Goal: Task Accomplishment & Management: Complete application form

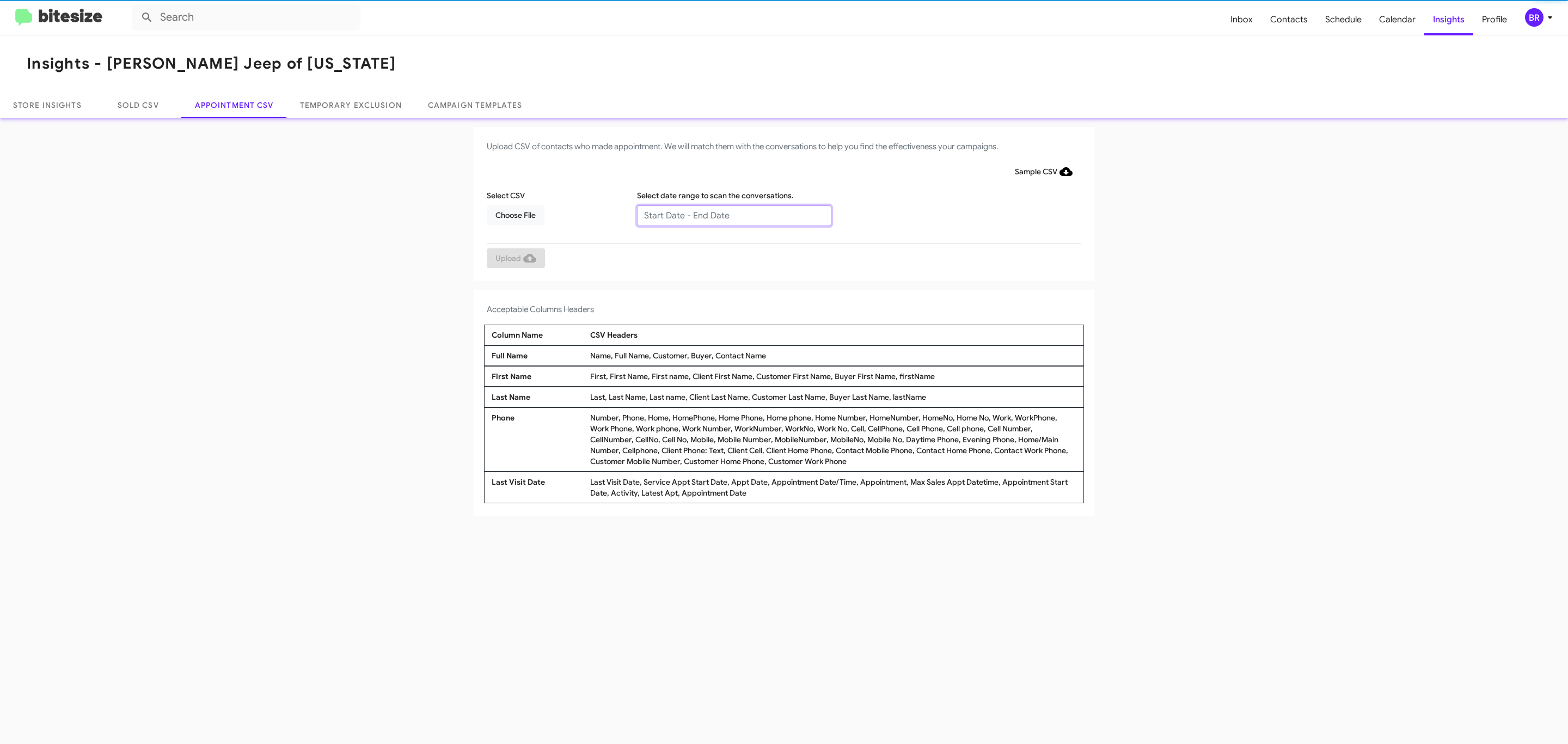
click at [733, 215] on input "text" at bounding box center [734, 215] width 194 height 21
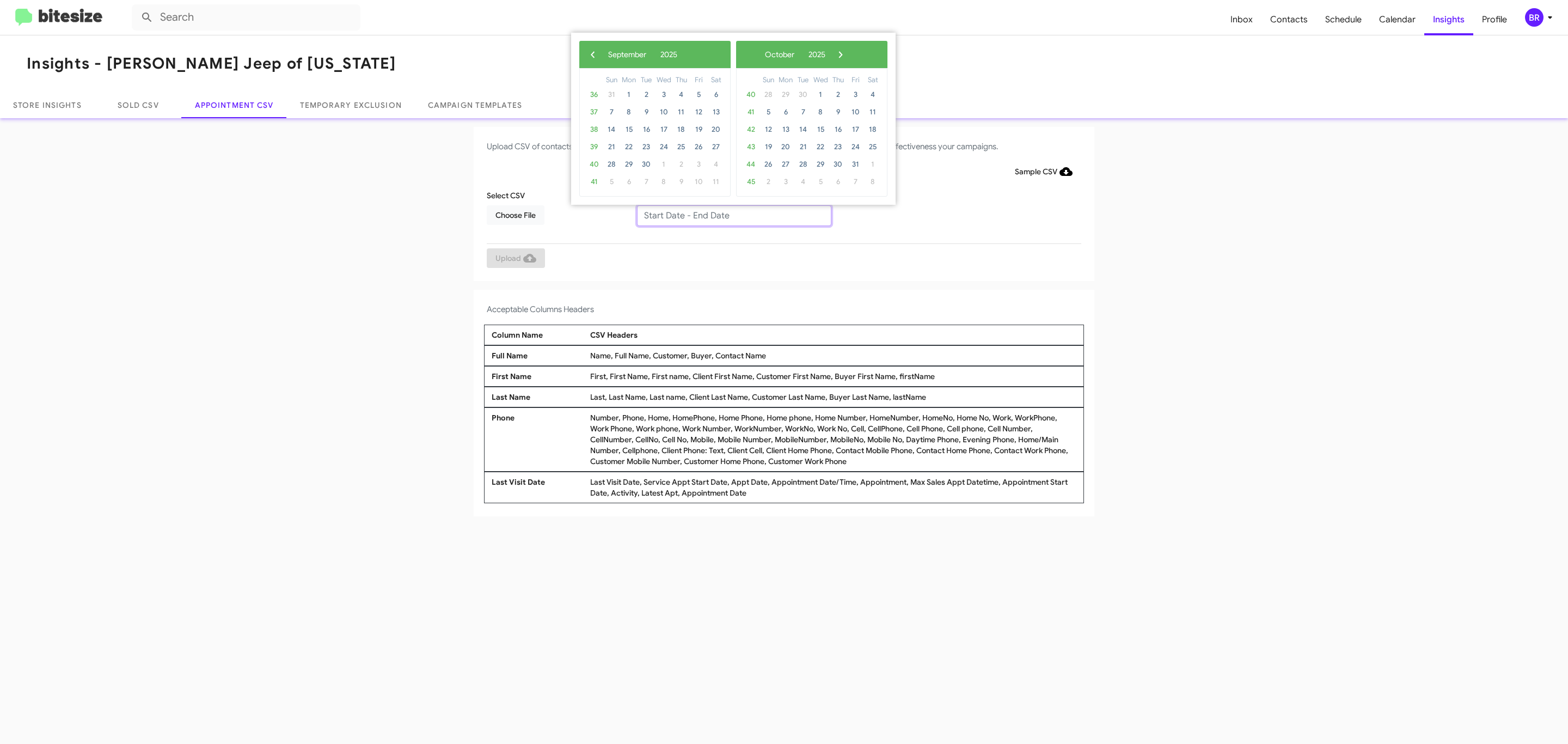
type input "09/02/2025 - 09/09/2025"
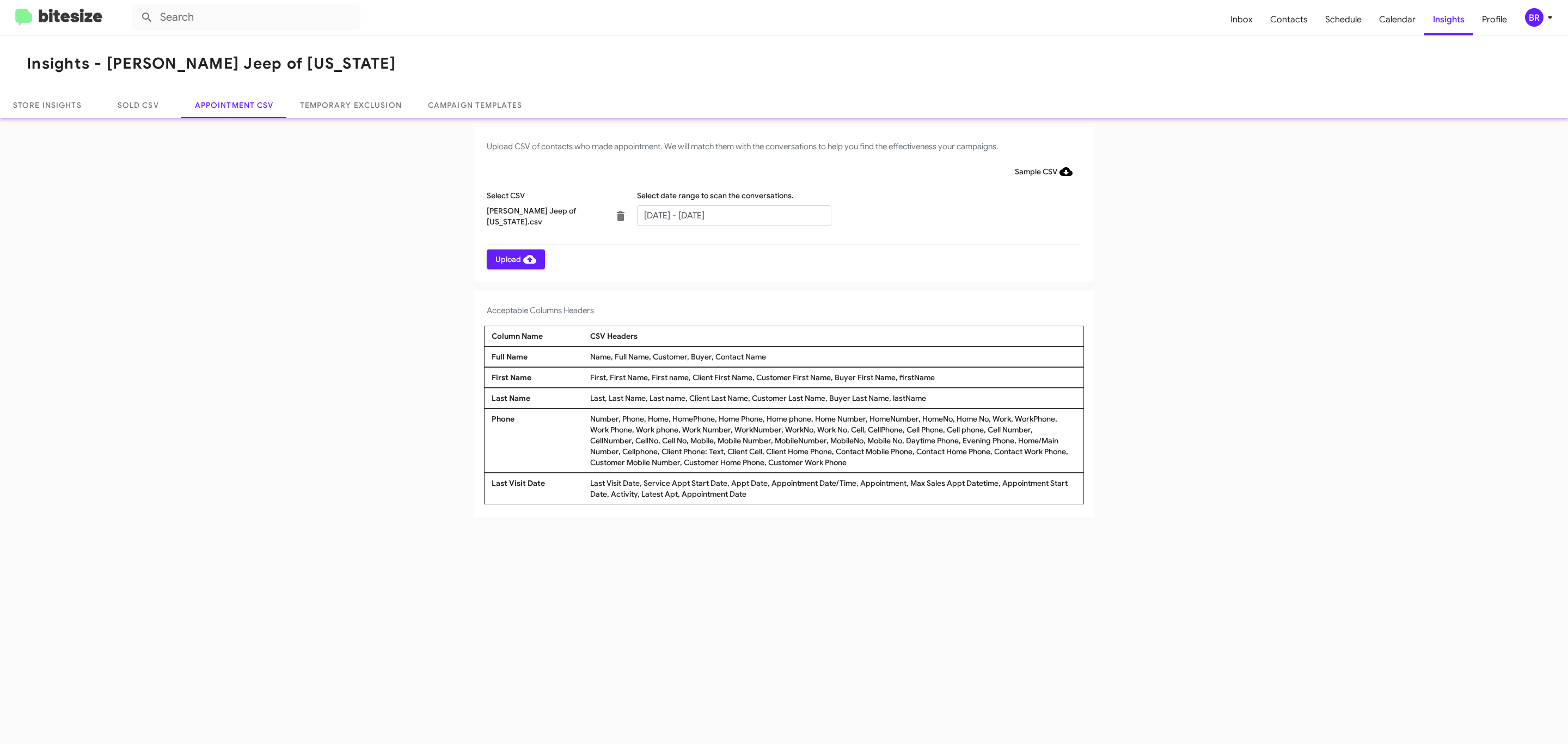
click at [514, 259] on span "Upload" at bounding box center [516, 259] width 41 height 19
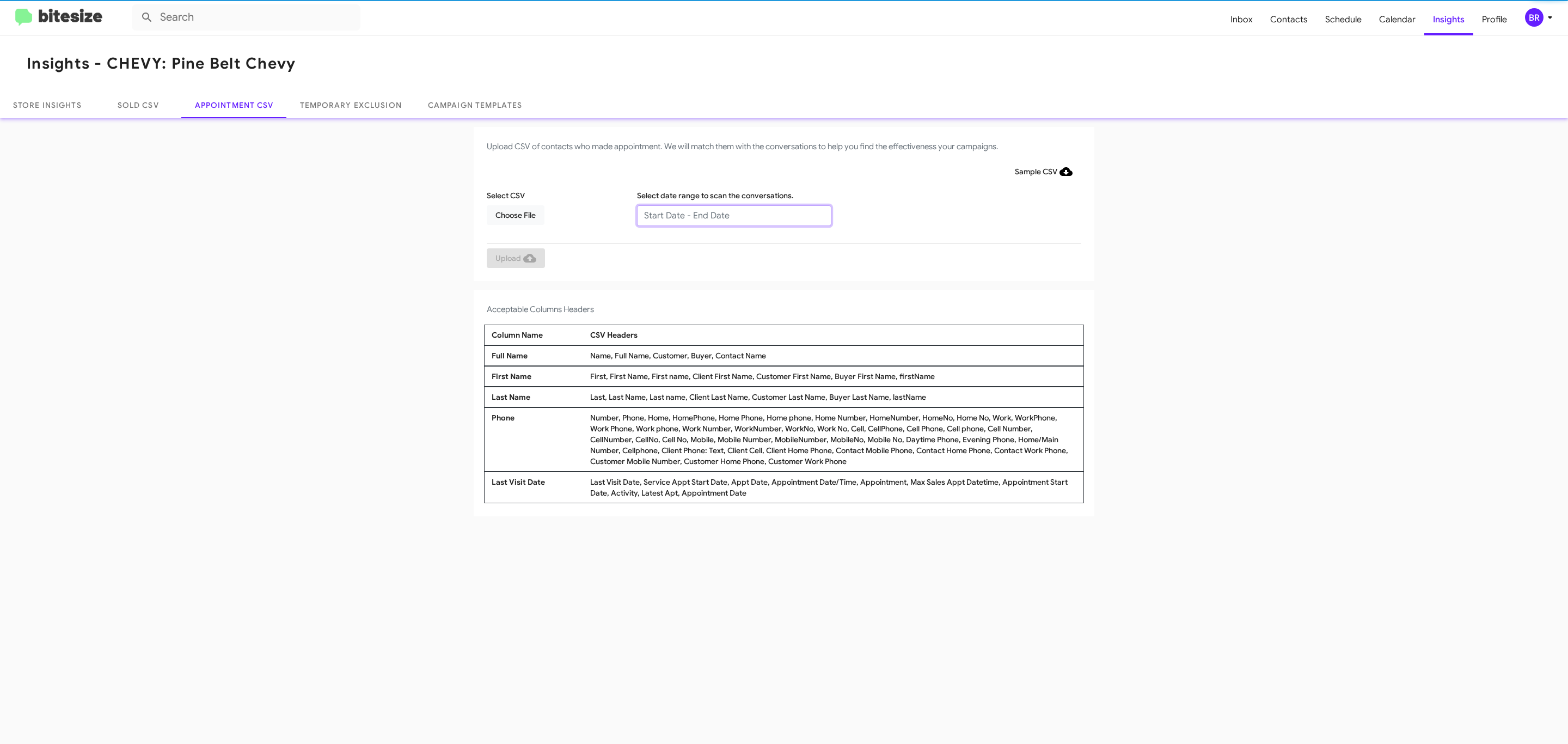
click at [733, 215] on input "text" at bounding box center [734, 215] width 194 height 21
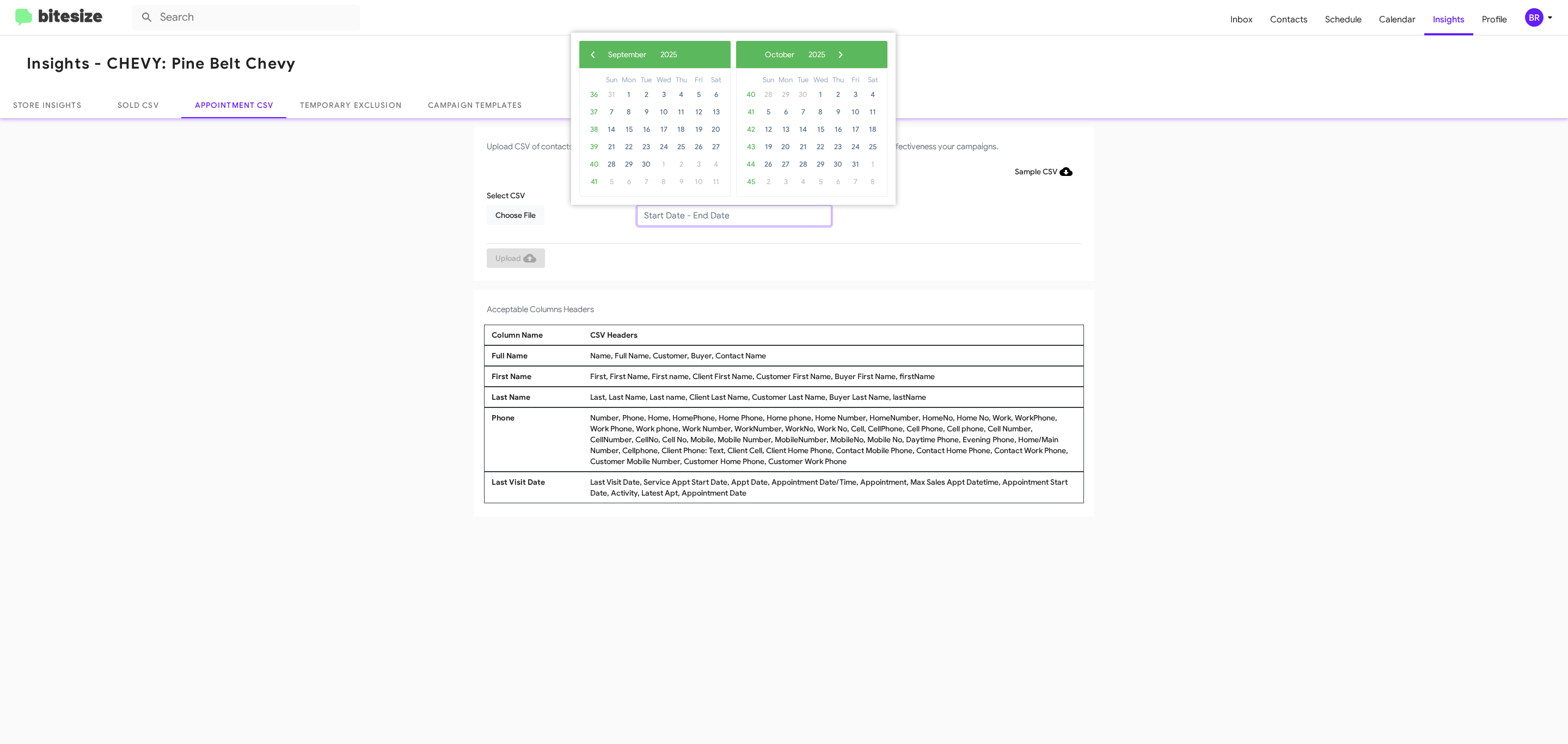
type input "09/02/2025 - 09/09/2025"
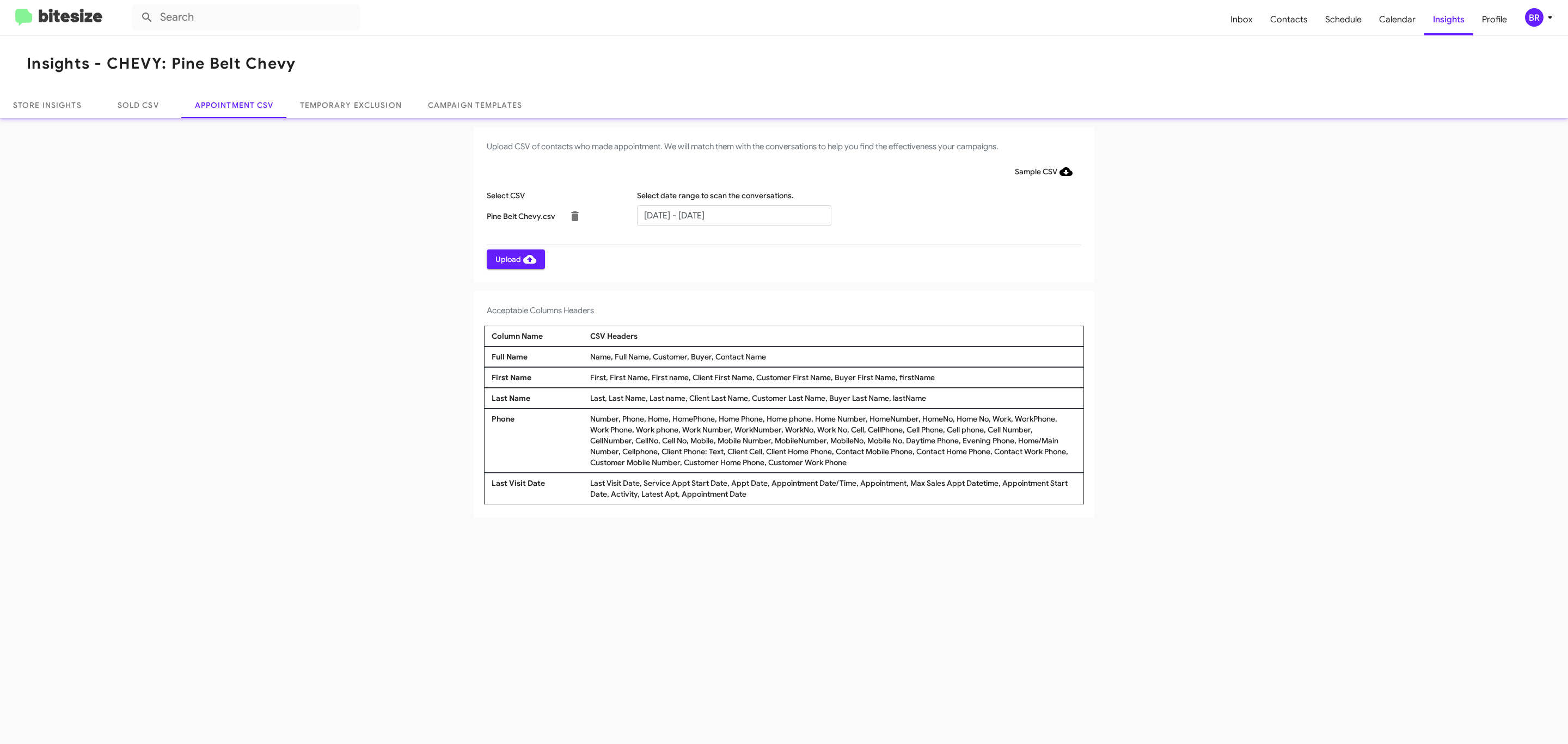
click at [514, 259] on span "Upload" at bounding box center [516, 259] width 41 height 19
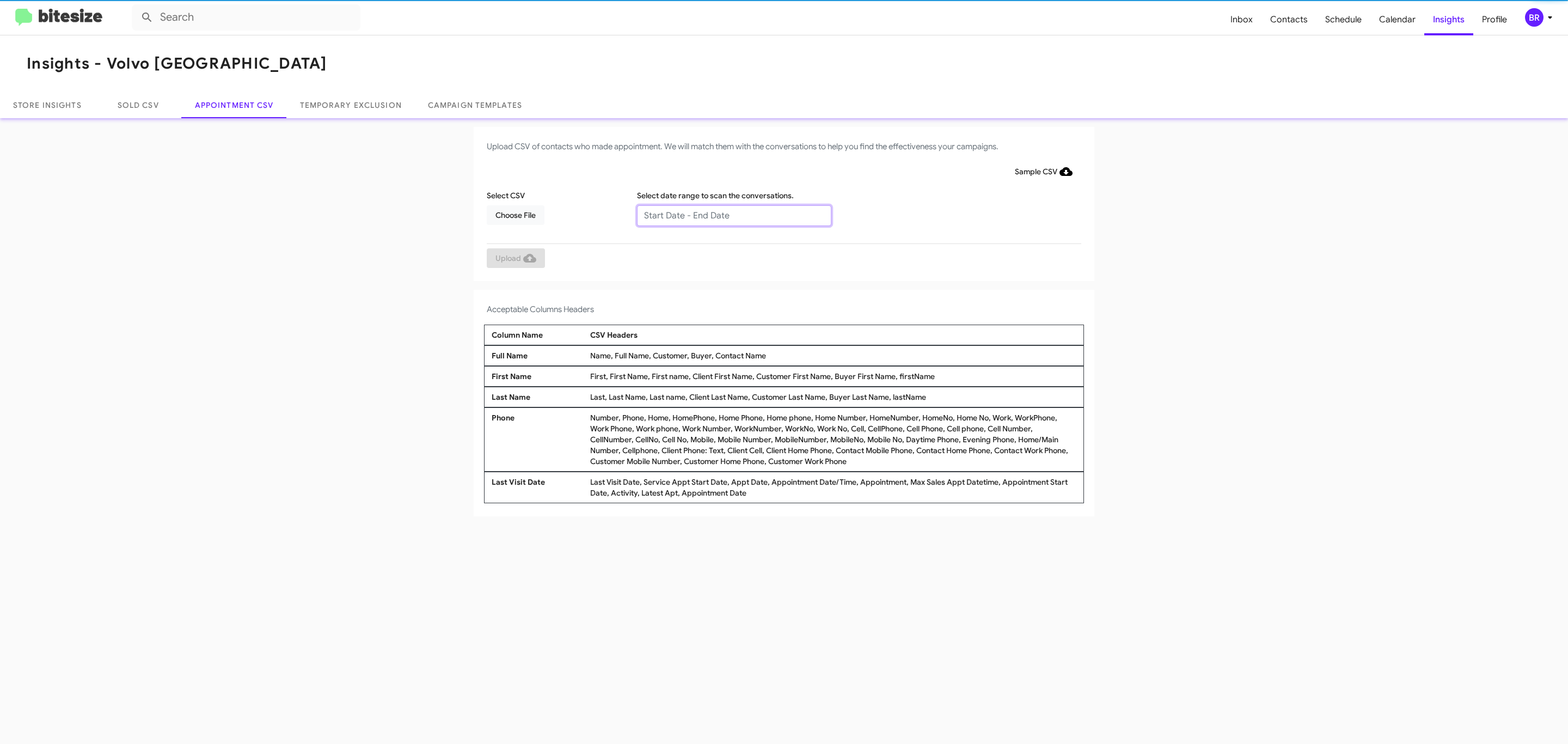
click at [733, 215] on input "text" at bounding box center [734, 215] width 194 height 21
type input "[DATE] - [DATE]"
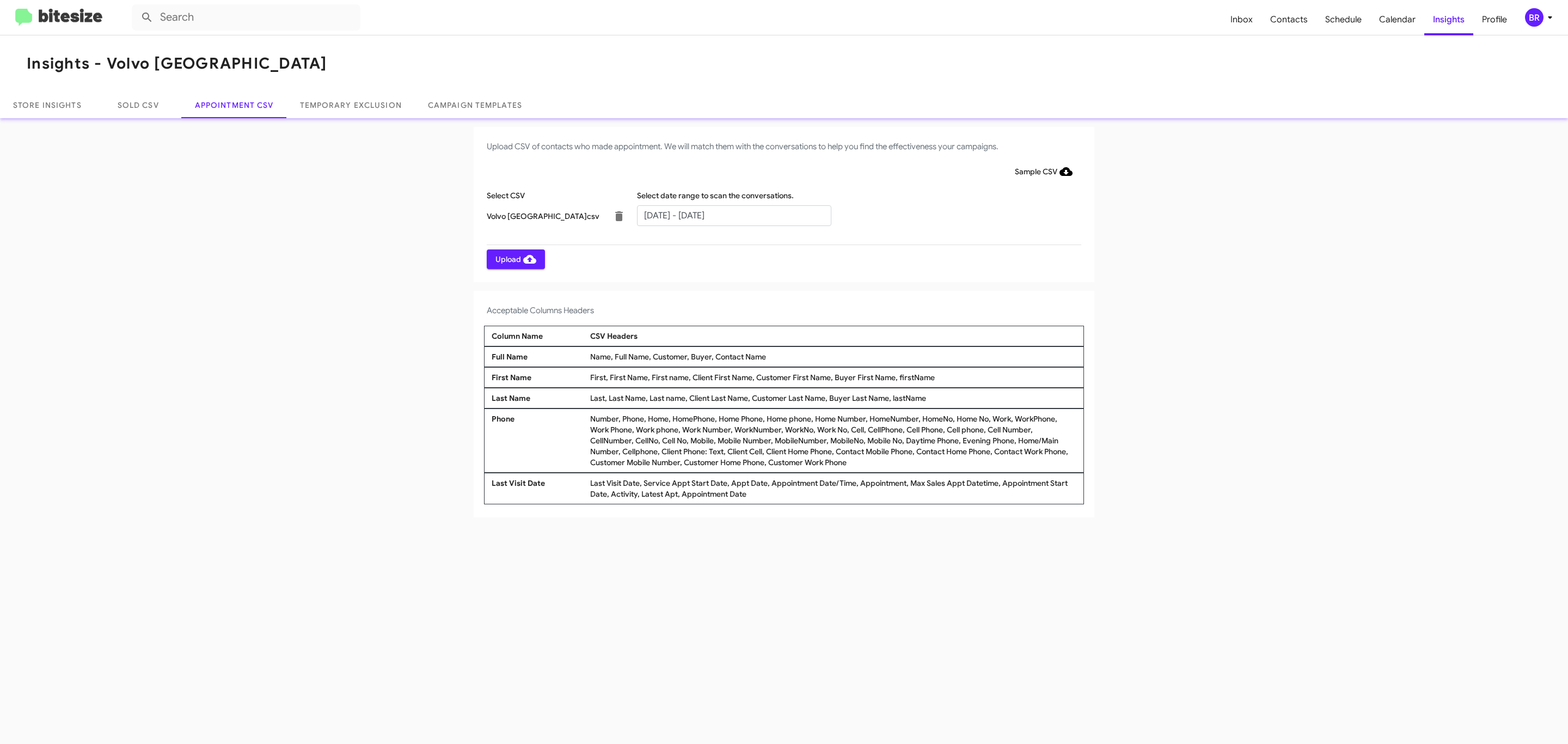
click at [514, 259] on span "Upload" at bounding box center [516, 259] width 41 height 19
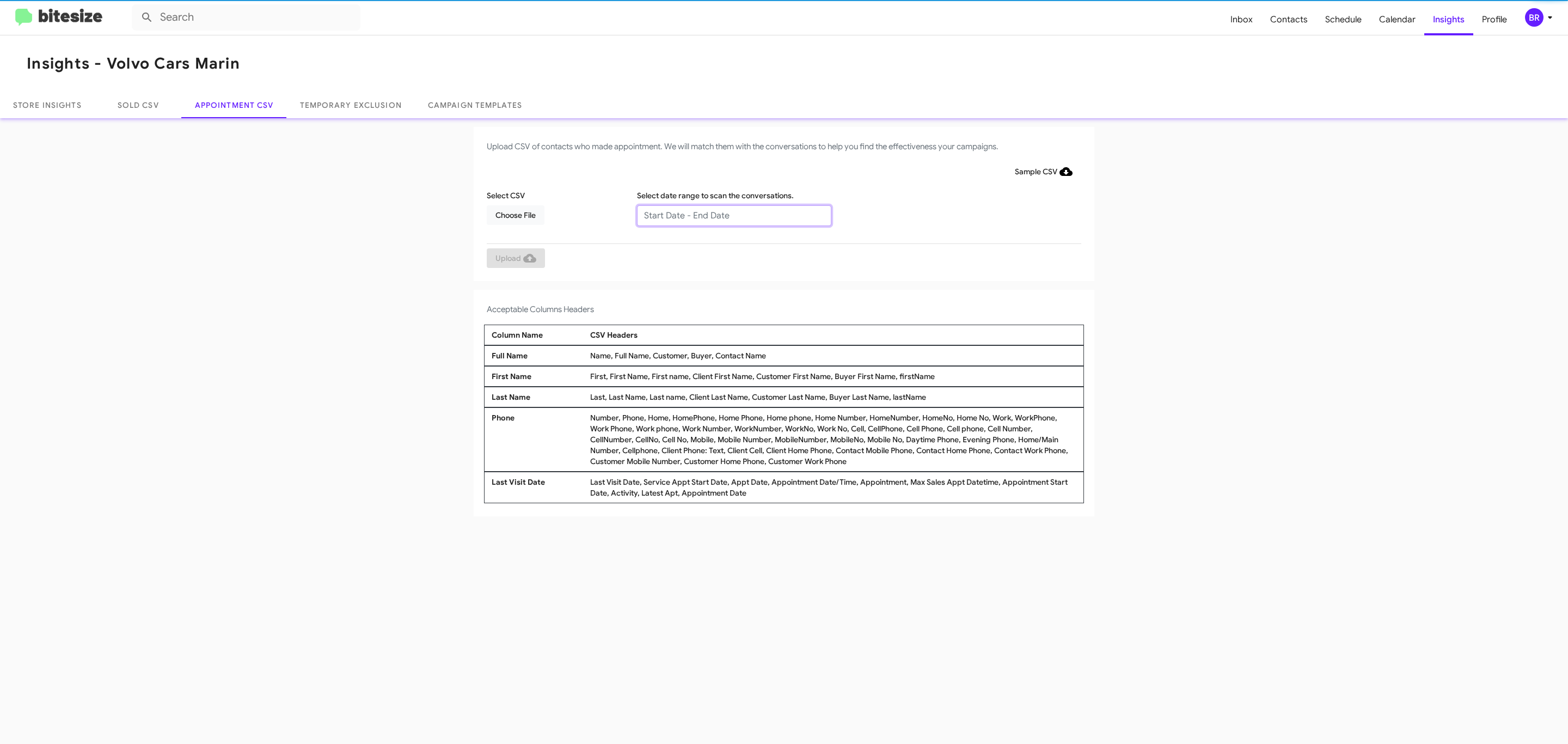
click at [733, 215] on input "text" at bounding box center [734, 215] width 194 height 21
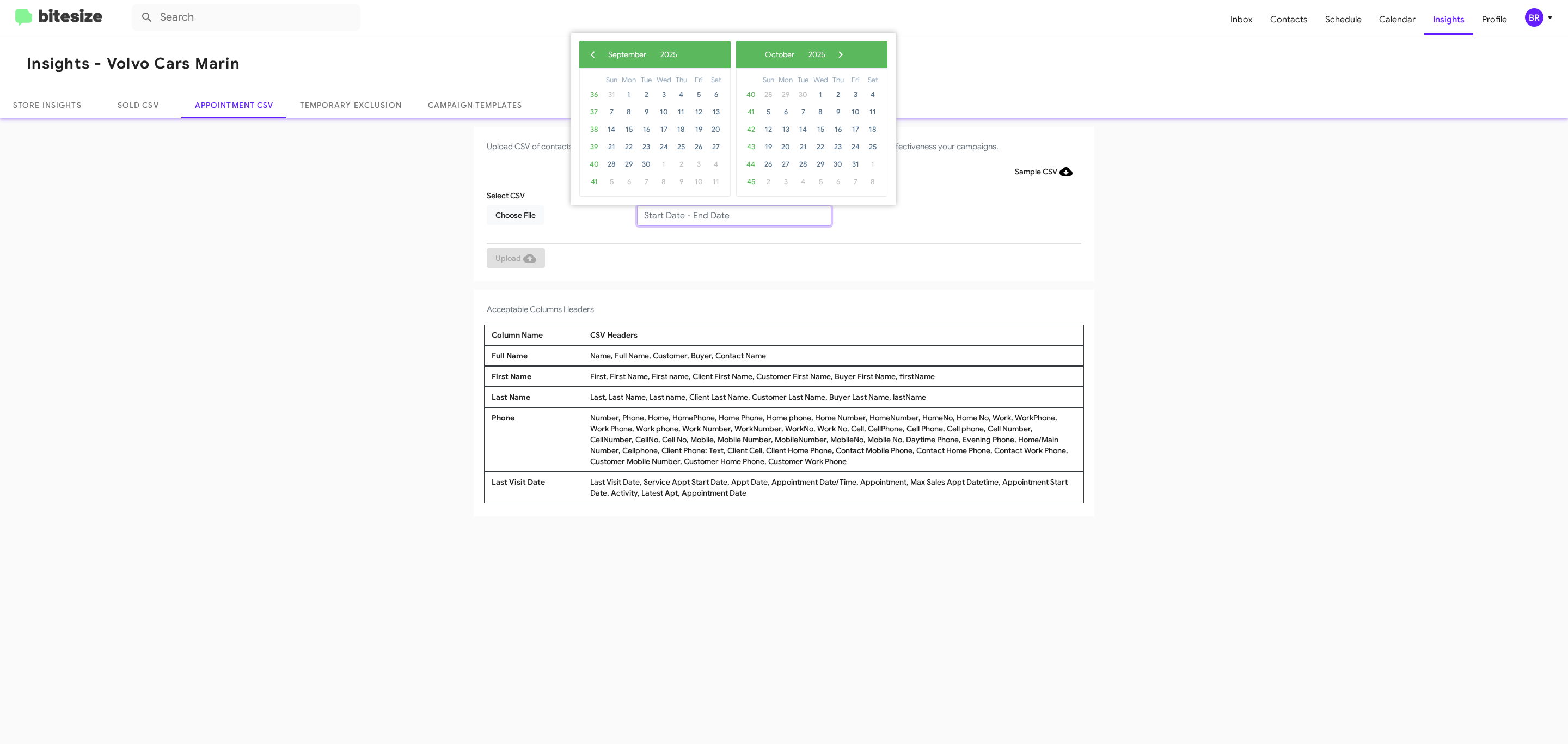
type input "[DATE] - [DATE]"
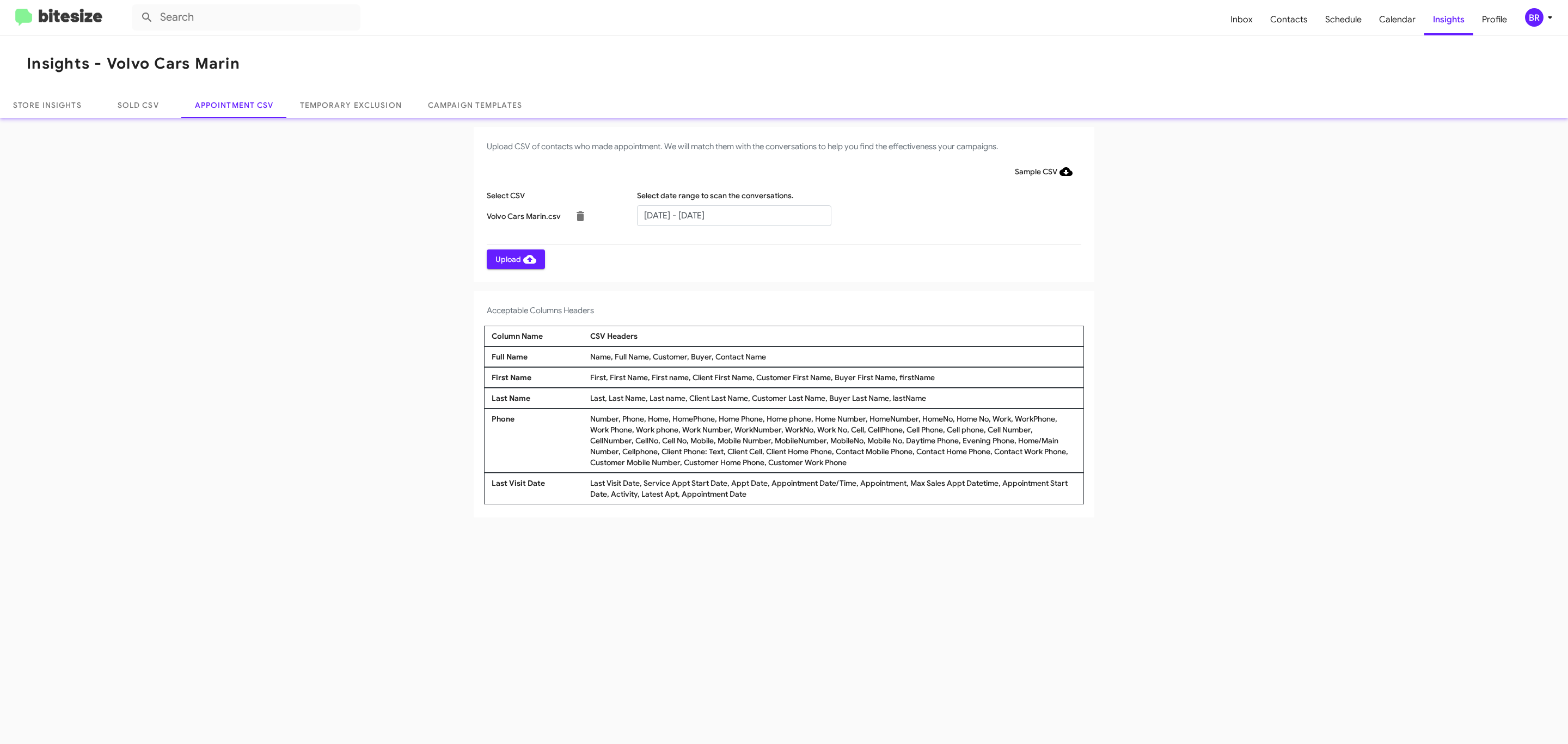
click at [514, 259] on span "Upload" at bounding box center [516, 259] width 41 height 19
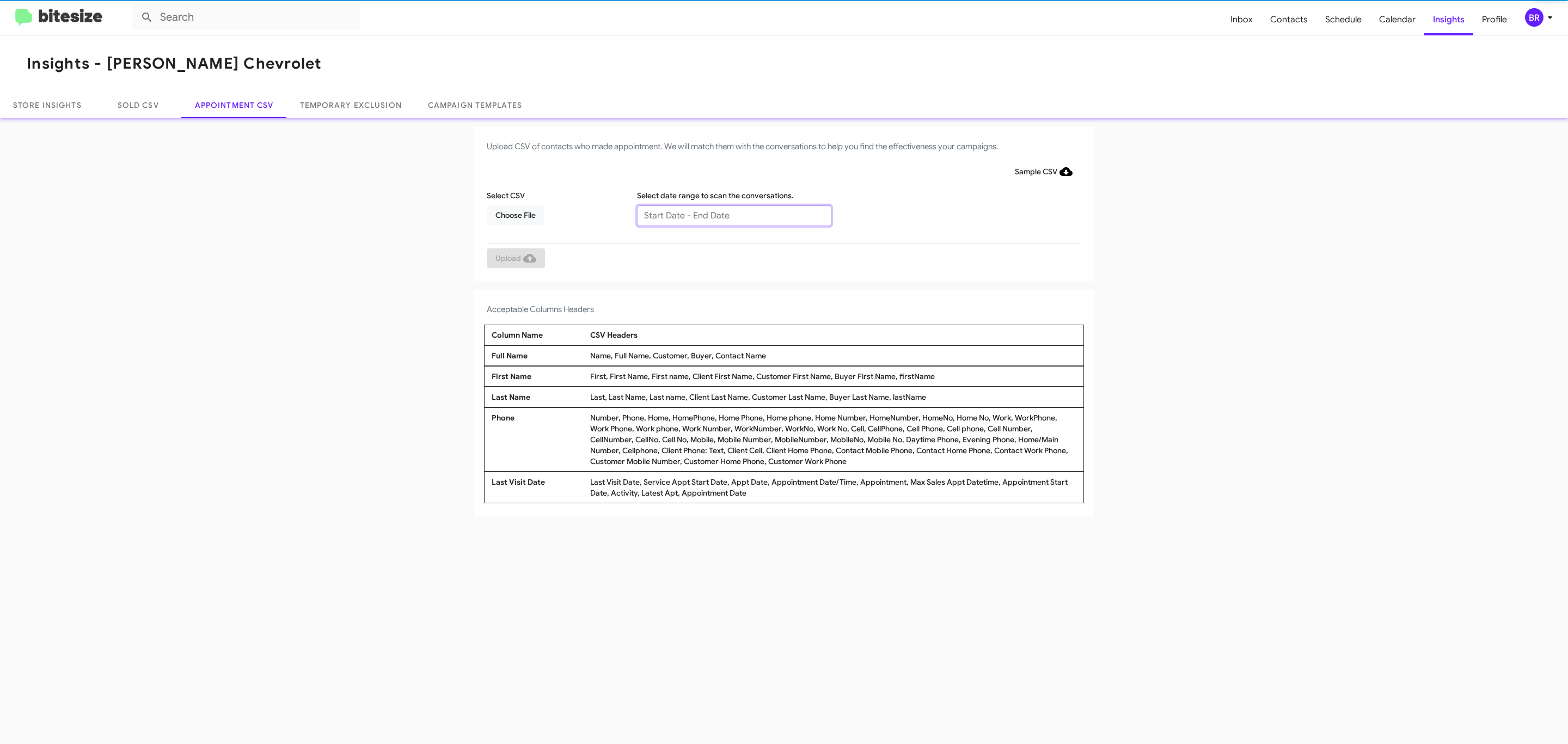
click at [733, 215] on input "text" at bounding box center [734, 215] width 194 height 21
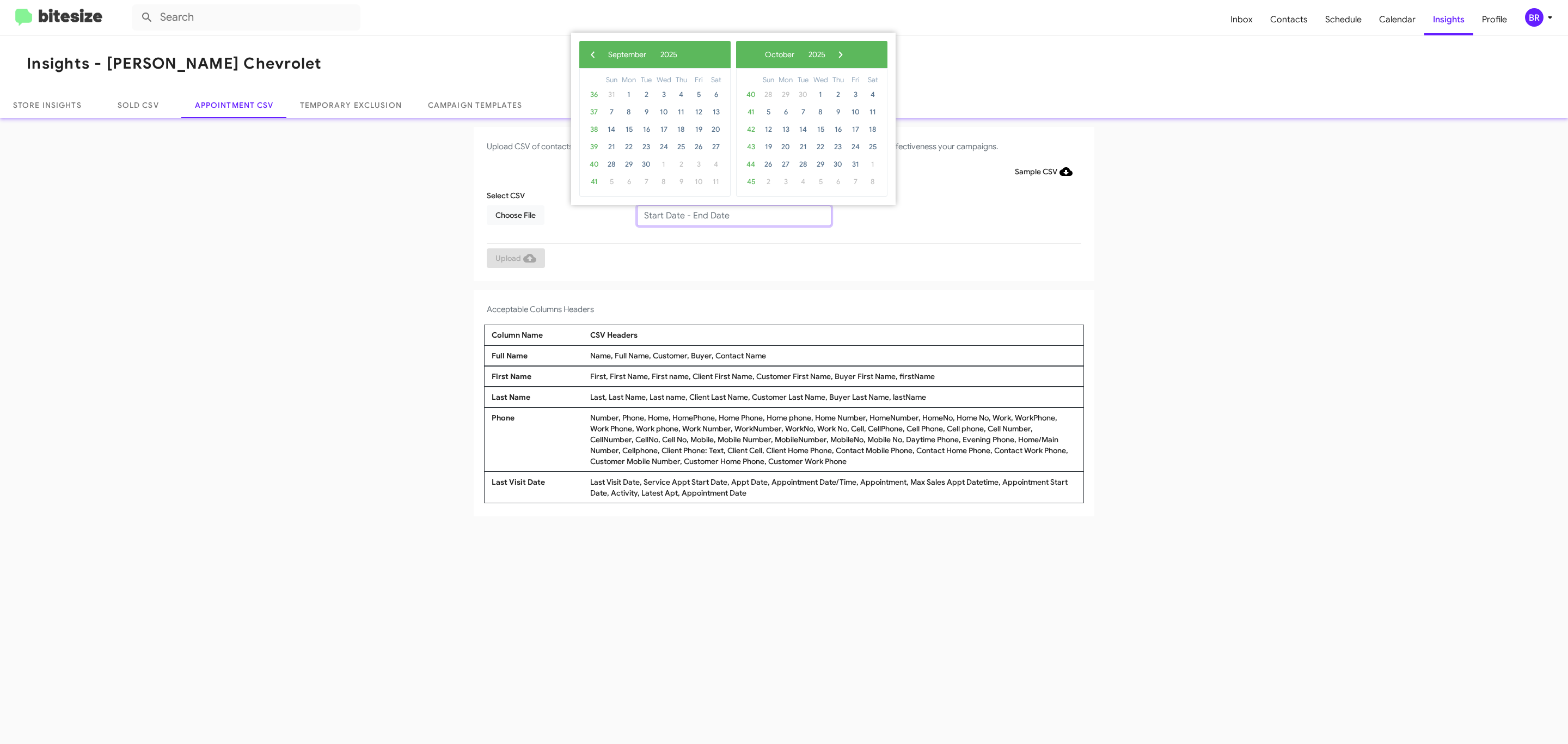
type input "[DATE] - [DATE]"
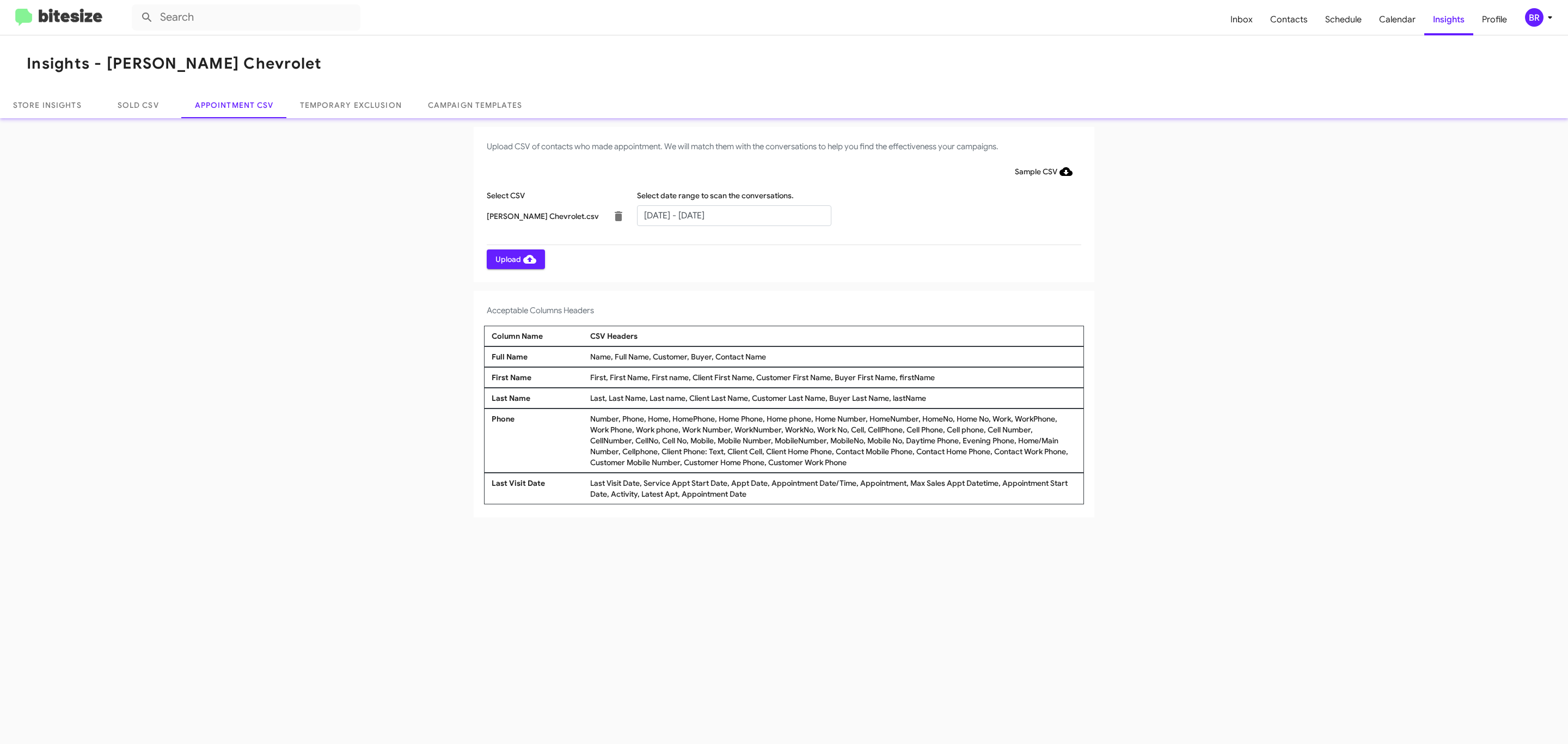
click at [514, 259] on span "Upload" at bounding box center [516, 259] width 41 height 19
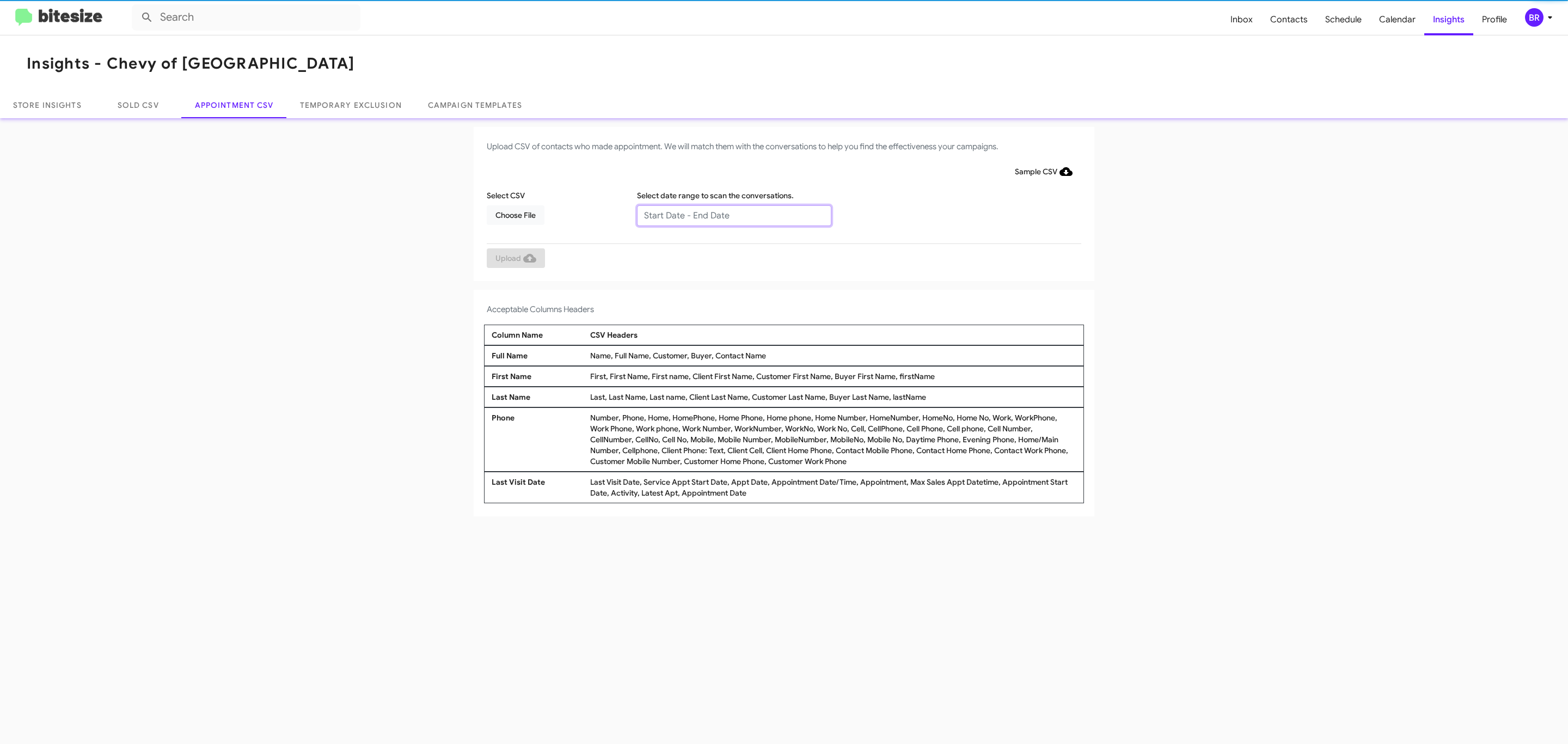
click at [733, 215] on input "text" at bounding box center [734, 215] width 194 height 21
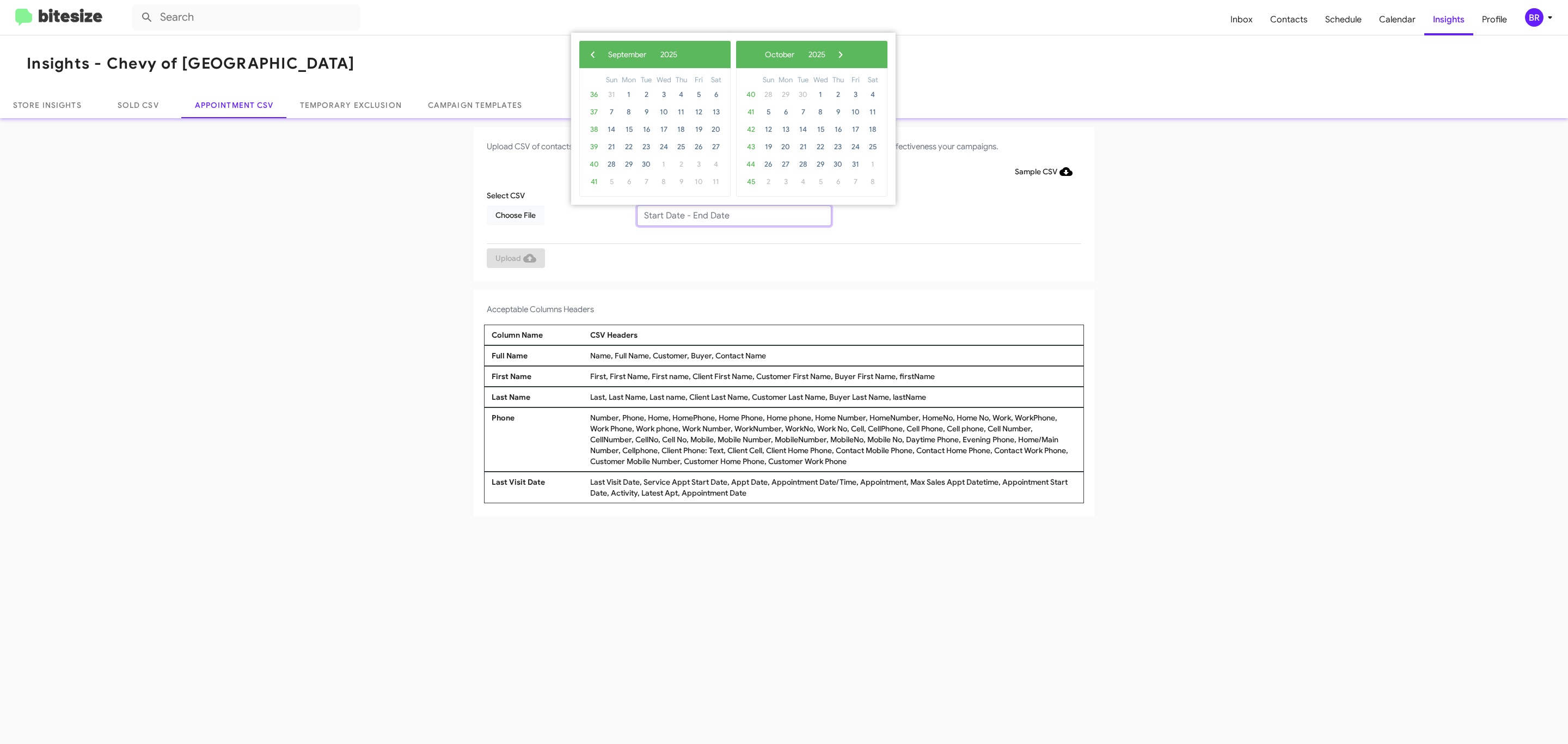
type input "09/02/2025 - 09/09/2025"
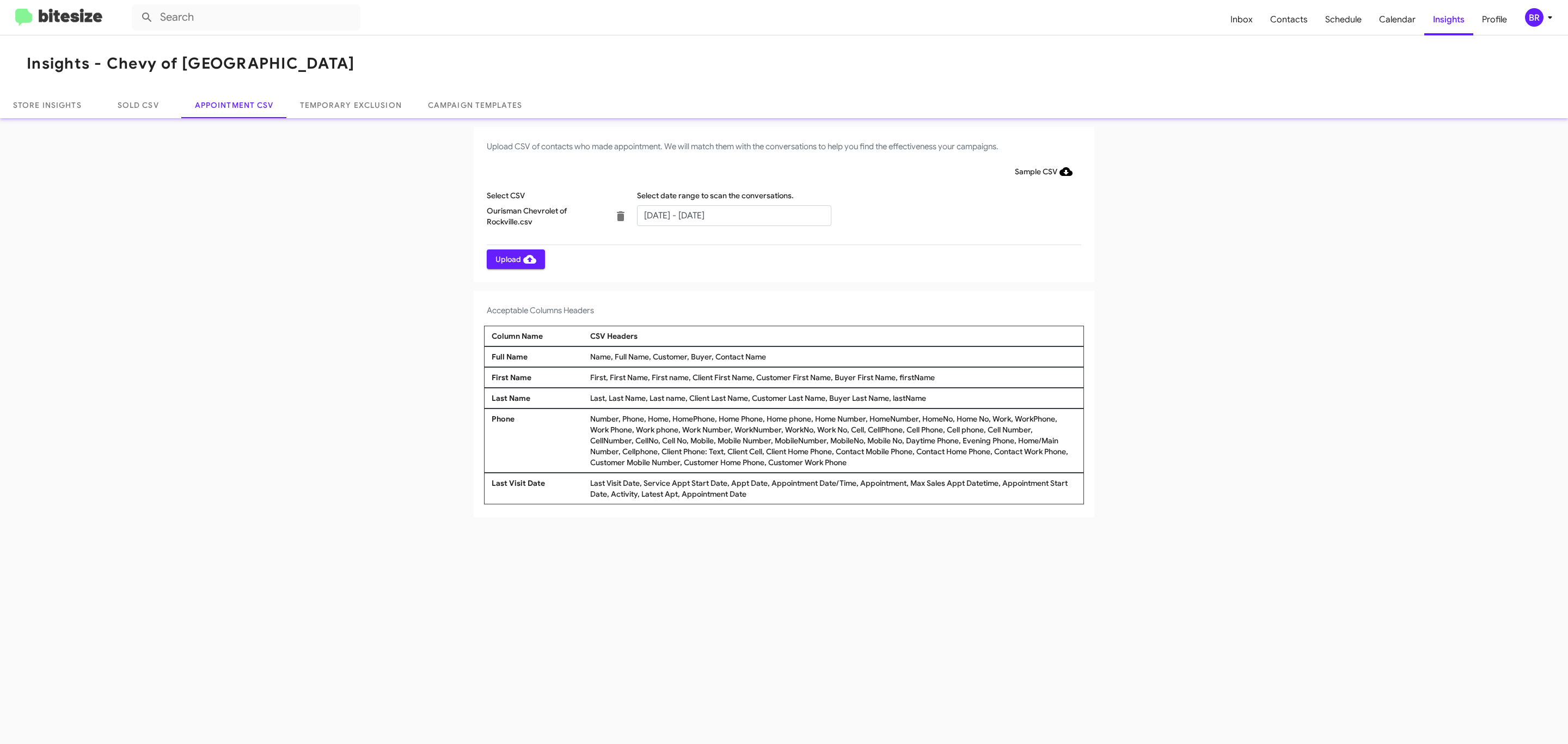
click at [514, 259] on span "Upload" at bounding box center [516, 259] width 41 height 19
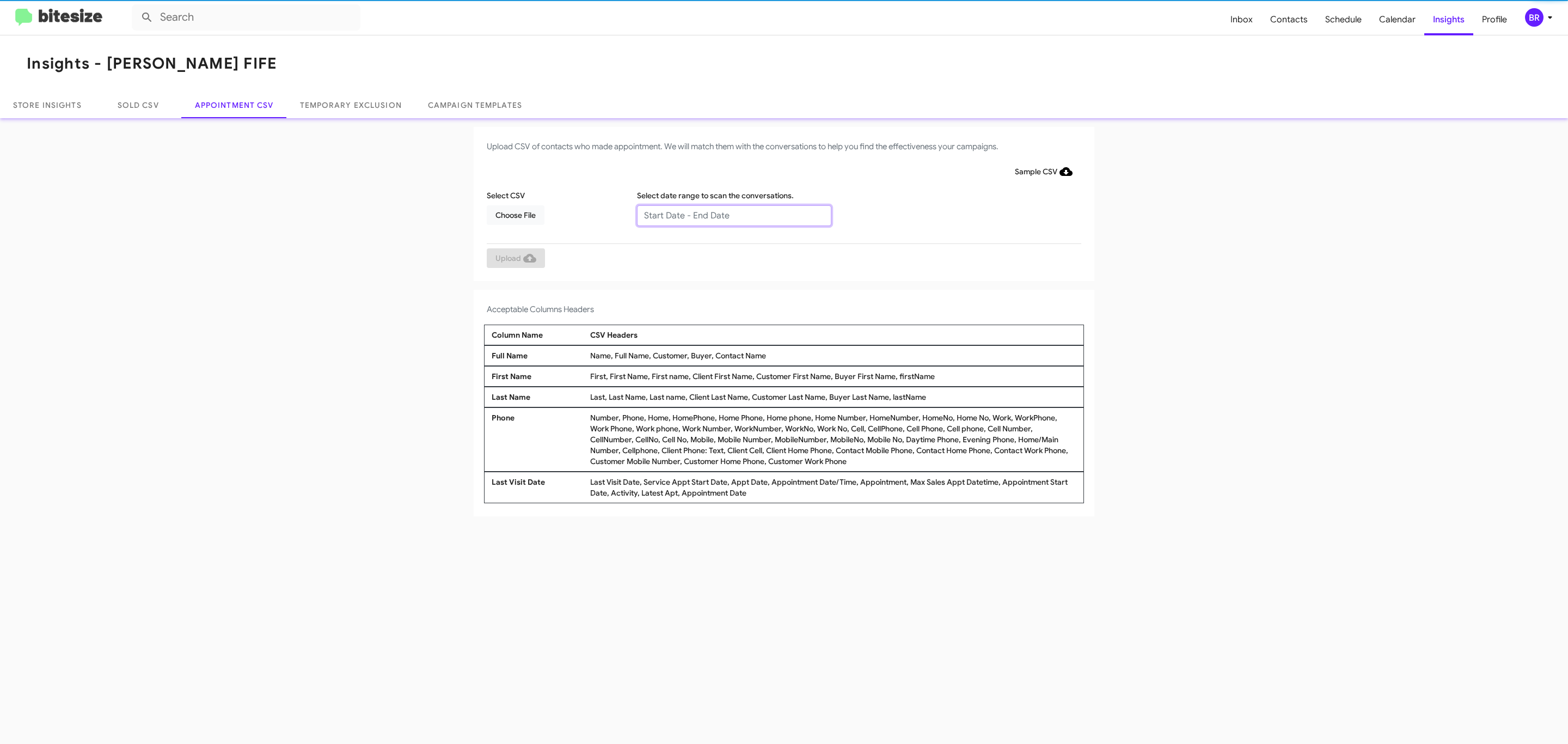
click at [733, 215] on input "text" at bounding box center [734, 215] width 194 height 21
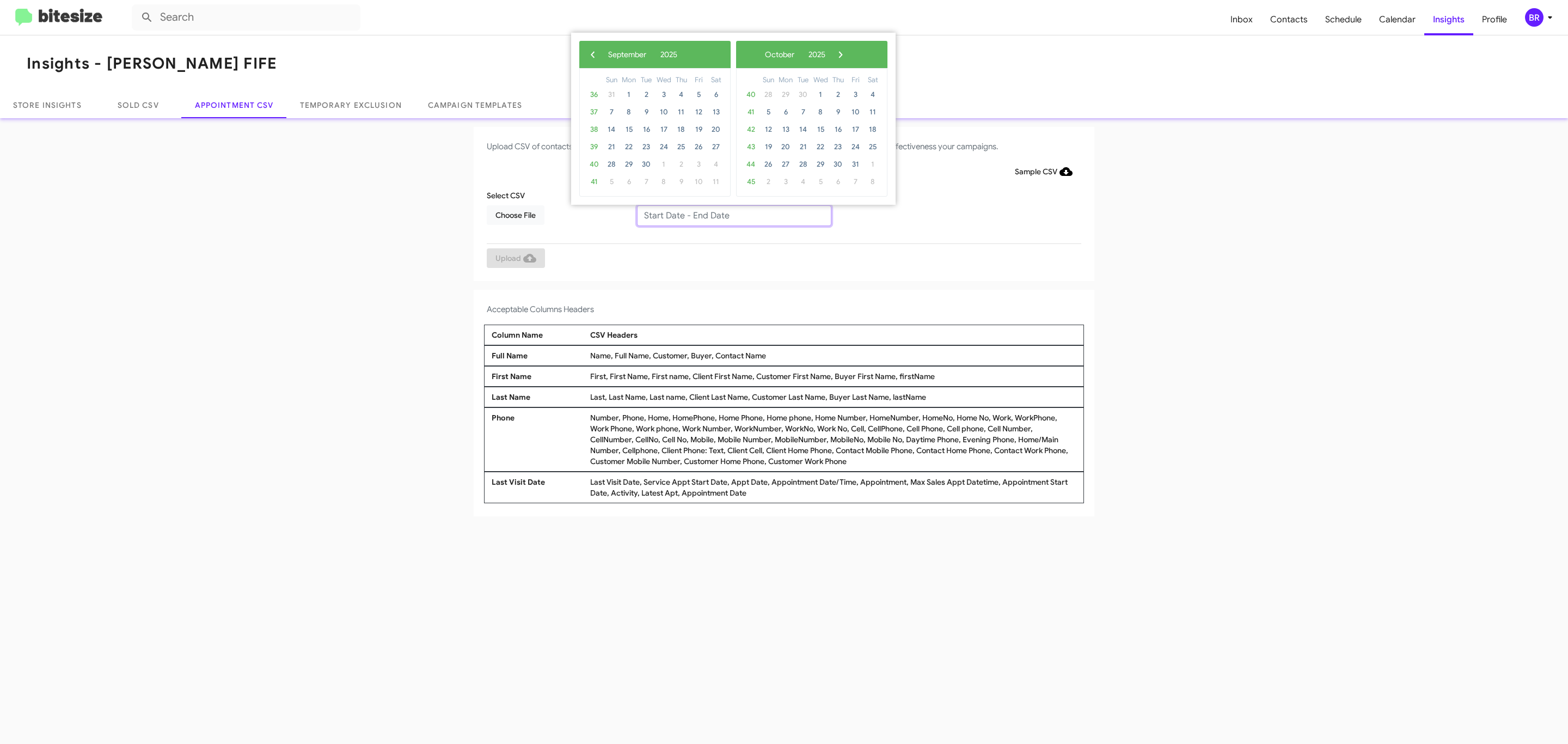
type input "[DATE] - [DATE]"
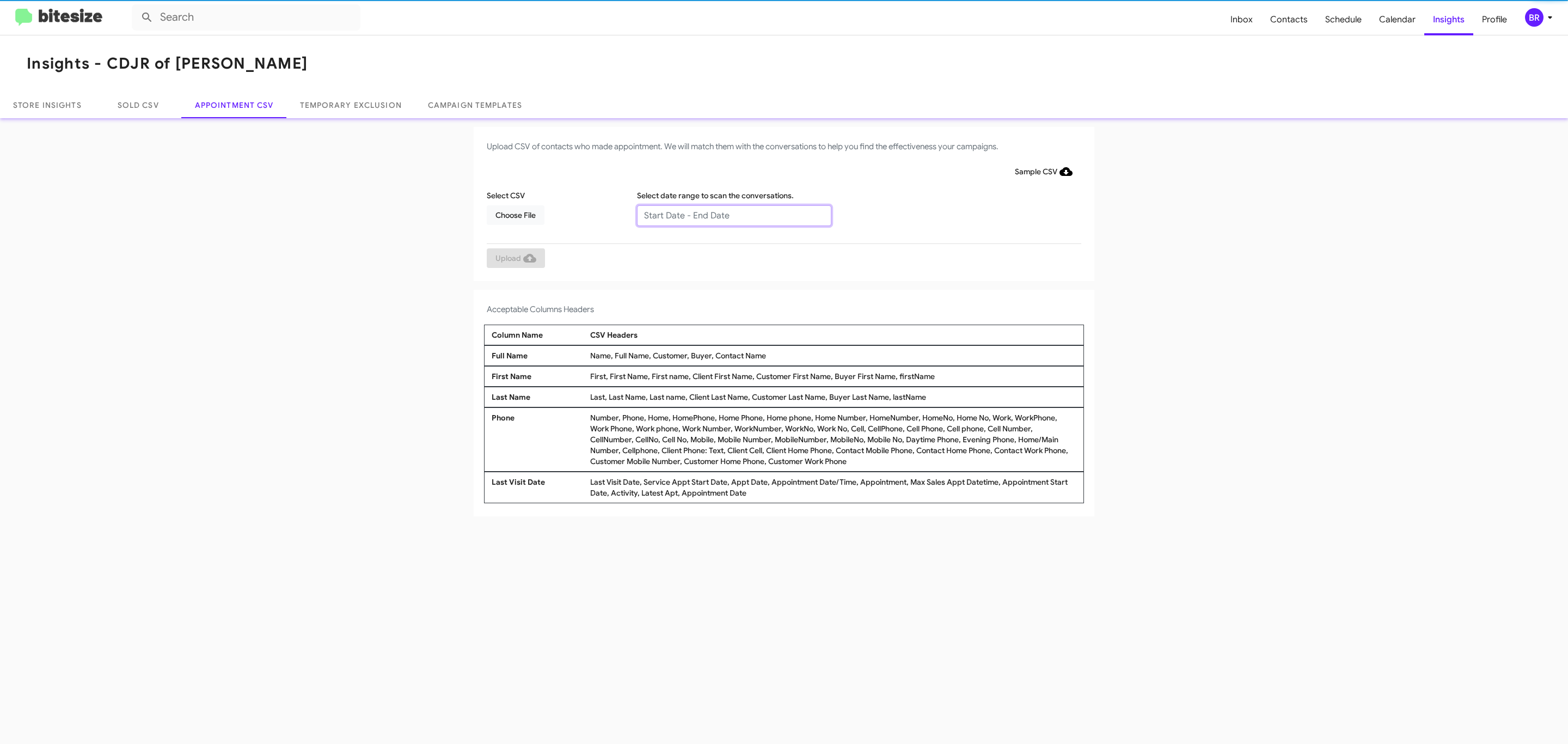
click at [733, 215] on input "text" at bounding box center [734, 215] width 194 height 21
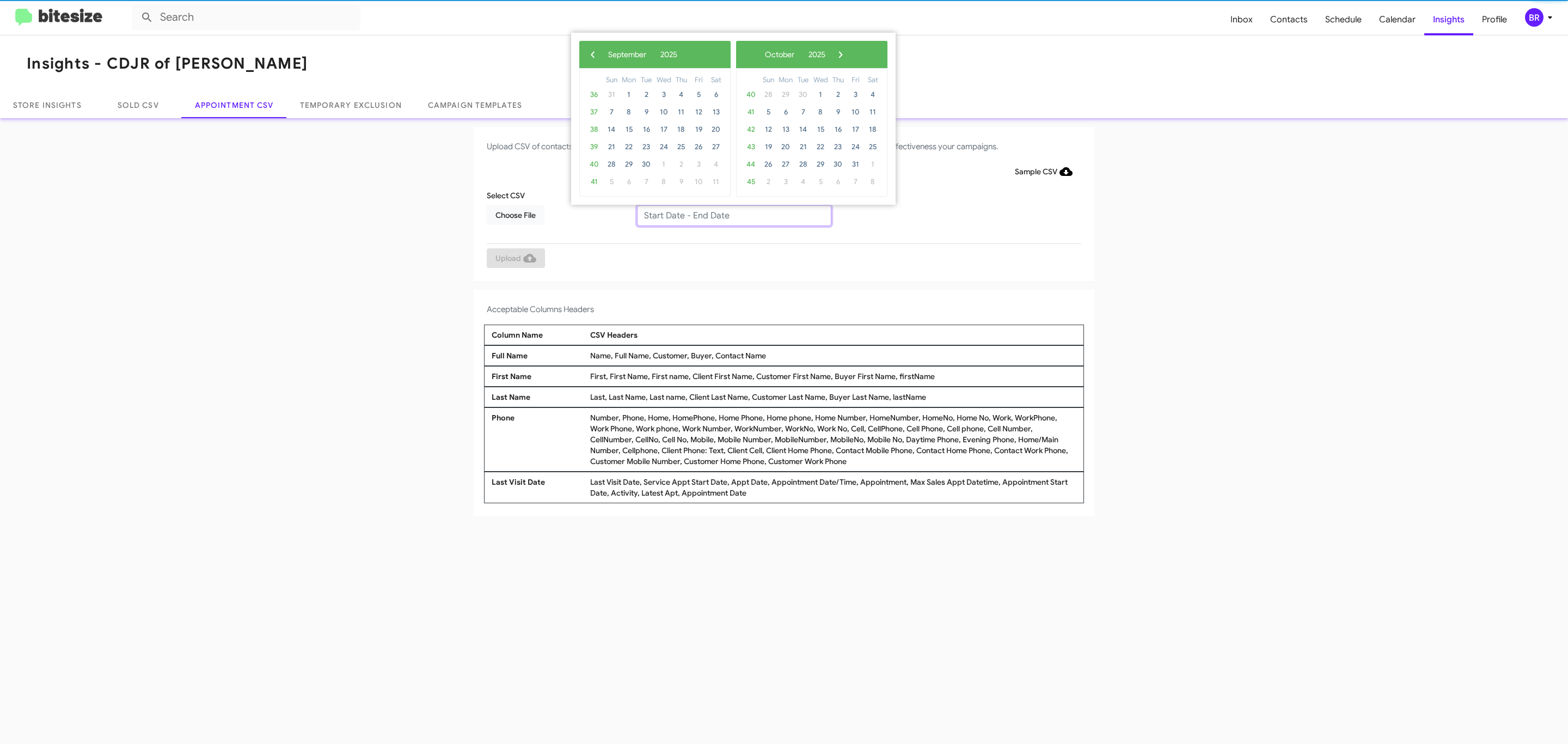
type input "[DATE] - [DATE]"
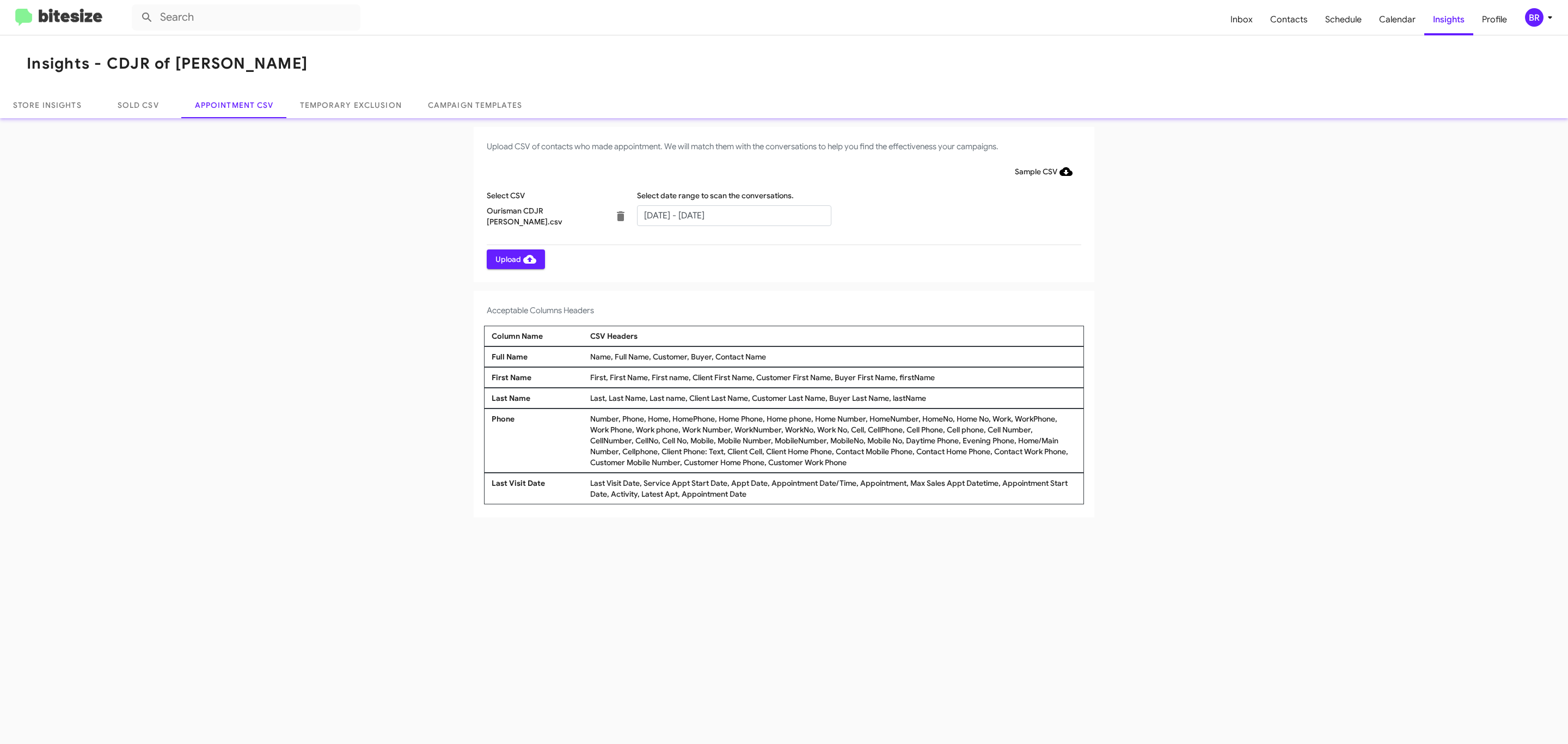
click at [514, 259] on span "Upload" at bounding box center [516, 259] width 41 height 19
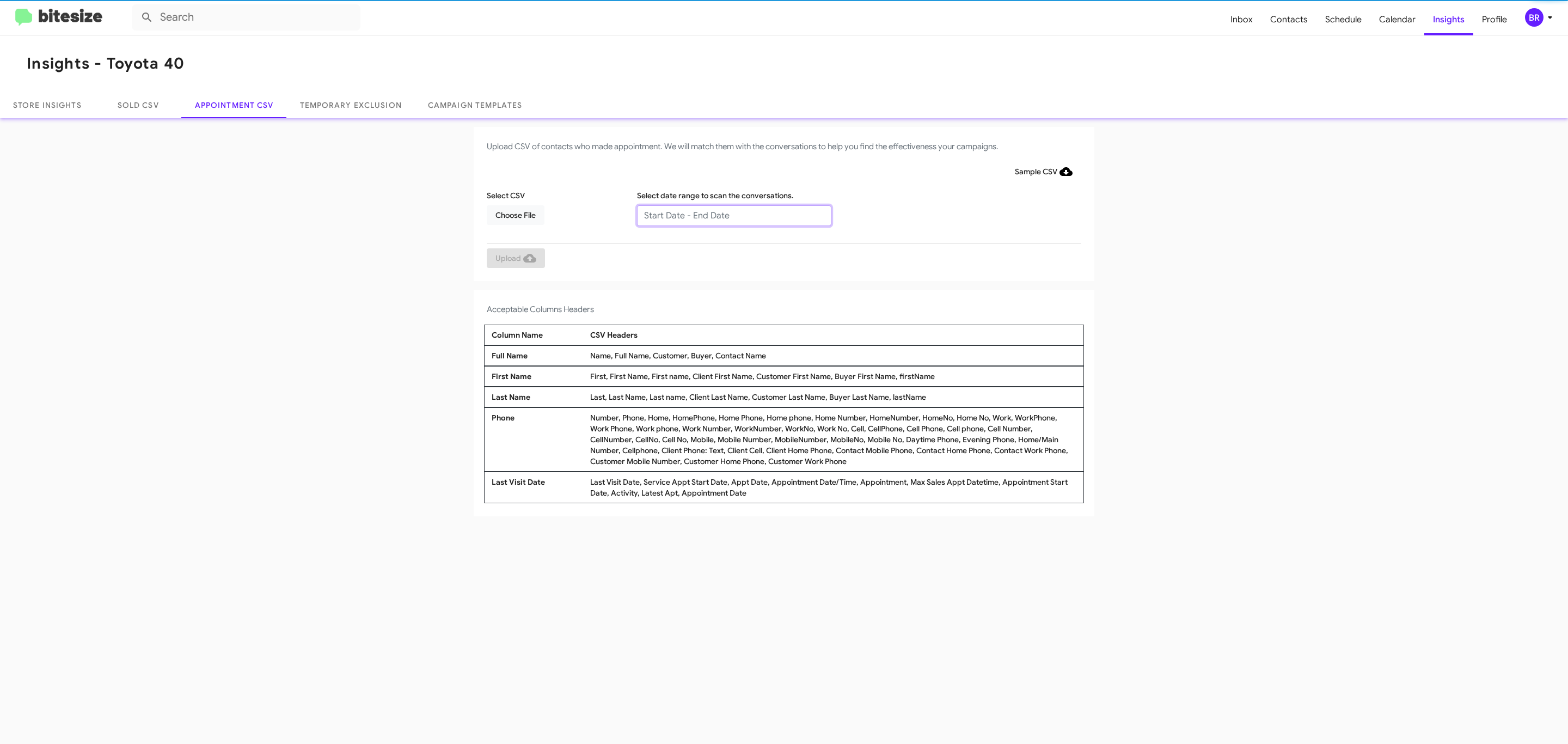
click at [733, 215] on input "text" at bounding box center [734, 215] width 194 height 21
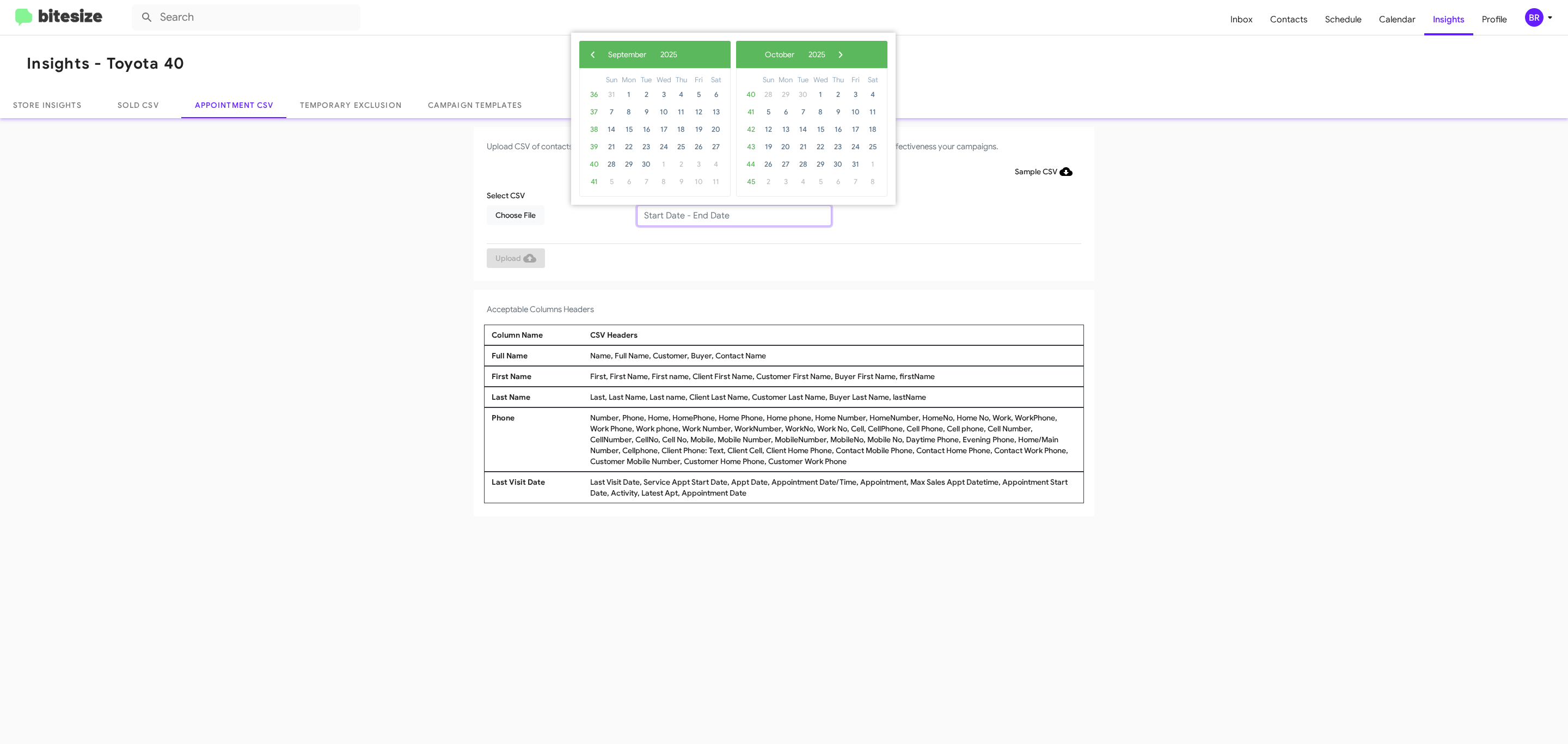
type input "[DATE] - [DATE]"
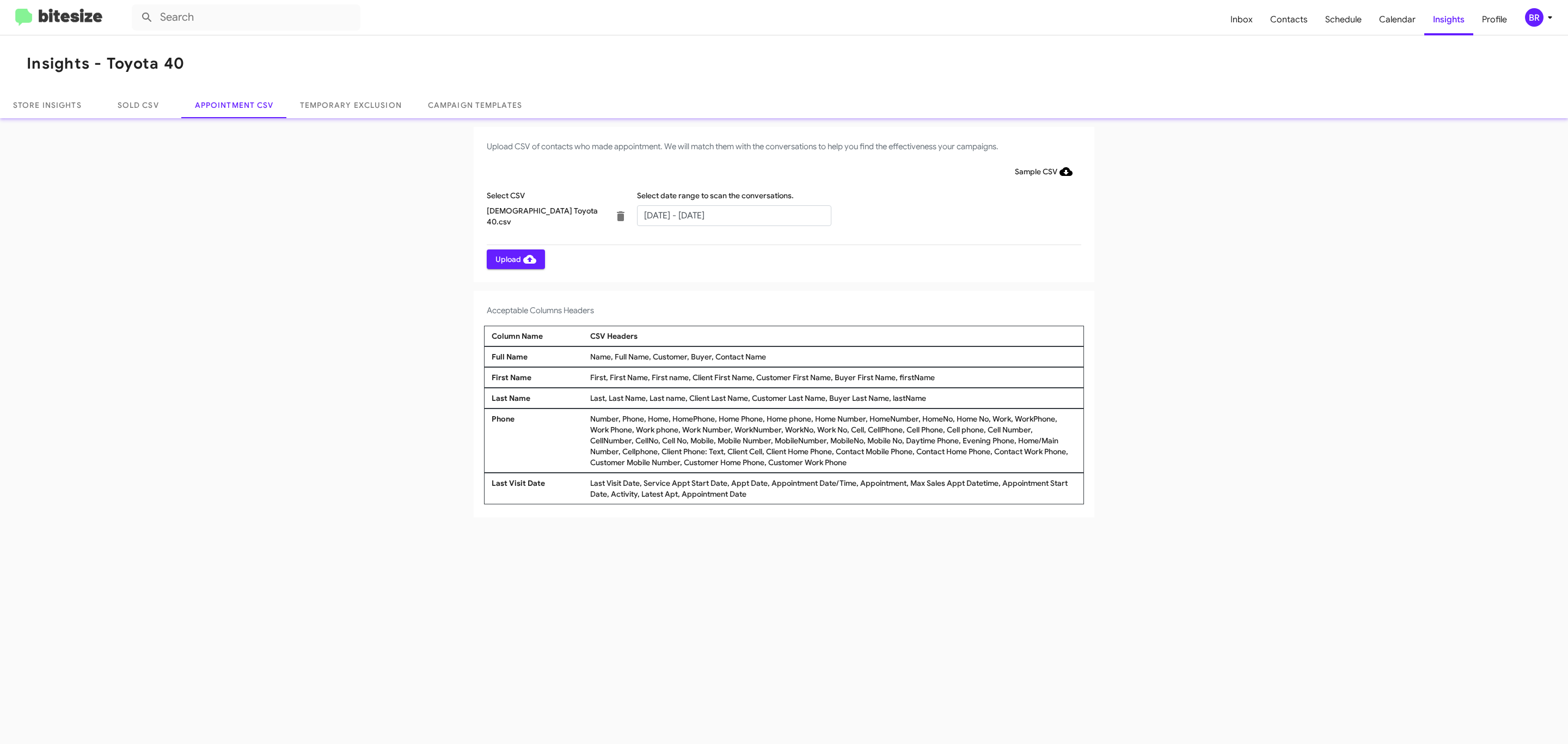
click at [514, 259] on span "Upload" at bounding box center [516, 259] width 41 height 19
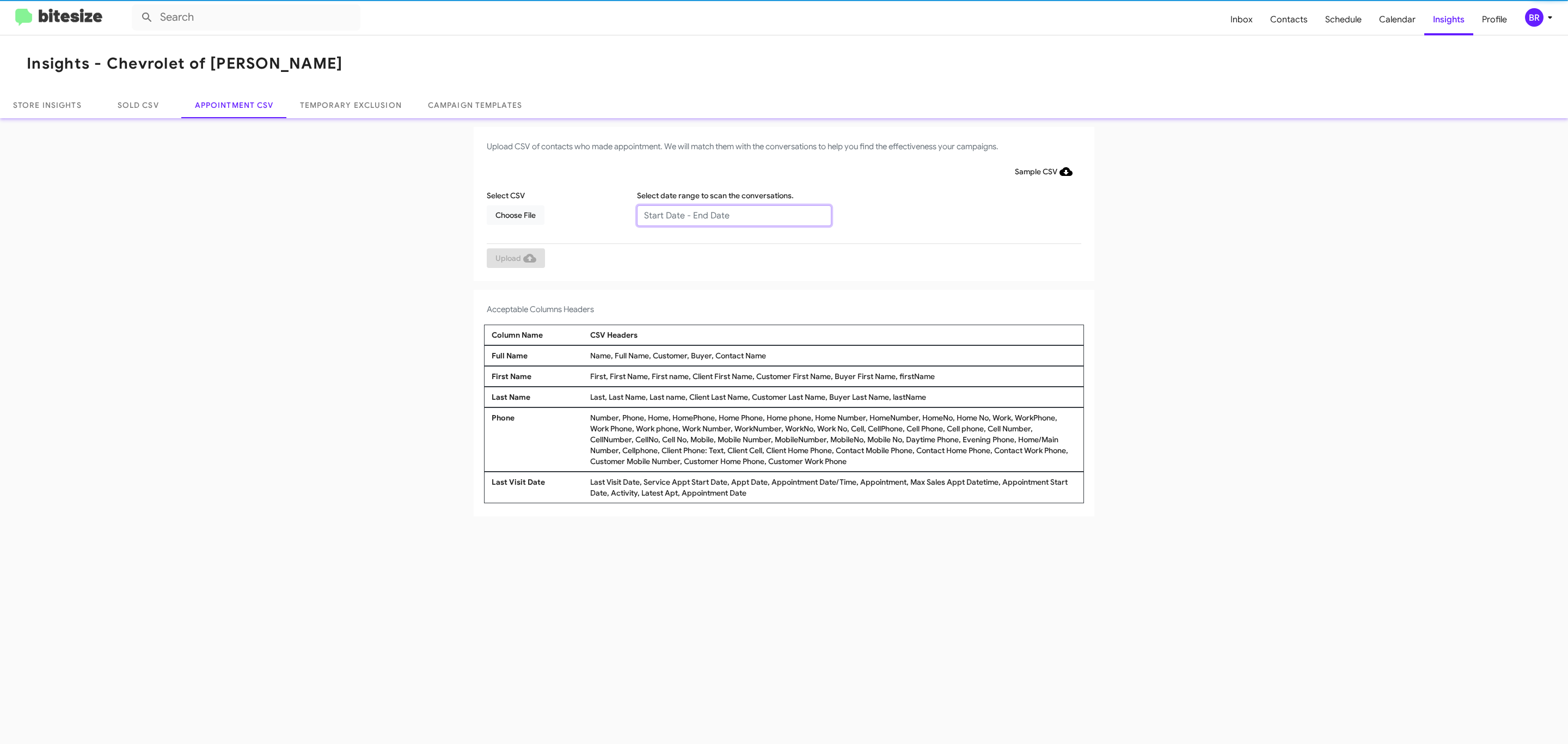
click at [733, 215] on input "text" at bounding box center [734, 215] width 194 height 21
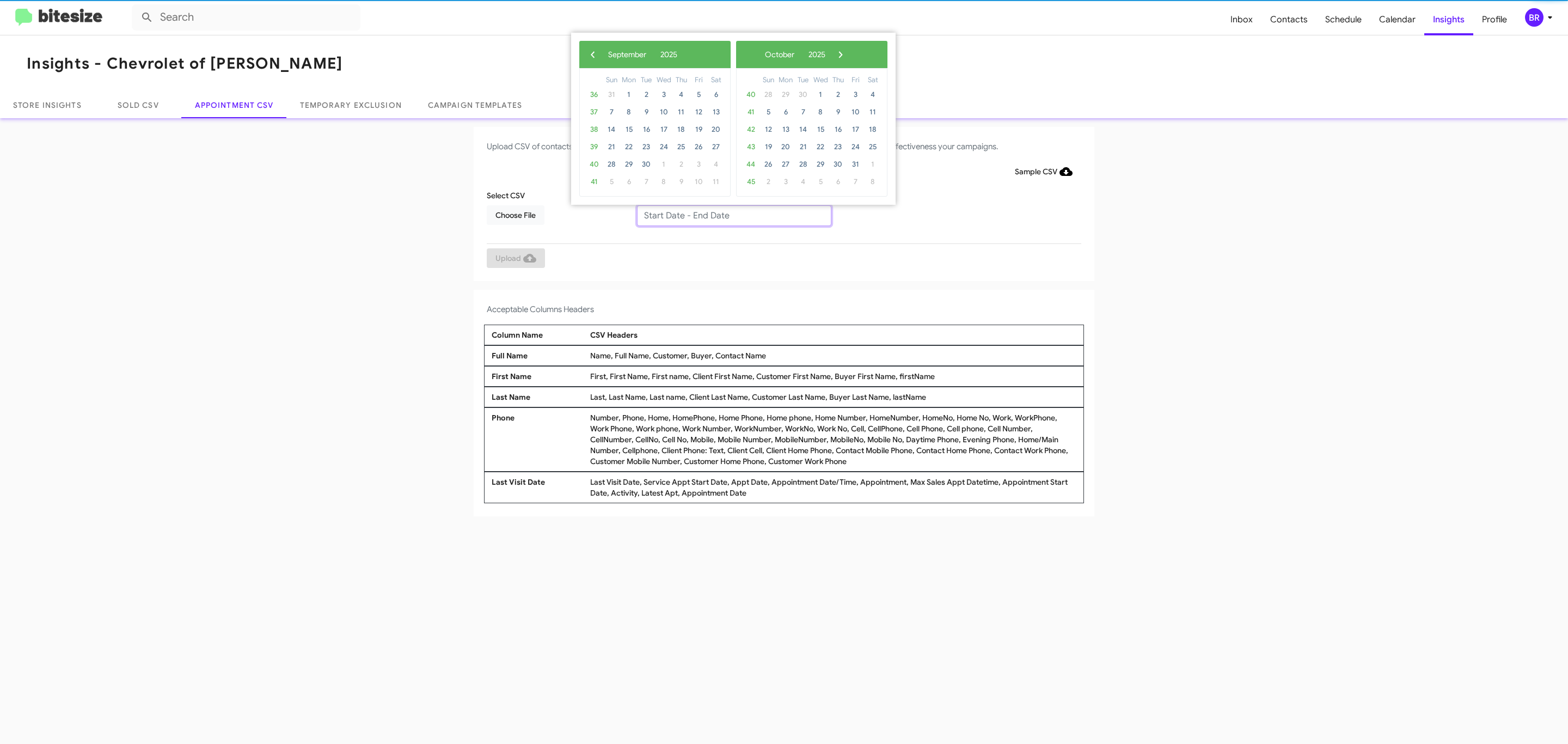
type input "[DATE] - [DATE]"
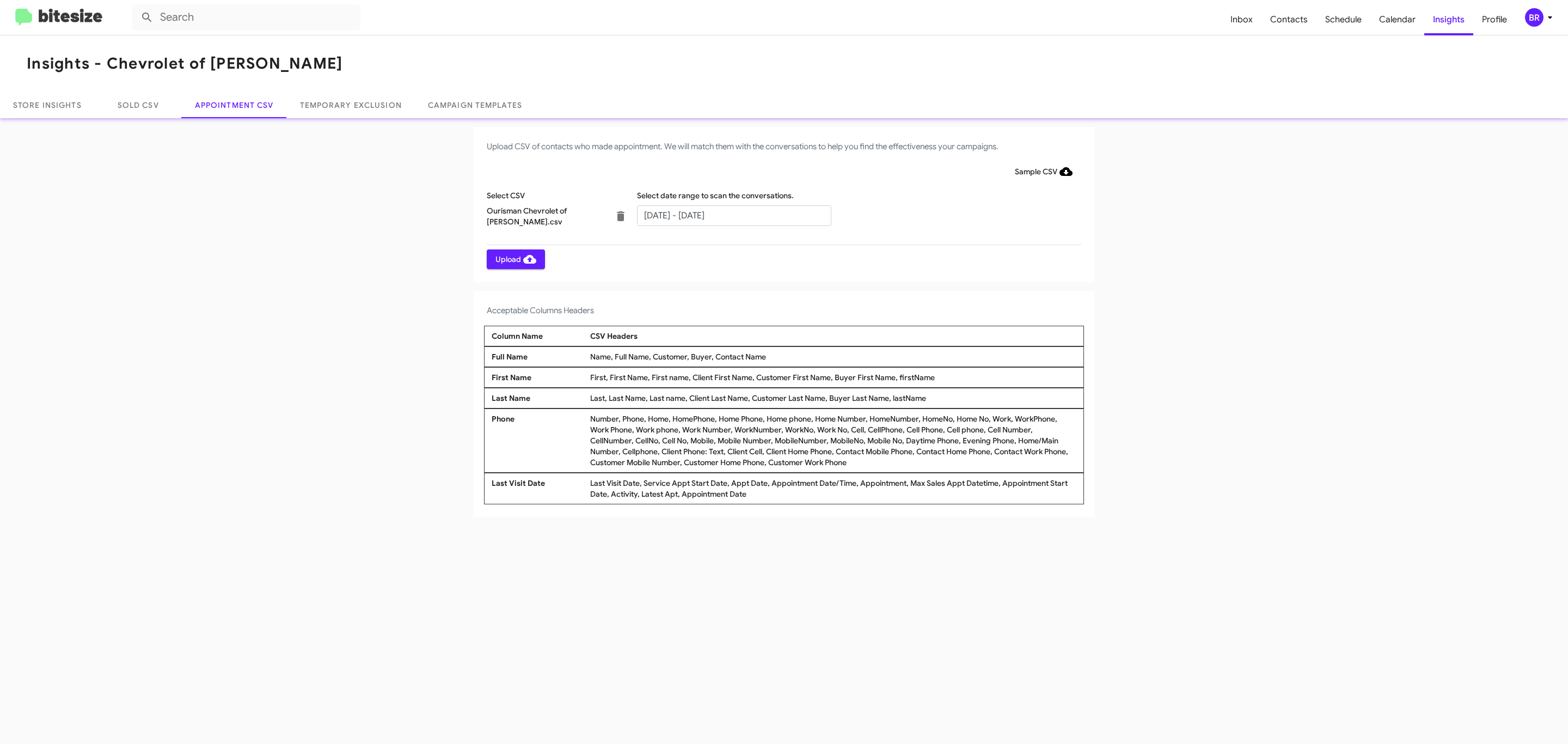
click at [514, 259] on span "Upload" at bounding box center [516, 259] width 41 height 19
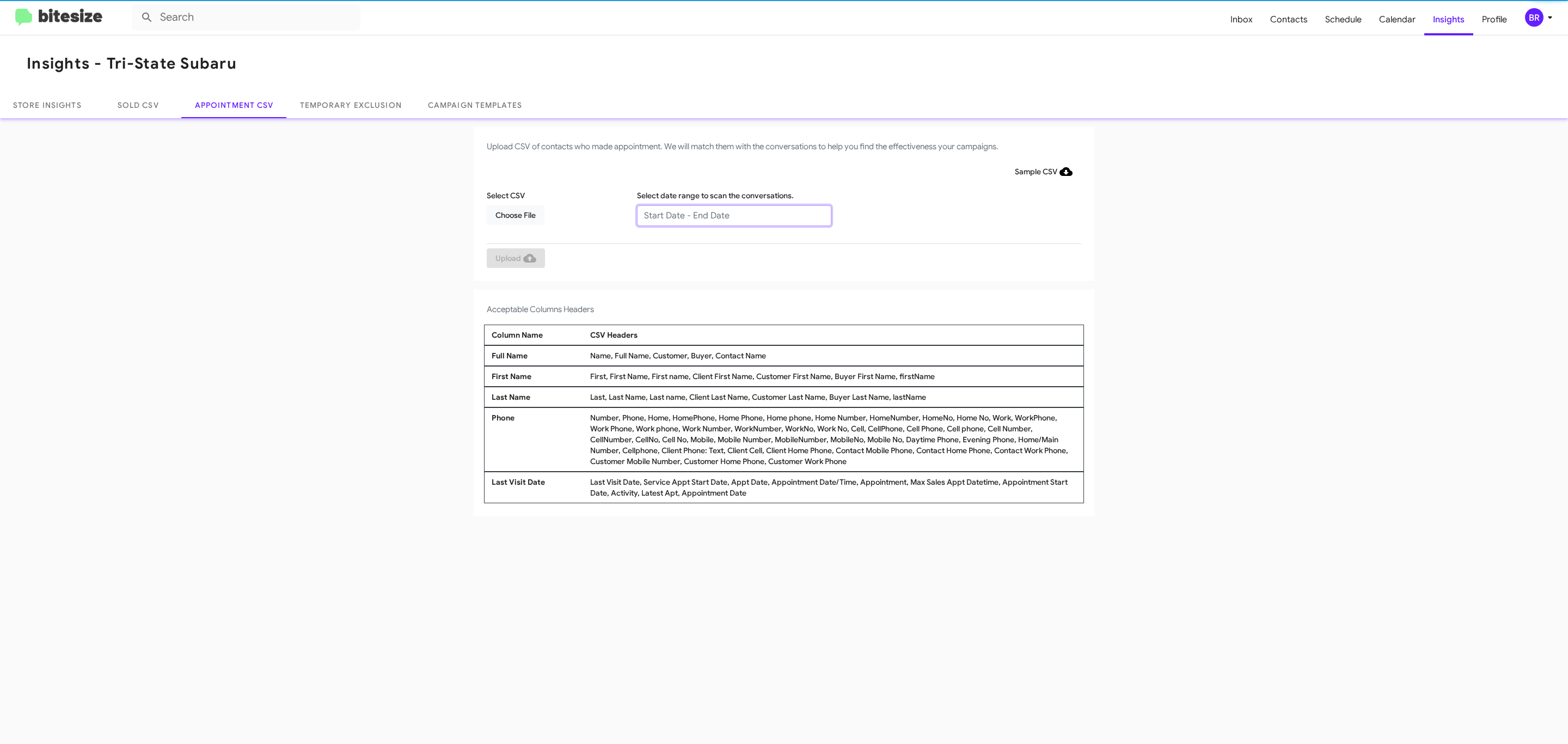
click at [733, 215] on input "text" at bounding box center [734, 215] width 194 height 21
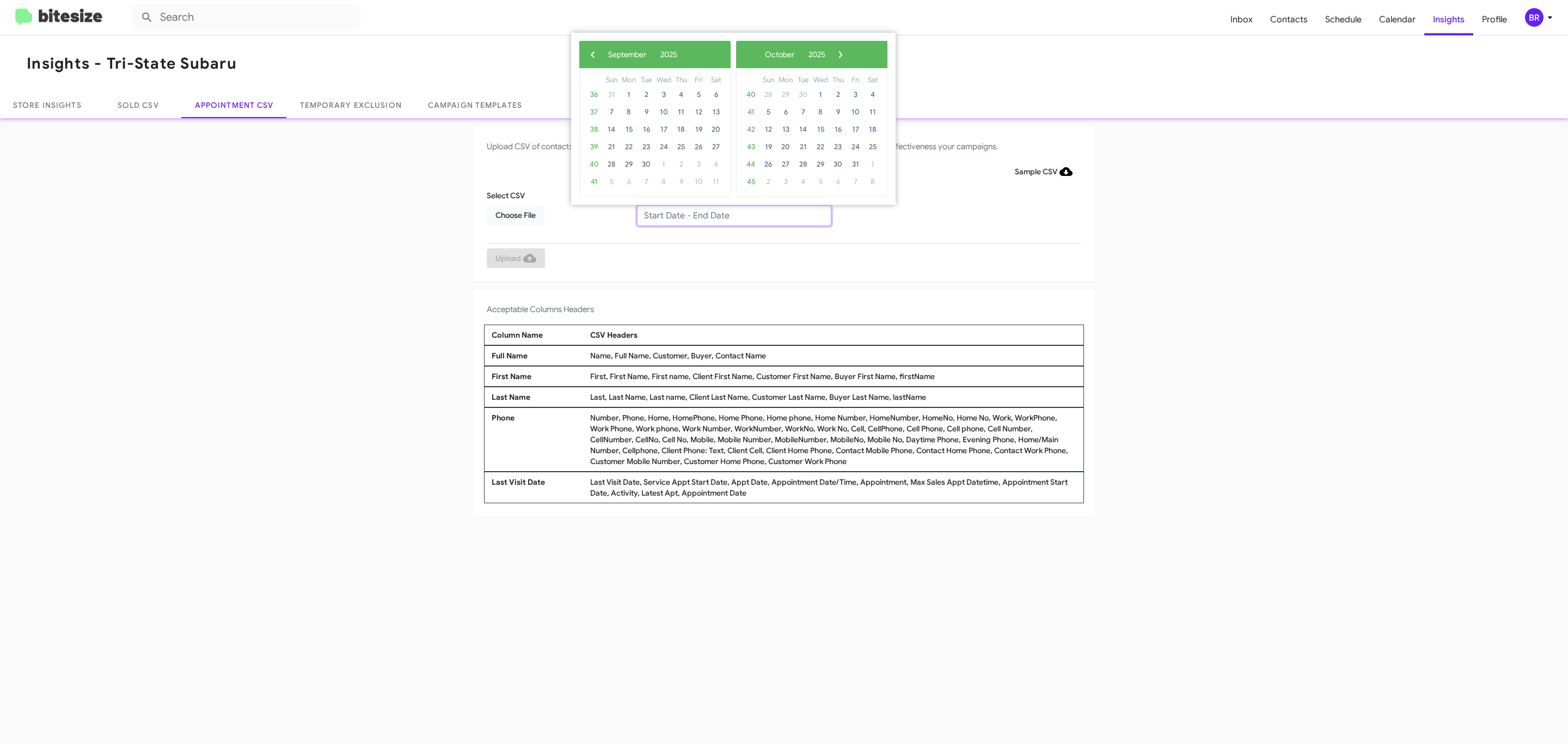
type input "09/02/2025 - 09/09/2025"
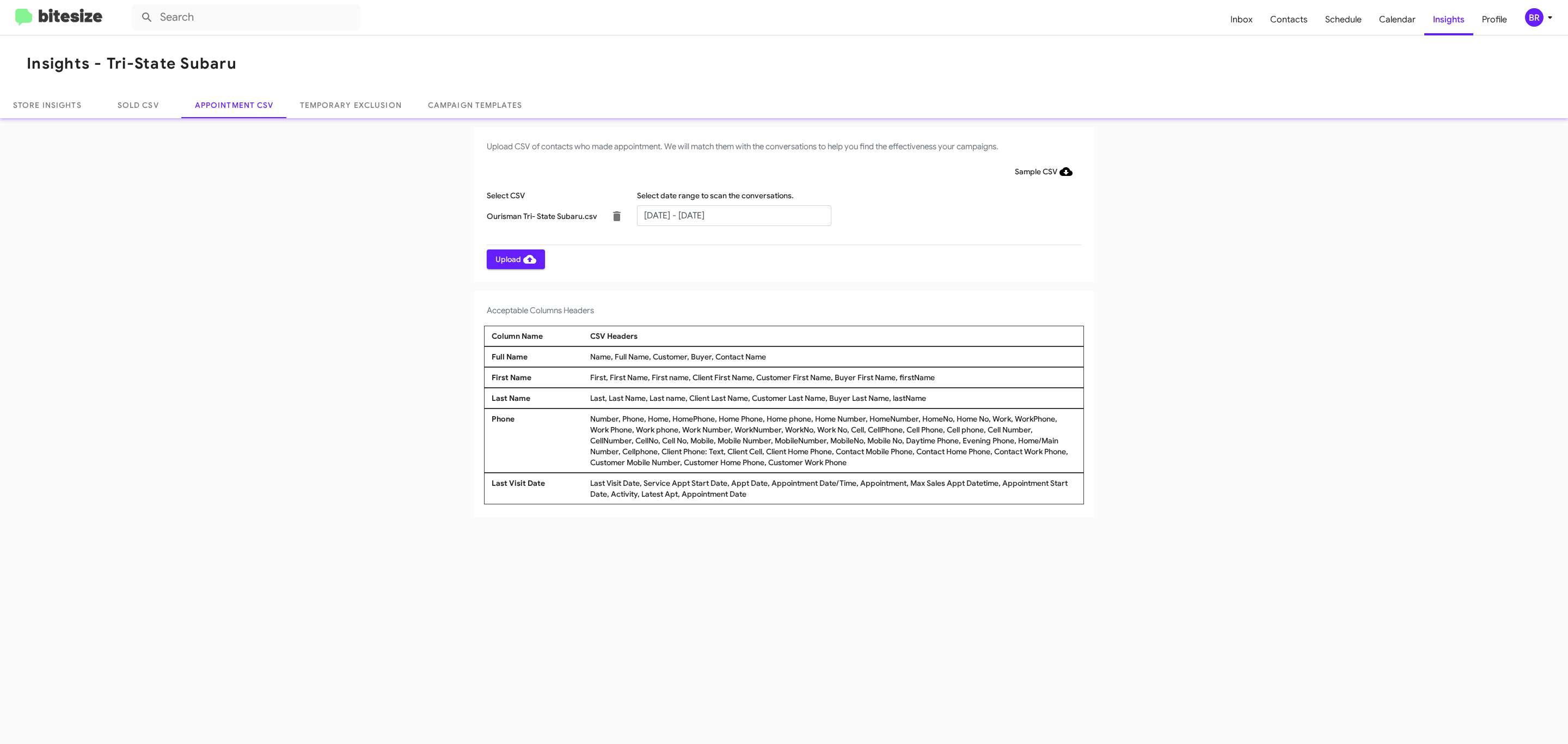
click at [514, 259] on span "Upload" at bounding box center [516, 259] width 41 height 19
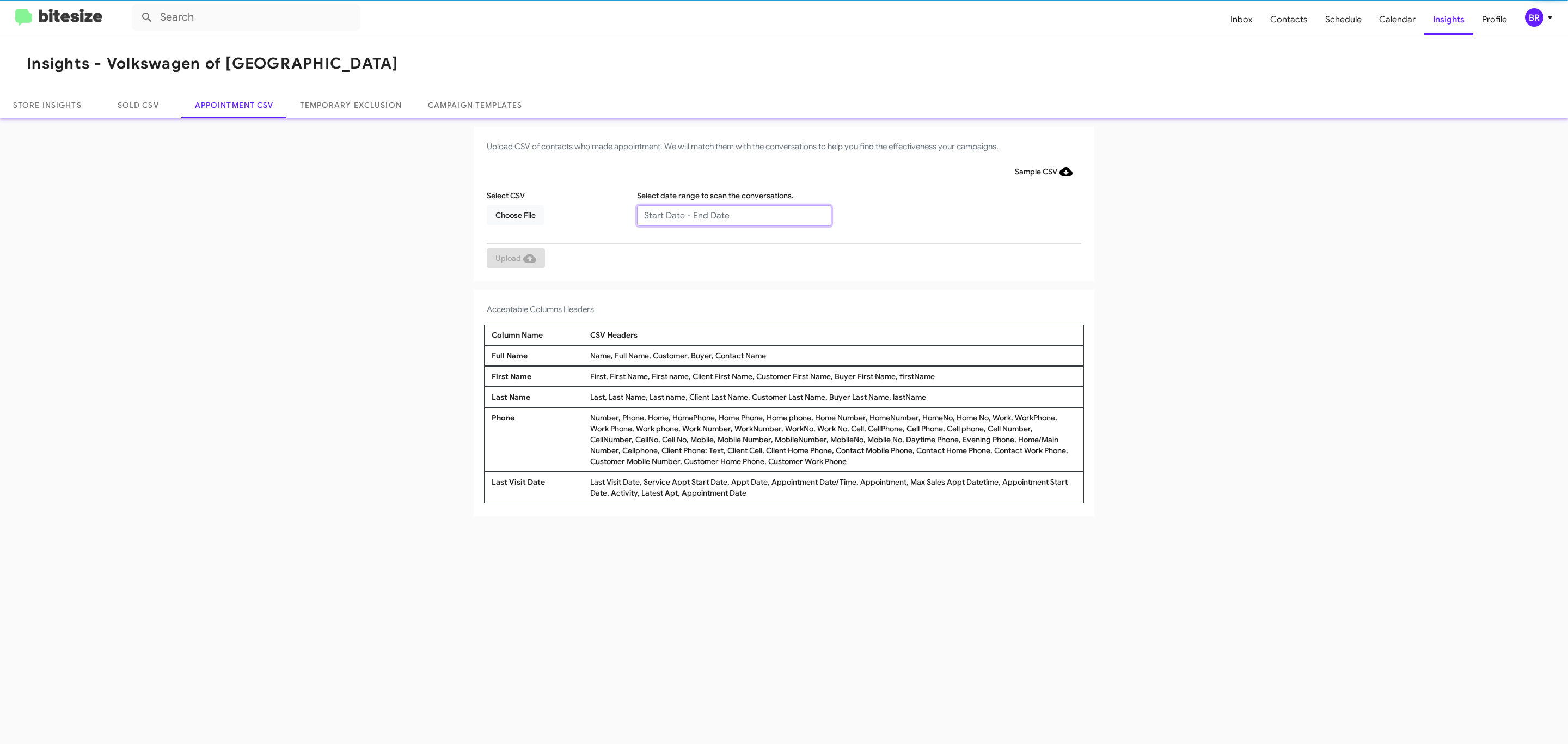
click at [733, 215] on input "text" at bounding box center [734, 215] width 194 height 21
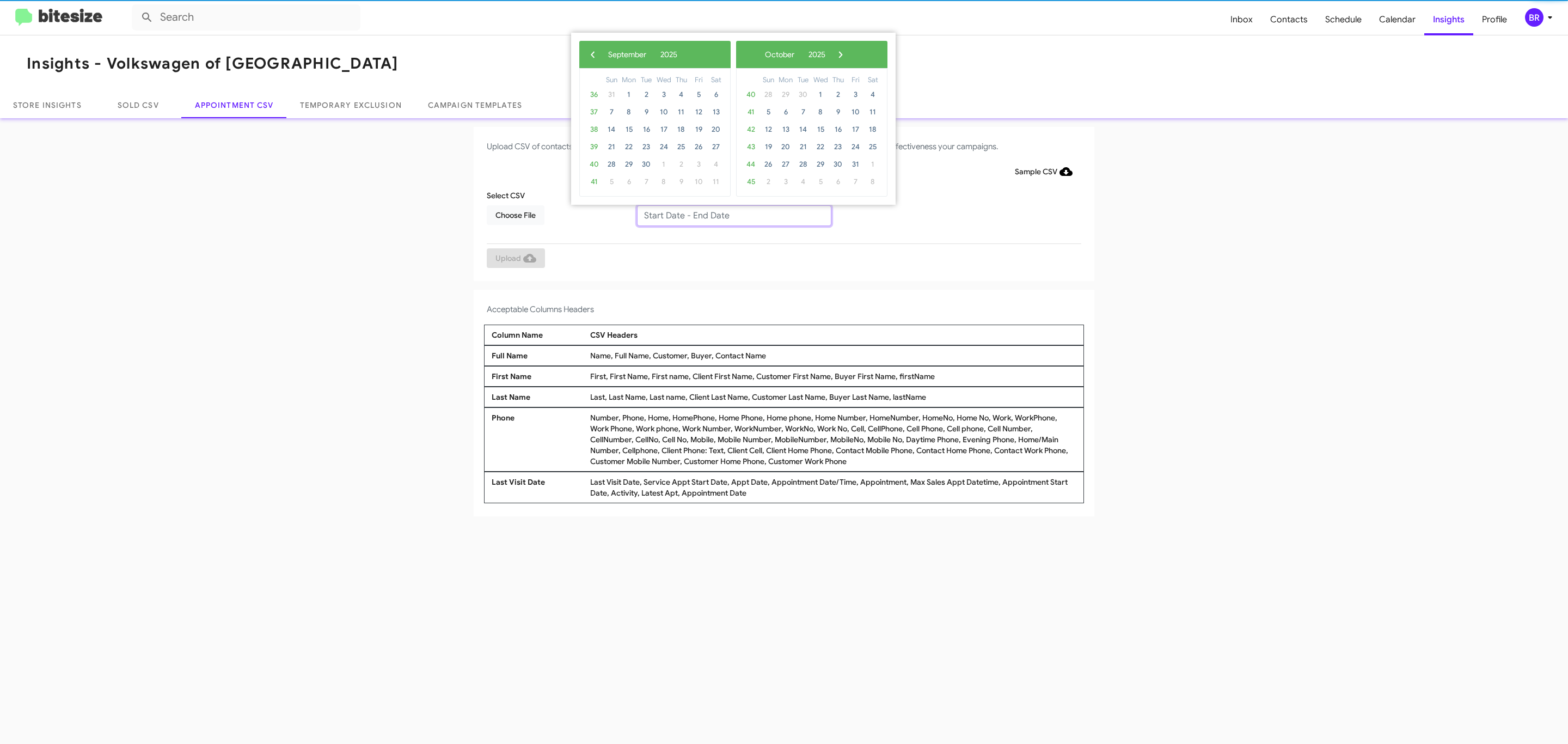
type input "[DATE] - [DATE]"
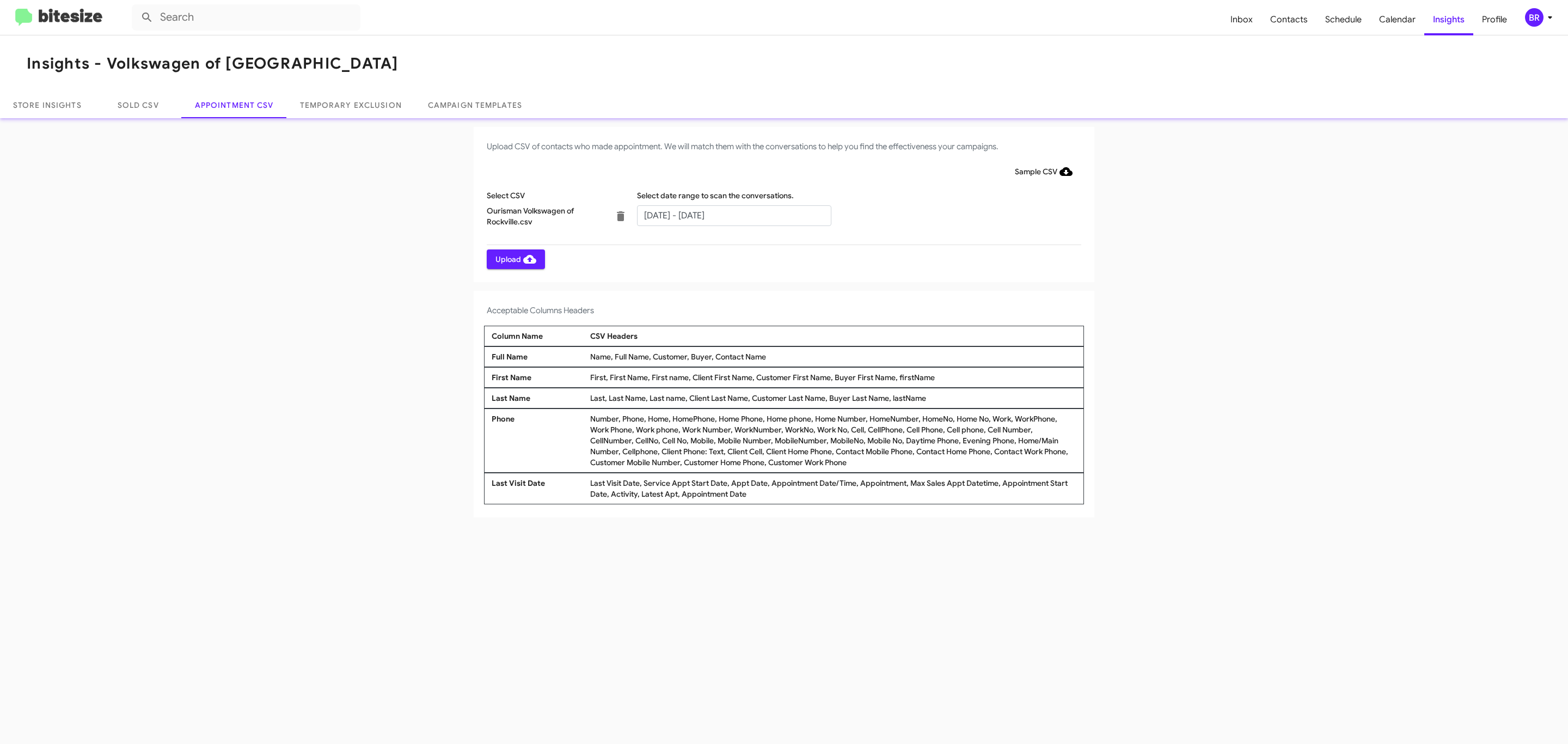
click at [514, 259] on span "Upload" at bounding box center [516, 259] width 41 height 19
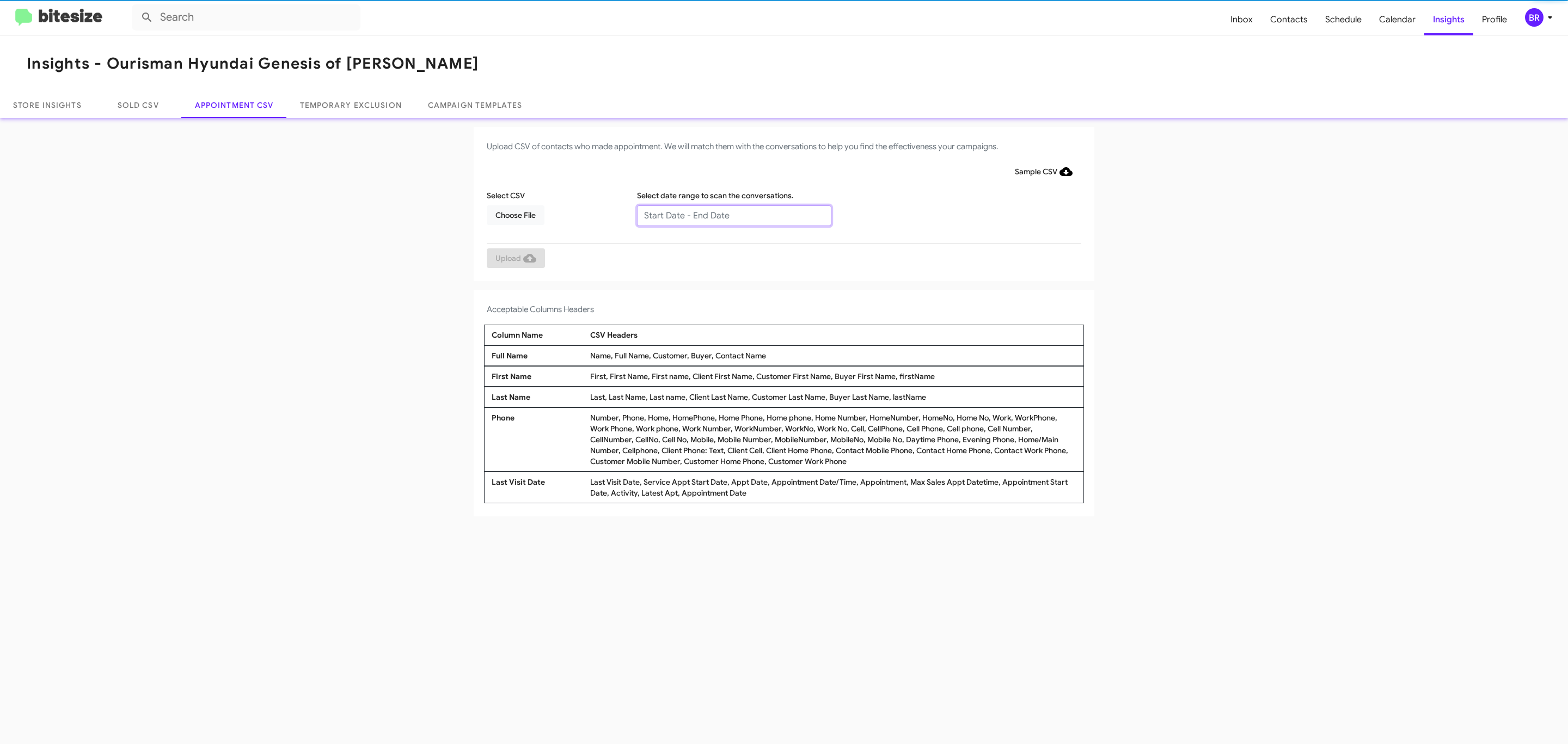
click at [733, 215] on input "text" at bounding box center [734, 215] width 194 height 21
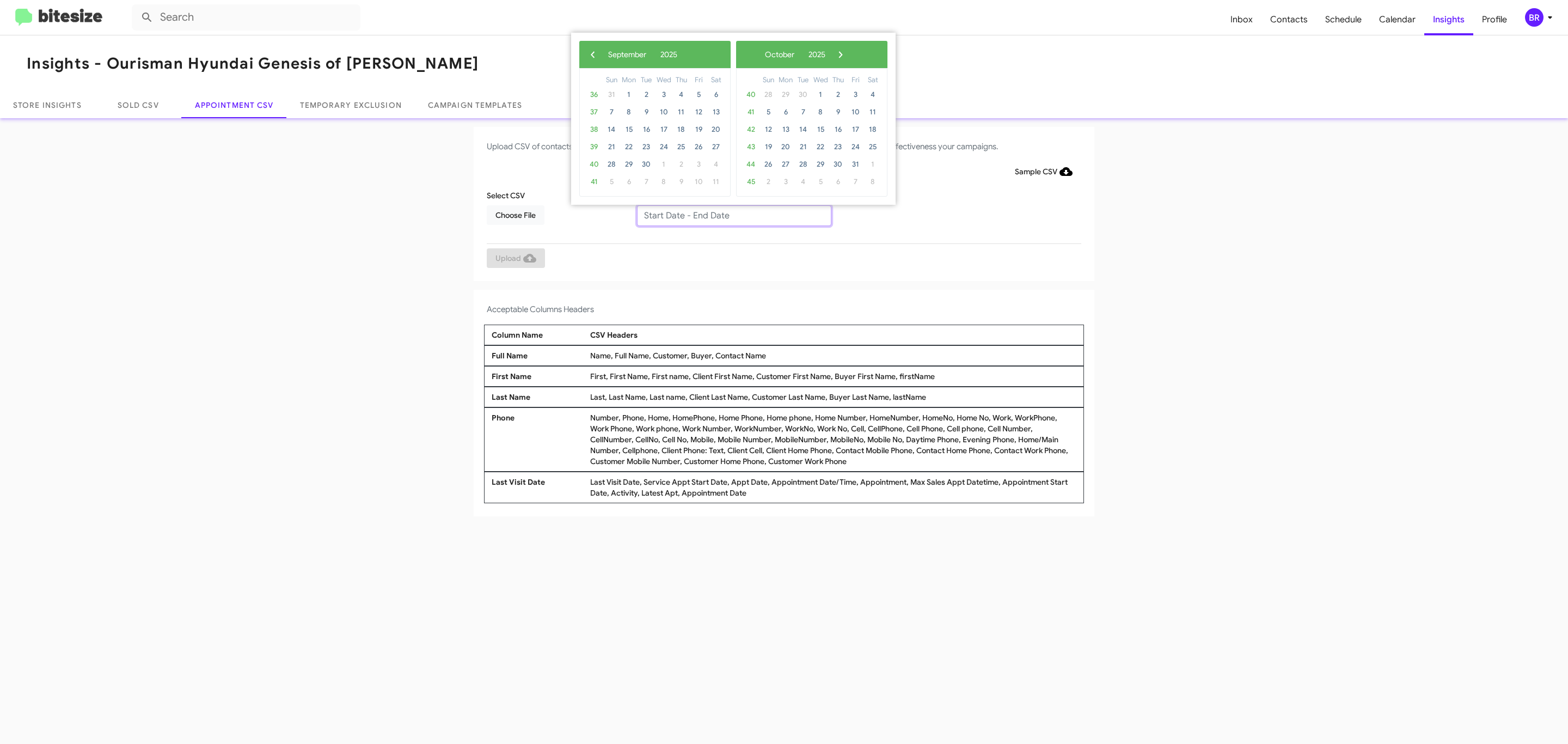
type input "09/02/2025 - 09/09/2025"
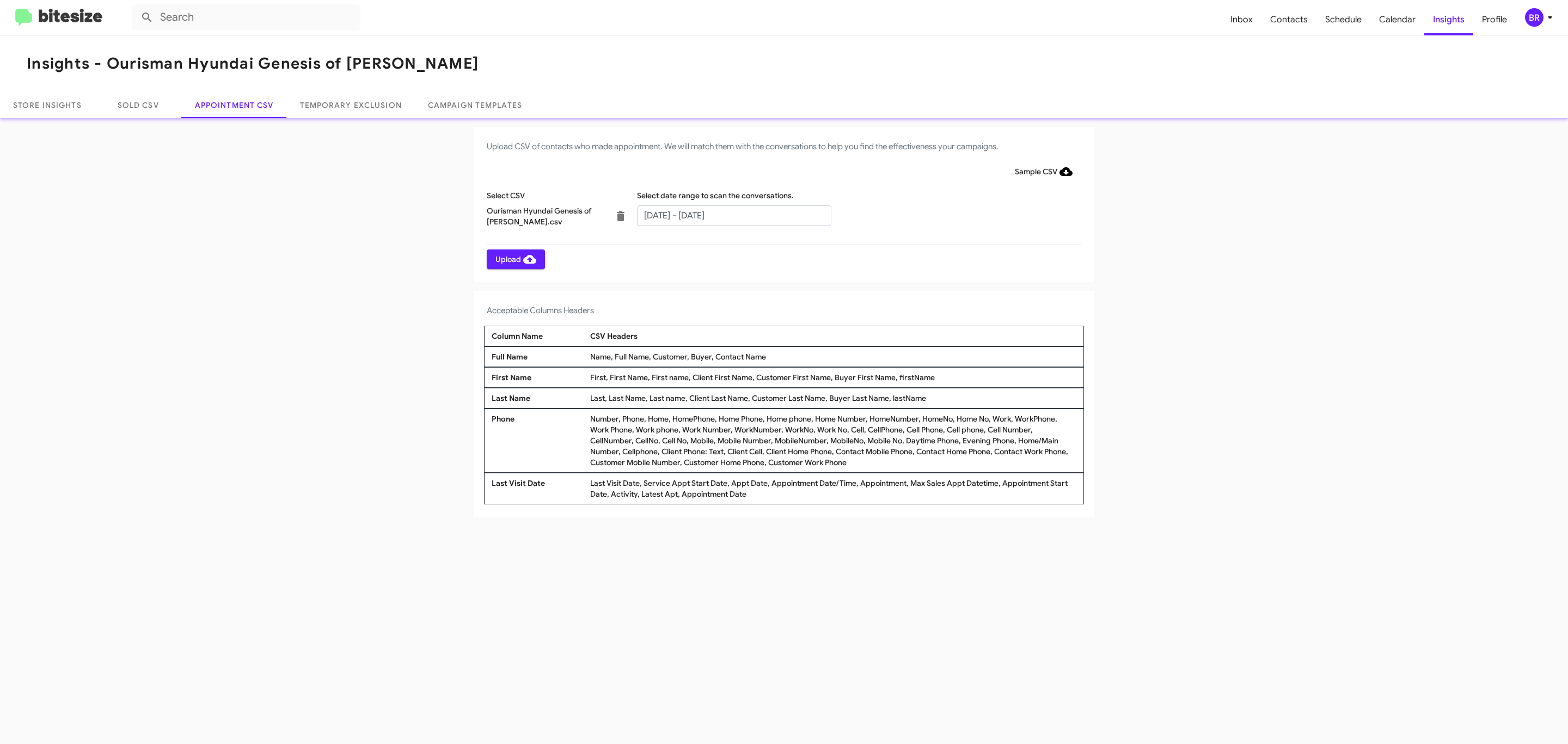
click at [514, 259] on span "Upload" at bounding box center [516, 259] width 41 height 19
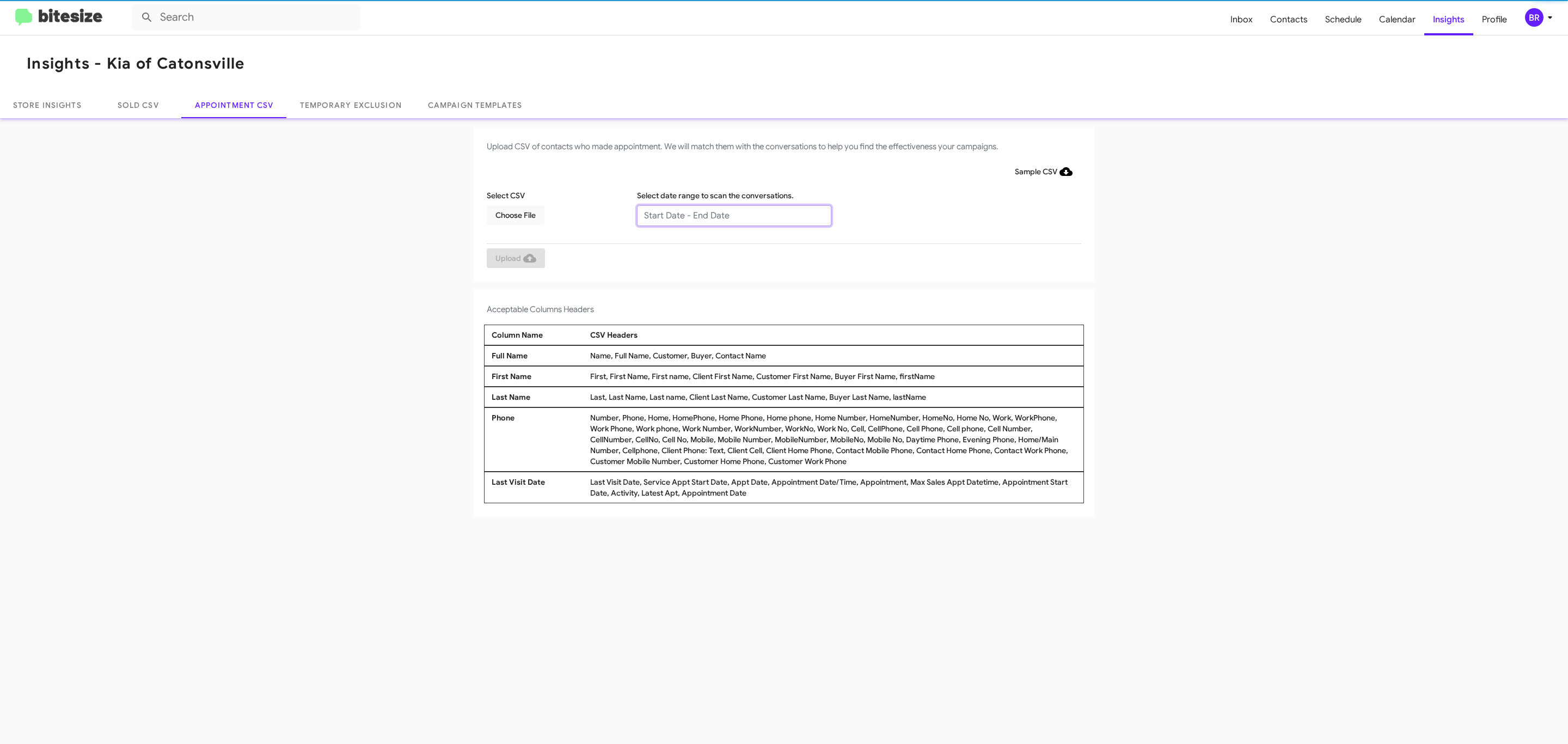
click at [733, 215] on input "text" at bounding box center [734, 215] width 194 height 21
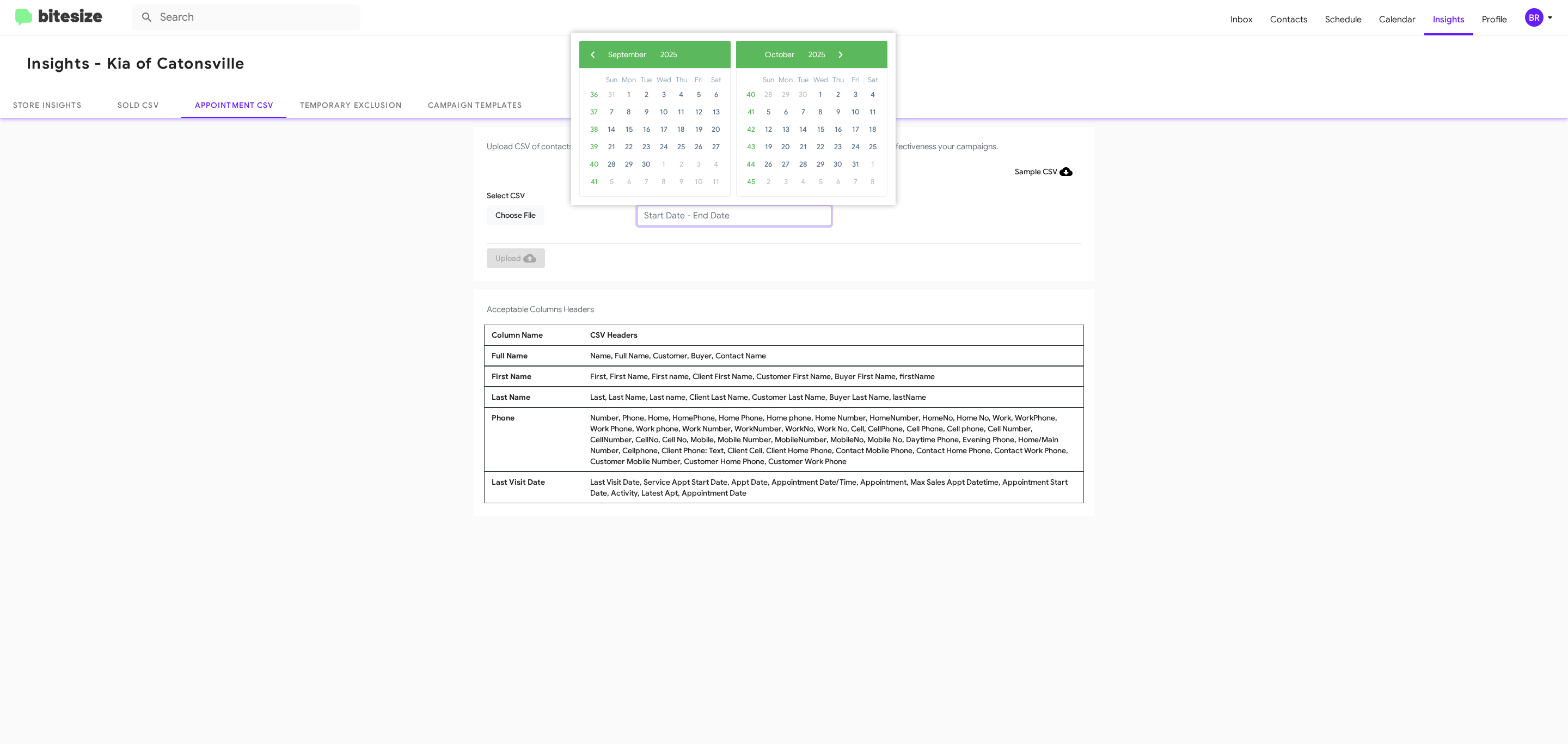
type input "[DATE] - [DATE]"
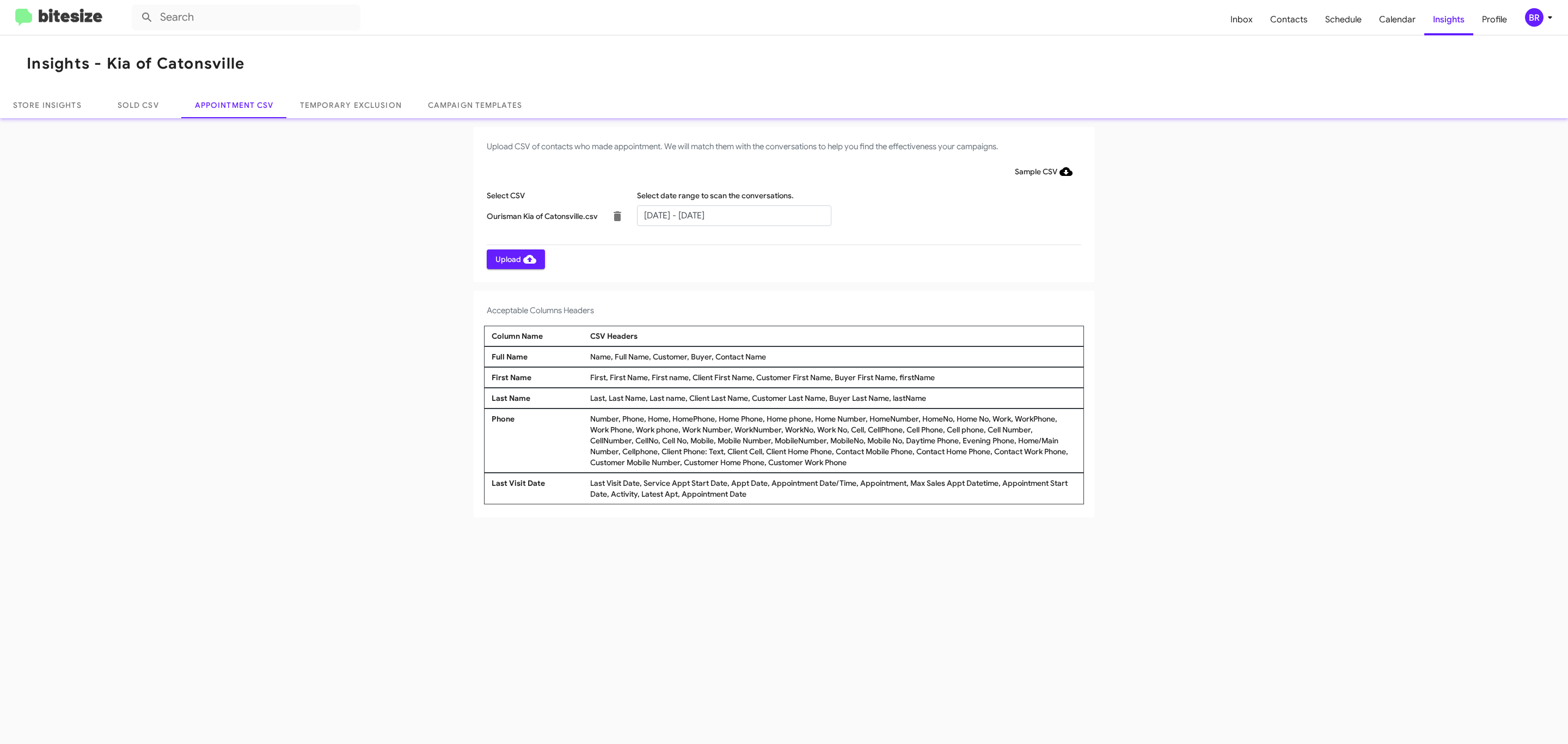
click at [514, 259] on span "Upload" at bounding box center [516, 259] width 41 height 19
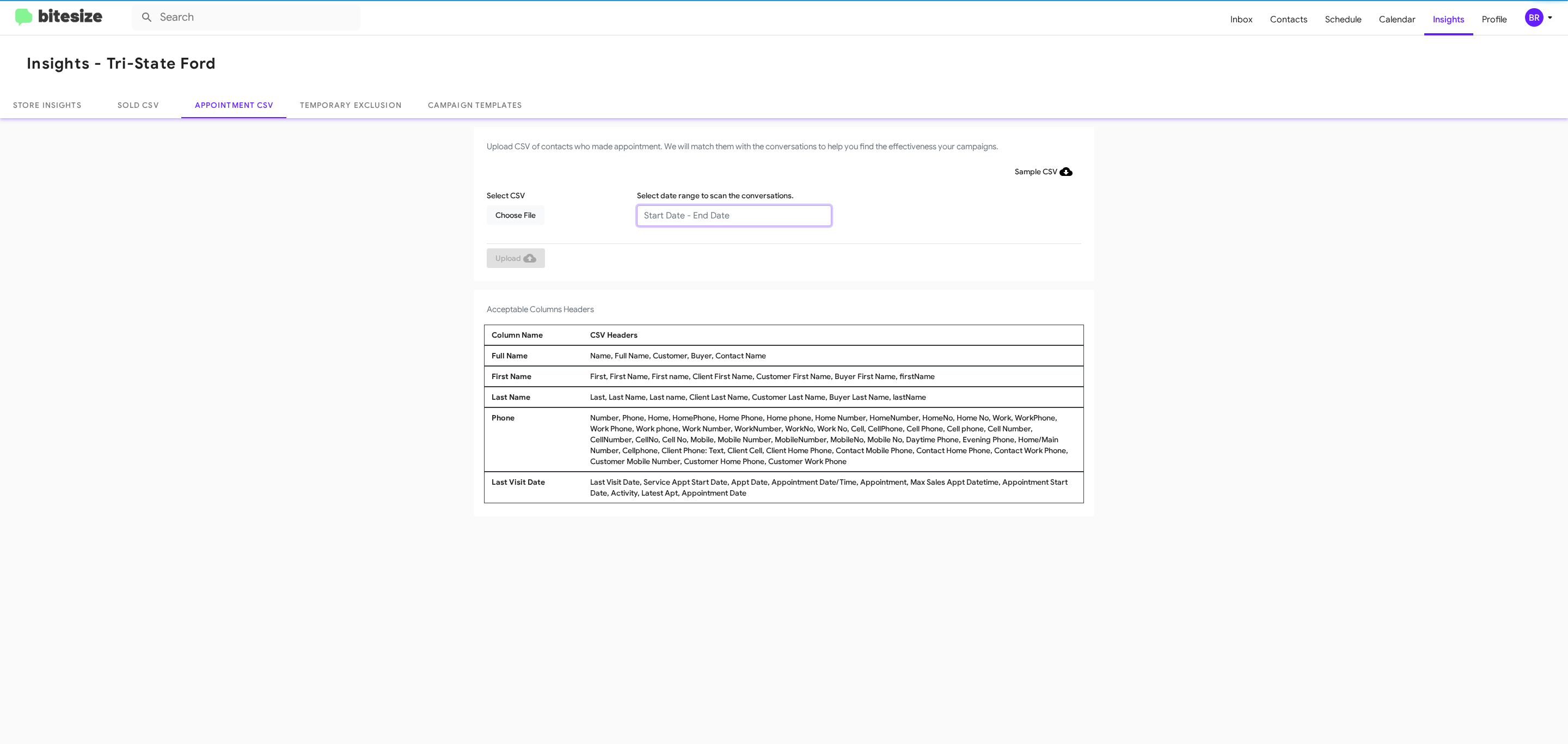
click at [733, 215] on input "text" at bounding box center [734, 215] width 194 height 21
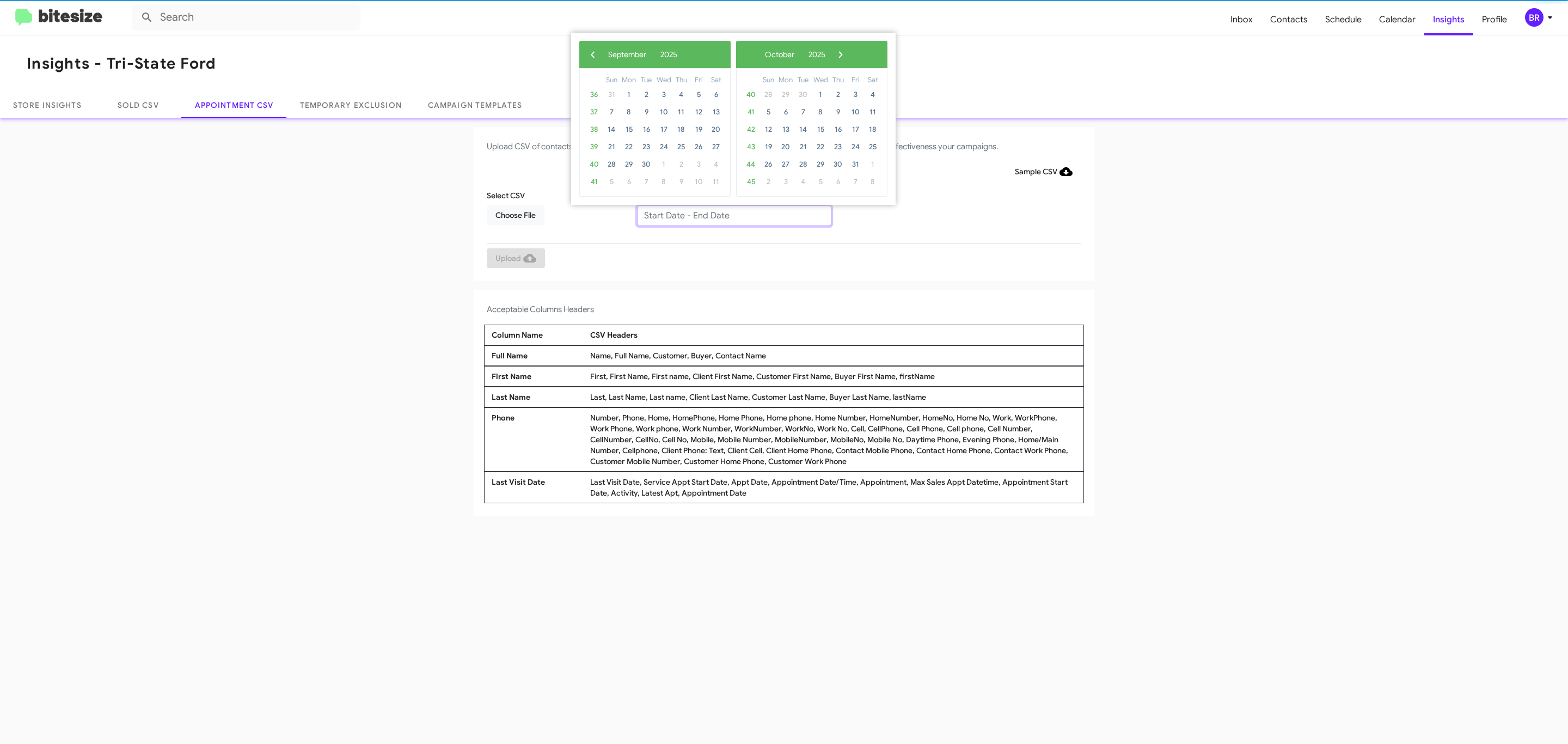
type input "[DATE] - [DATE]"
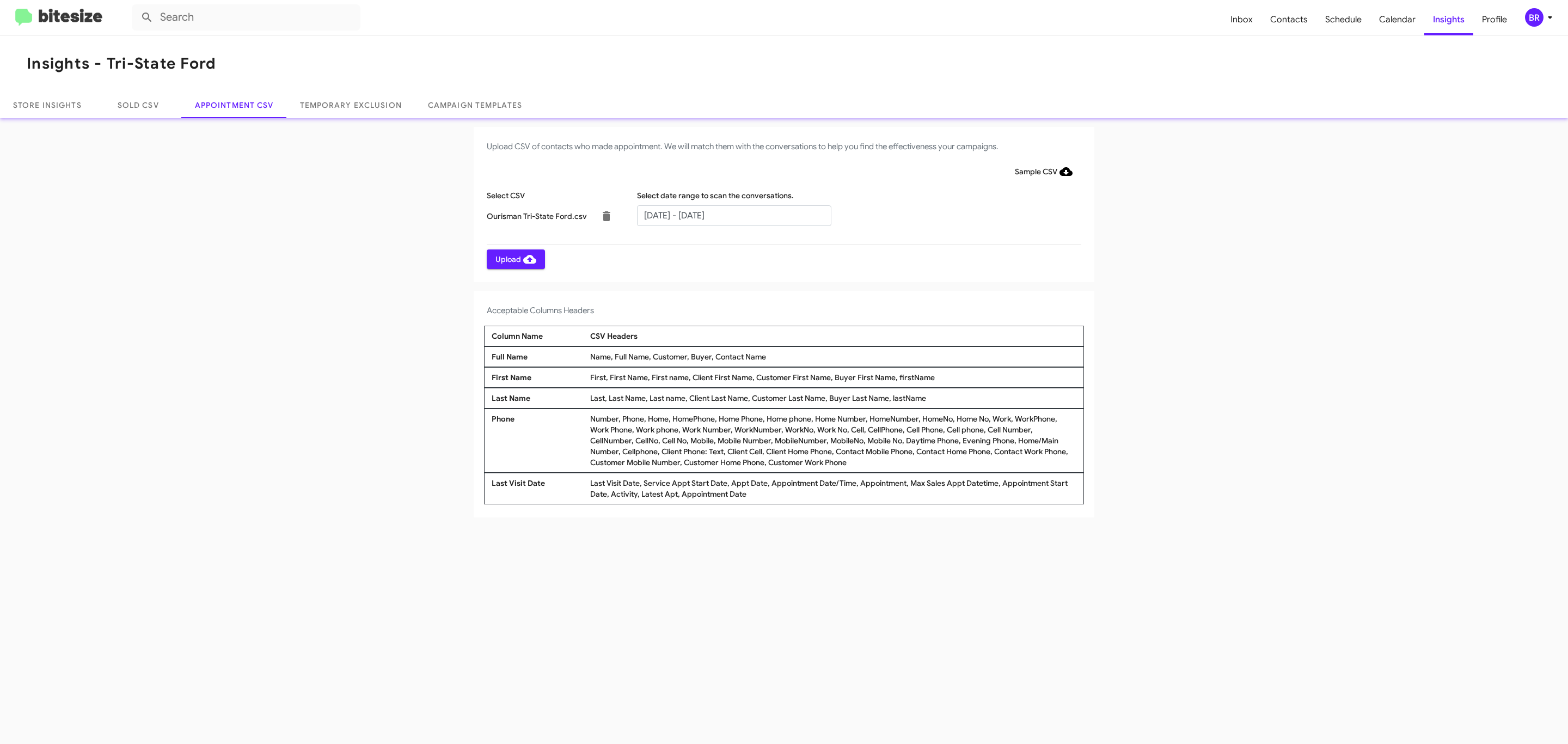
click at [514, 259] on span "Upload" at bounding box center [516, 259] width 41 height 19
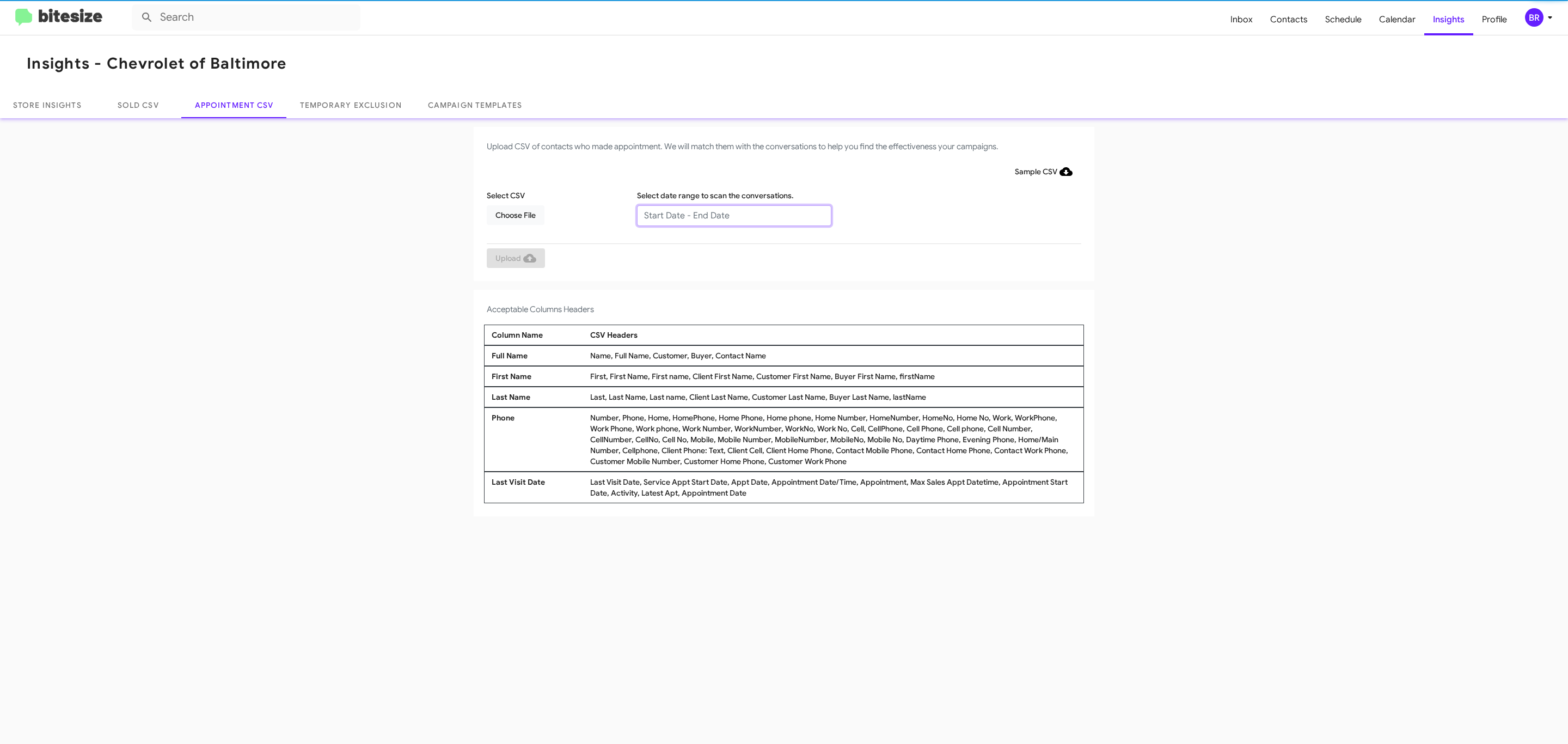
click at [733, 215] on input "text" at bounding box center [734, 215] width 194 height 21
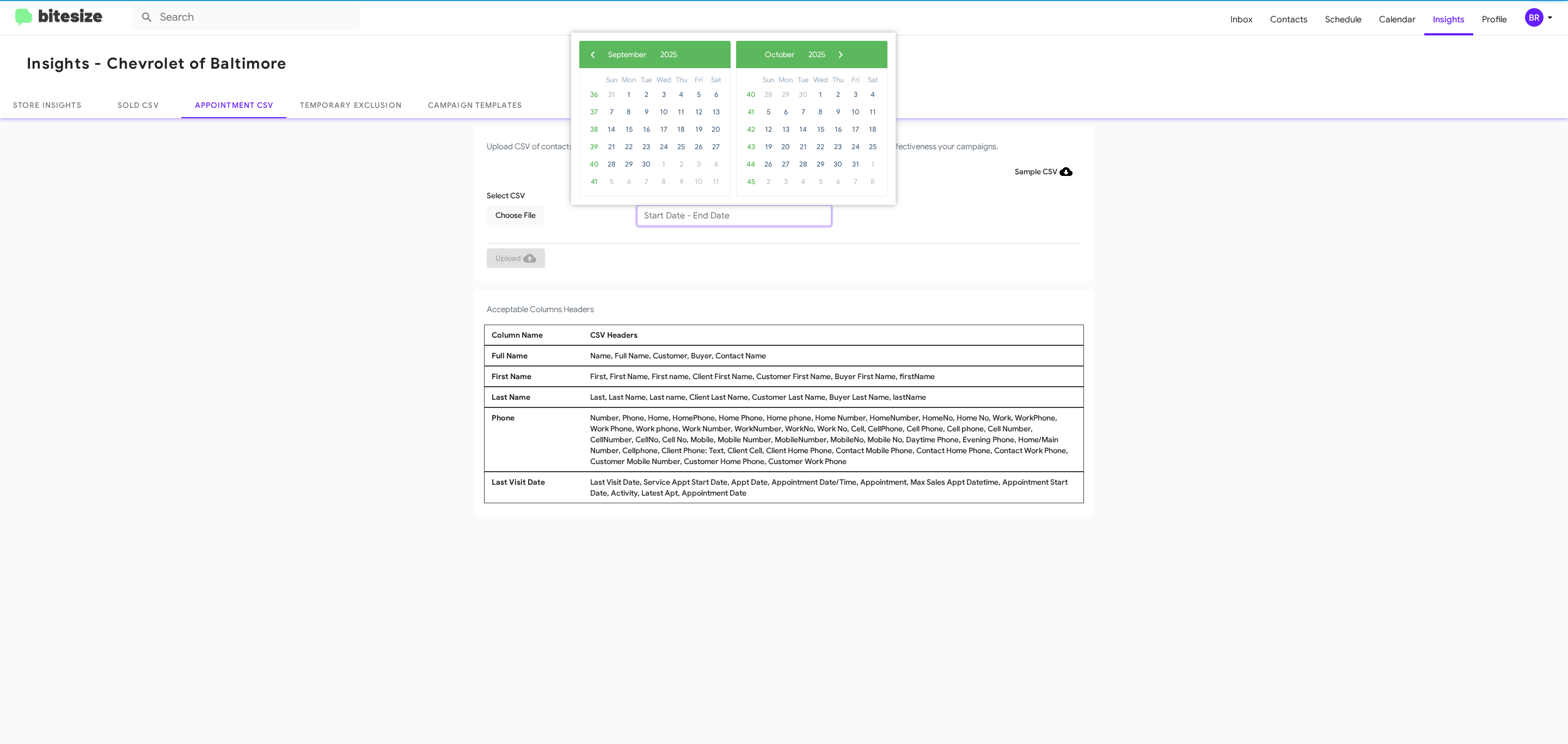
type input "09/02/2025 - 09/09/2025"
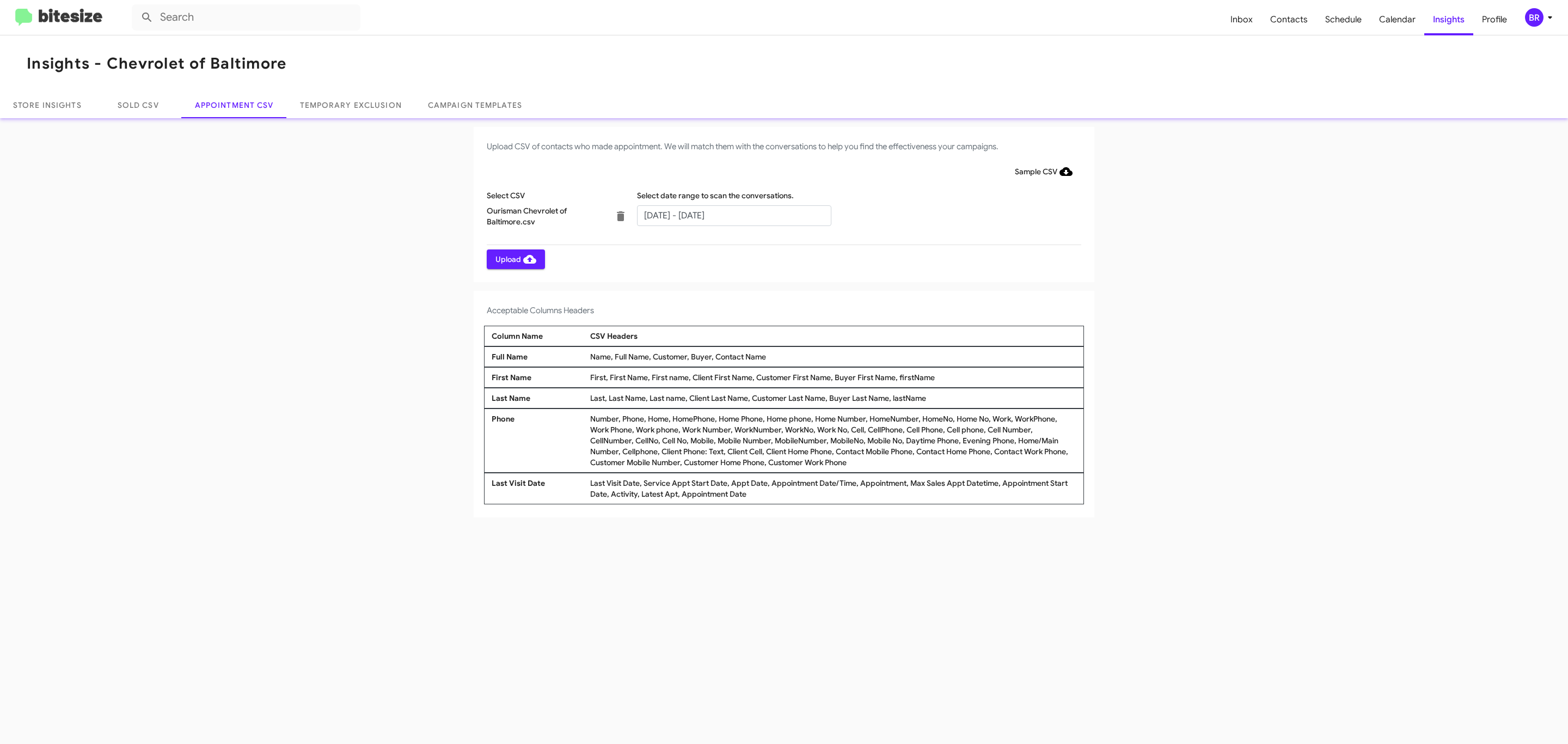
click at [514, 259] on span "Upload" at bounding box center [516, 259] width 41 height 19
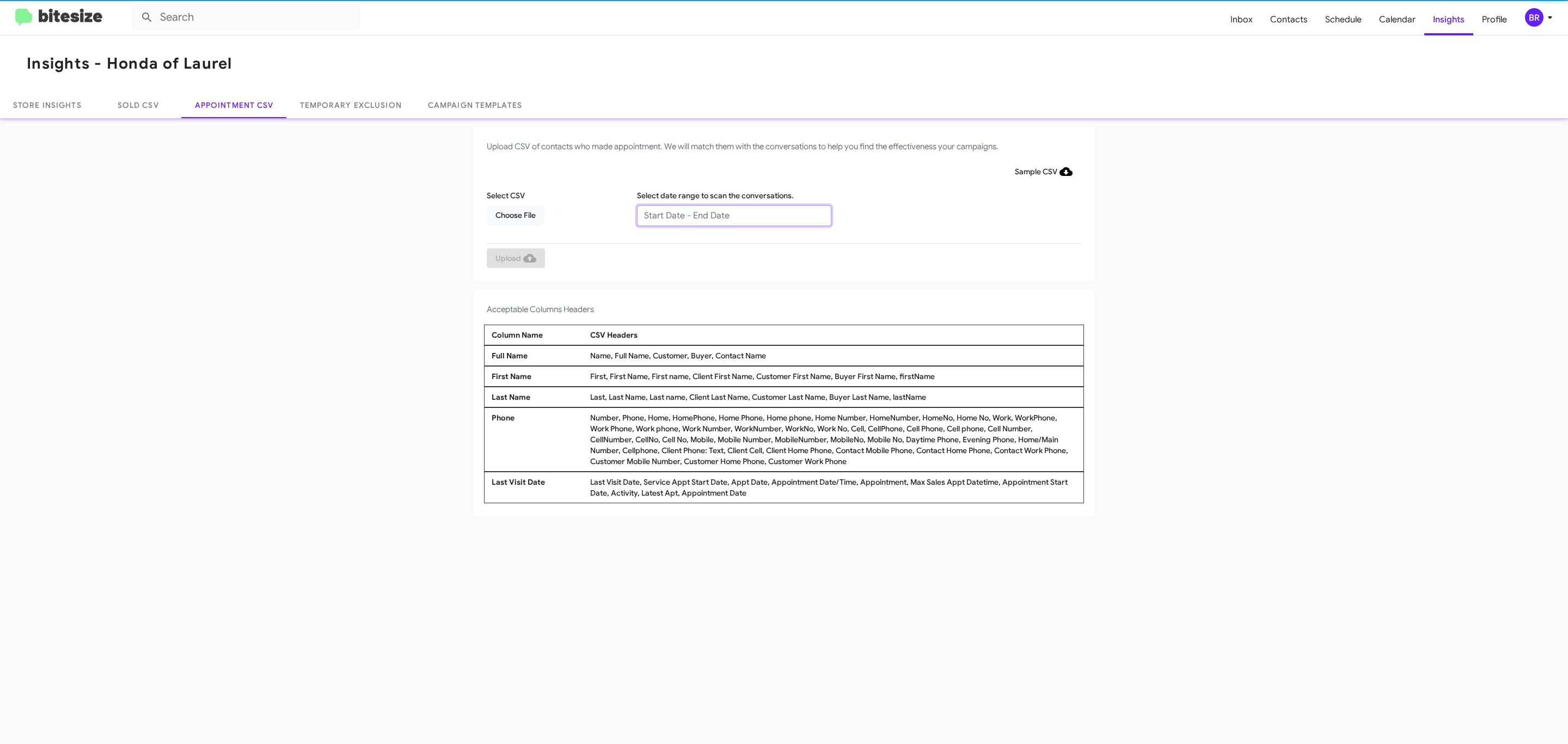
click at [733, 215] on input "text" at bounding box center [734, 215] width 194 height 21
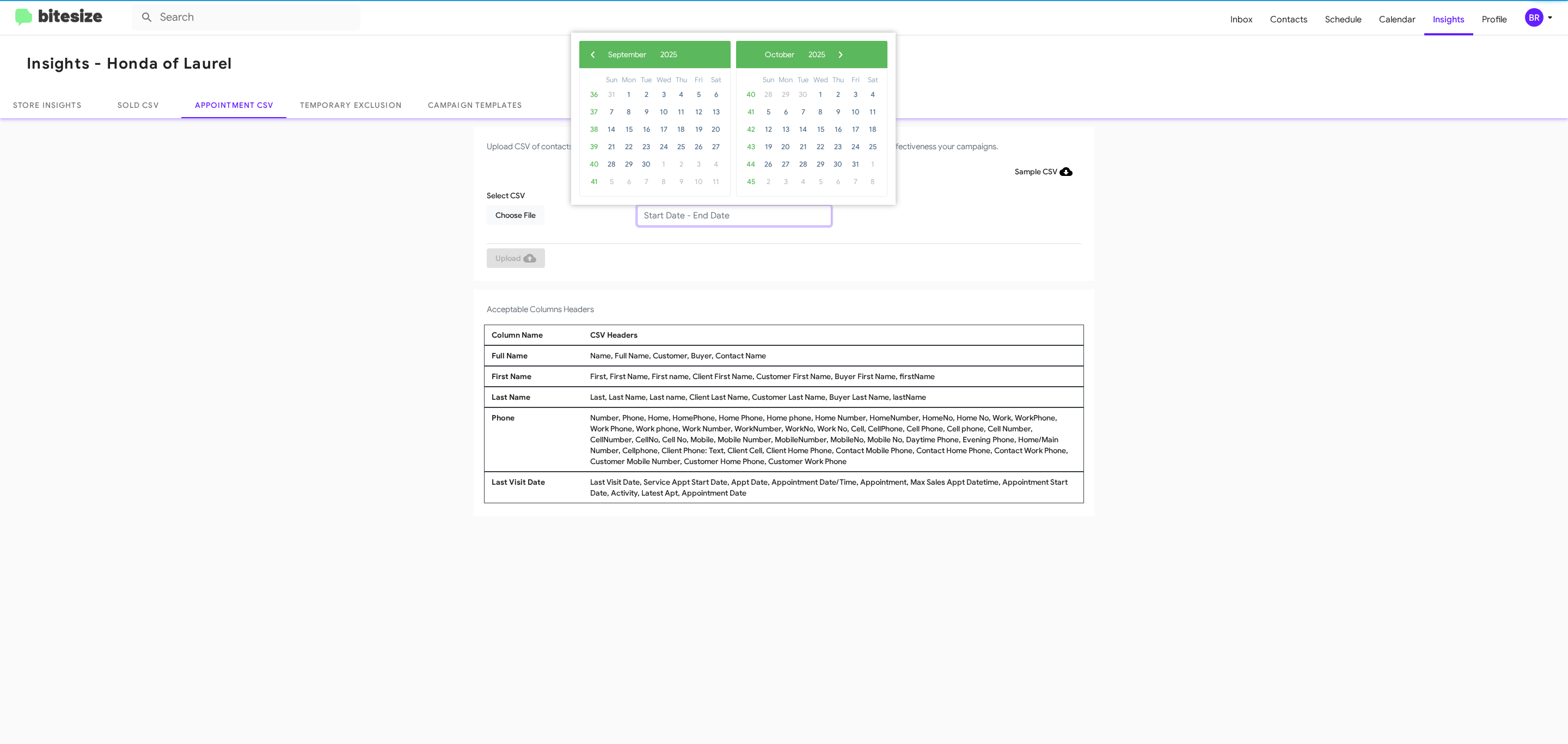
type input "09/02/2025 - 09/09/2025"
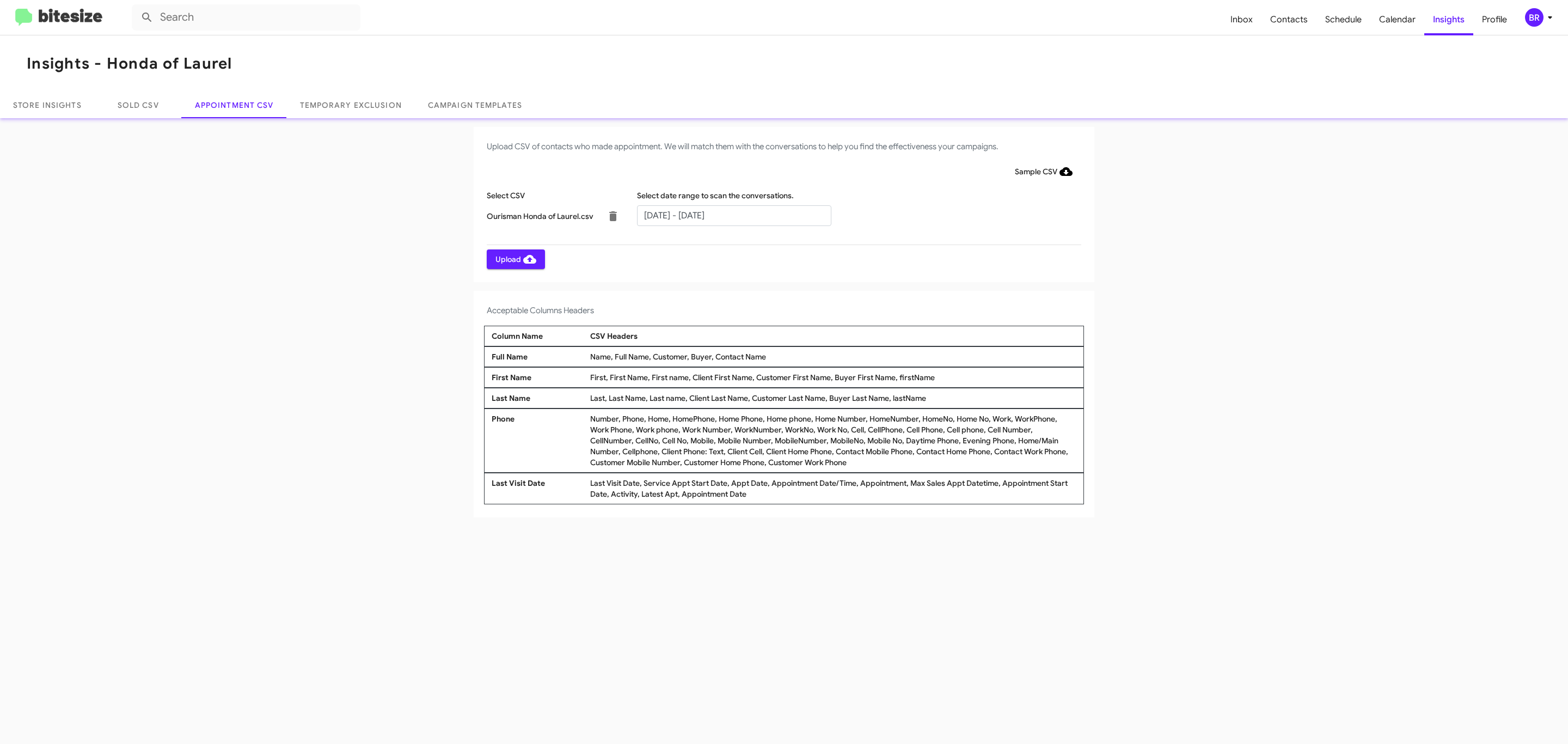
click at [514, 259] on span "Upload" at bounding box center [516, 259] width 41 height 19
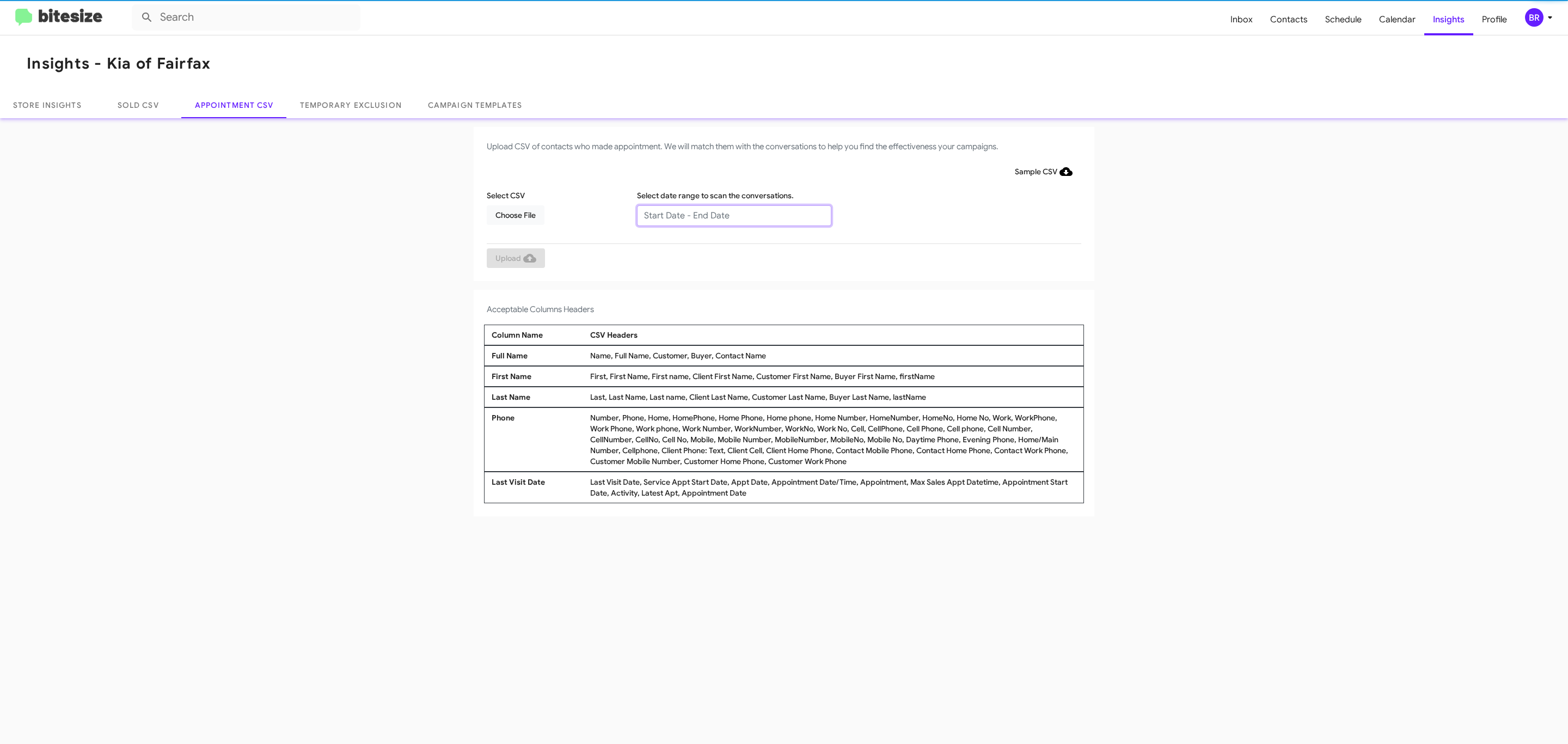
click at [733, 215] on input "text" at bounding box center [734, 215] width 194 height 21
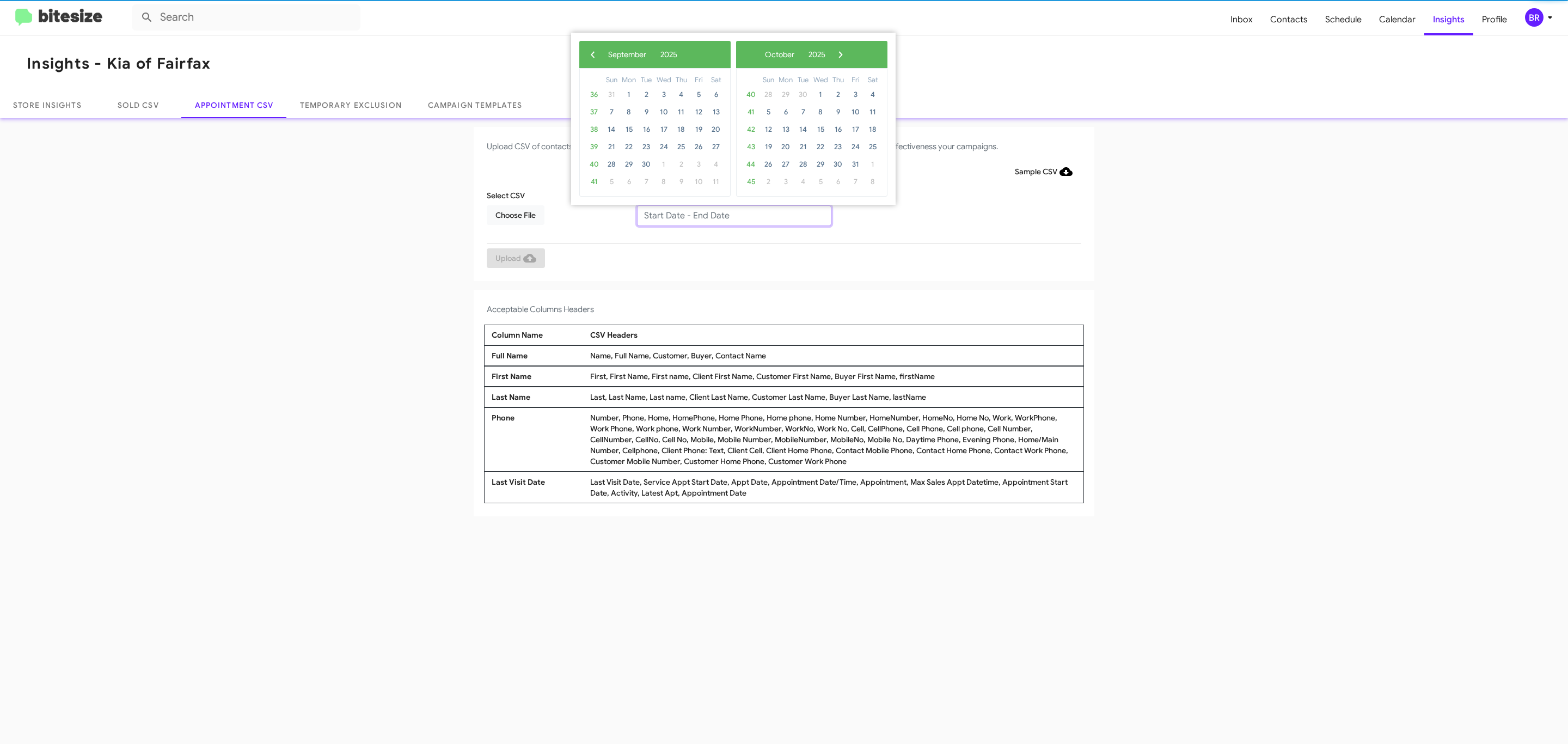
type input "09/02/2025 - 09/09/2025"
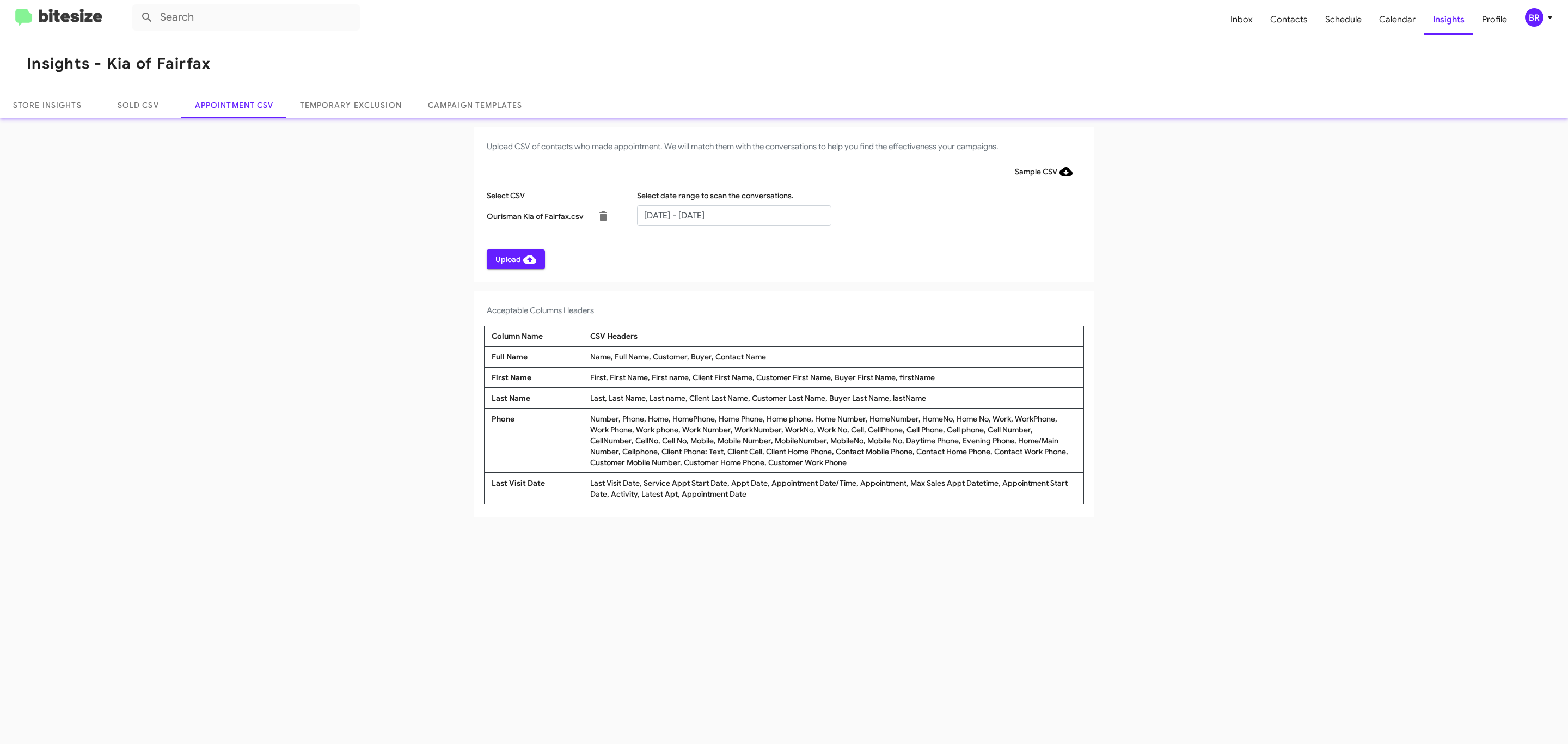
click at [514, 259] on span "Upload" at bounding box center [516, 259] width 41 height 19
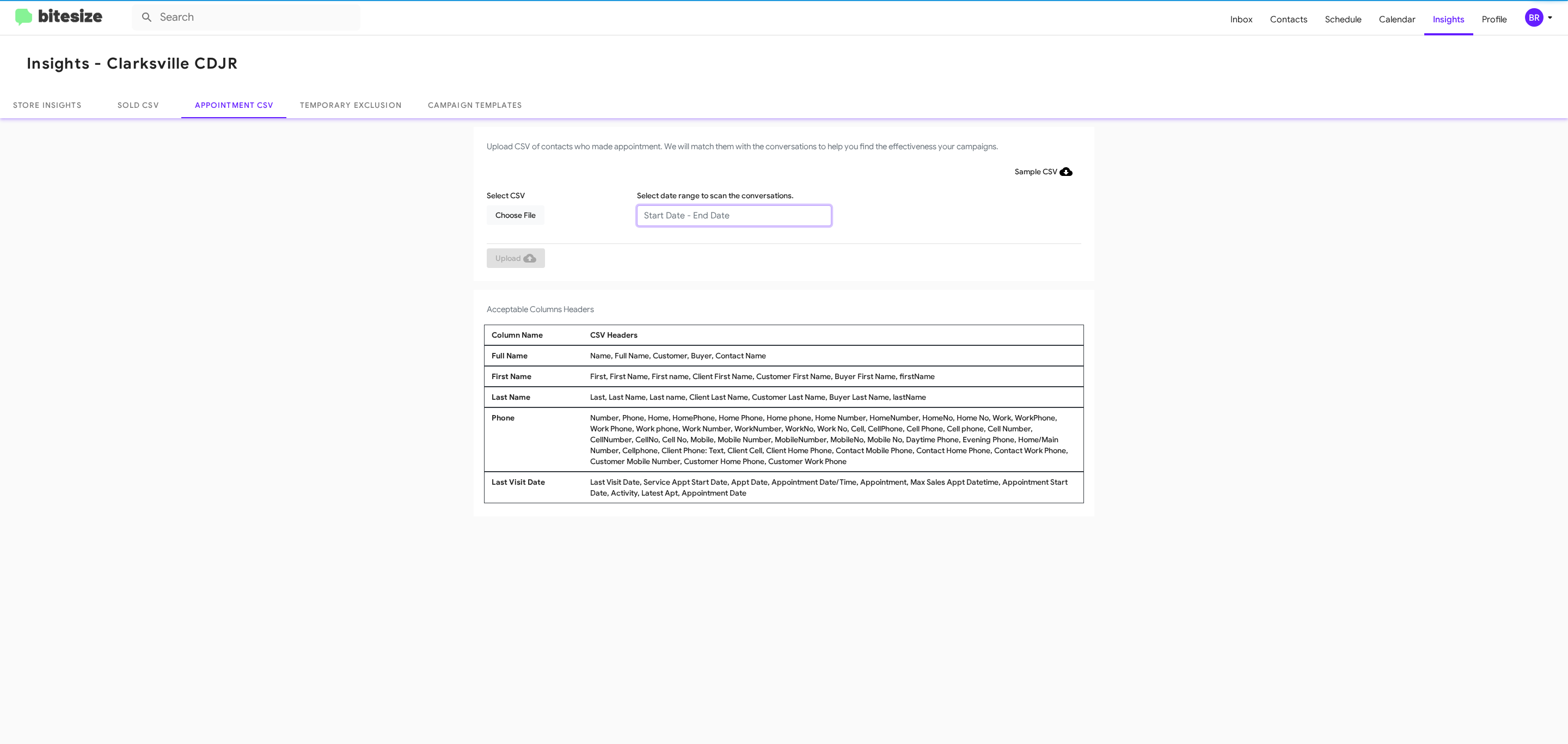
click at [733, 215] on input "text" at bounding box center [734, 215] width 194 height 21
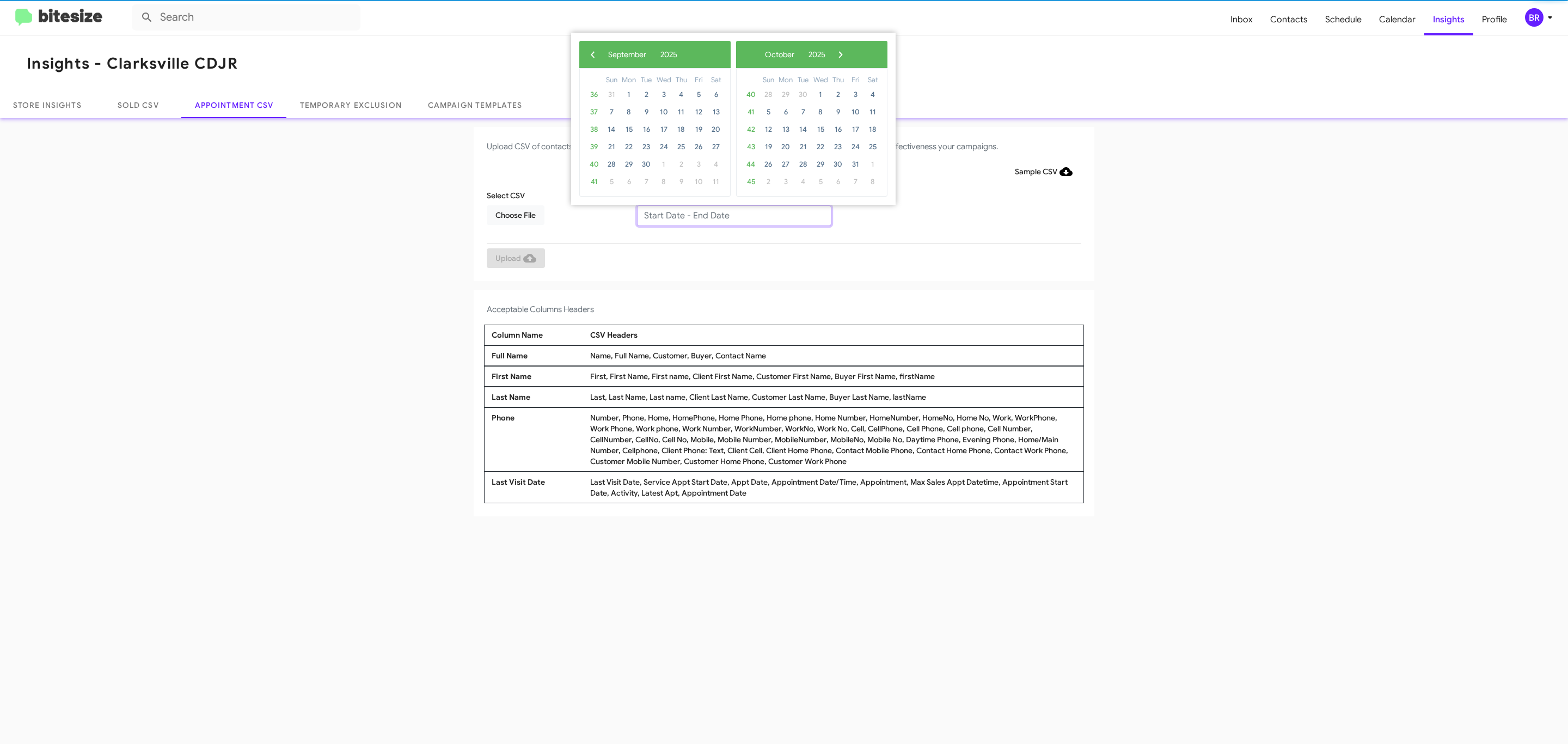
type input "[DATE] - [DATE]"
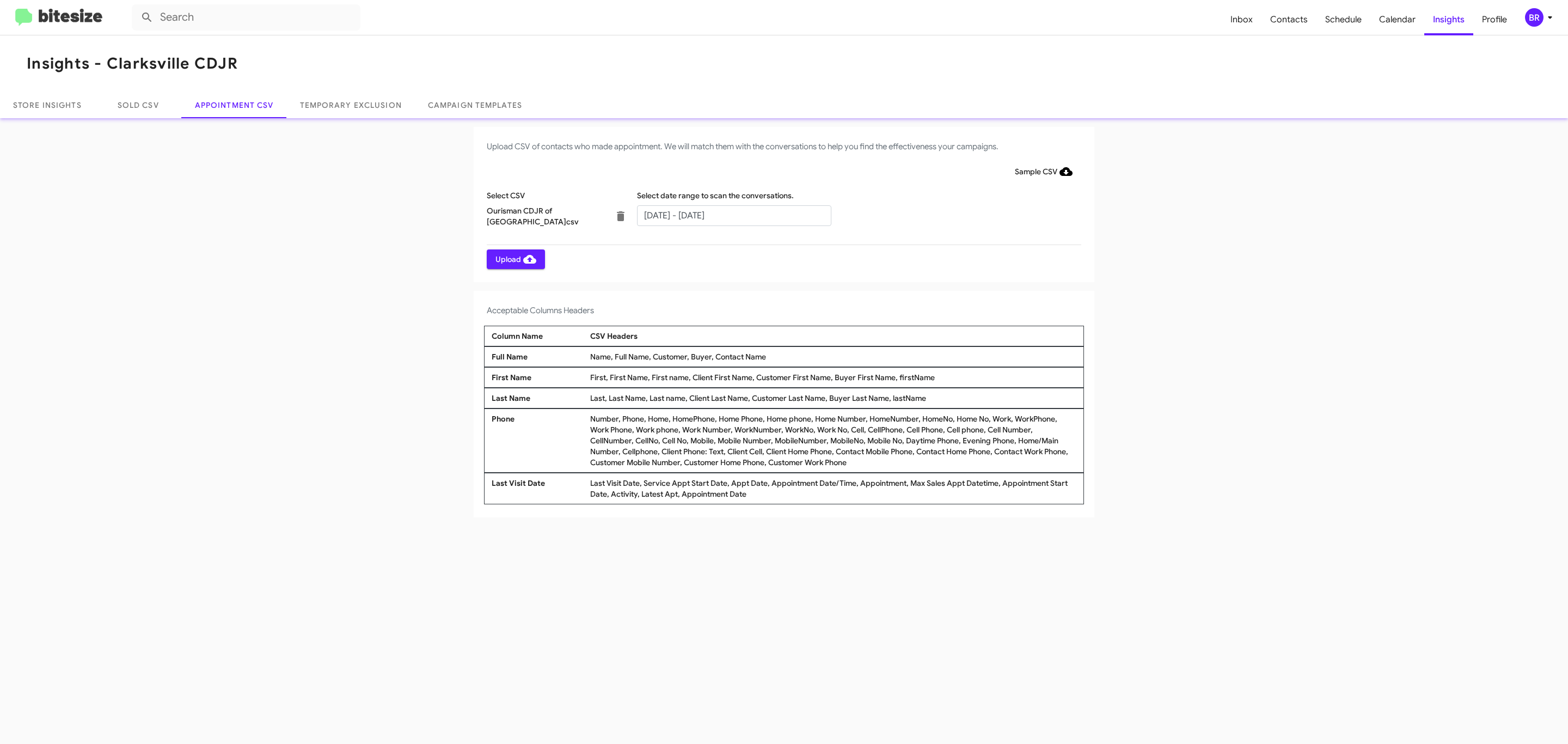
click at [514, 259] on span "Upload" at bounding box center [516, 259] width 41 height 19
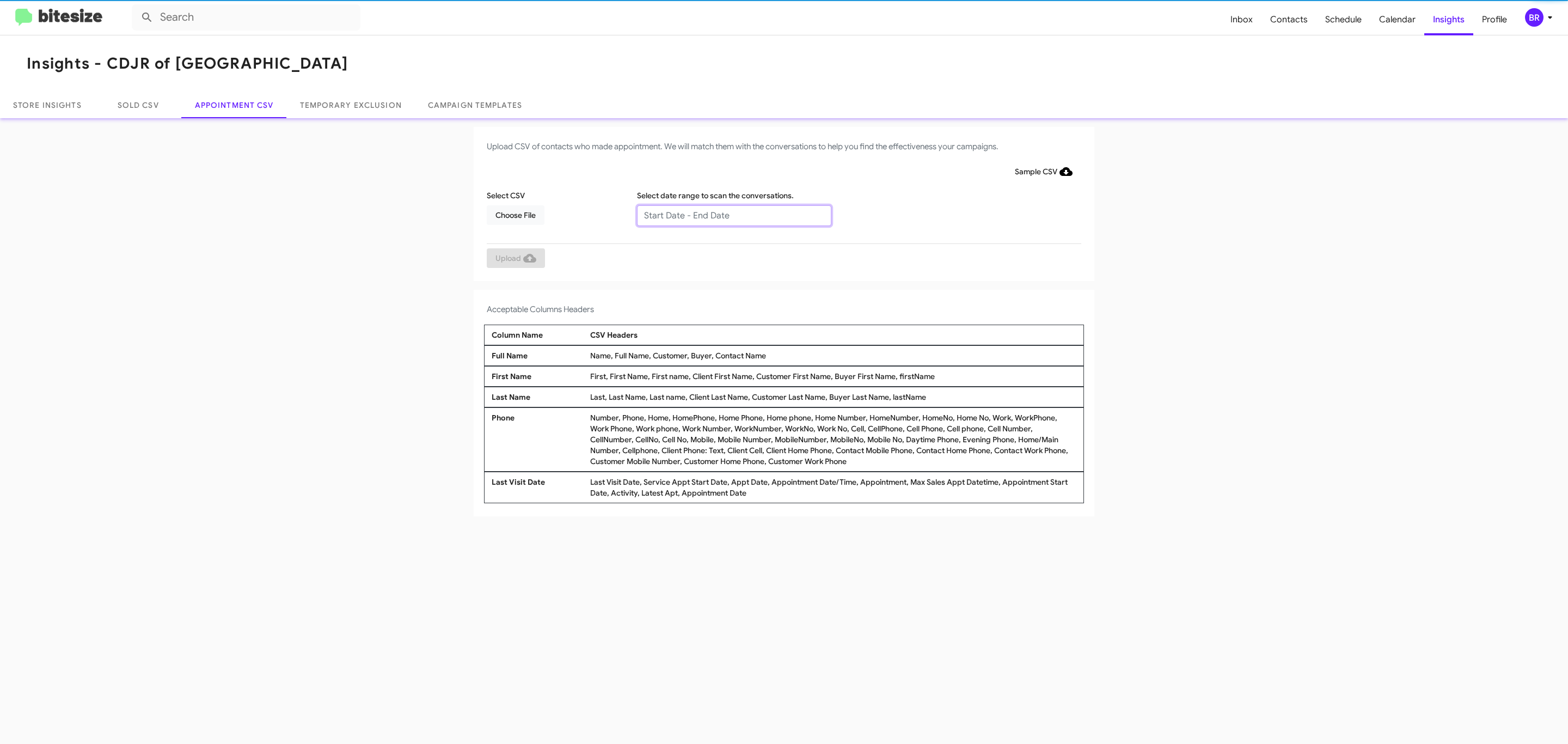
click at [733, 215] on input "text" at bounding box center [734, 215] width 194 height 21
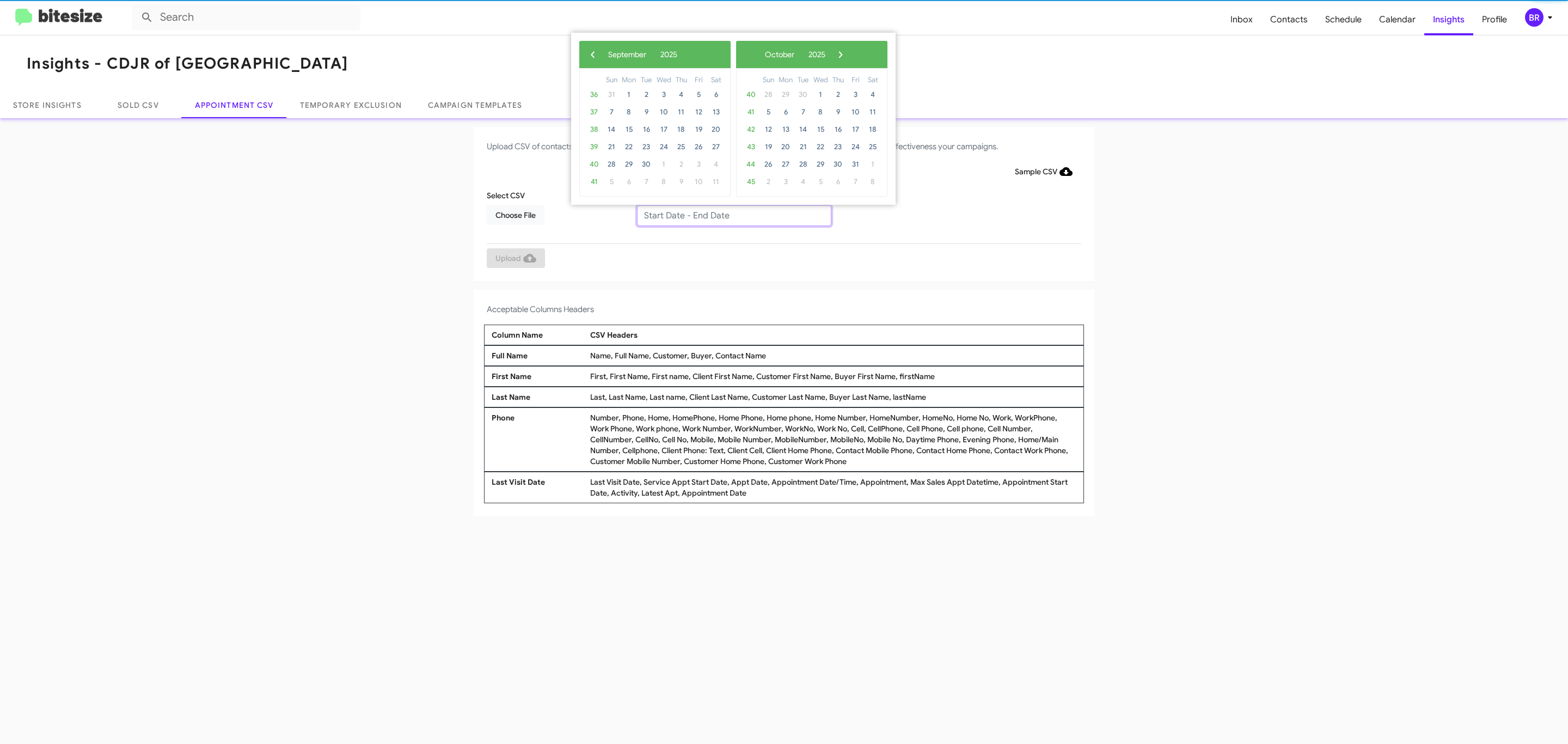
type input "09/02/2025 - 09/09/2025"
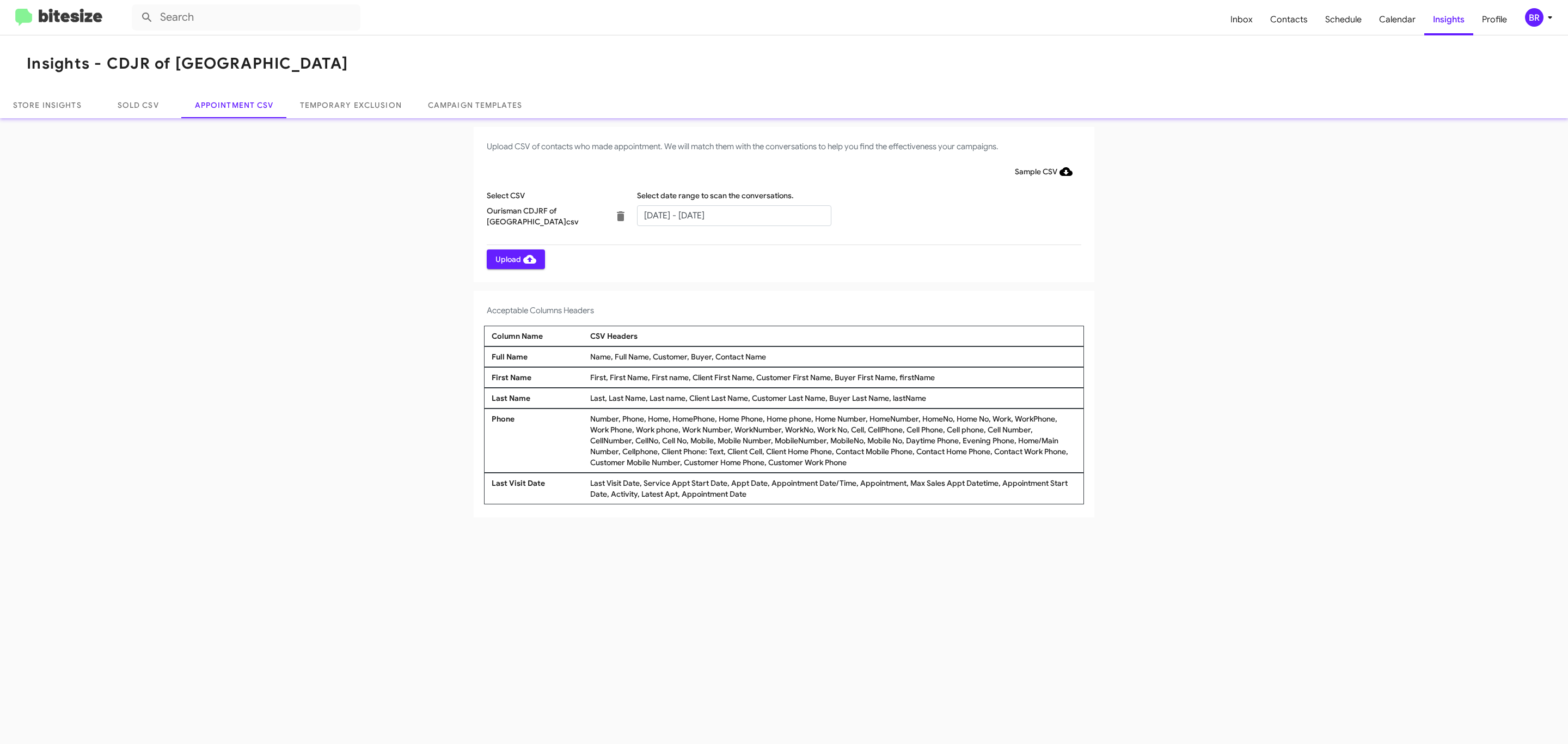
click at [514, 259] on span "Upload" at bounding box center [516, 259] width 41 height 19
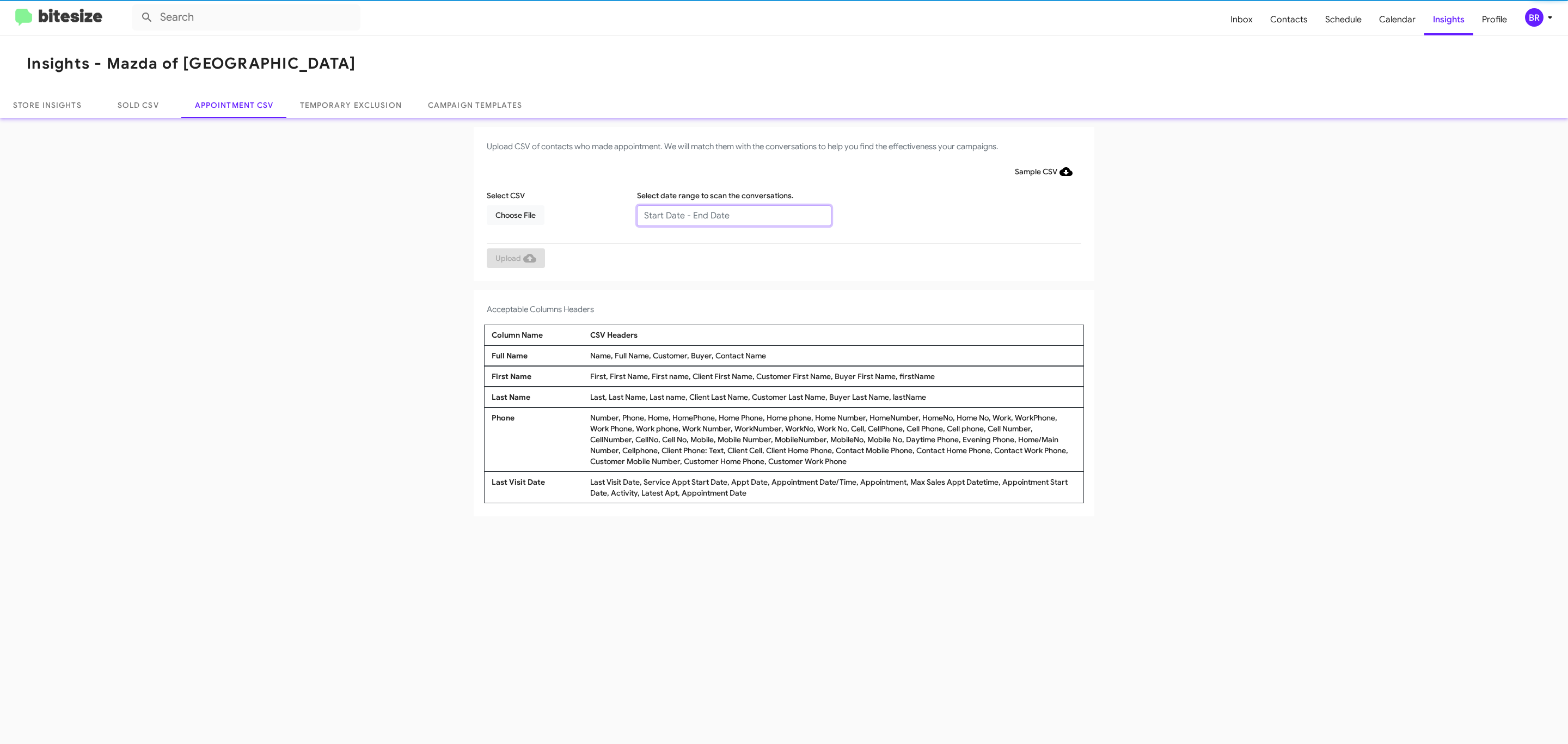
click at [733, 215] on input "text" at bounding box center [734, 215] width 194 height 21
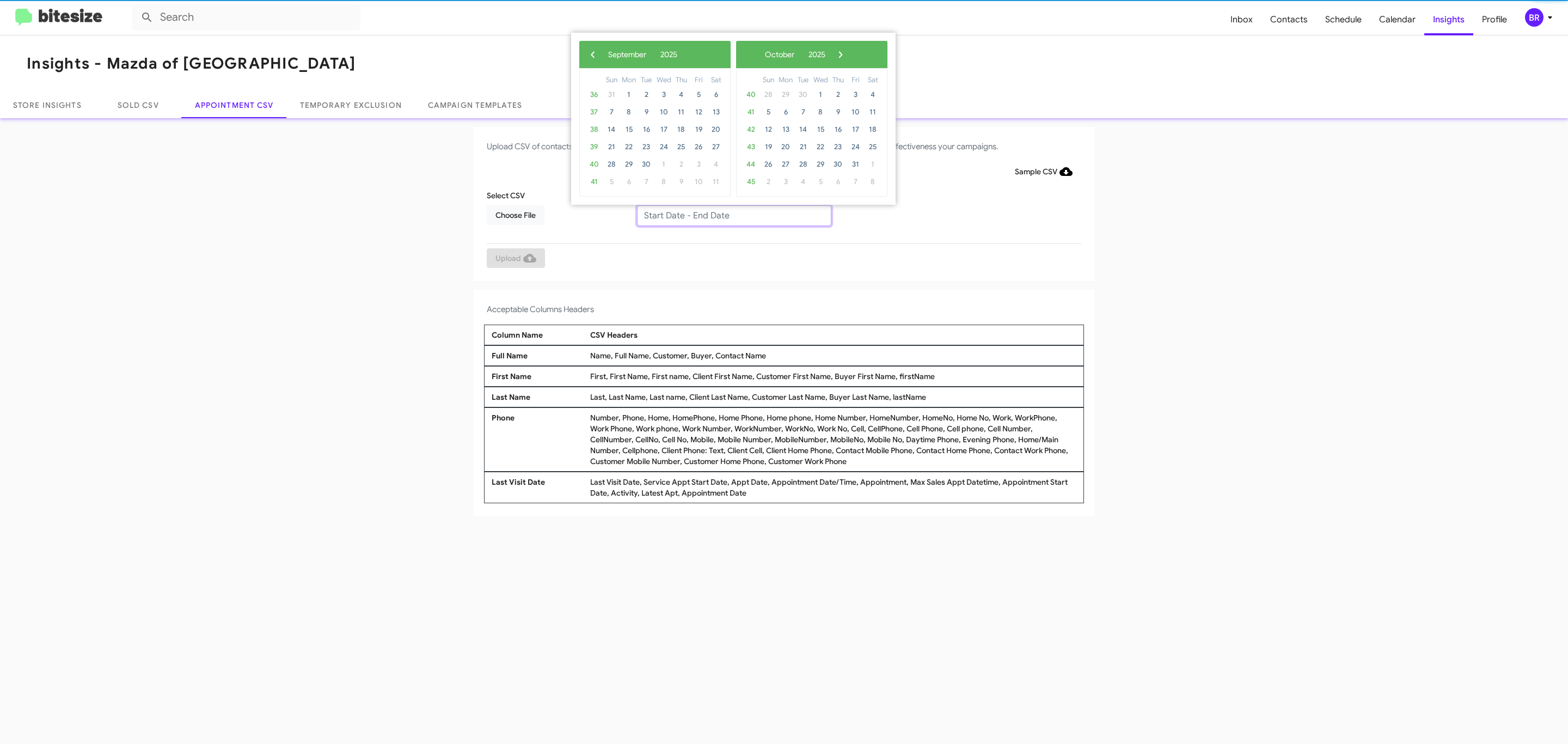
type input "09/02/2025 - 09/09/2025"
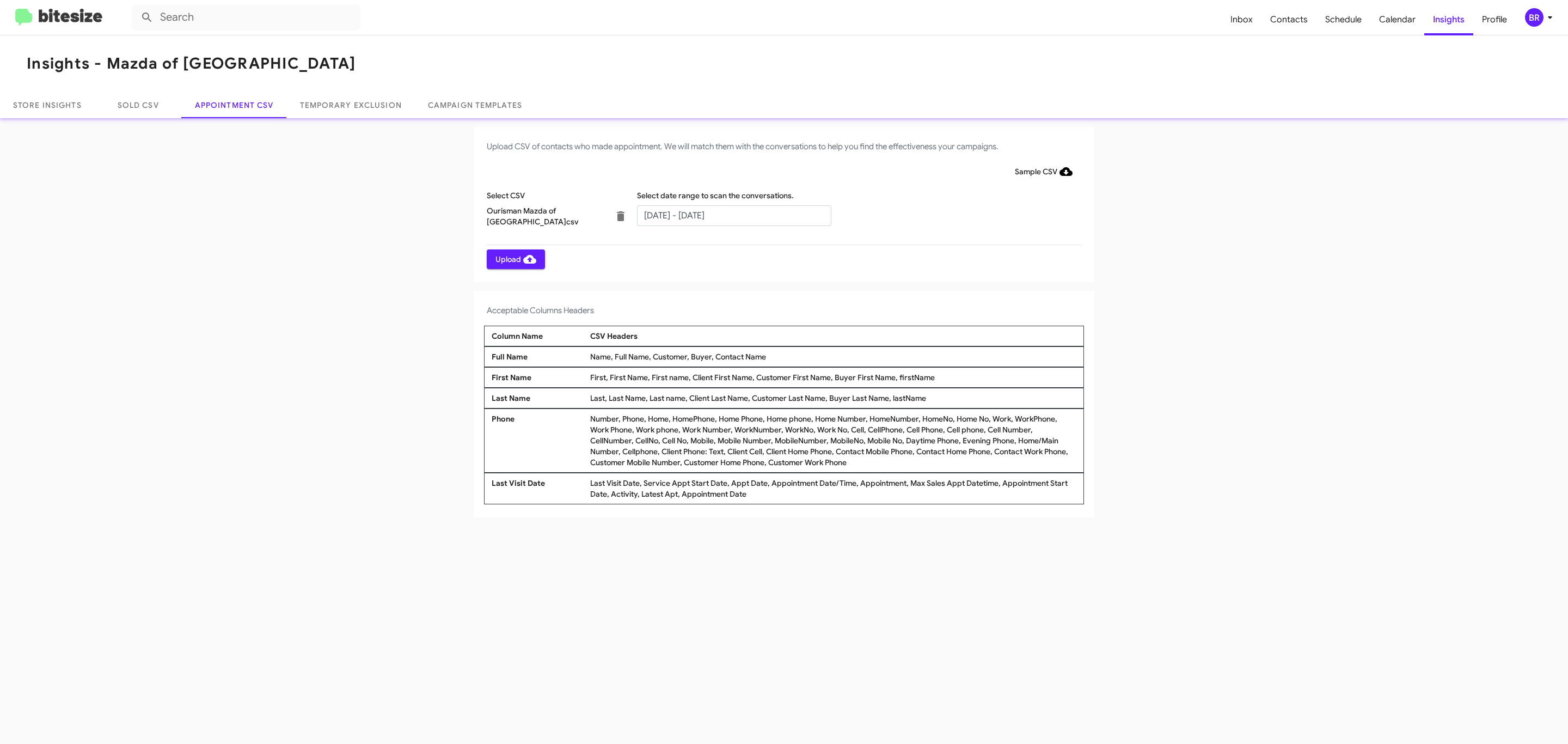
click at [514, 259] on span "Upload" at bounding box center [516, 259] width 41 height 19
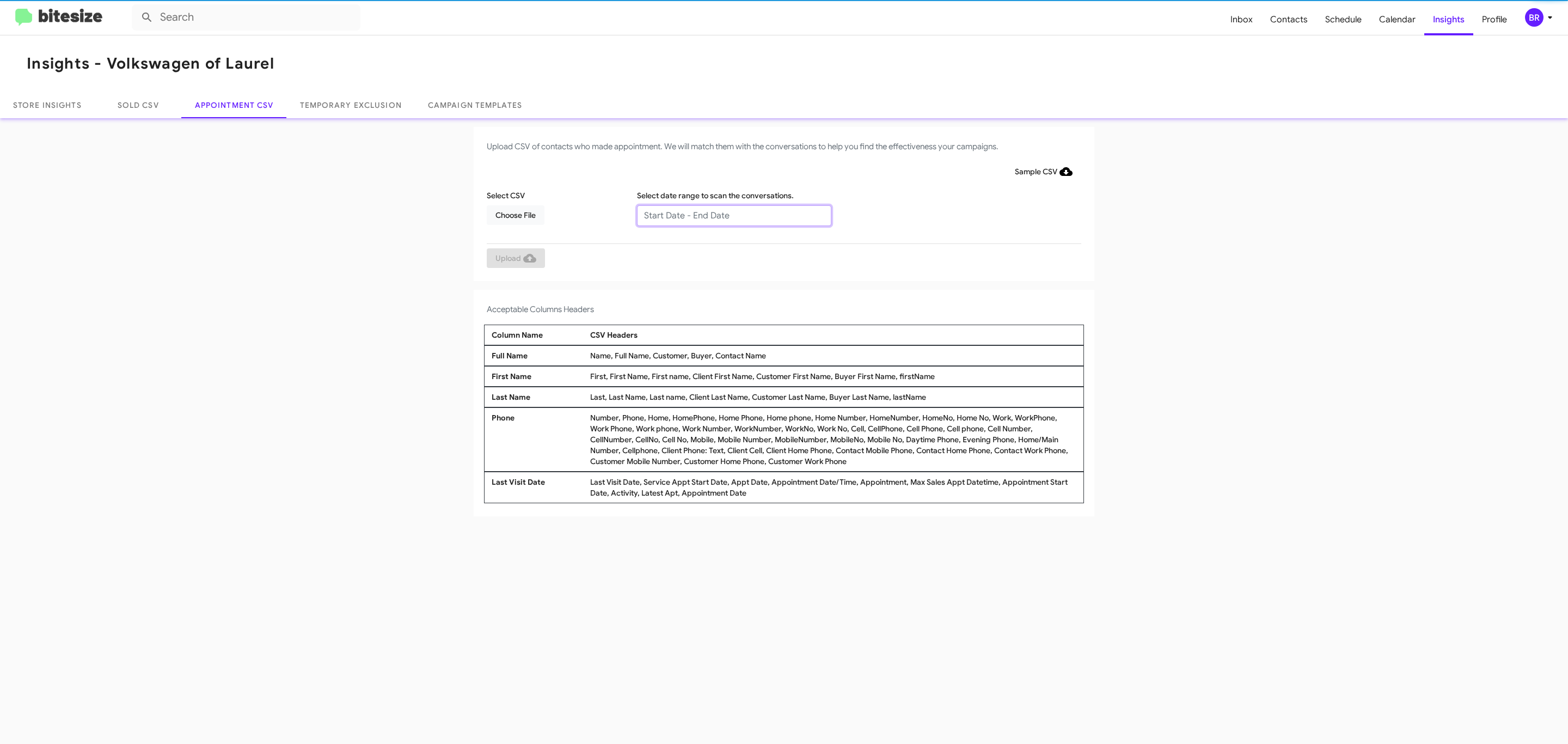
click at [733, 215] on input "text" at bounding box center [734, 215] width 194 height 21
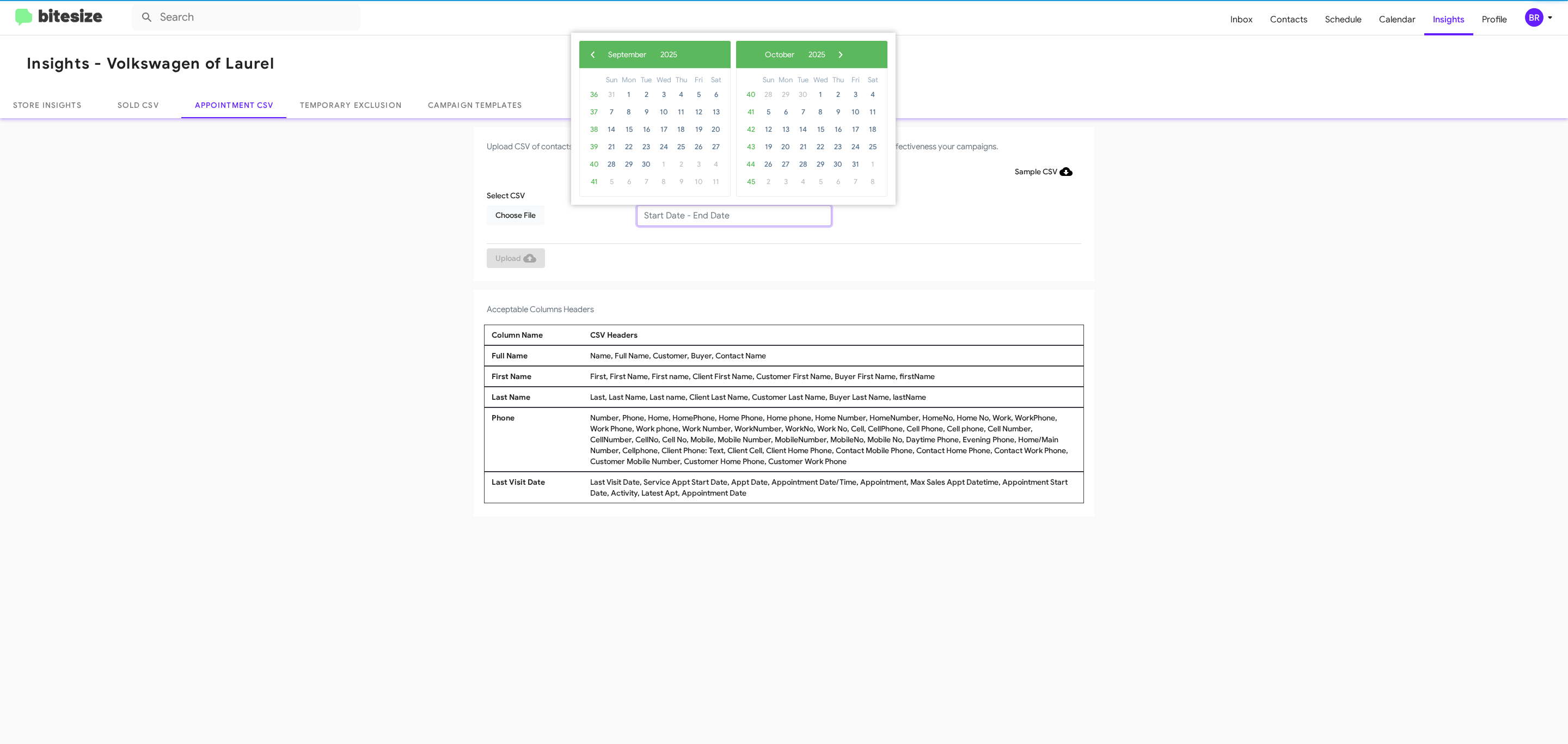
type input "09/02/2025 - 09/09/2025"
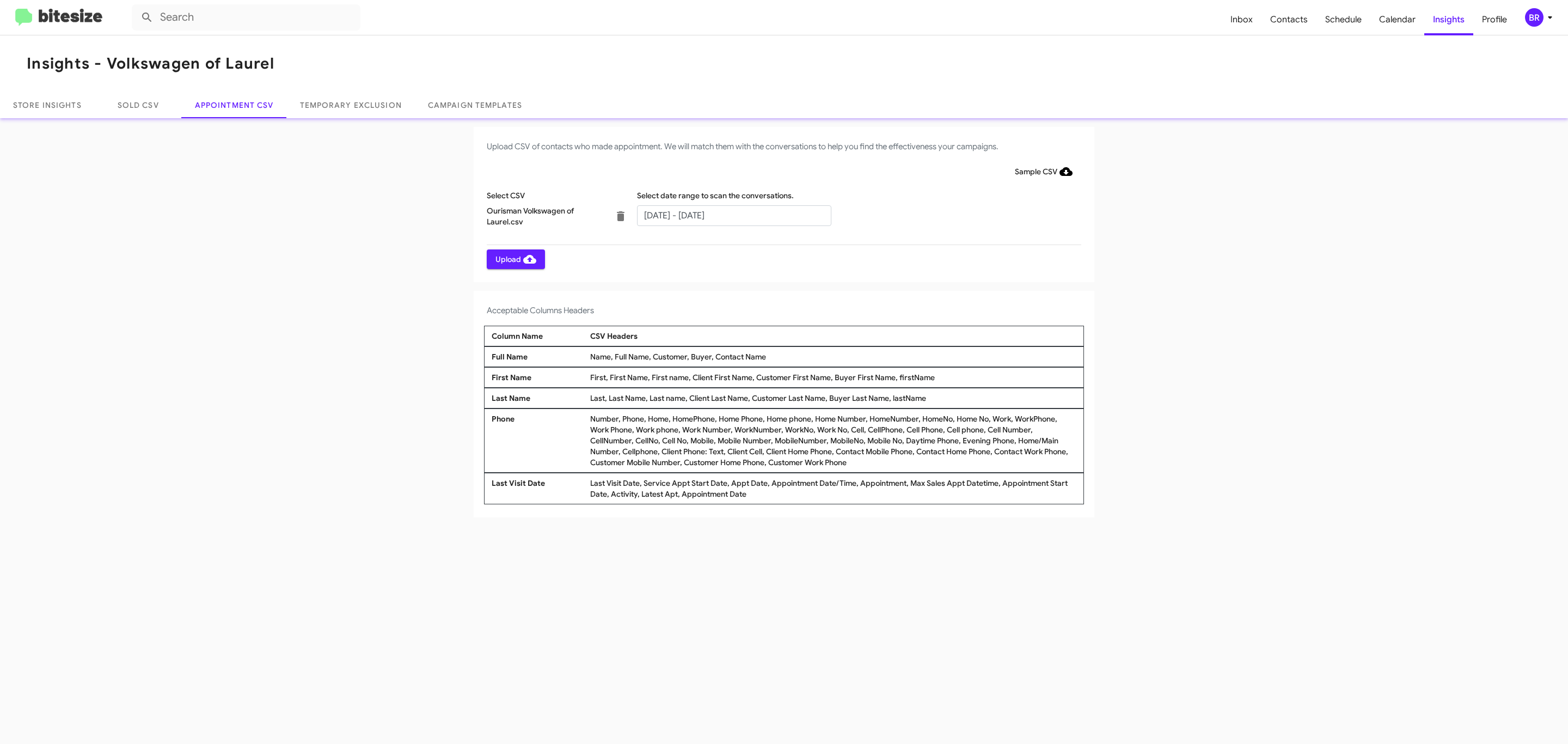
click at [514, 259] on span "Upload" at bounding box center [516, 259] width 41 height 19
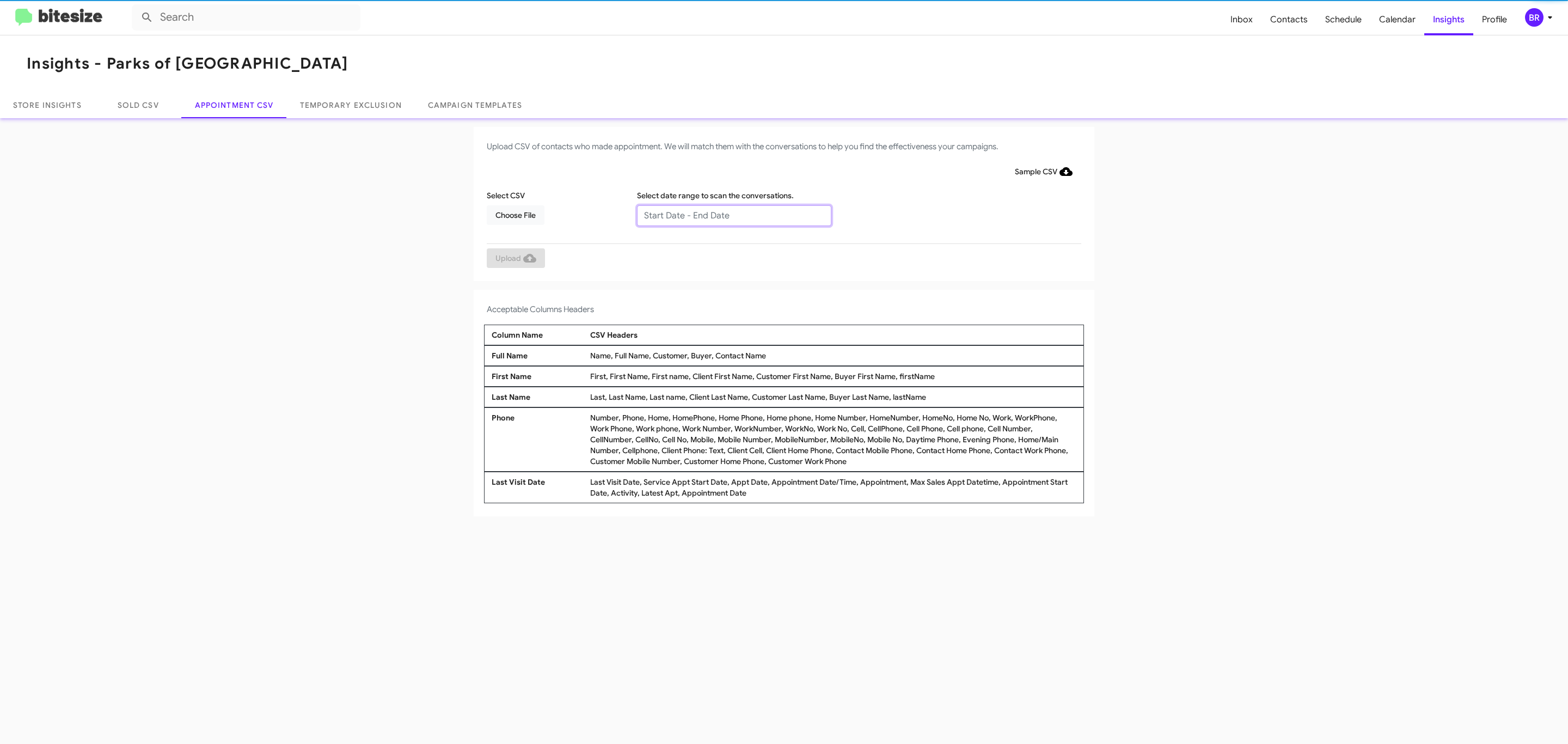
click at [733, 215] on input "text" at bounding box center [734, 215] width 194 height 21
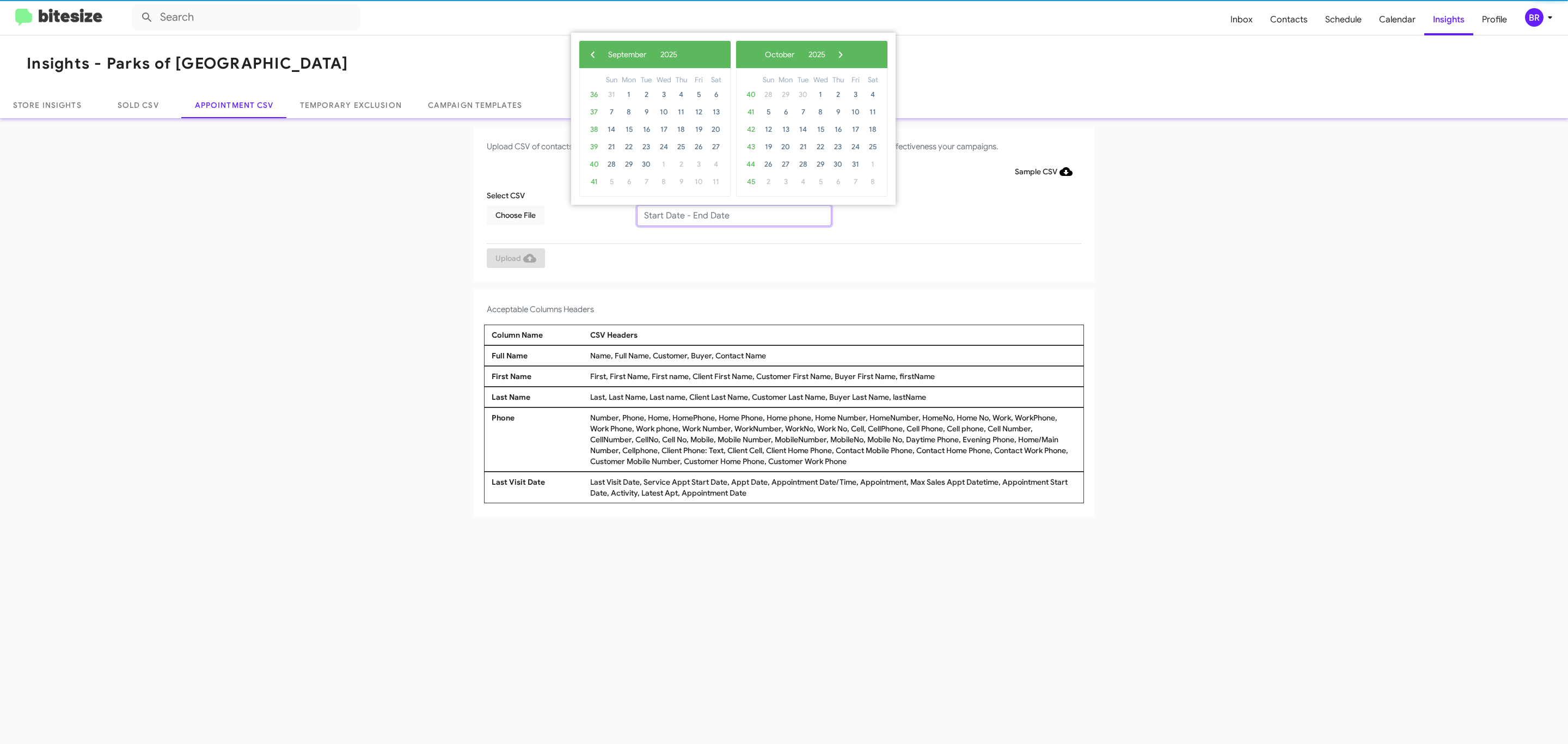
type input "09/02/2025 - 09/09/2025"
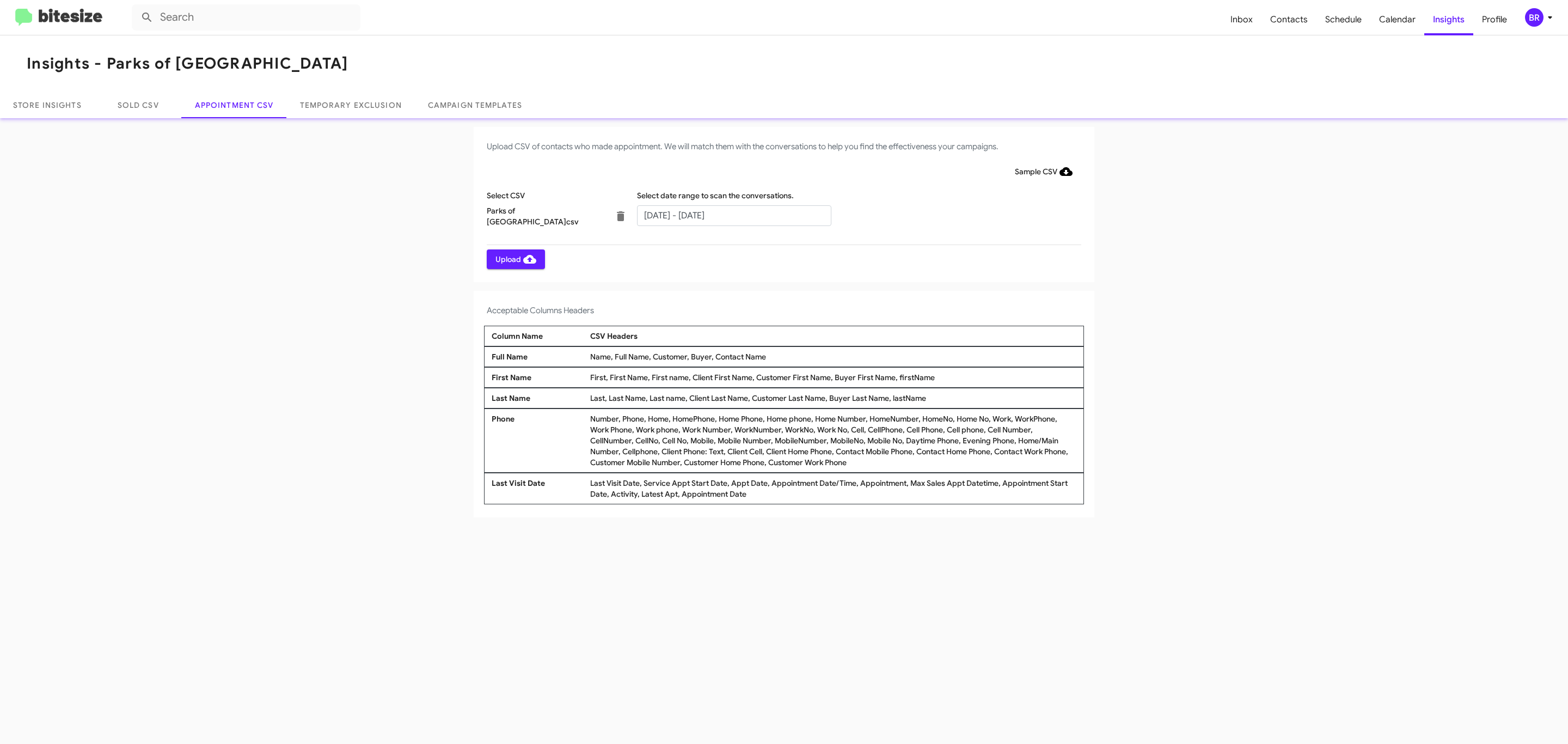
click at [514, 259] on span "Upload" at bounding box center [516, 259] width 41 height 19
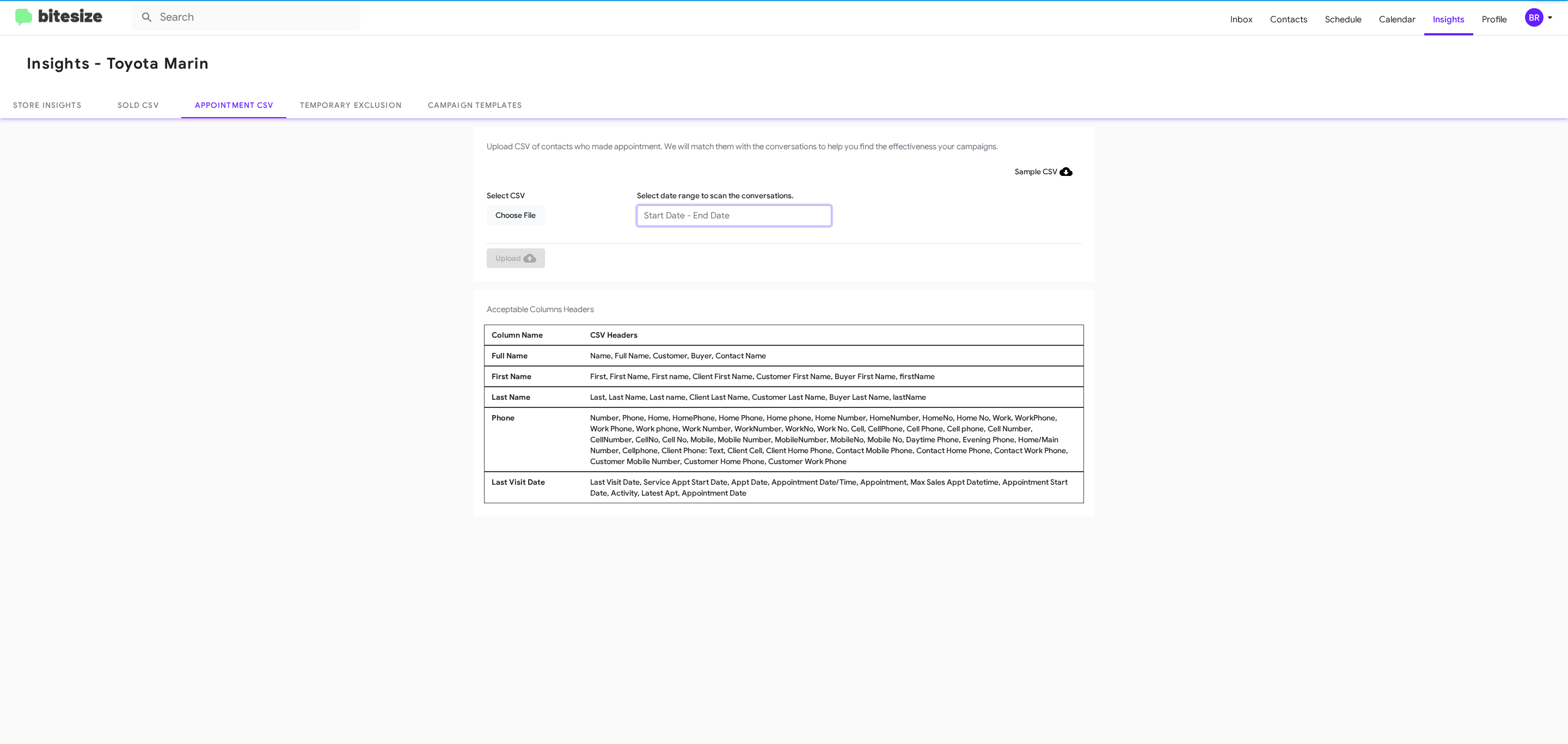
click at [733, 215] on input "text" at bounding box center [734, 215] width 194 height 21
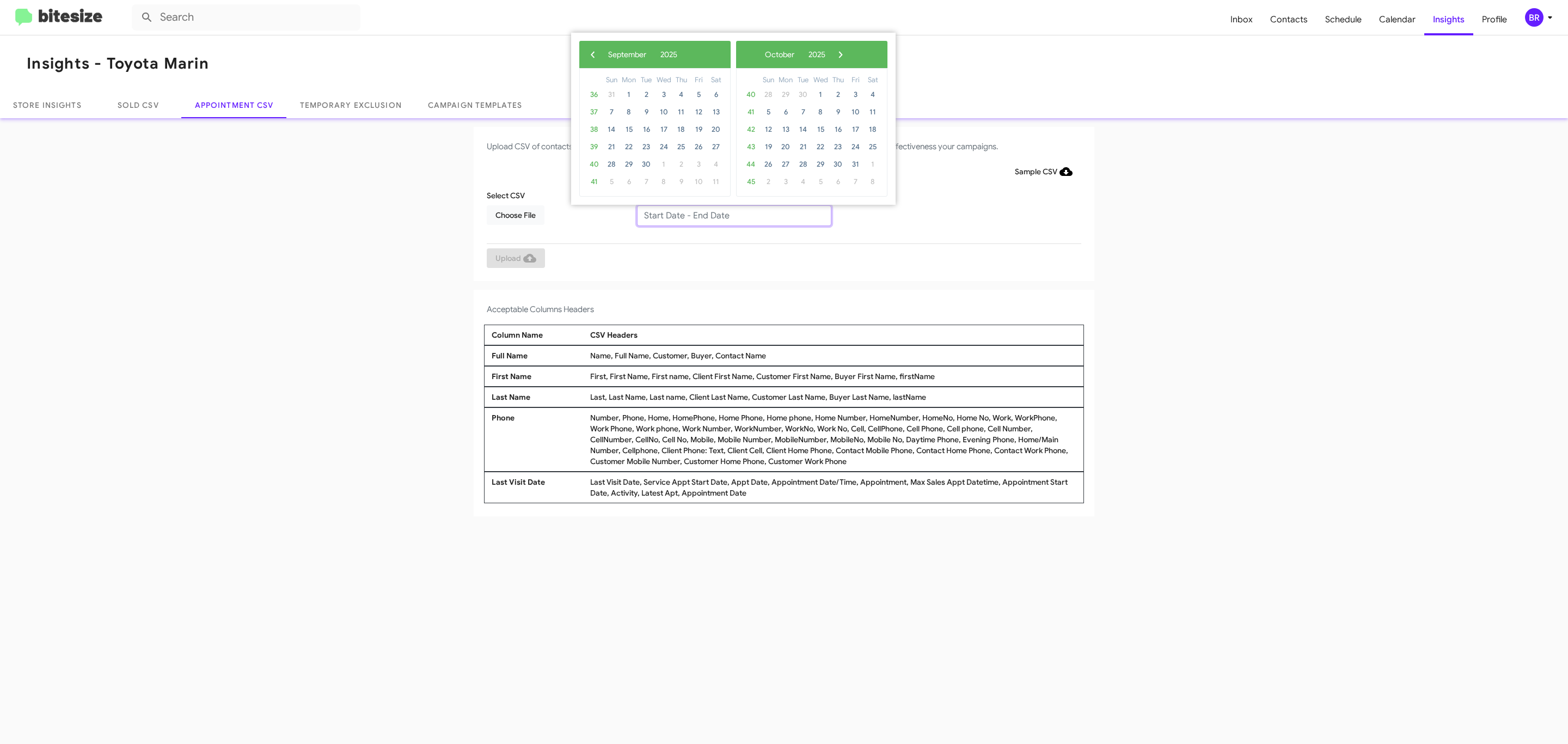
type input "[DATE] - [DATE]"
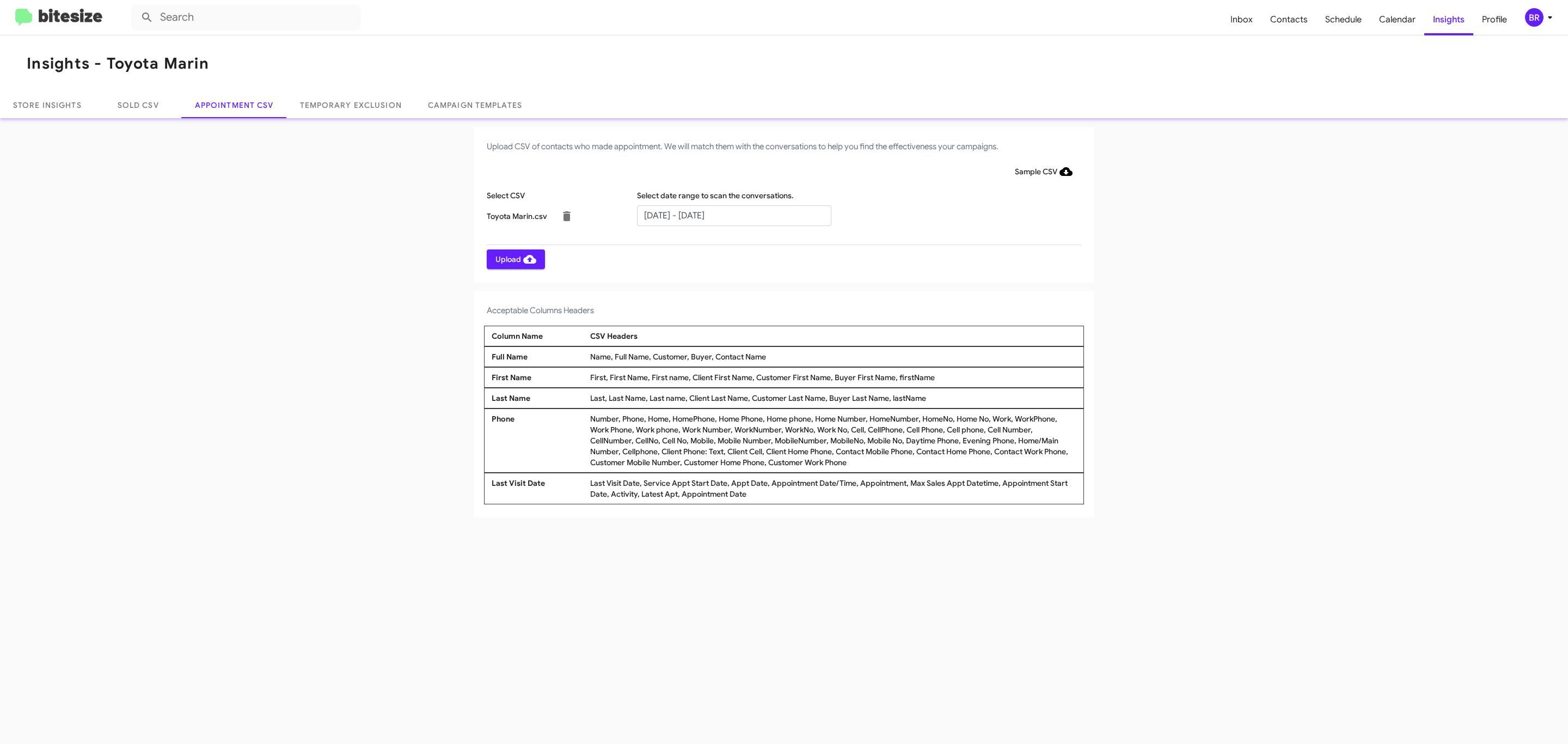
click at [514, 259] on span "Upload" at bounding box center [516, 259] width 41 height 19
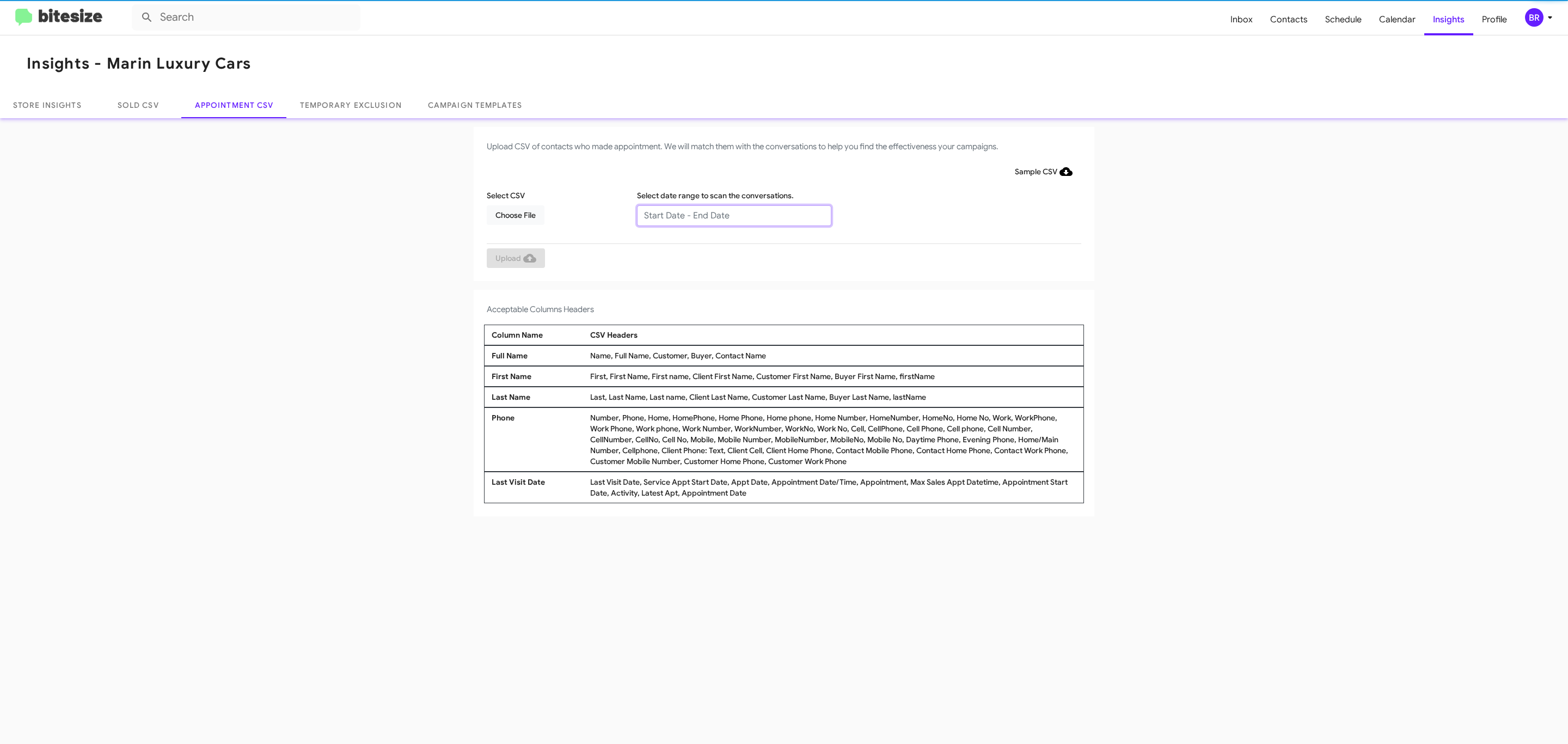
click at [733, 215] on input "text" at bounding box center [734, 215] width 194 height 21
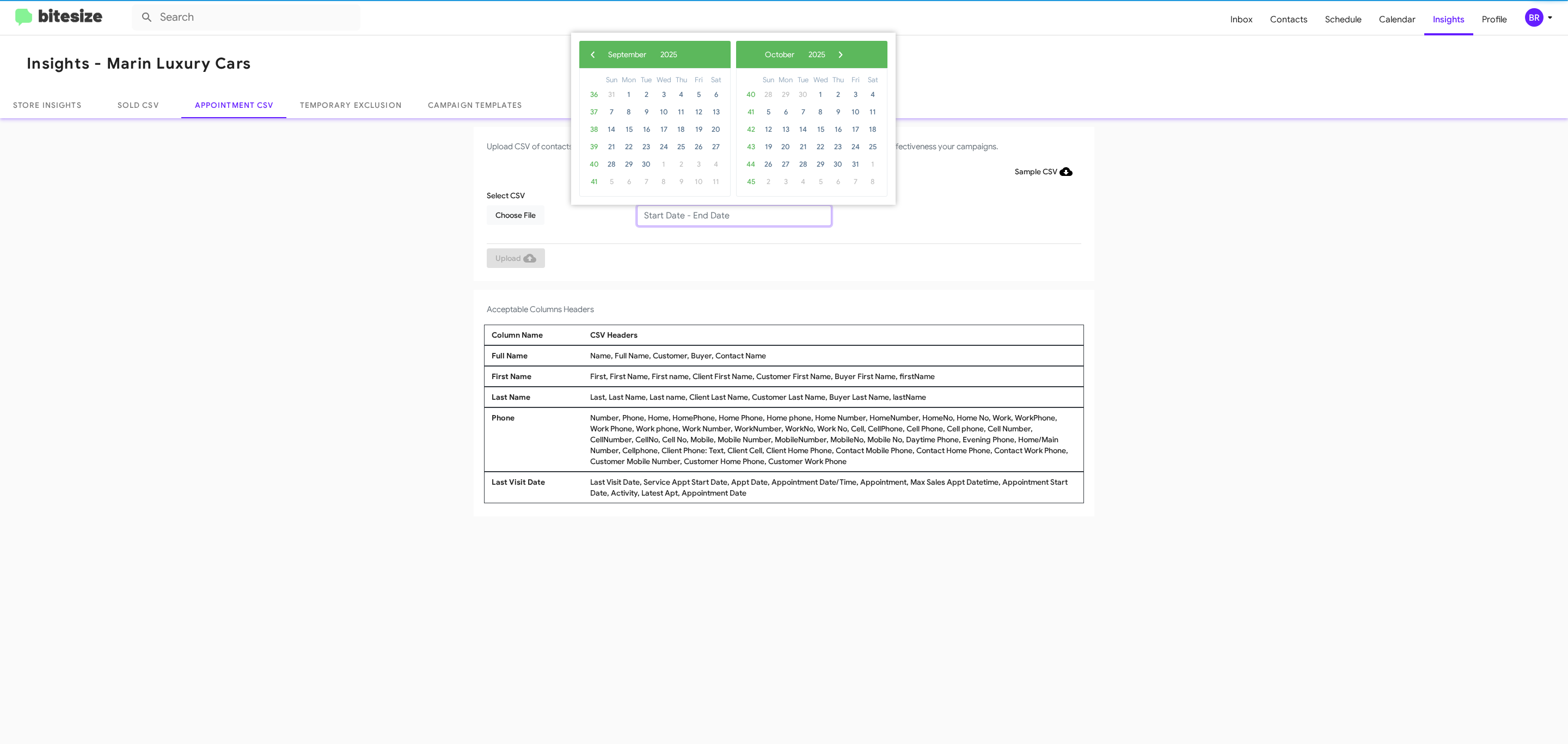
type input "09/02/2025 - 09/09/2025"
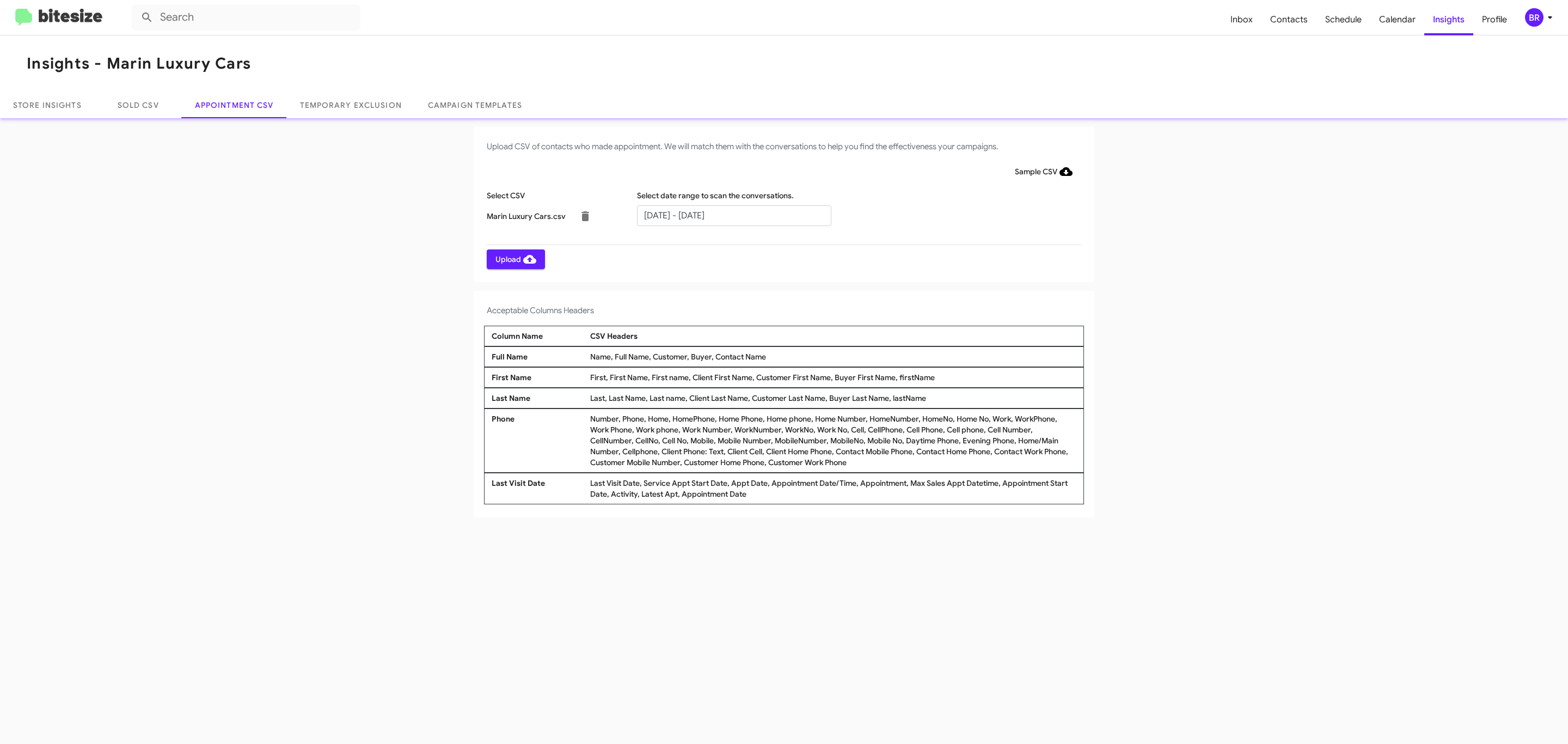
click at [514, 259] on span "Upload" at bounding box center [516, 259] width 41 height 19
click at [733, 215] on input "text" at bounding box center [734, 215] width 194 height 21
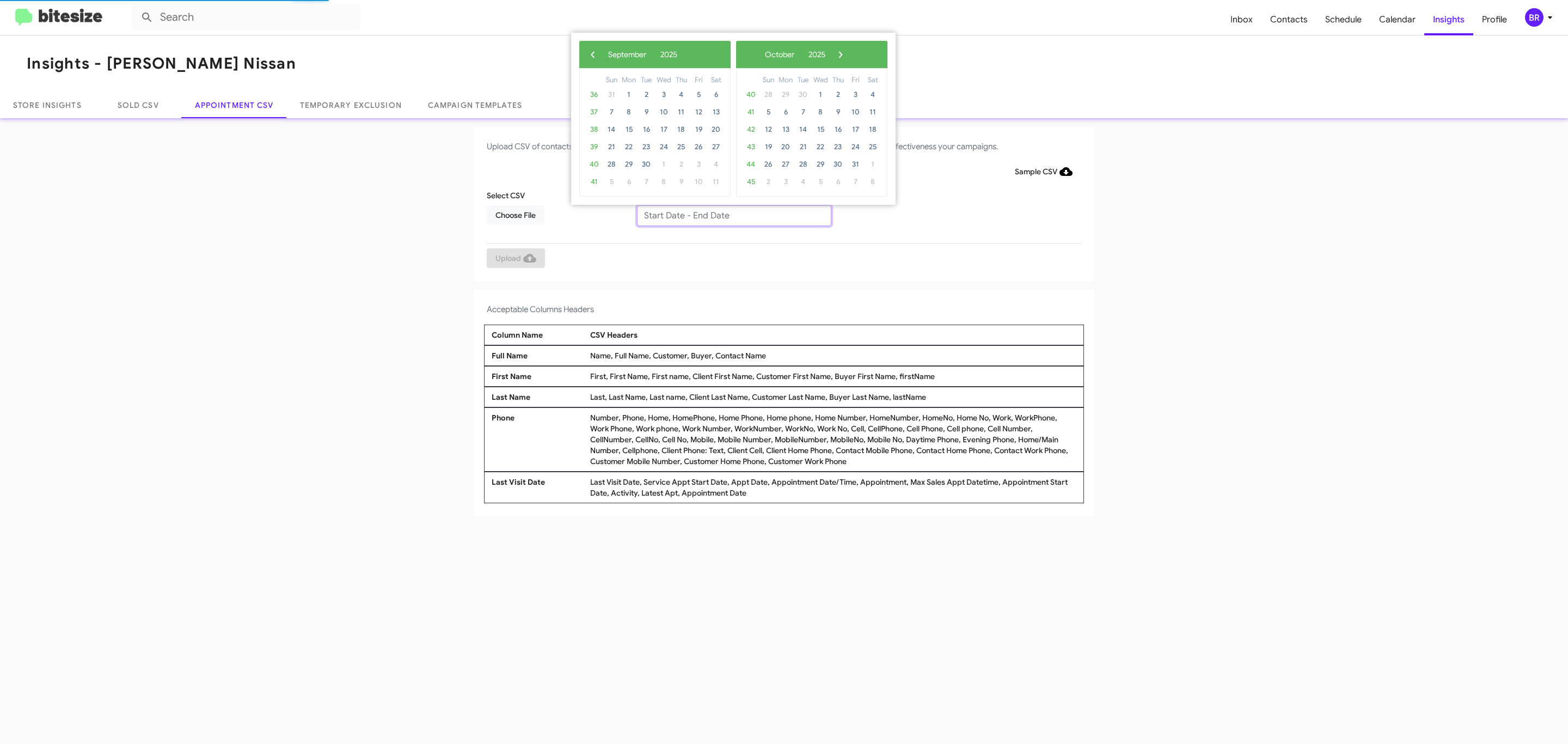
type input "[DATE] - [DATE]"
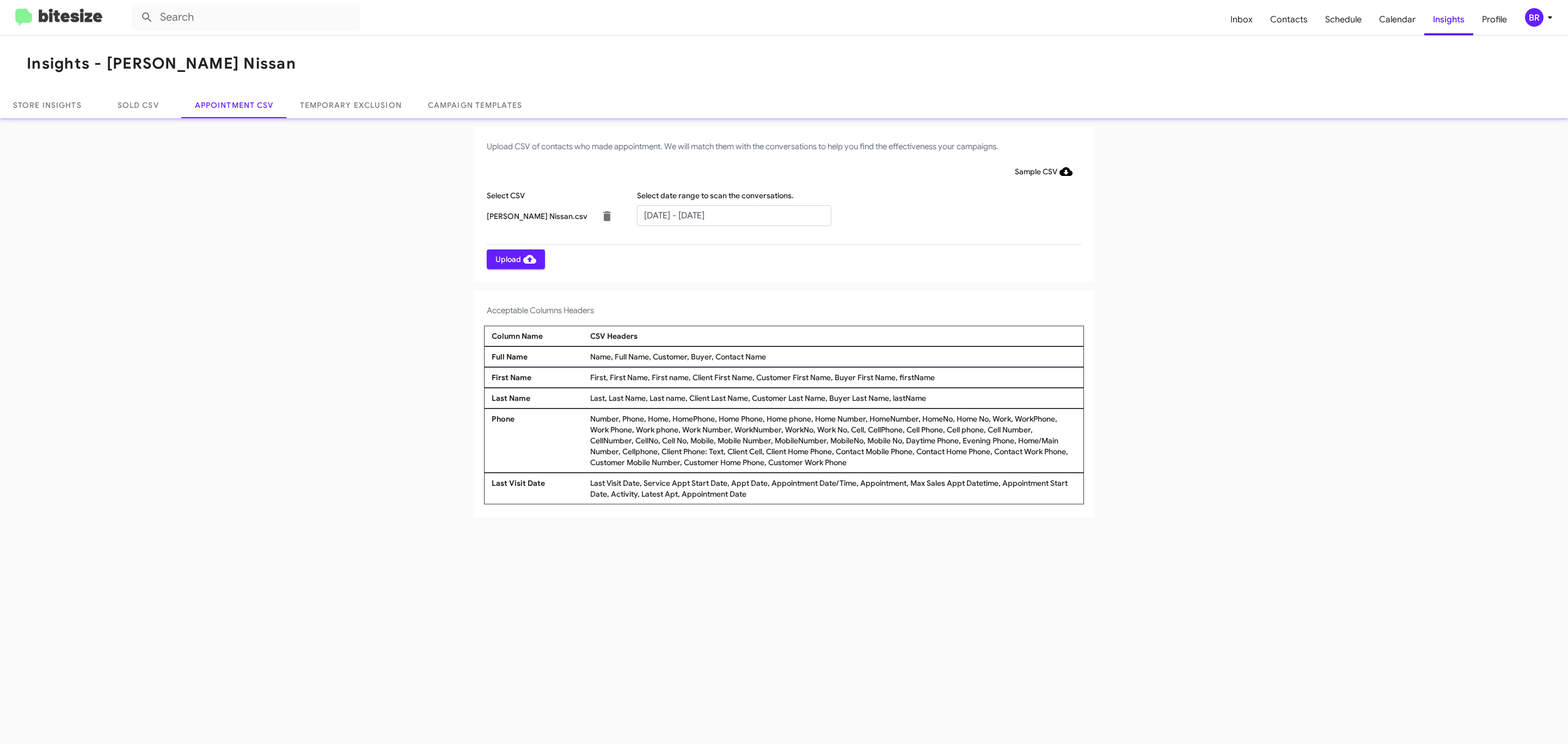
click at [514, 259] on span "Upload" at bounding box center [516, 259] width 41 height 19
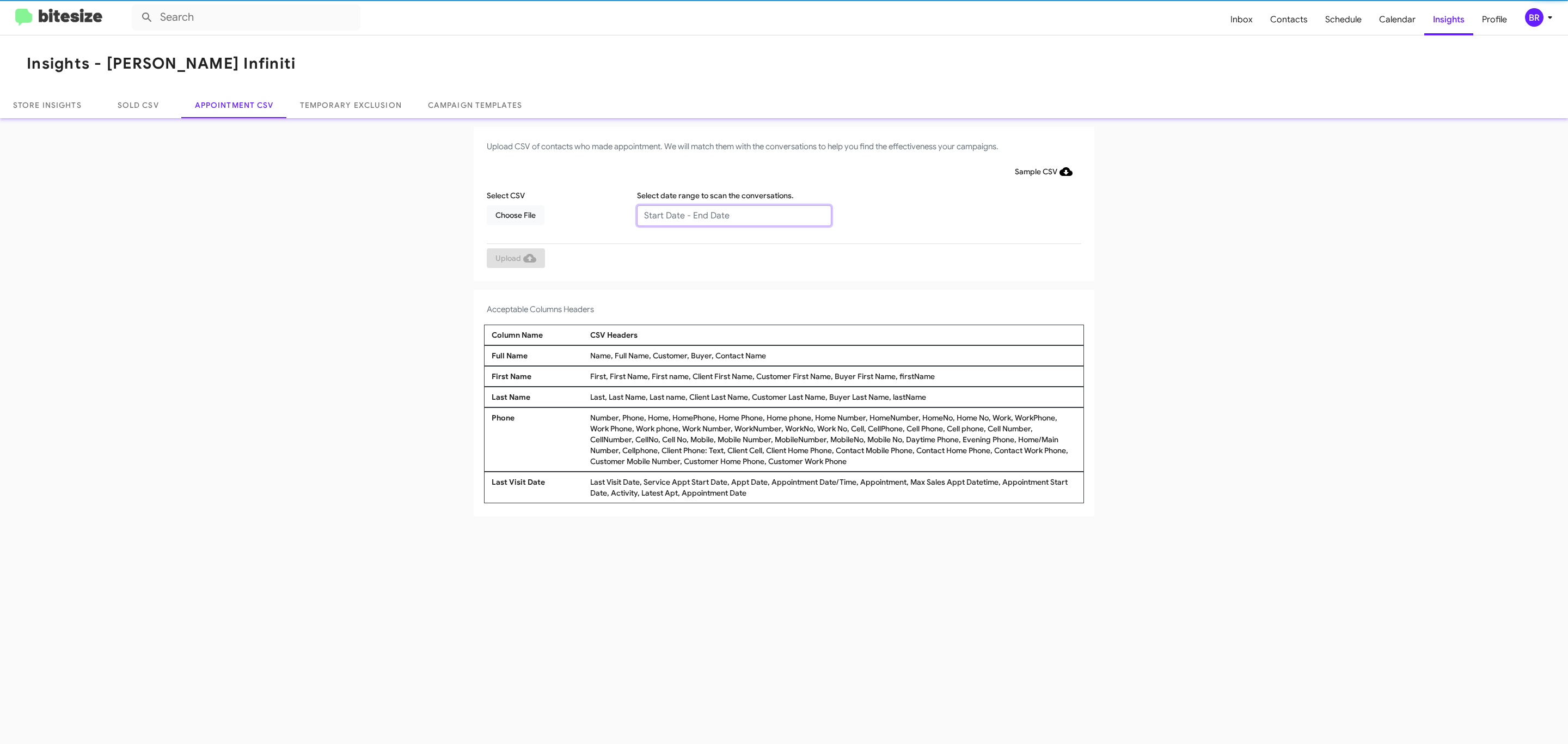
click at [733, 215] on input "text" at bounding box center [734, 215] width 194 height 21
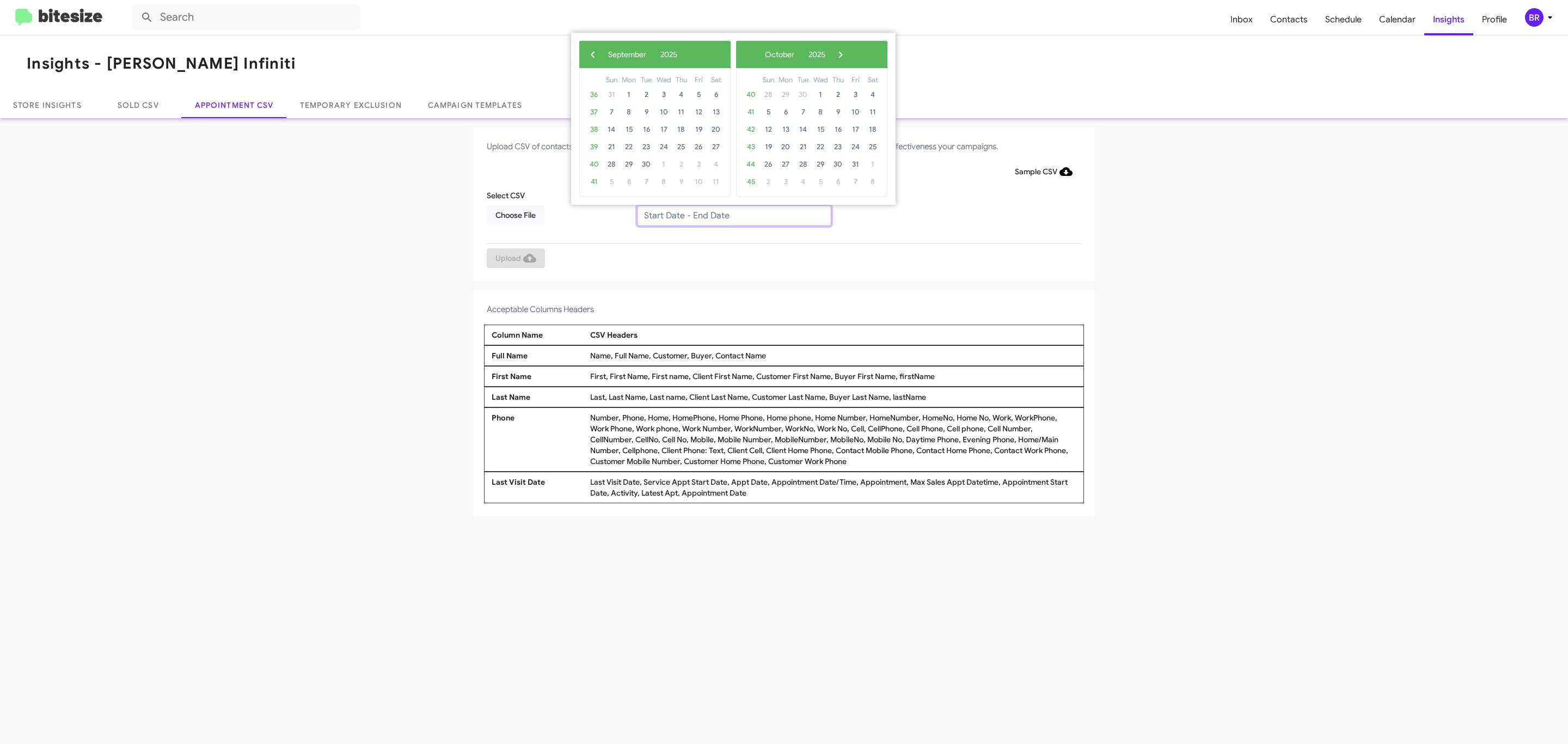
type input "09/02/2025 - 09/09/2025"
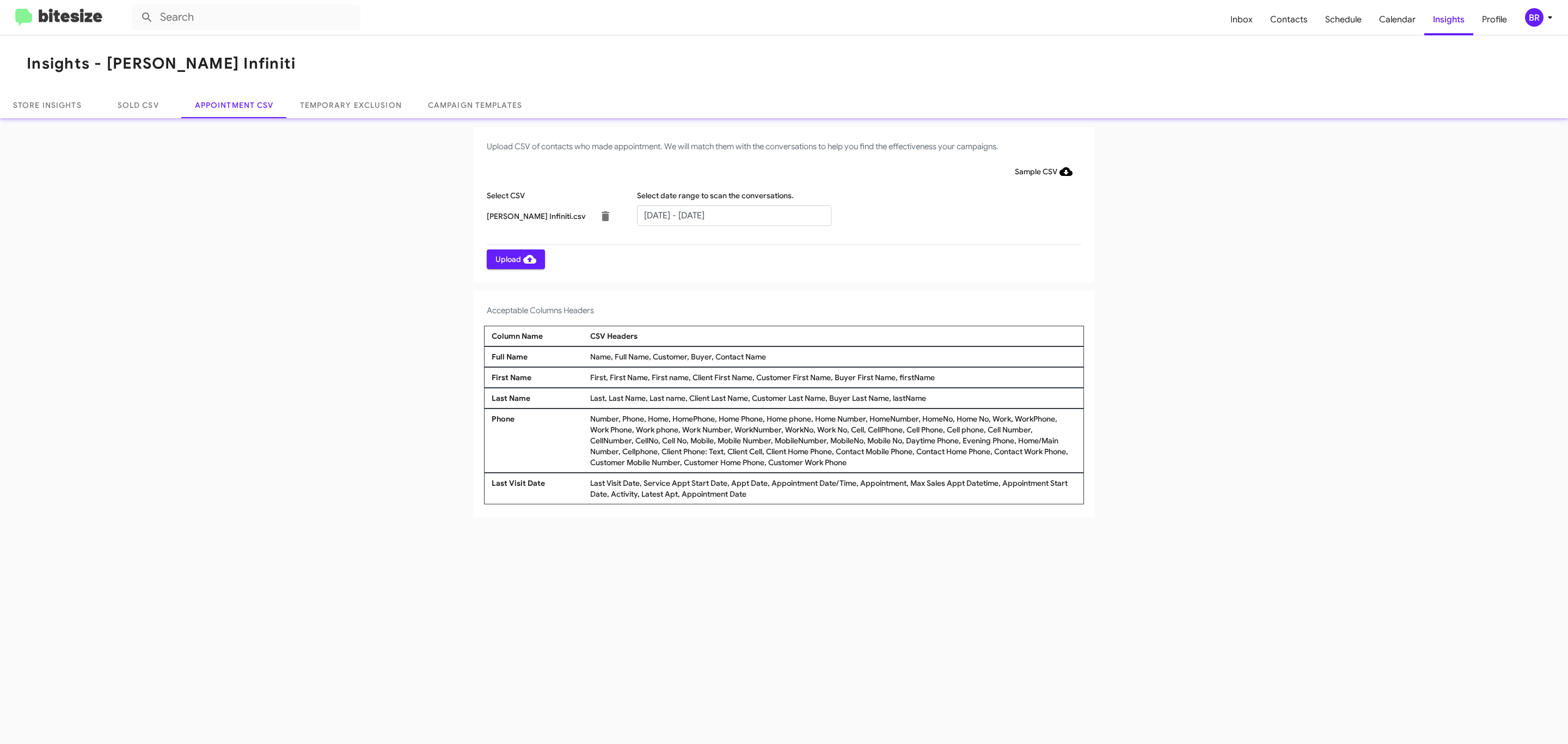
click at [514, 259] on span "Upload" at bounding box center [516, 259] width 41 height 19
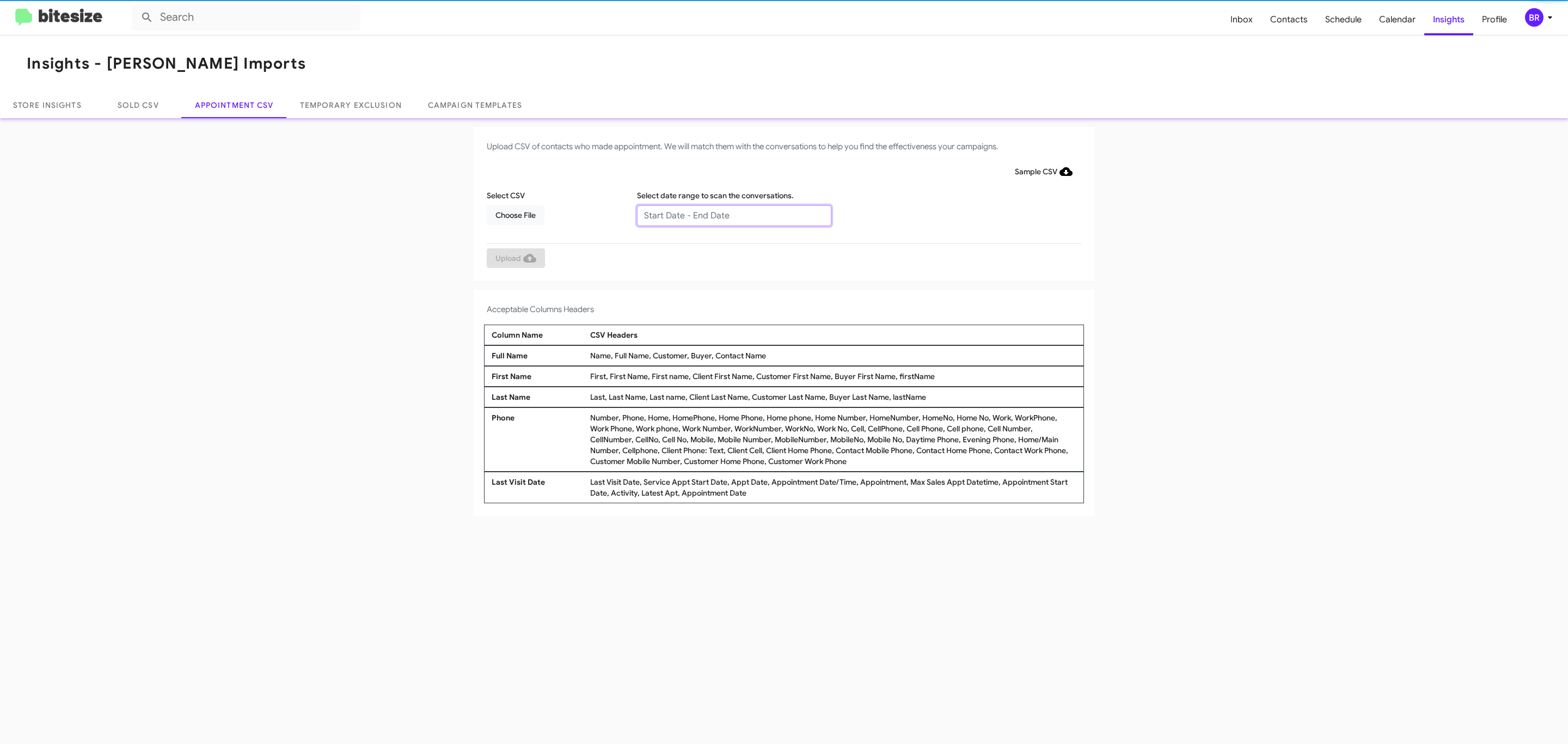
click at [733, 215] on input "text" at bounding box center [734, 215] width 194 height 21
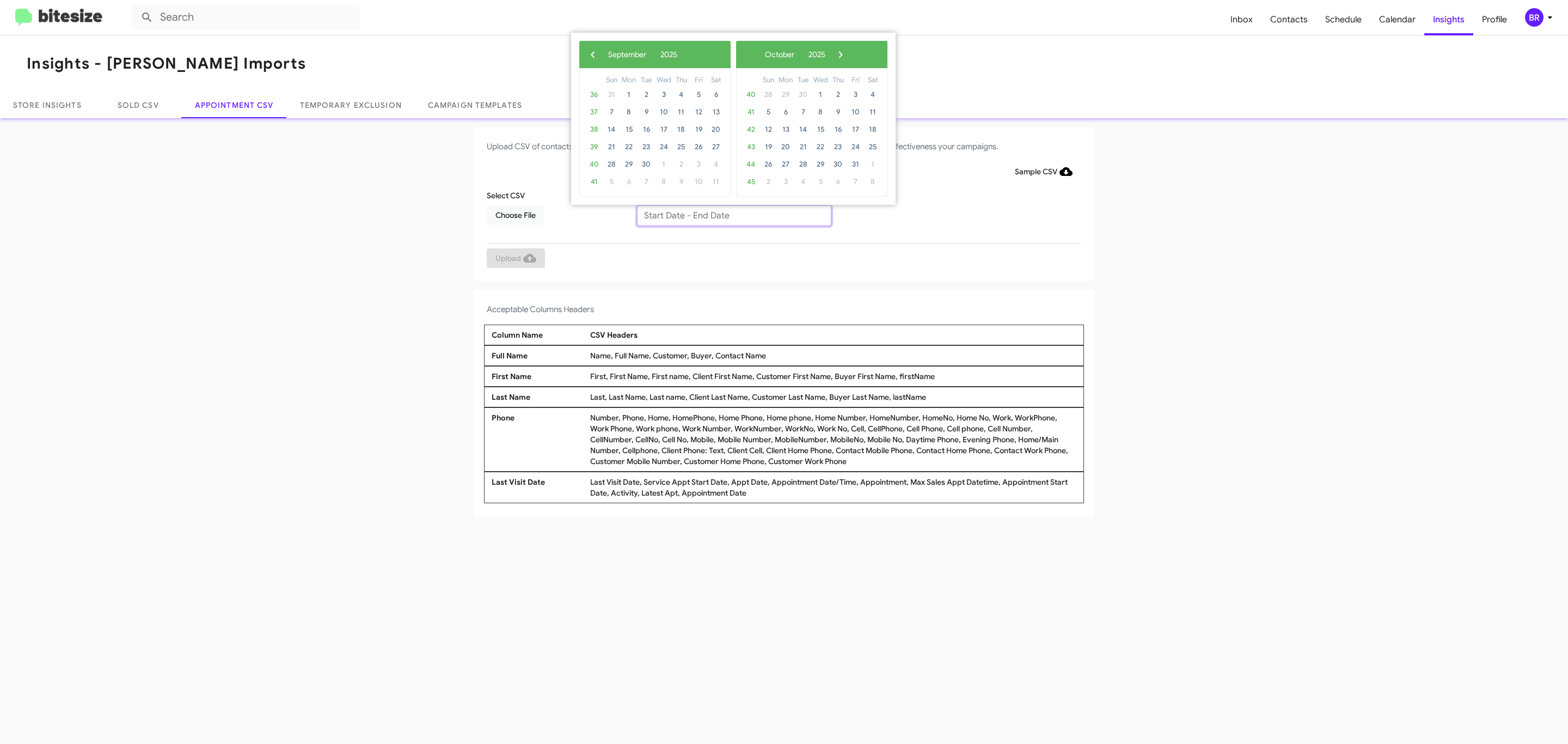
type input "09/02/2025 - 09/09/2025"
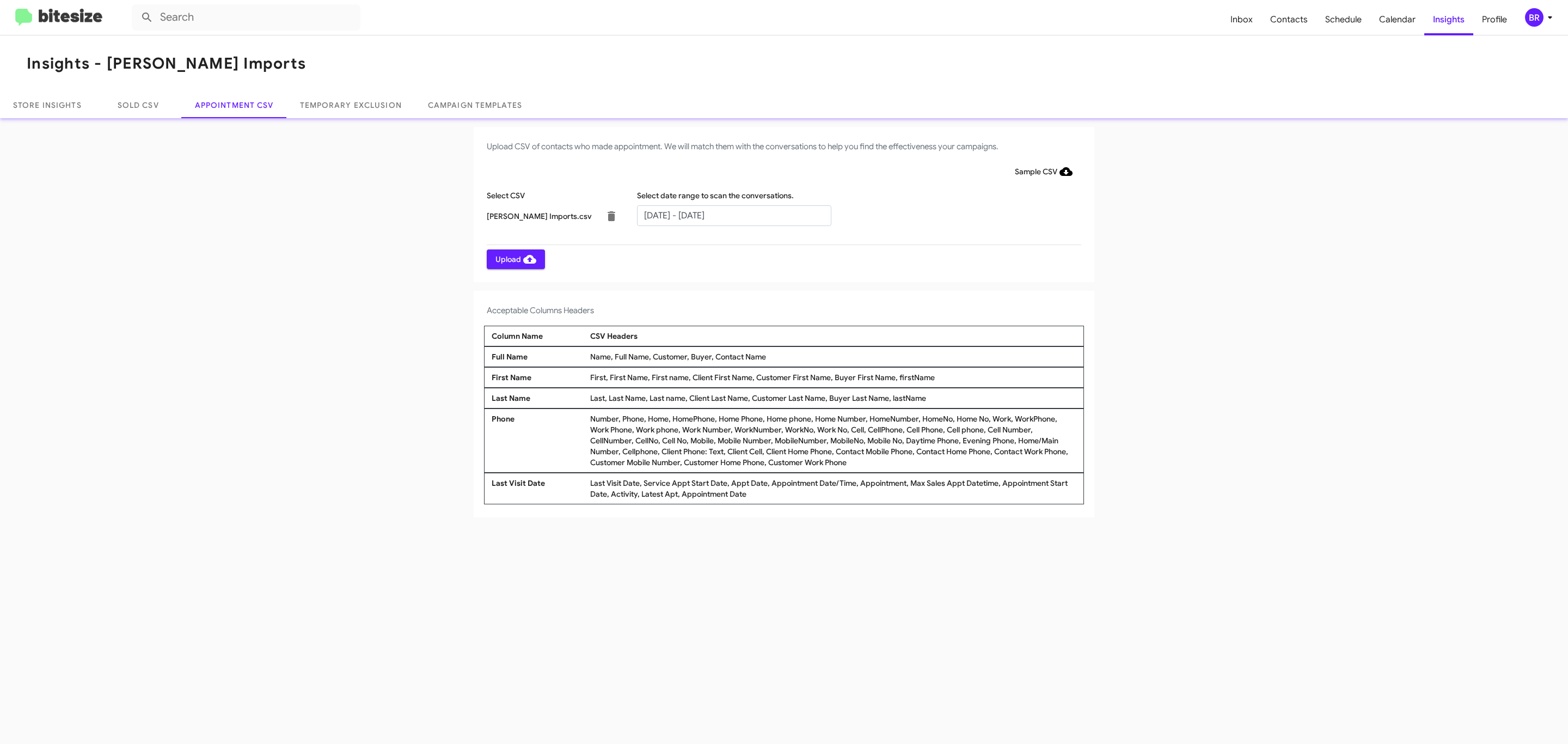
click at [514, 259] on span "Upload" at bounding box center [516, 259] width 41 height 19
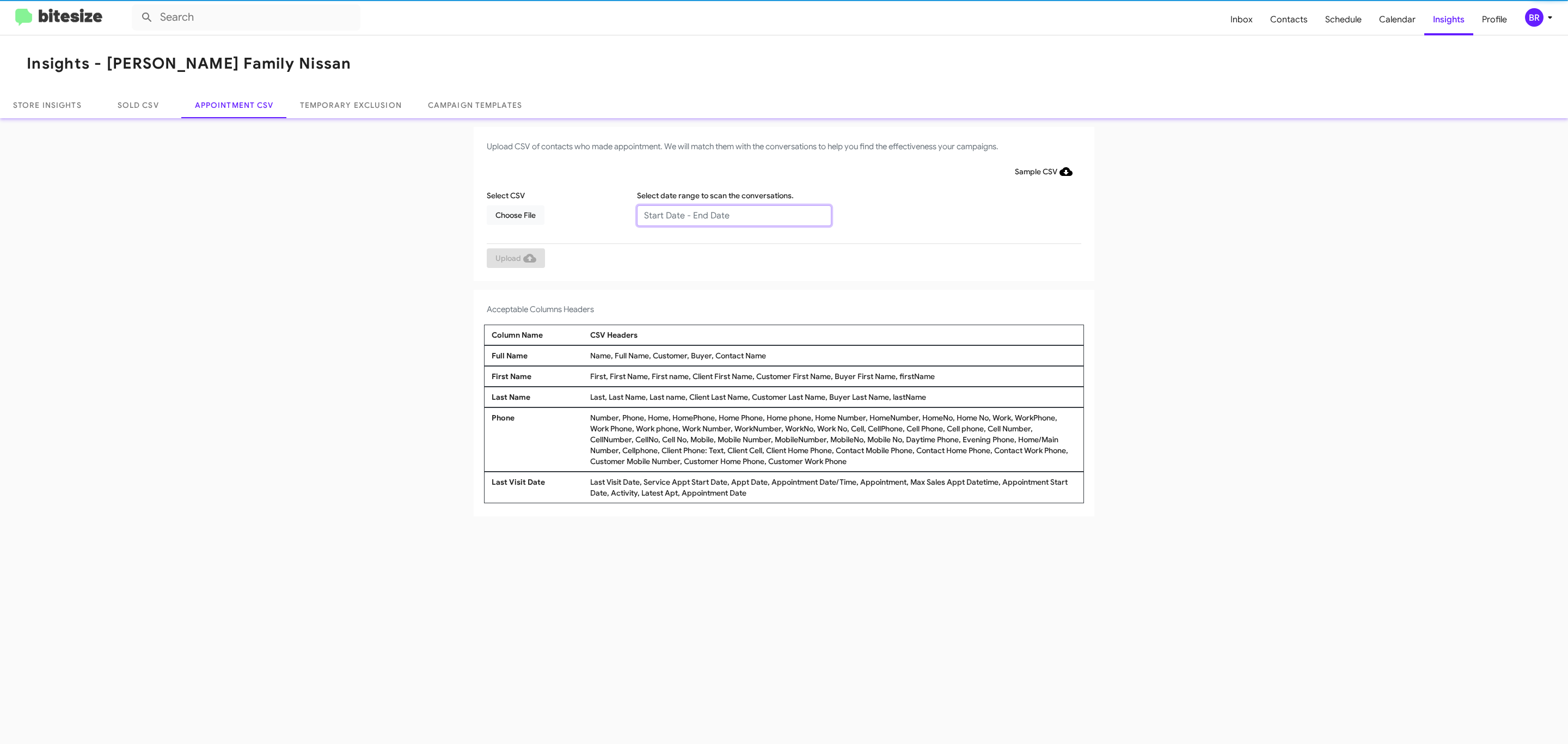
click at [733, 215] on input "text" at bounding box center [734, 215] width 194 height 21
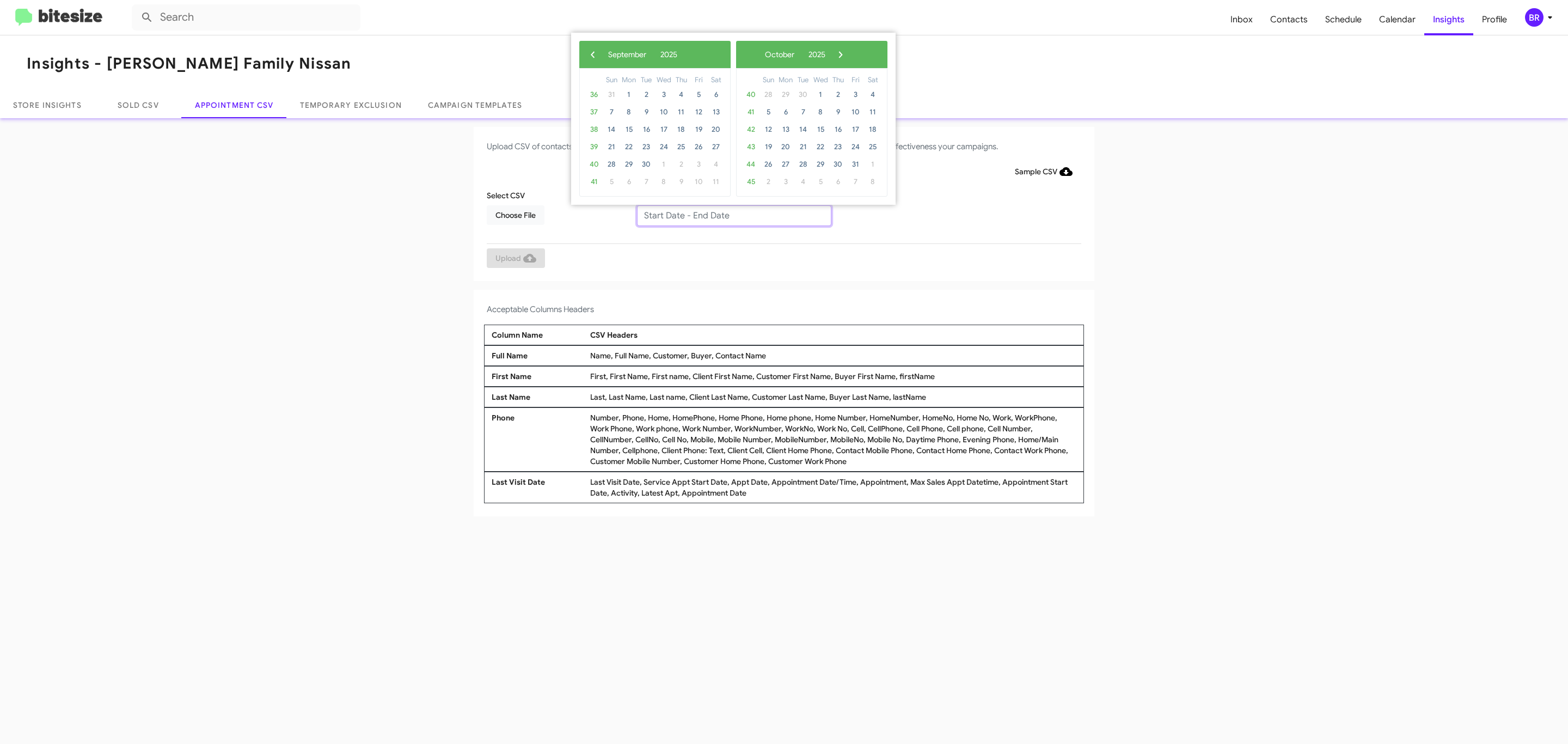
type input "09/02/2025 - 09/09/2025"
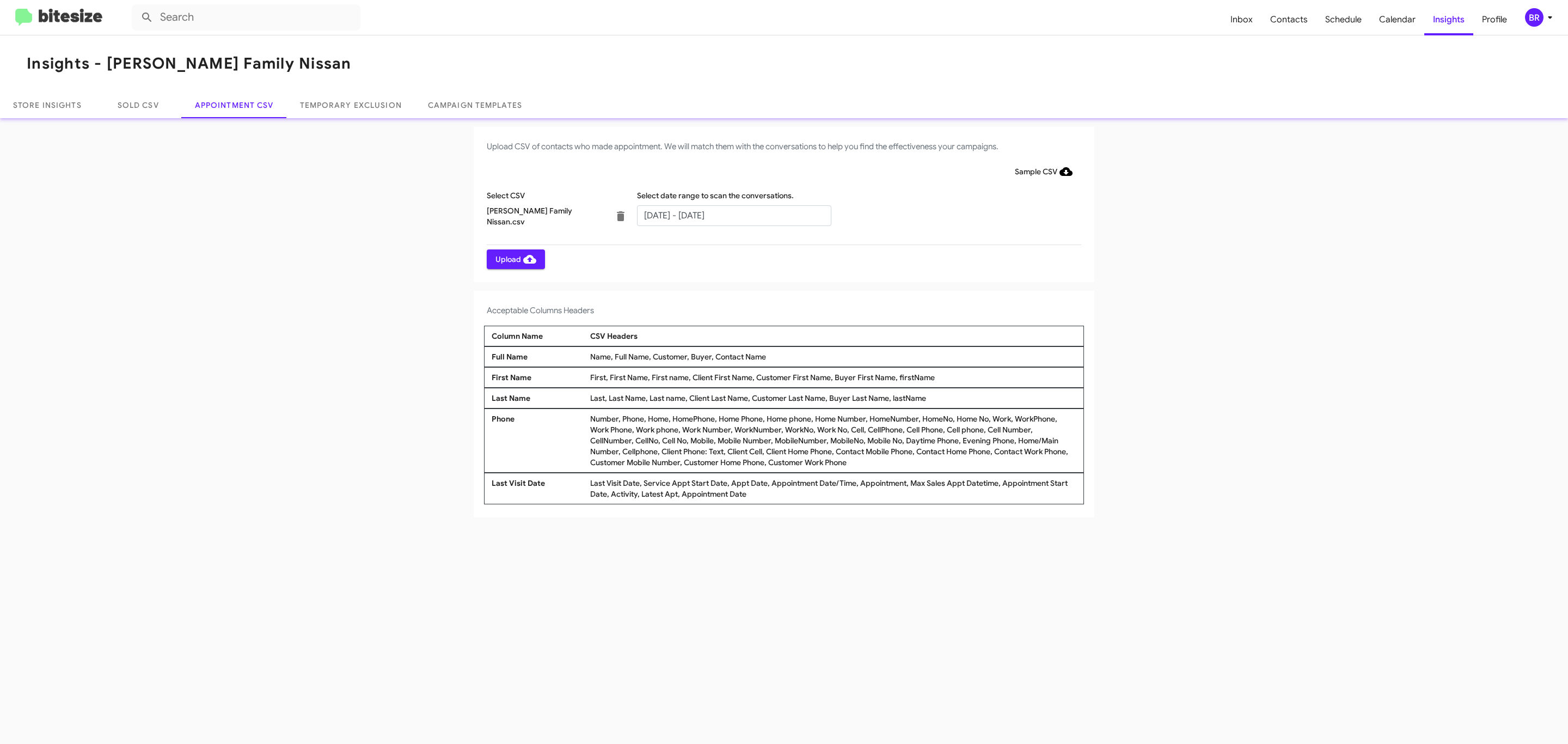
click at [514, 259] on span "Upload" at bounding box center [516, 259] width 41 height 19
click at [733, 215] on input "text" at bounding box center [734, 215] width 194 height 21
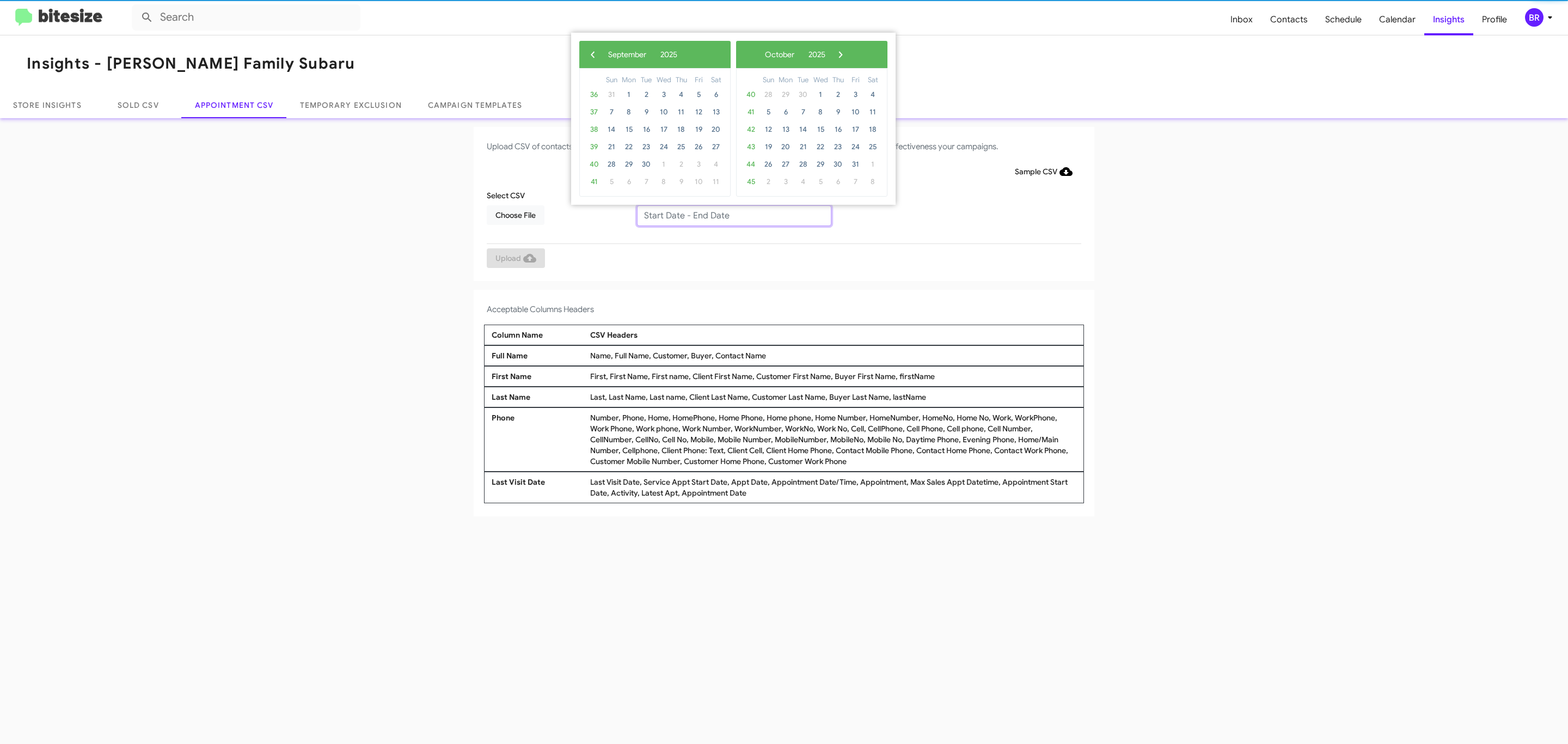
type input "09/02/2025 - 09/09/2025"
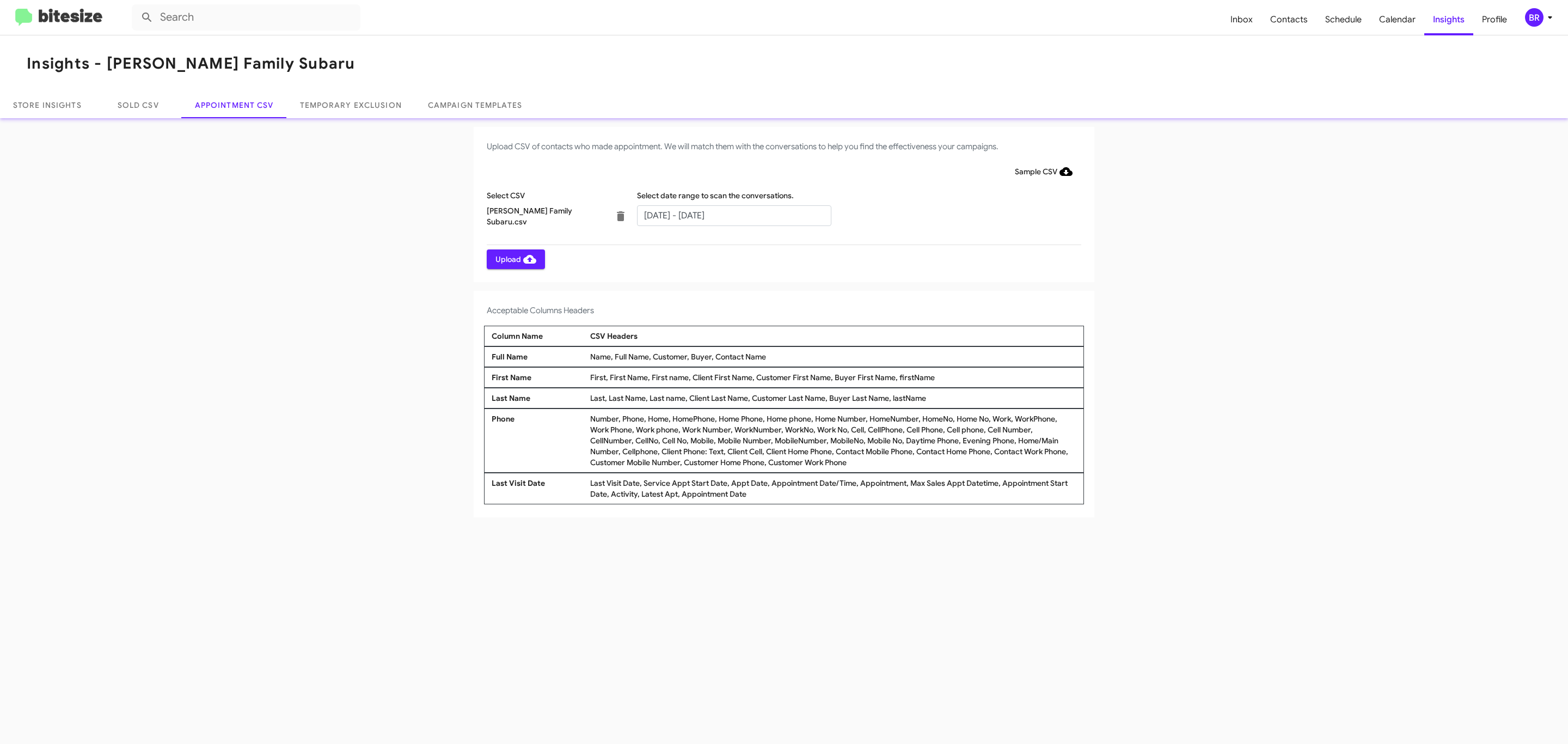
click at [514, 259] on span "Upload" at bounding box center [516, 259] width 41 height 19
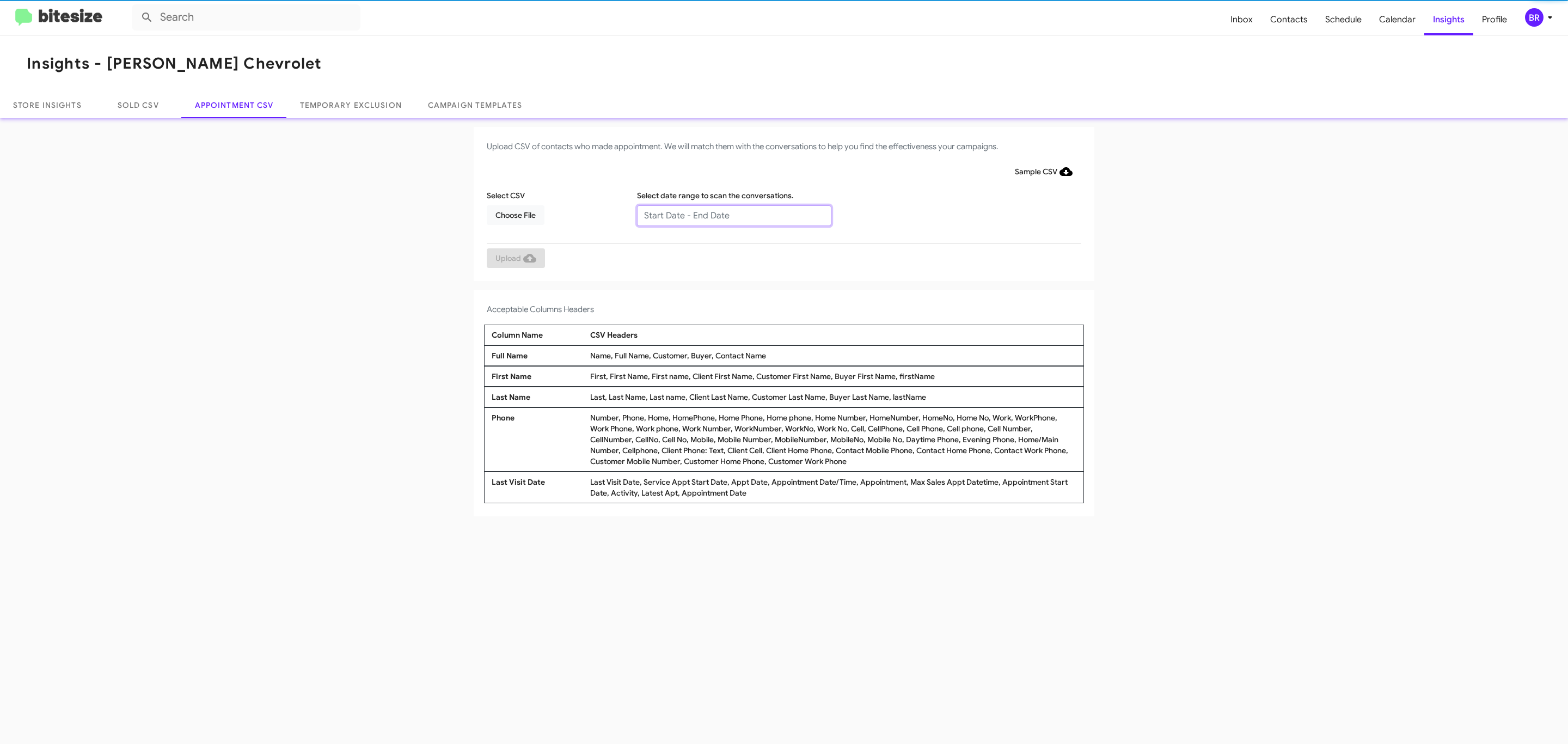
click at [733, 215] on input "text" at bounding box center [734, 215] width 194 height 21
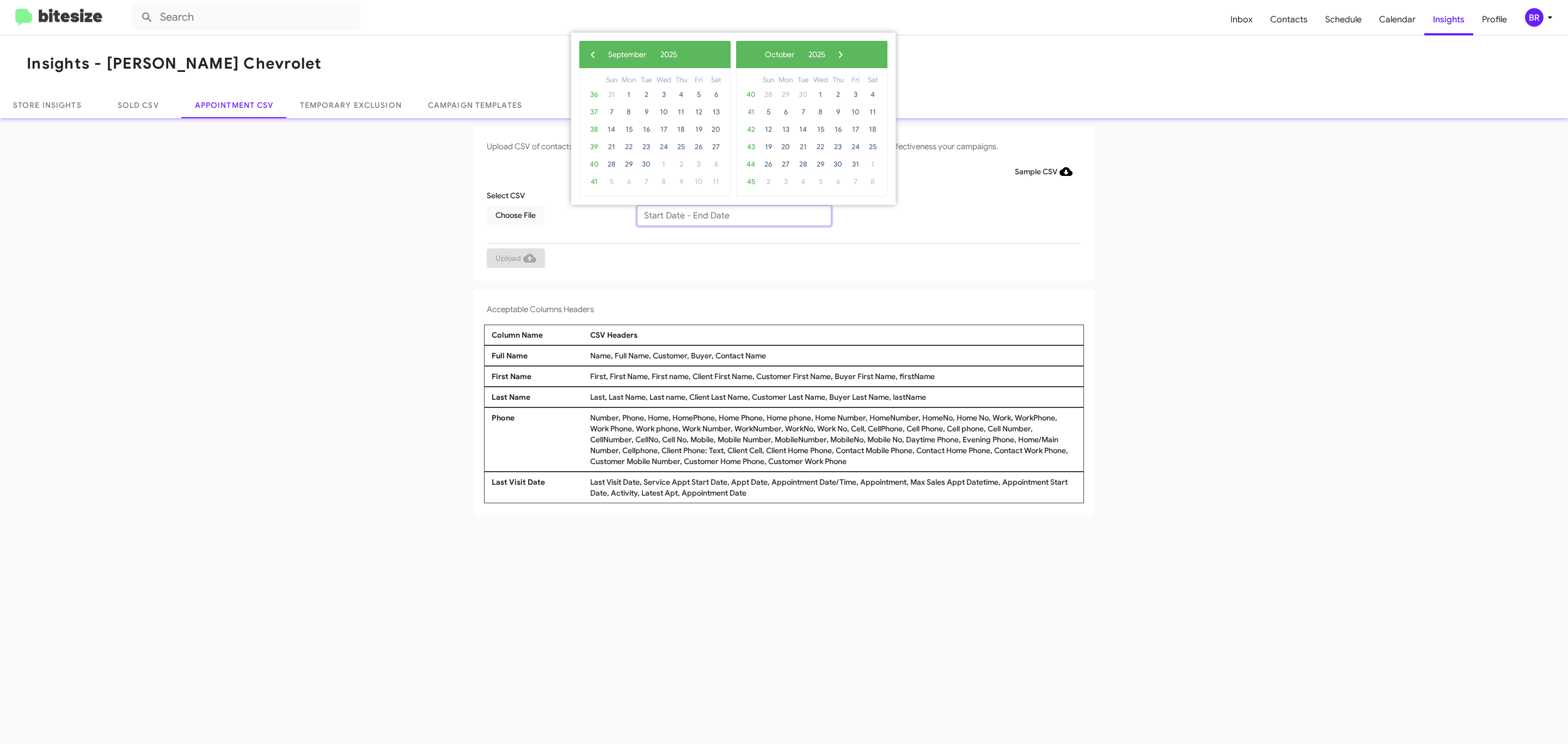
type input "09/02/2025 - 09/09/2025"
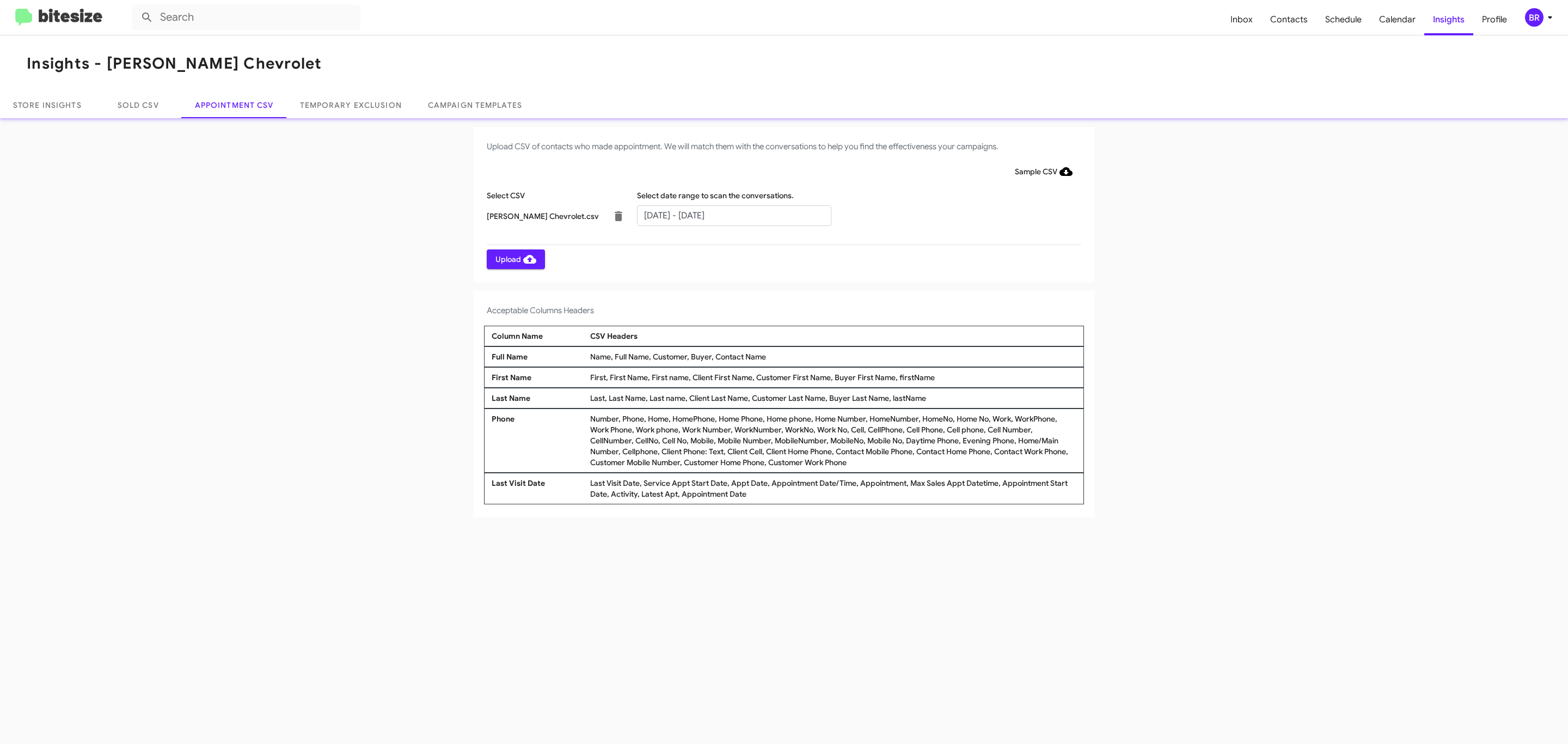
click at [514, 259] on span "Upload" at bounding box center [516, 259] width 41 height 19
click at [733, 215] on input "text" at bounding box center [734, 215] width 194 height 21
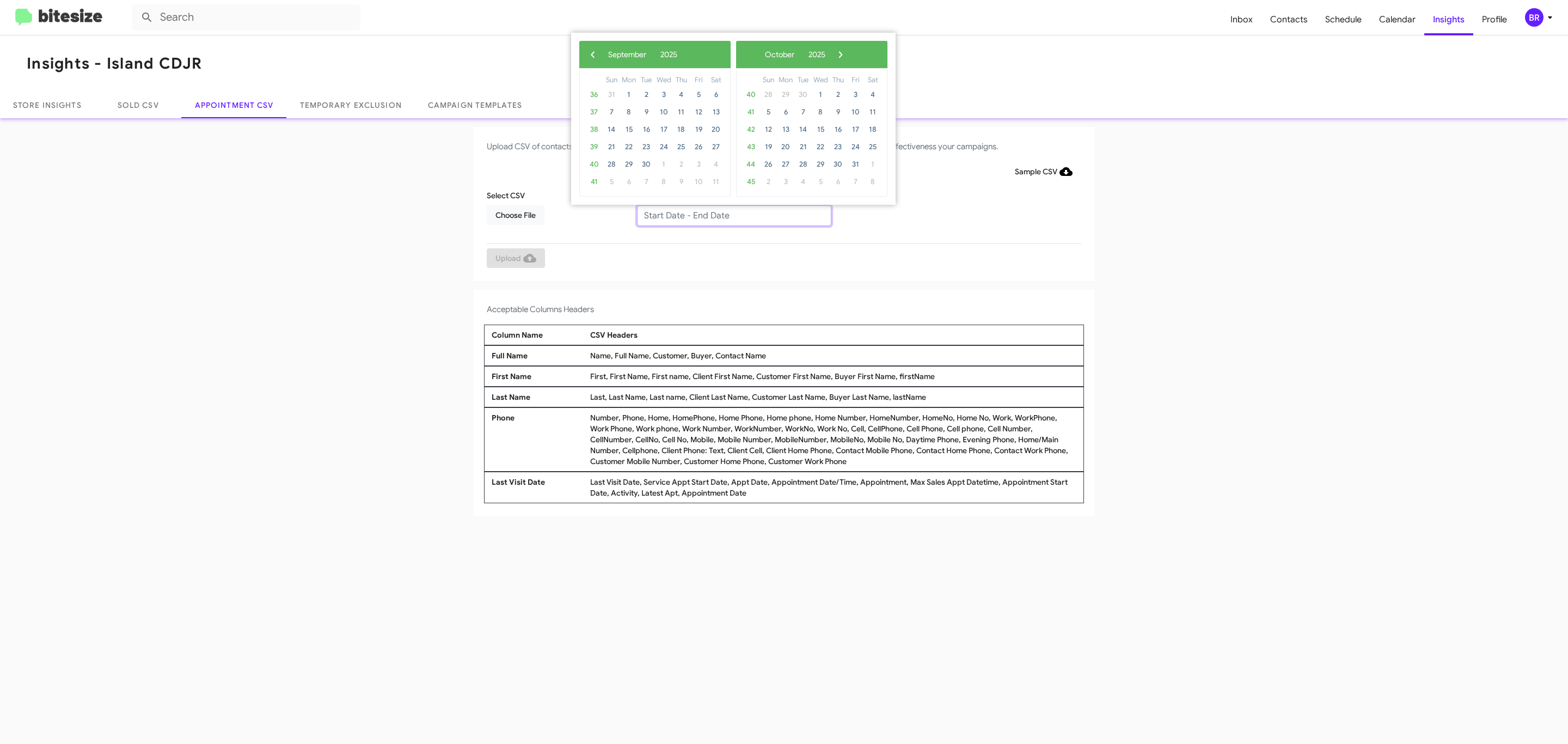
type input "09/02/2025 - 09/09/2025"
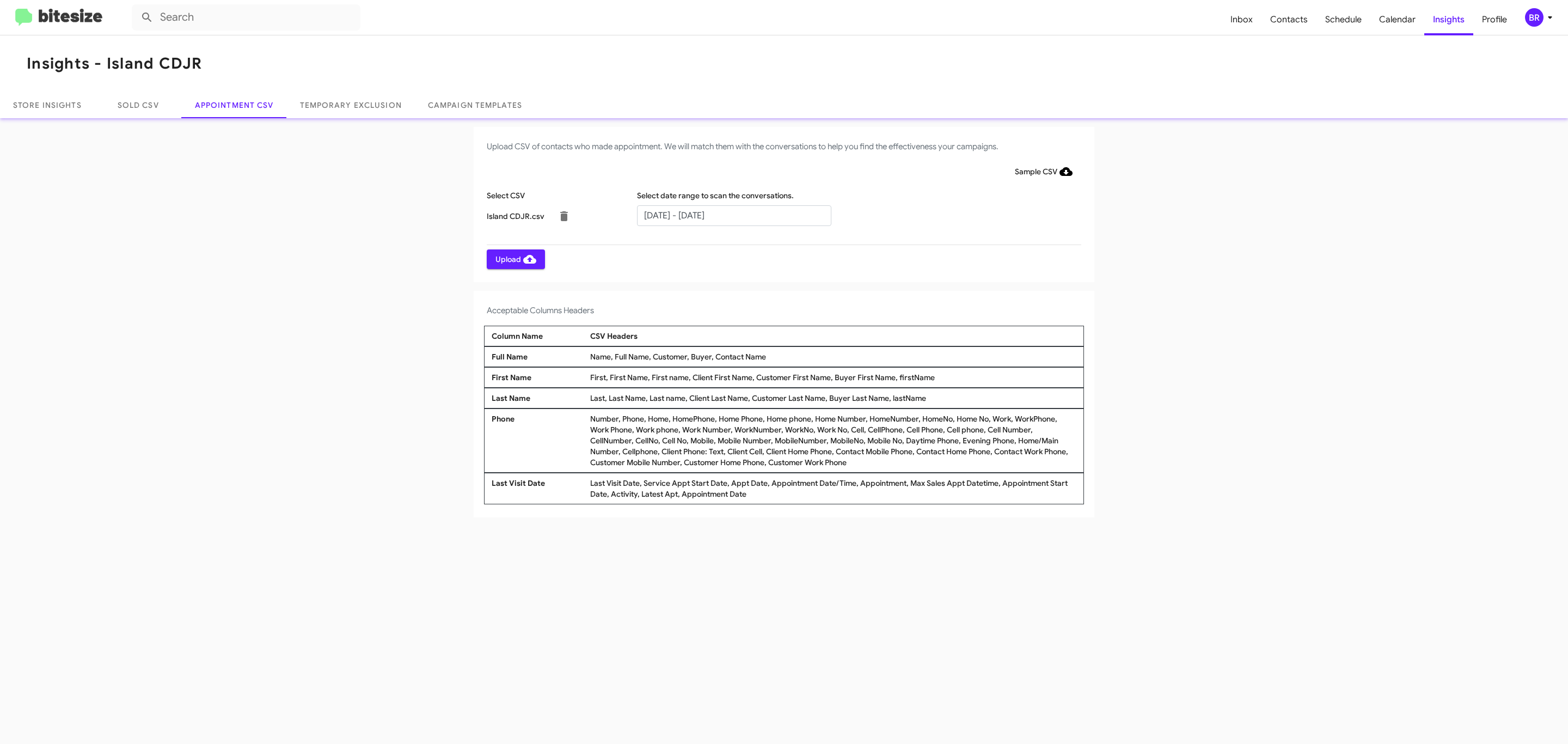
click at [514, 259] on span "Upload" at bounding box center [516, 259] width 41 height 19
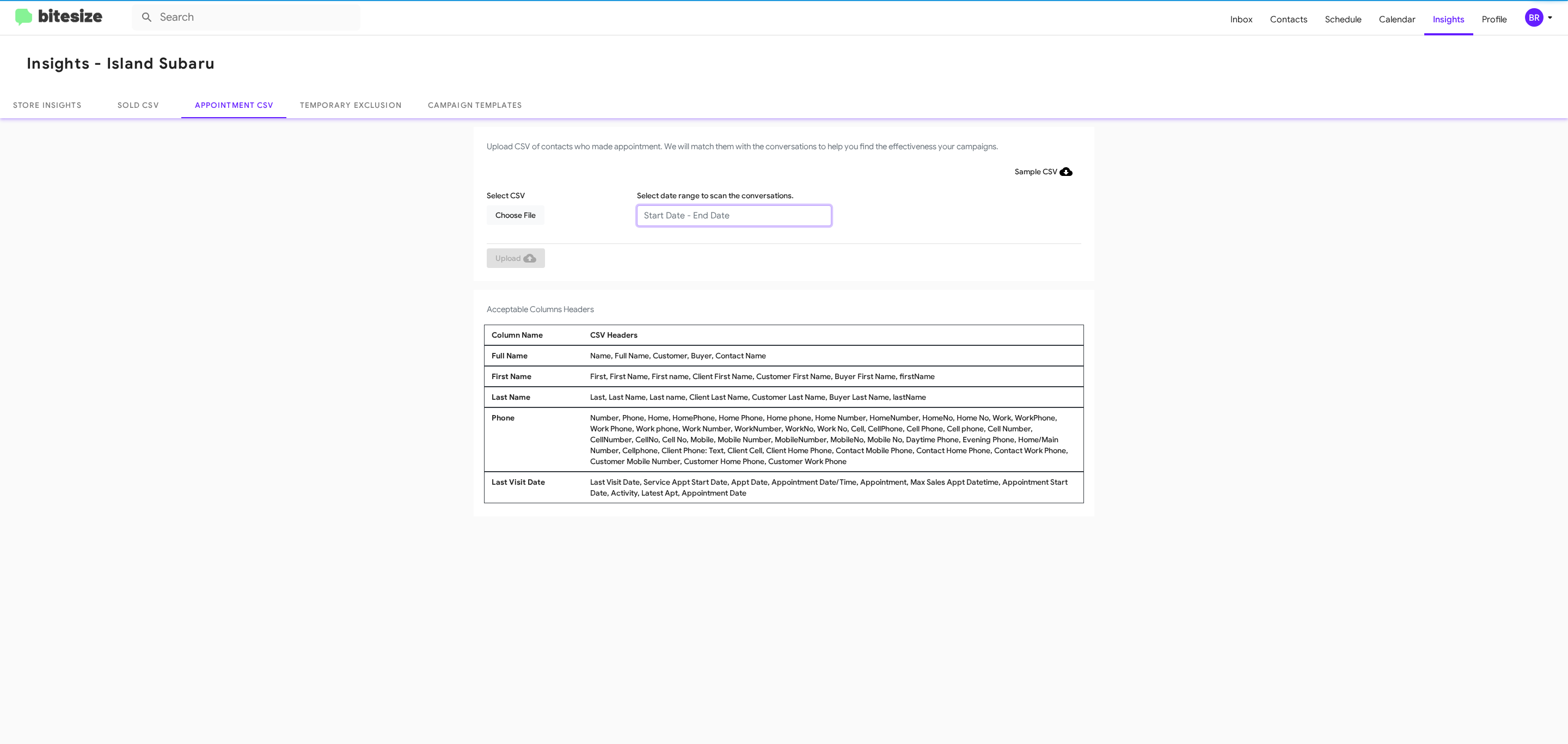
click at [733, 215] on input "text" at bounding box center [734, 215] width 194 height 21
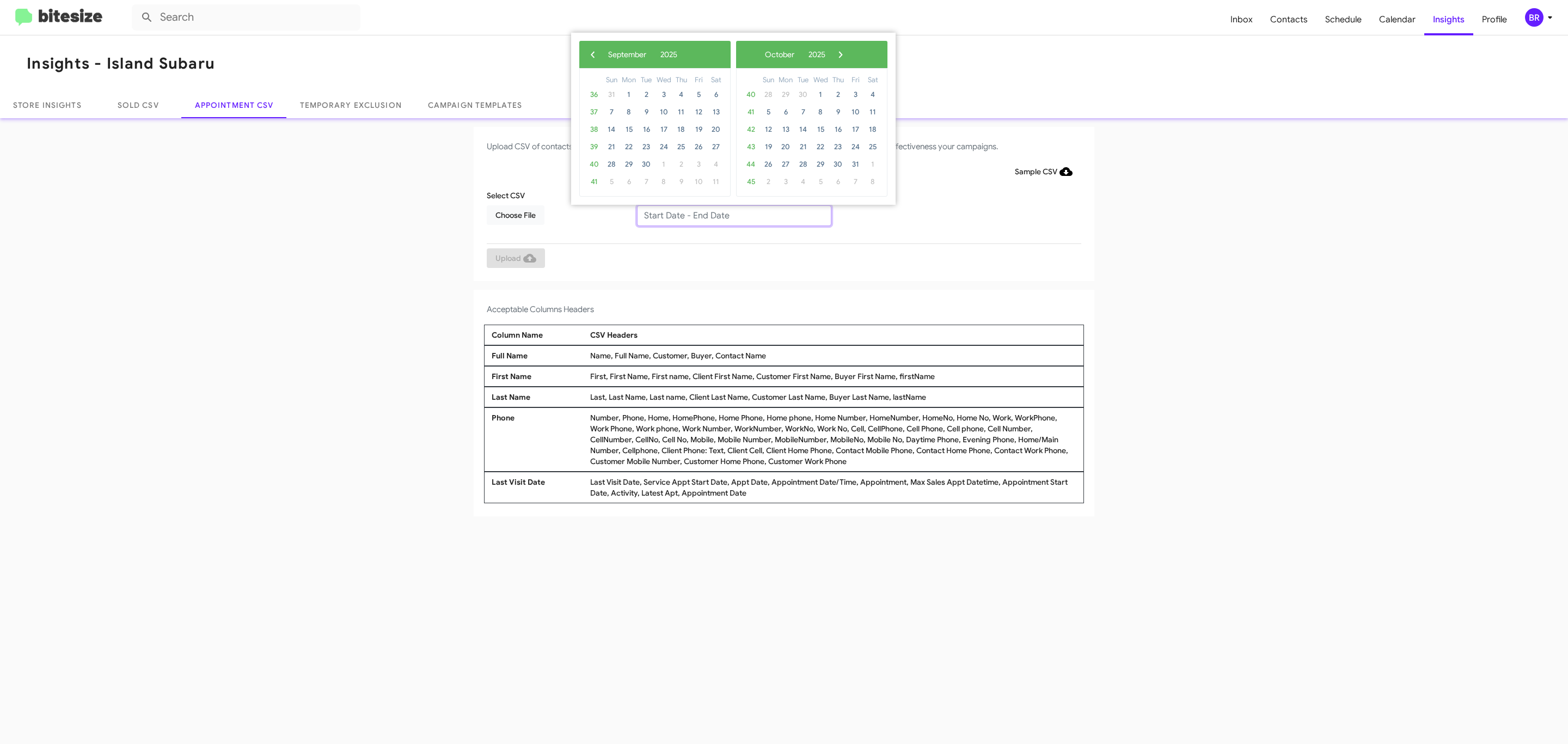
type input "[DATE] - [DATE]"
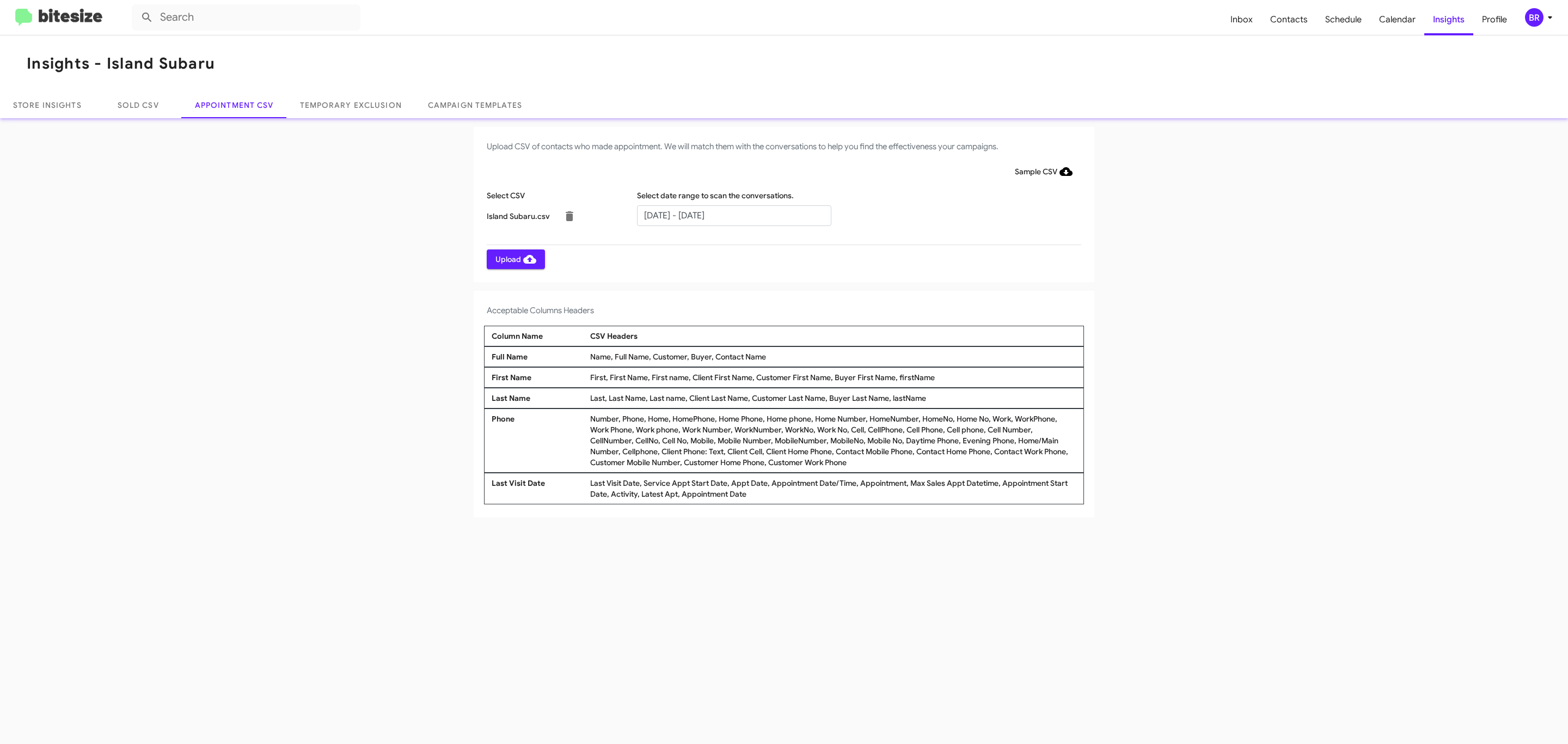
click at [514, 259] on span "Upload" at bounding box center [516, 259] width 41 height 19
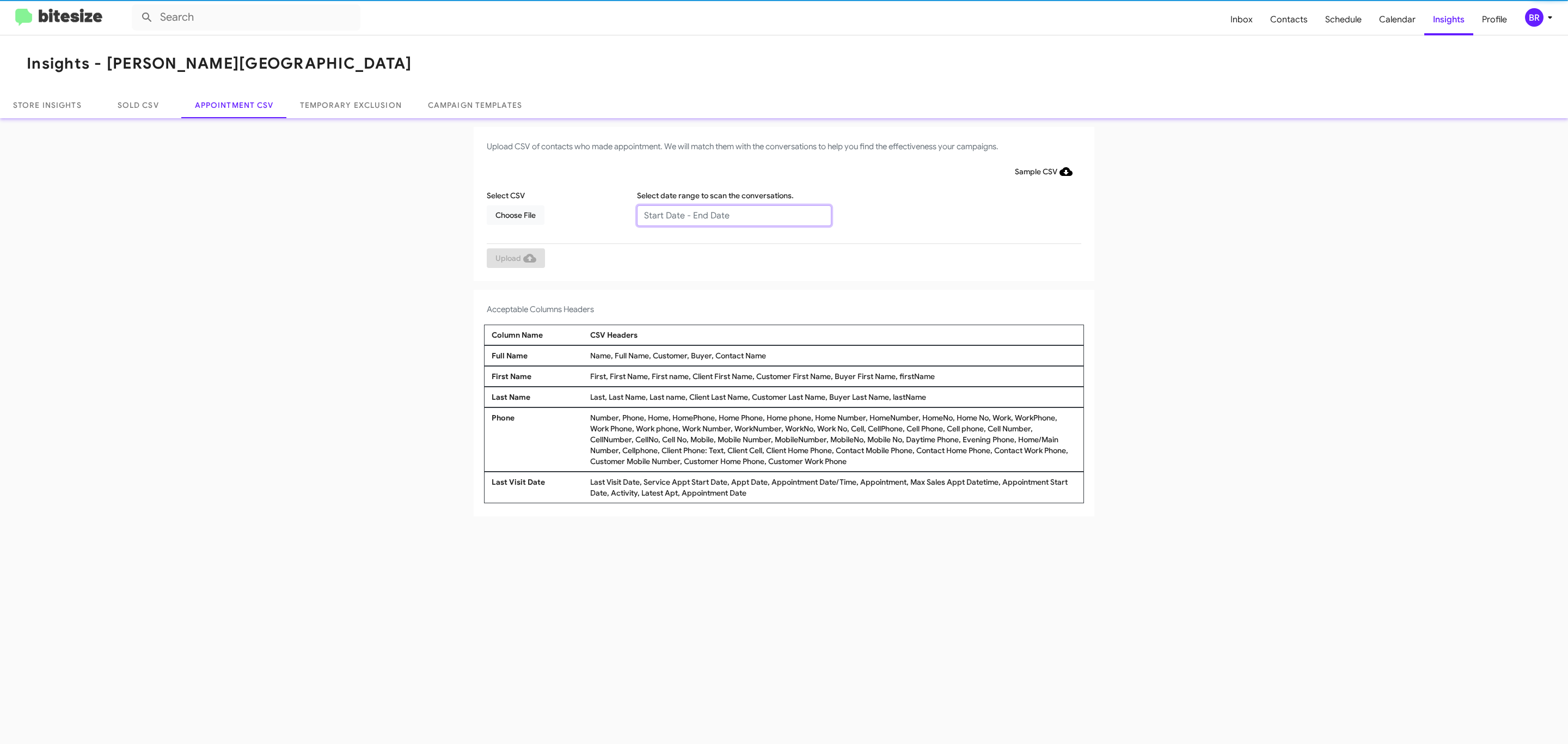
click at [733, 215] on input "text" at bounding box center [734, 215] width 194 height 21
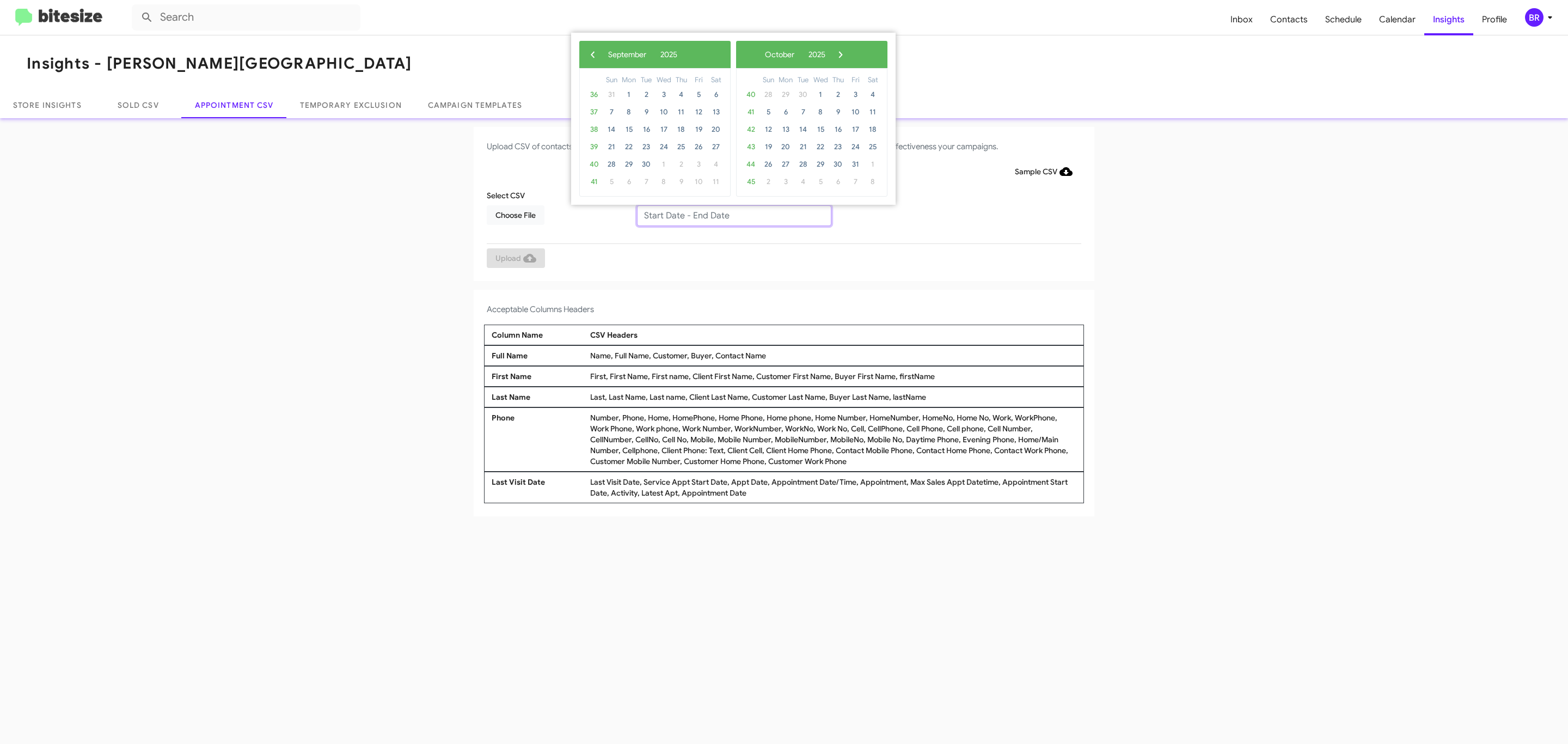
type input "09/02/2025 - 09/09/2025"
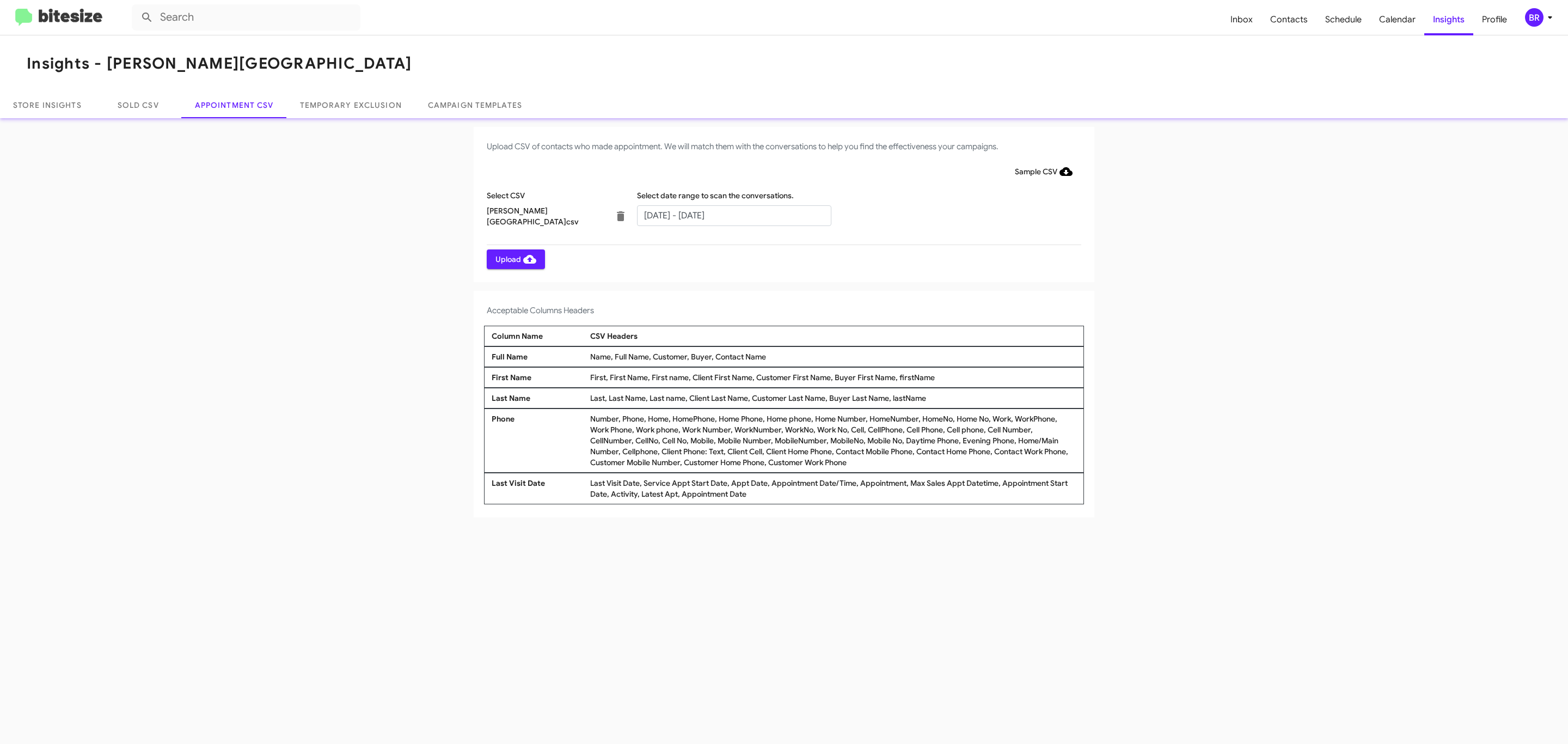
click at [514, 259] on span "Upload" at bounding box center [516, 259] width 41 height 19
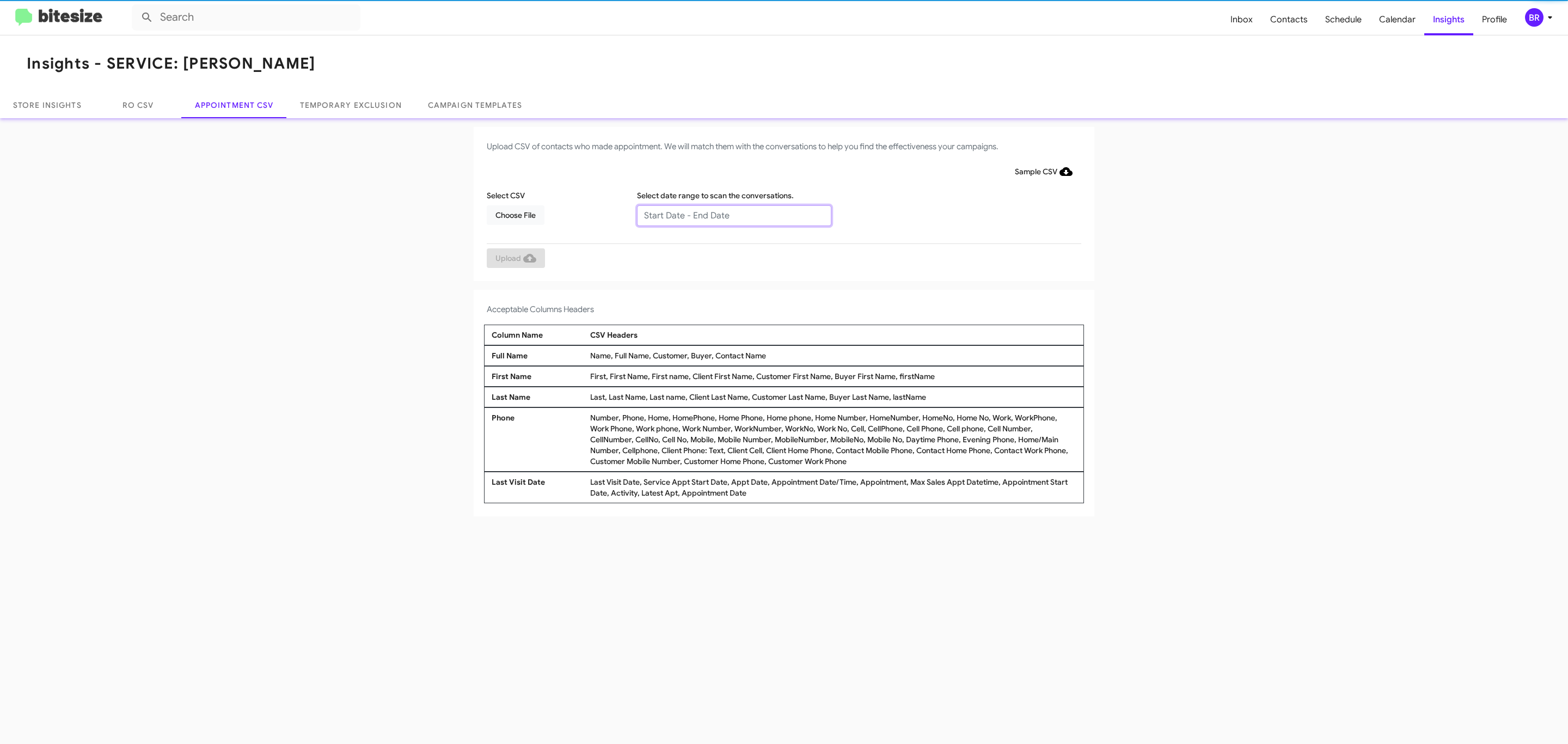
click at [733, 215] on input "text" at bounding box center [734, 215] width 194 height 21
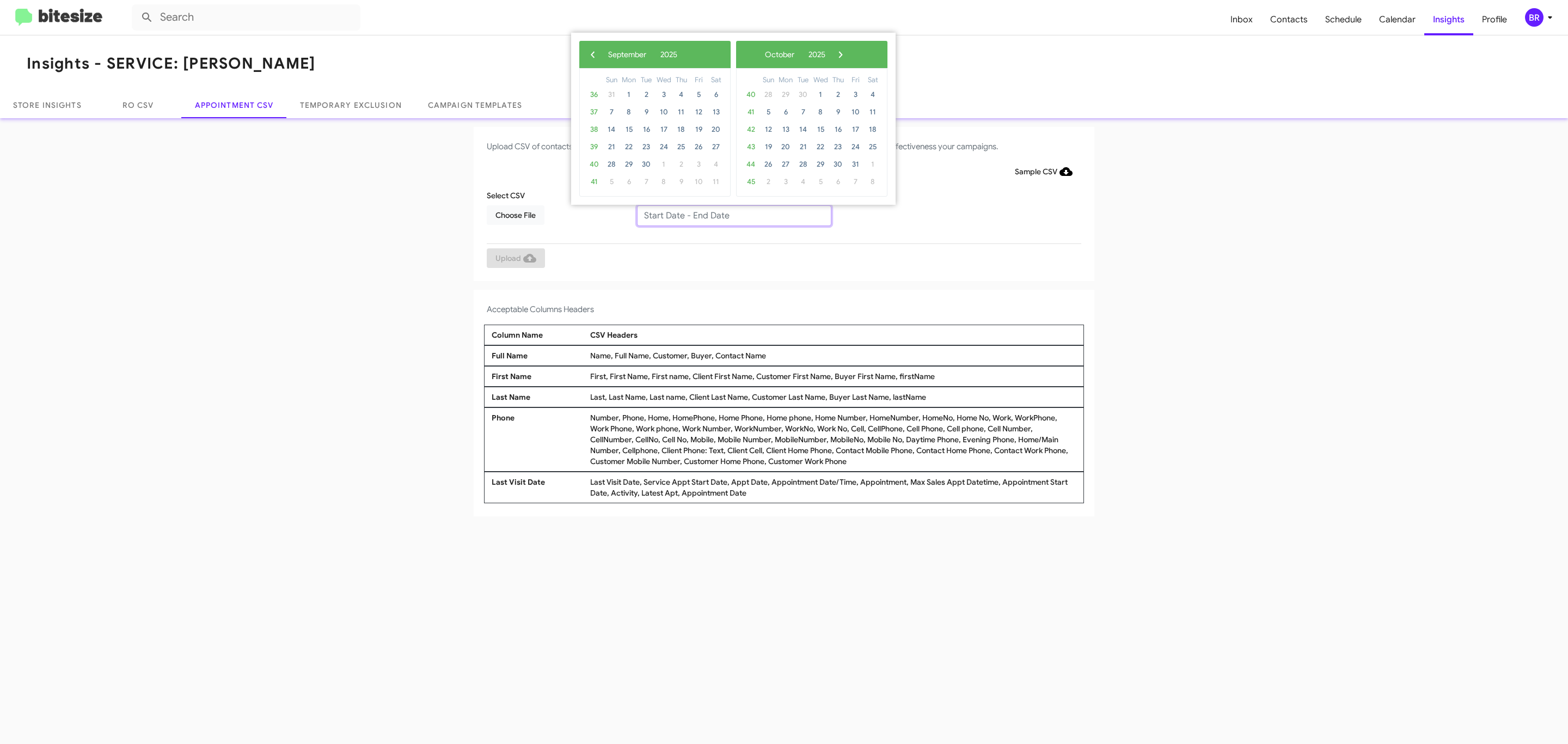
type input "[DATE] - [DATE]"
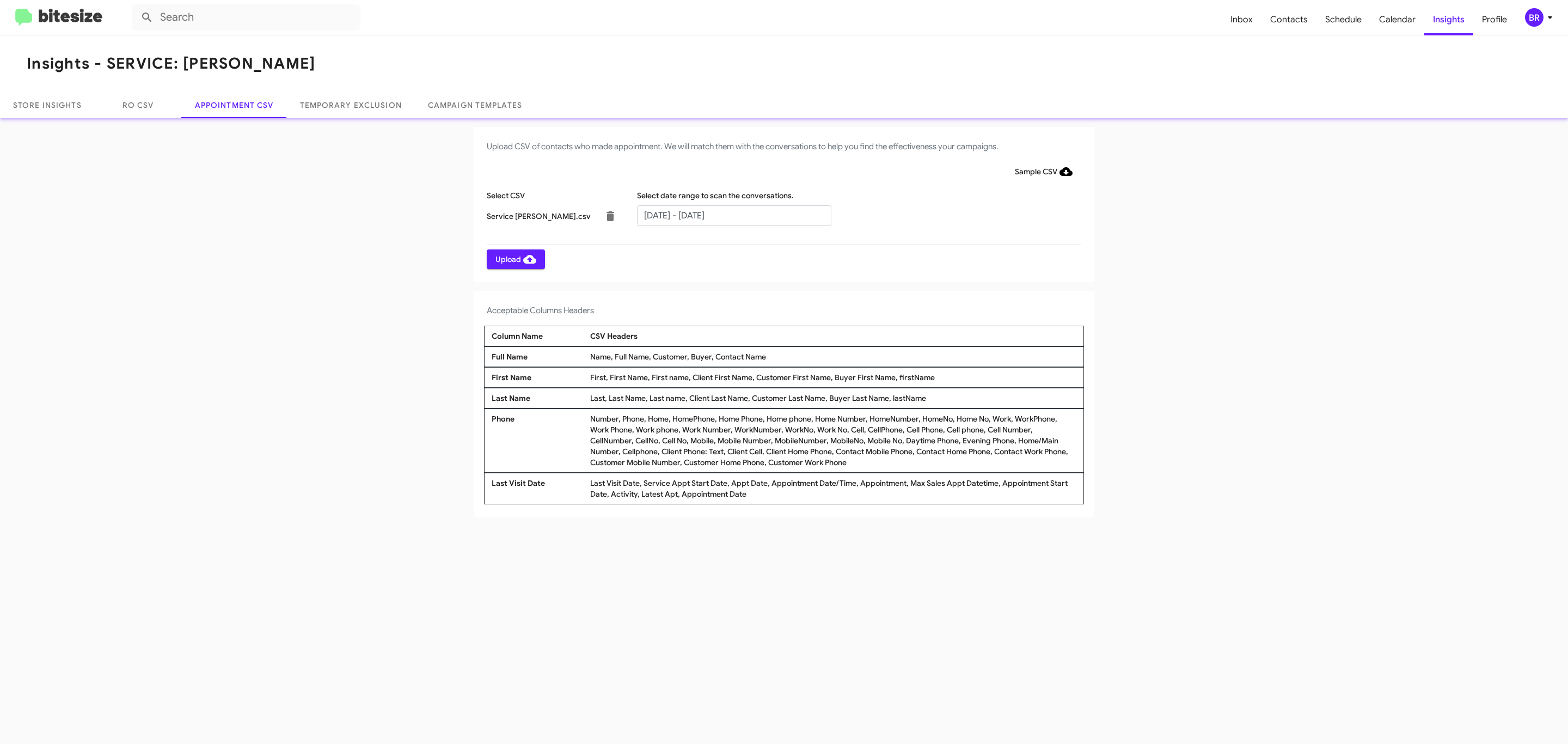
click at [514, 259] on span "Upload" at bounding box center [516, 259] width 41 height 19
click at [733, 215] on input "text" at bounding box center [734, 215] width 194 height 21
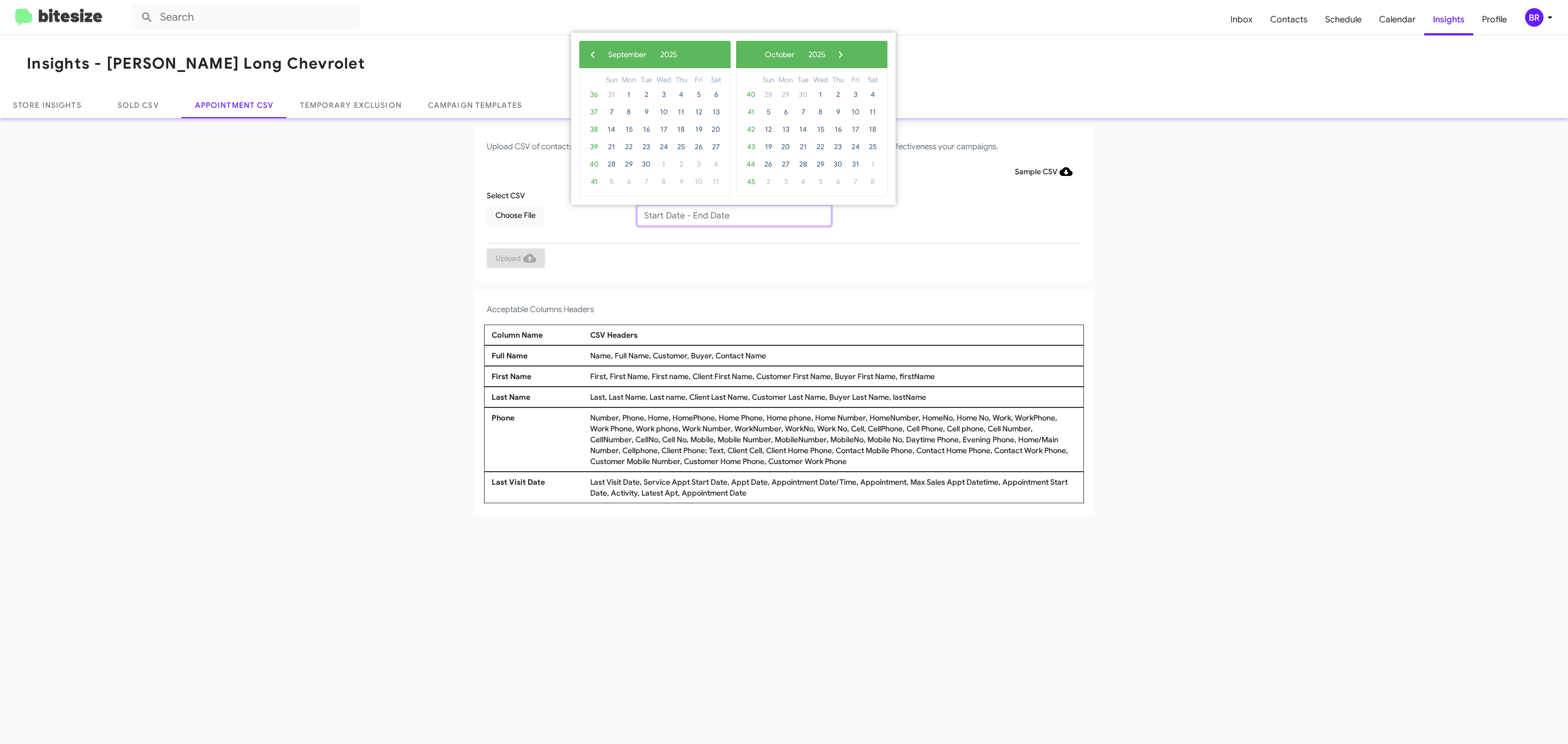
type input "09/02/2025 - 09/09/2025"
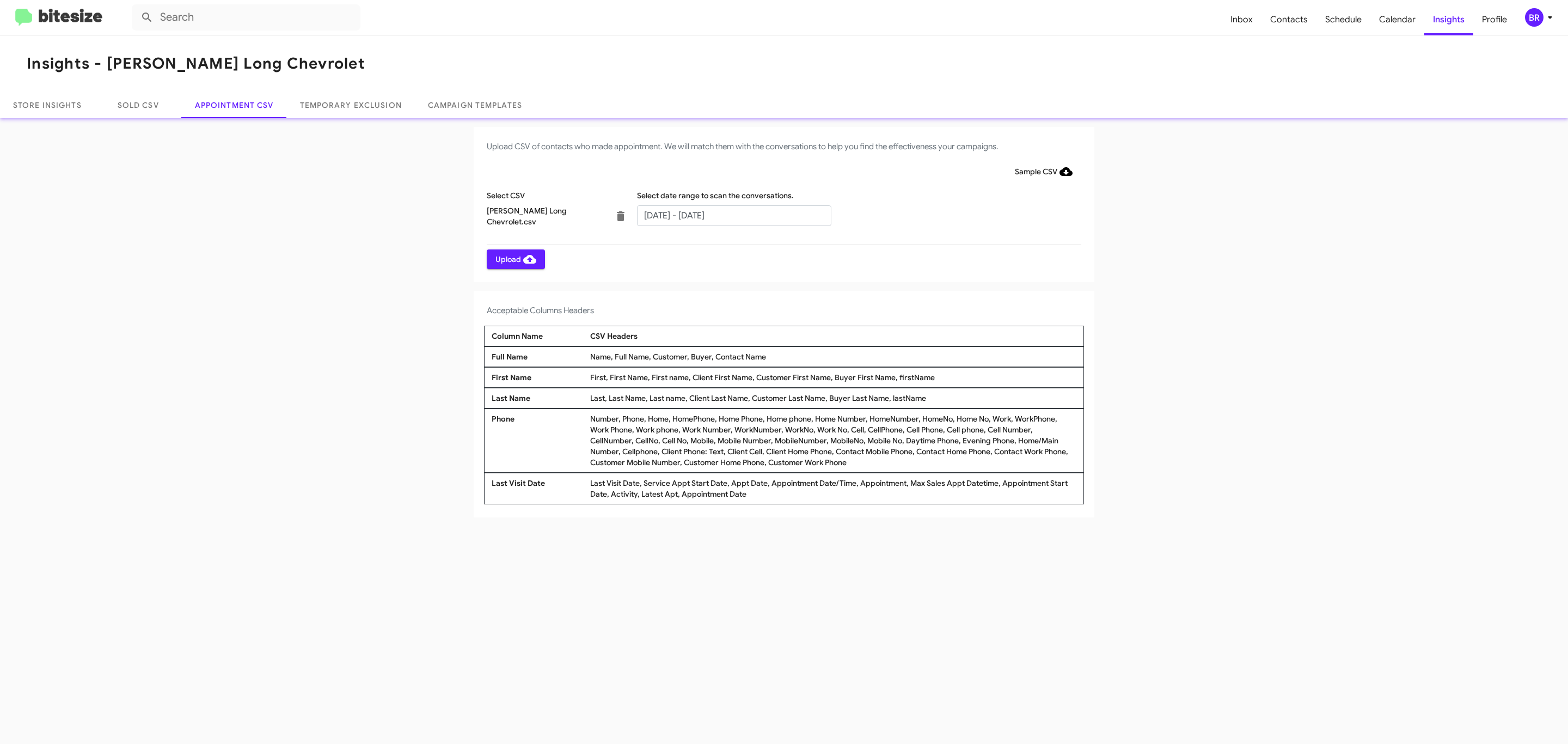
click at [514, 259] on span "Upload" at bounding box center [516, 259] width 41 height 19
click at [733, 215] on input "text" at bounding box center [734, 215] width 194 height 21
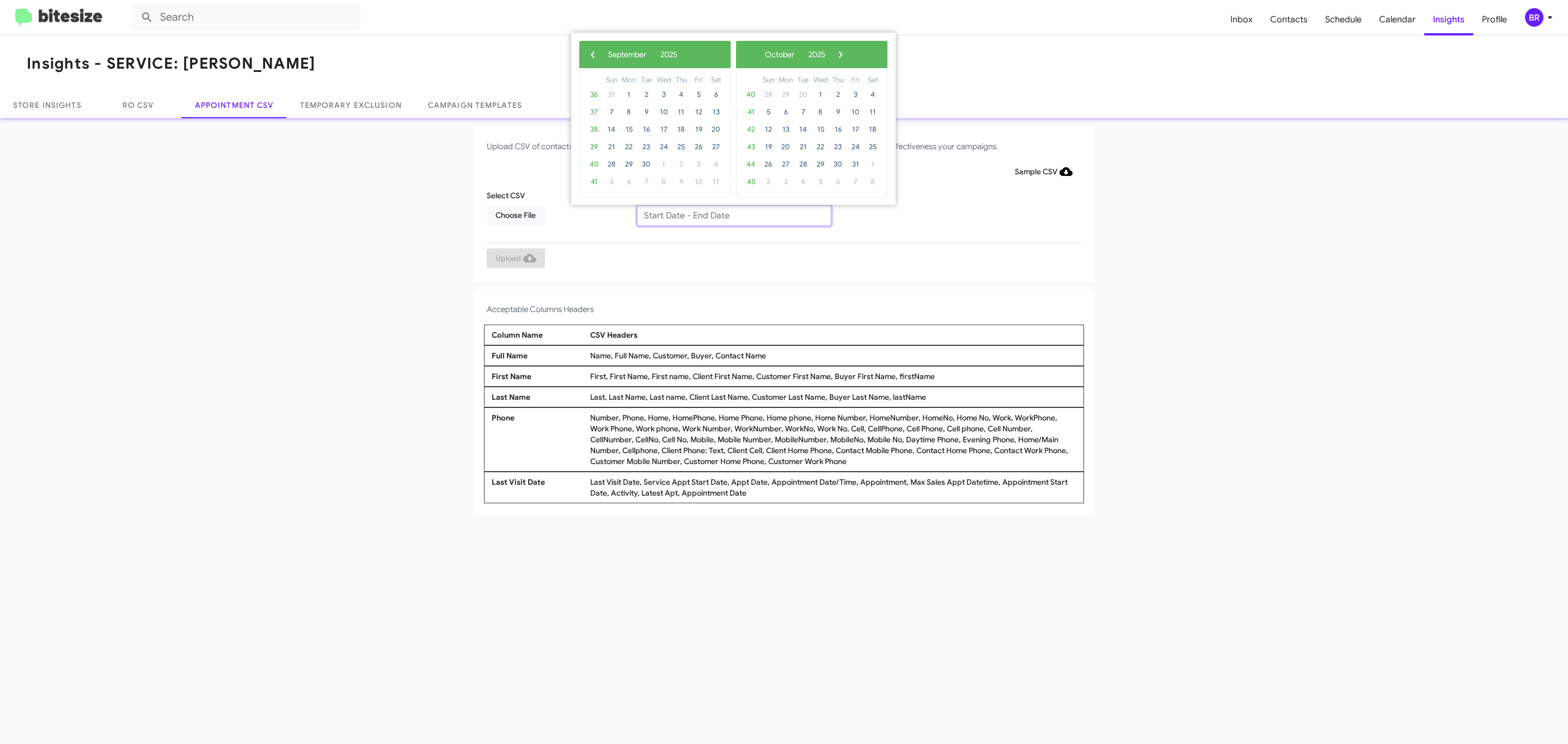
type input "[DATE] - [DATE]"
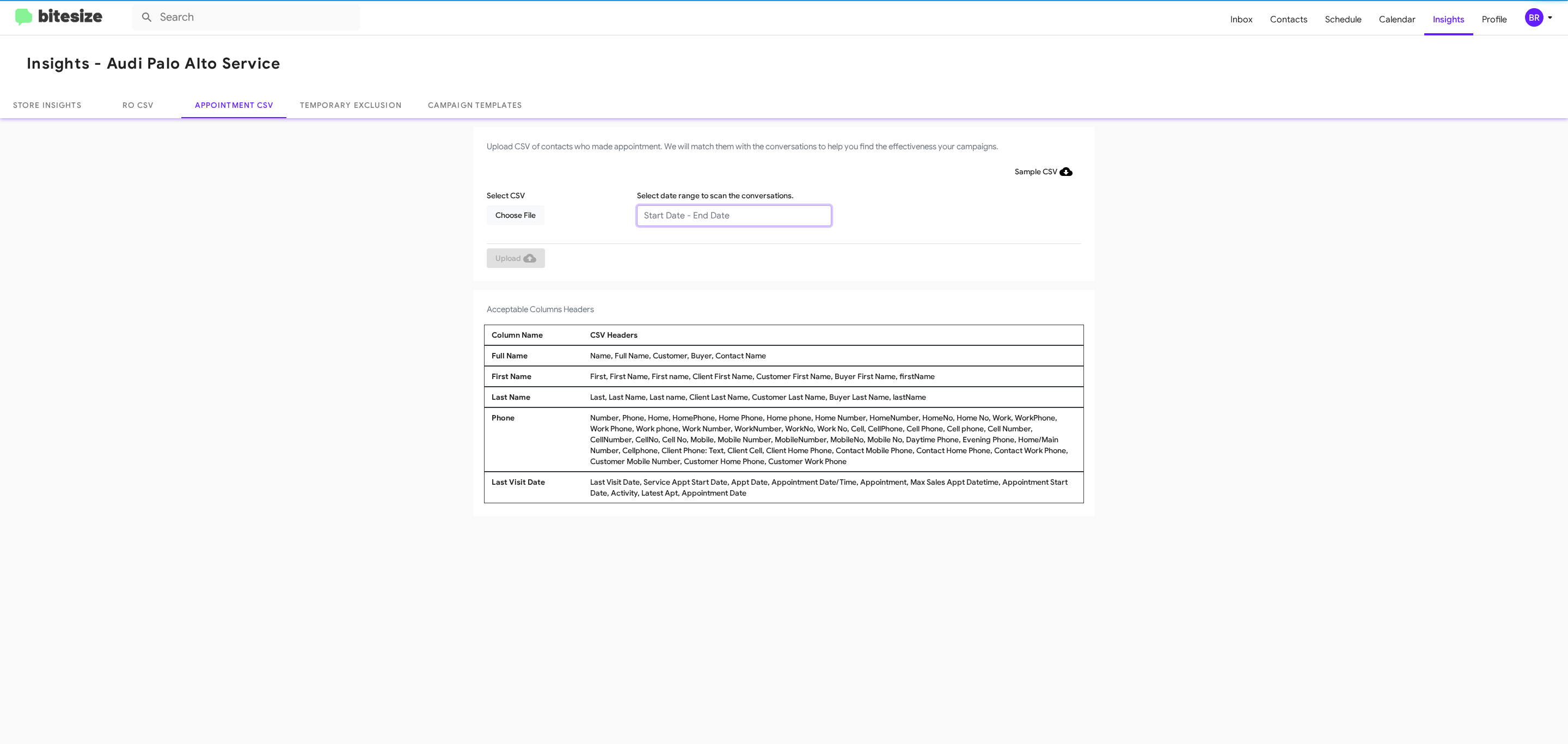
click at [733, 215] on input "text" at bounding box center [734, 215] width 194 height 21
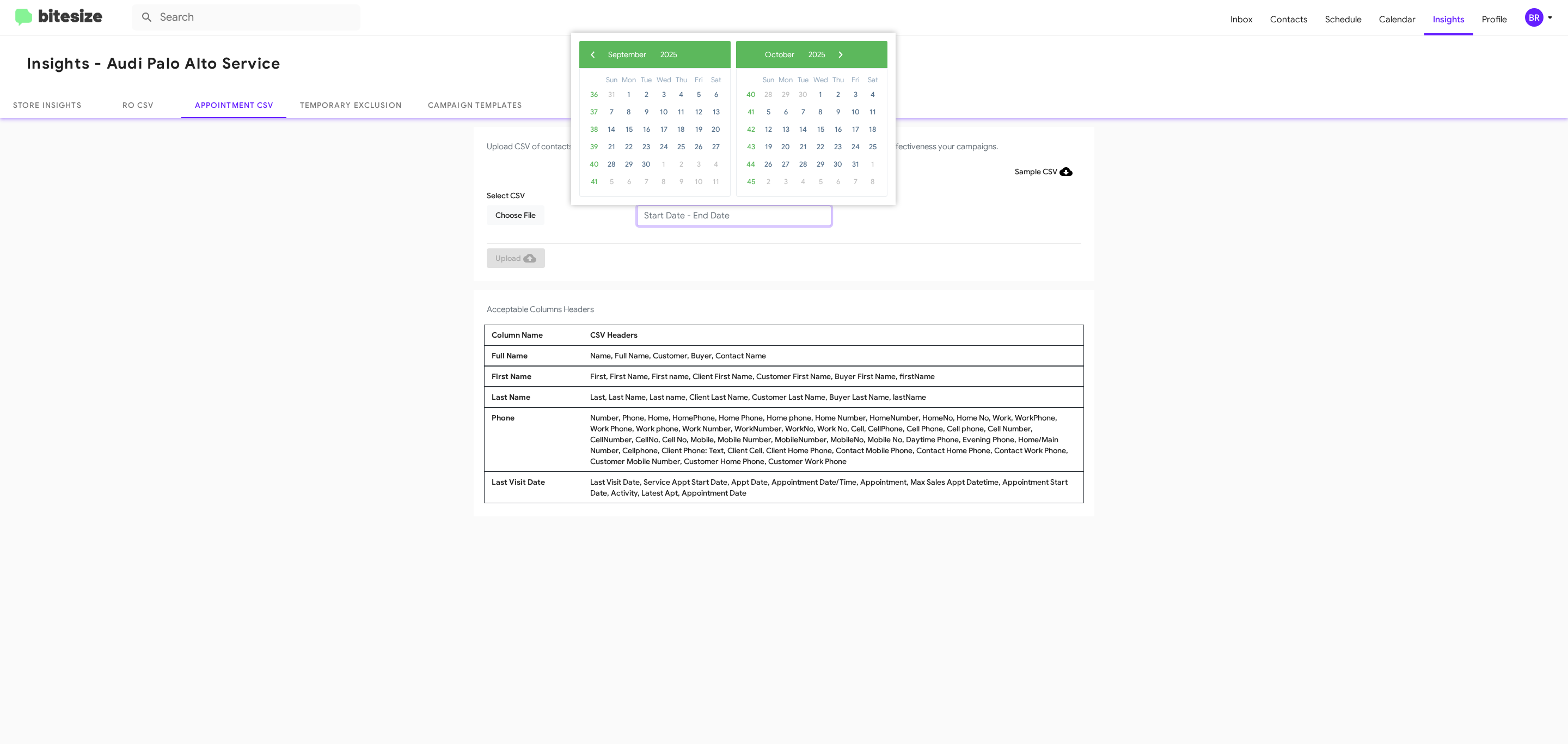
type input "[DATE] - [DATE]"
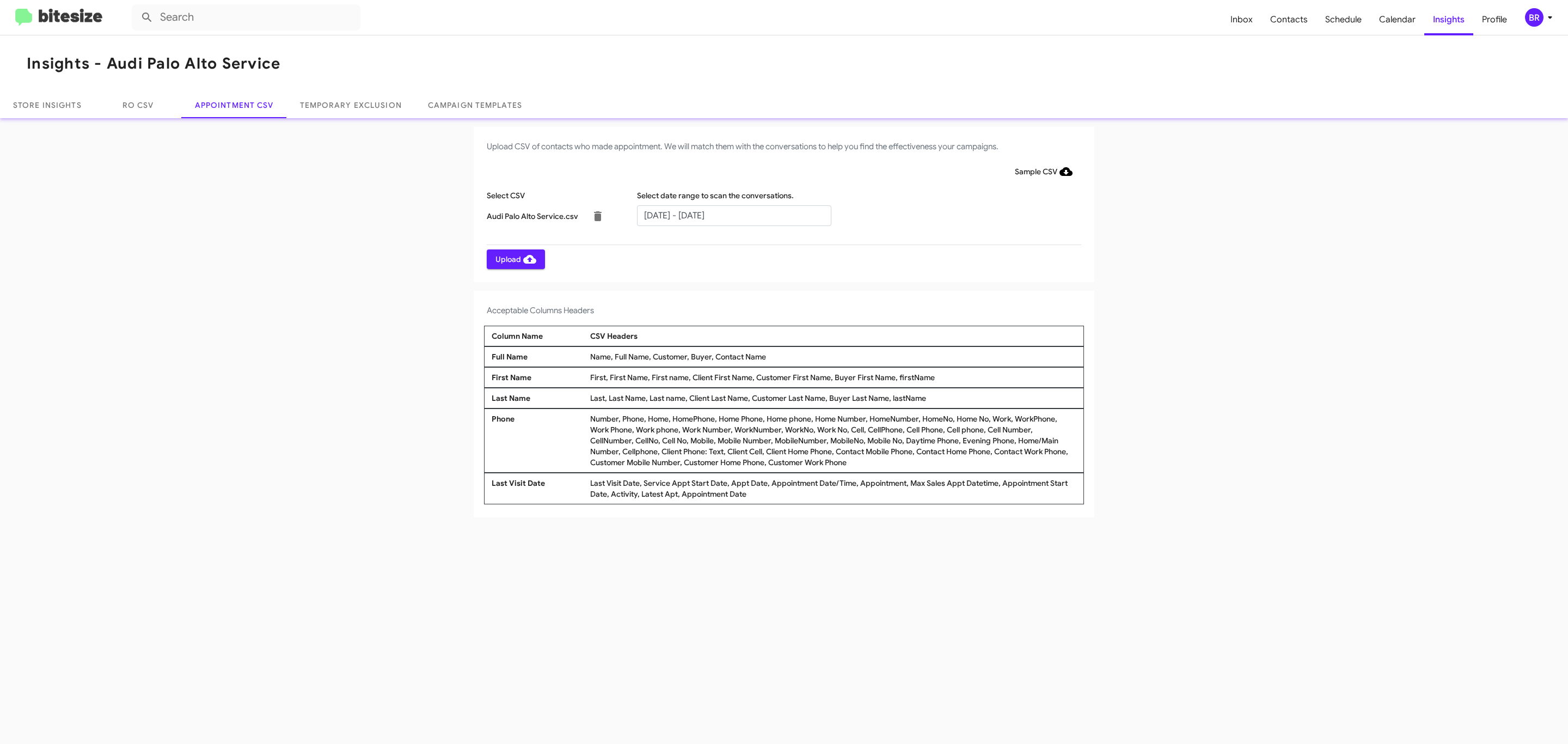
click at [514, 259] on span "Upload" at bounding box center [516, 259] width 41 height 19
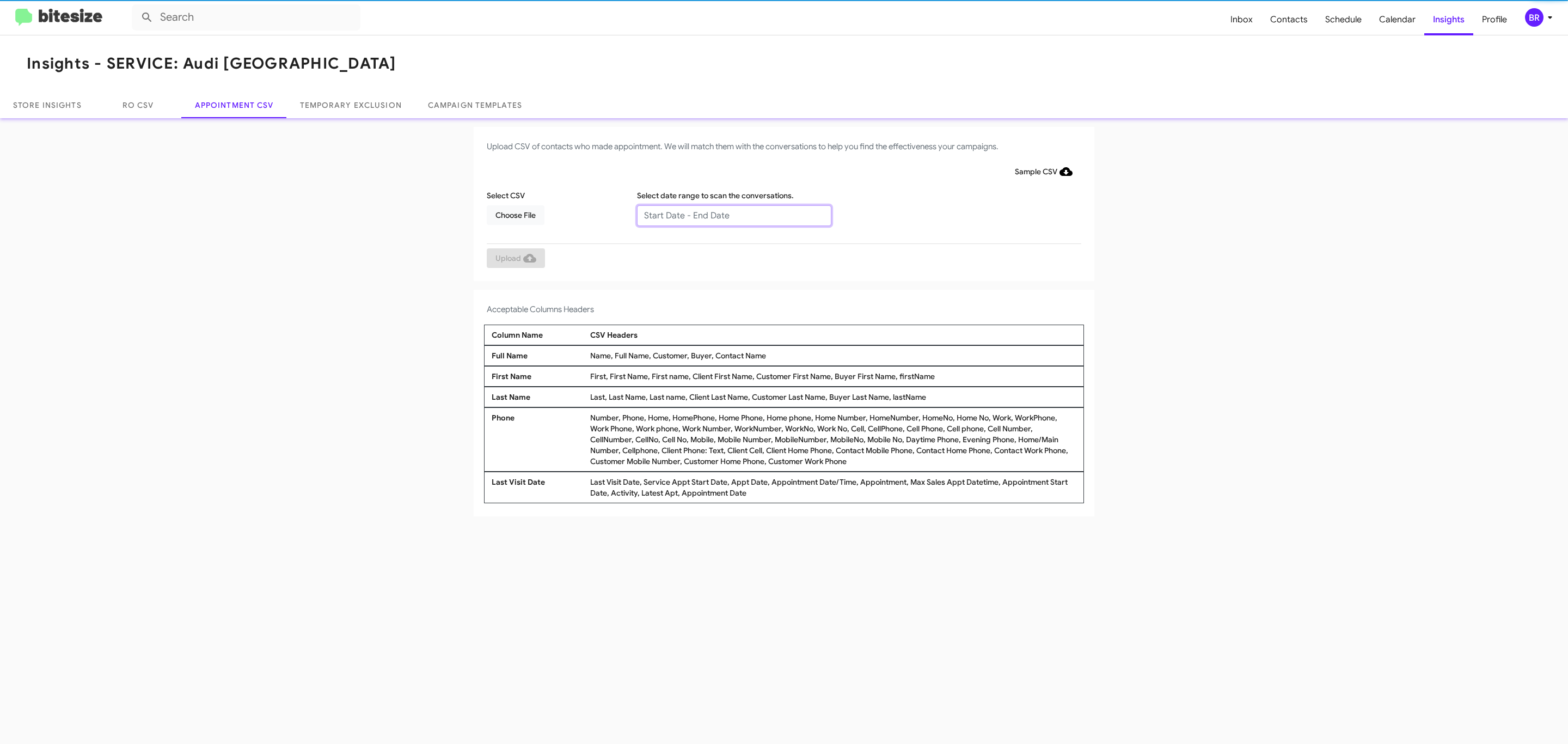
click at [733, 215] on input "text" at bounding box center [734, 215] width 194 height 21
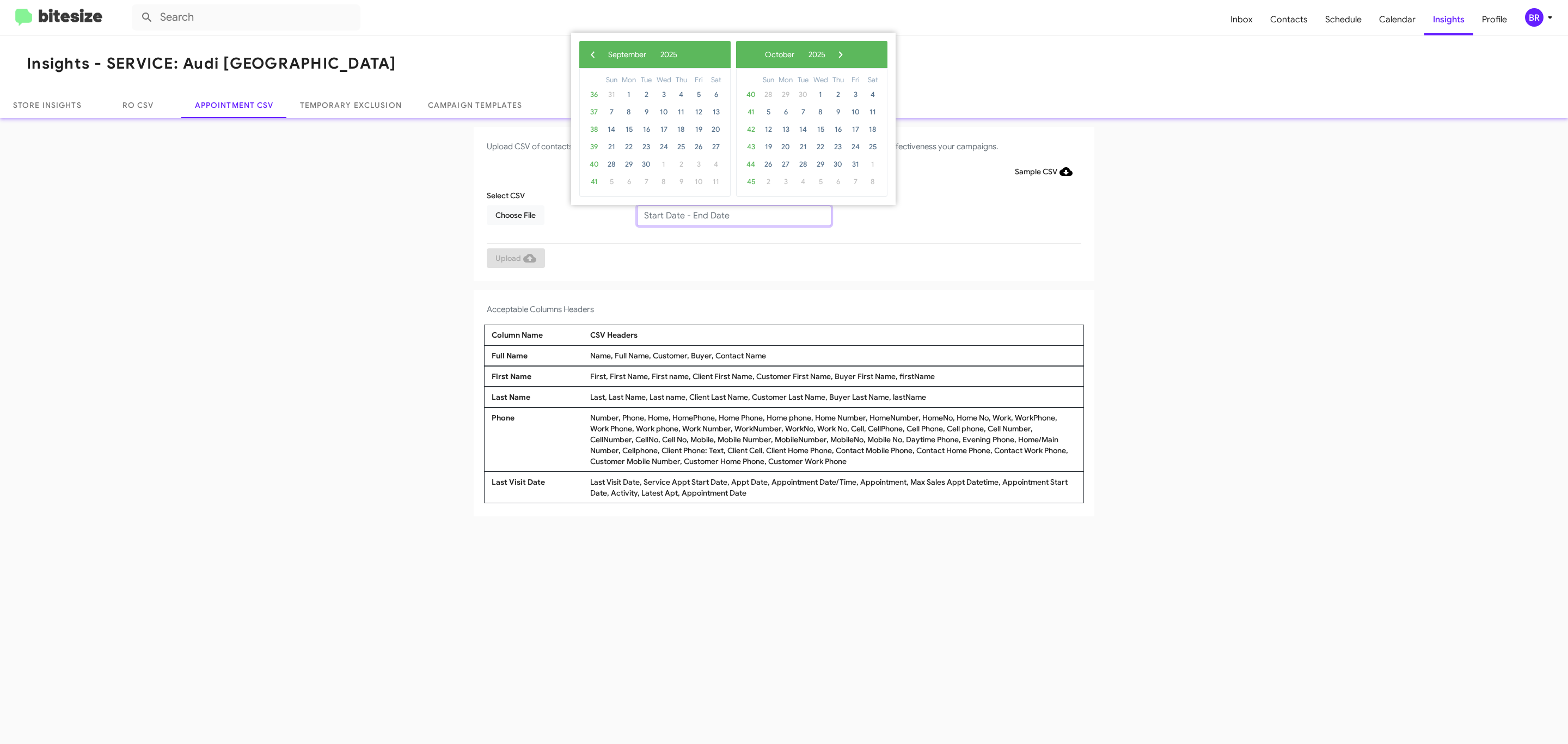
type input "09/02/2025 - 09/09/2025"
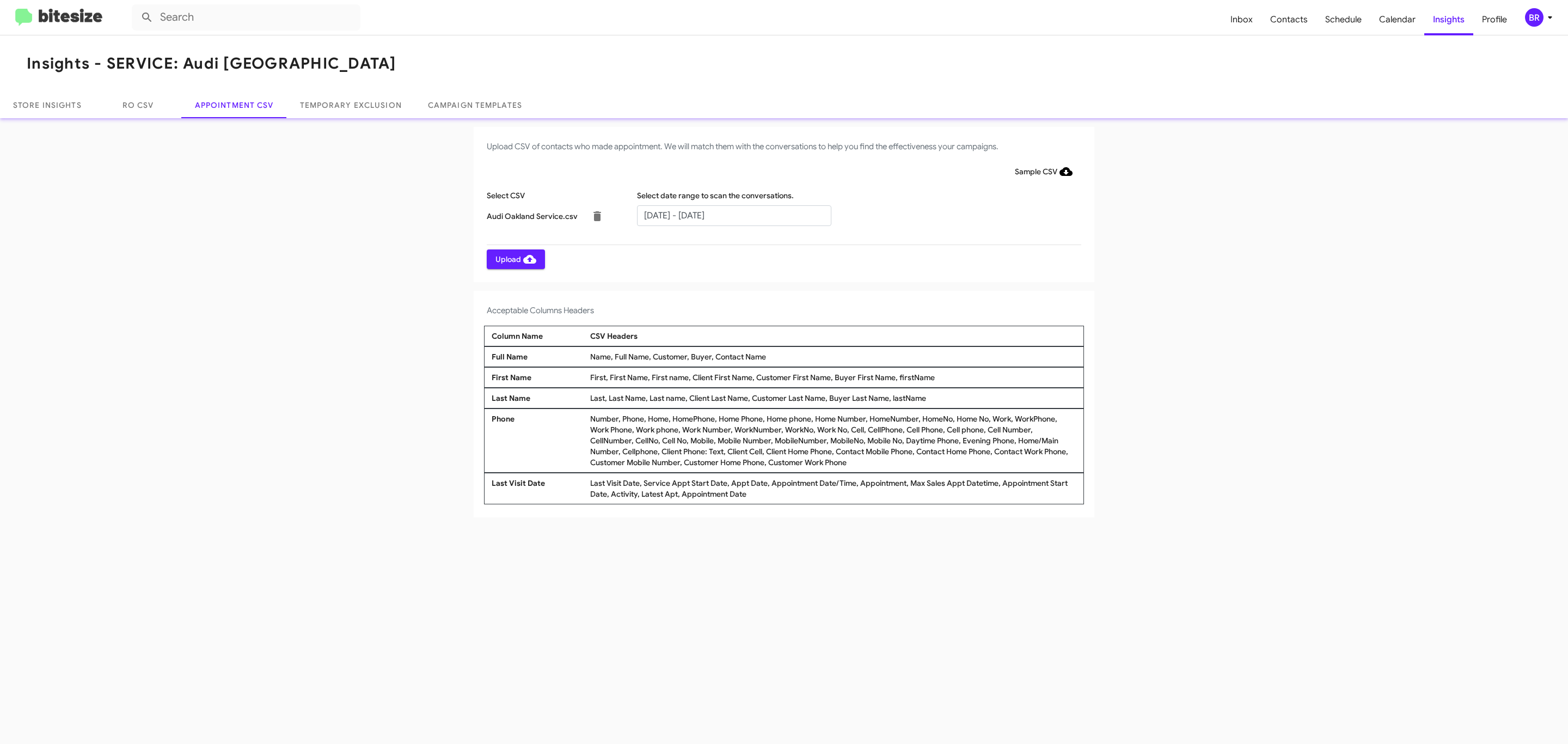
click at [514, 259] on span "Upload" at bounding box center [516, 259] width 41 height 19
click at [733, 215] on input "text" at bounding box center [734, 215] width 194 height 21
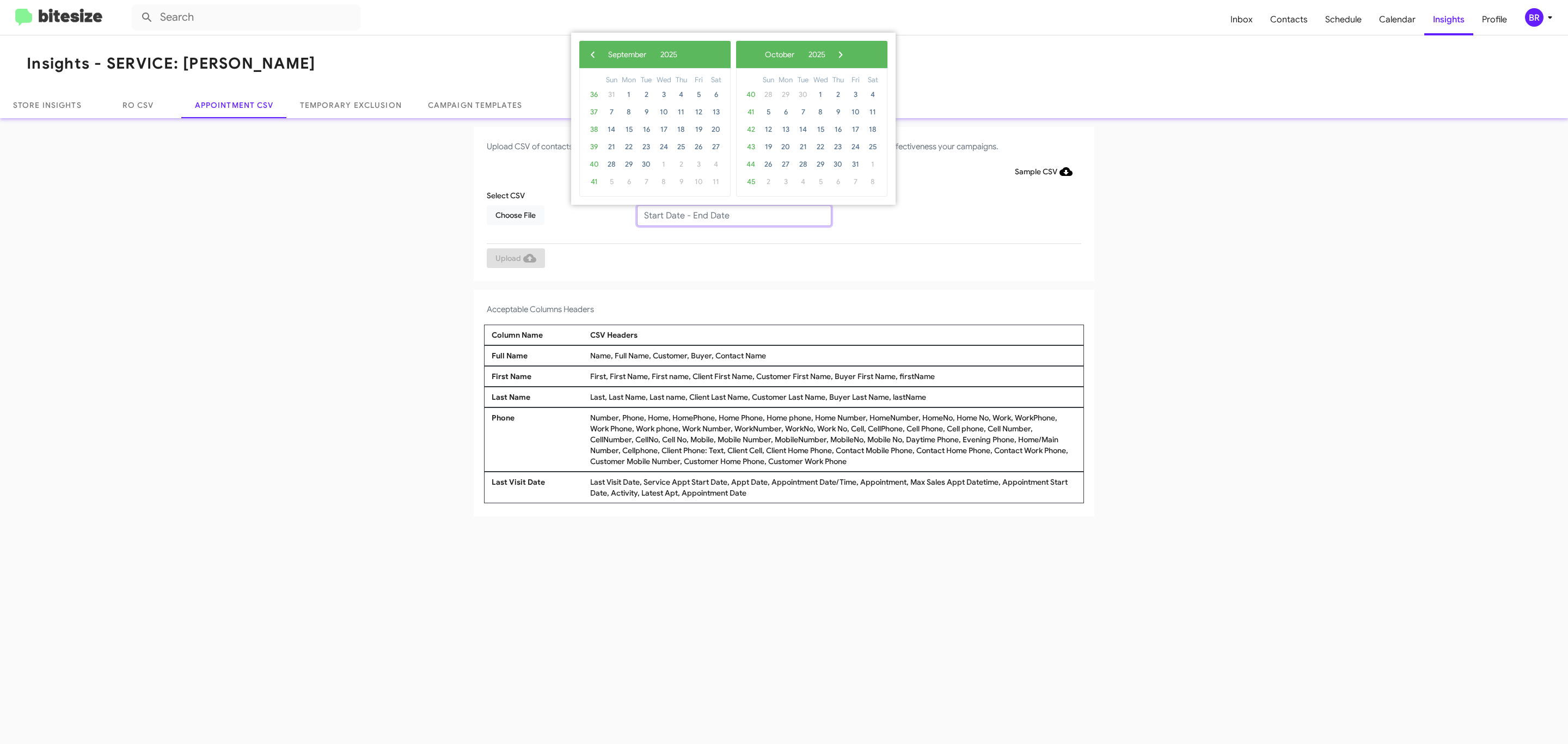
type input "[DATE] - [DATE]"
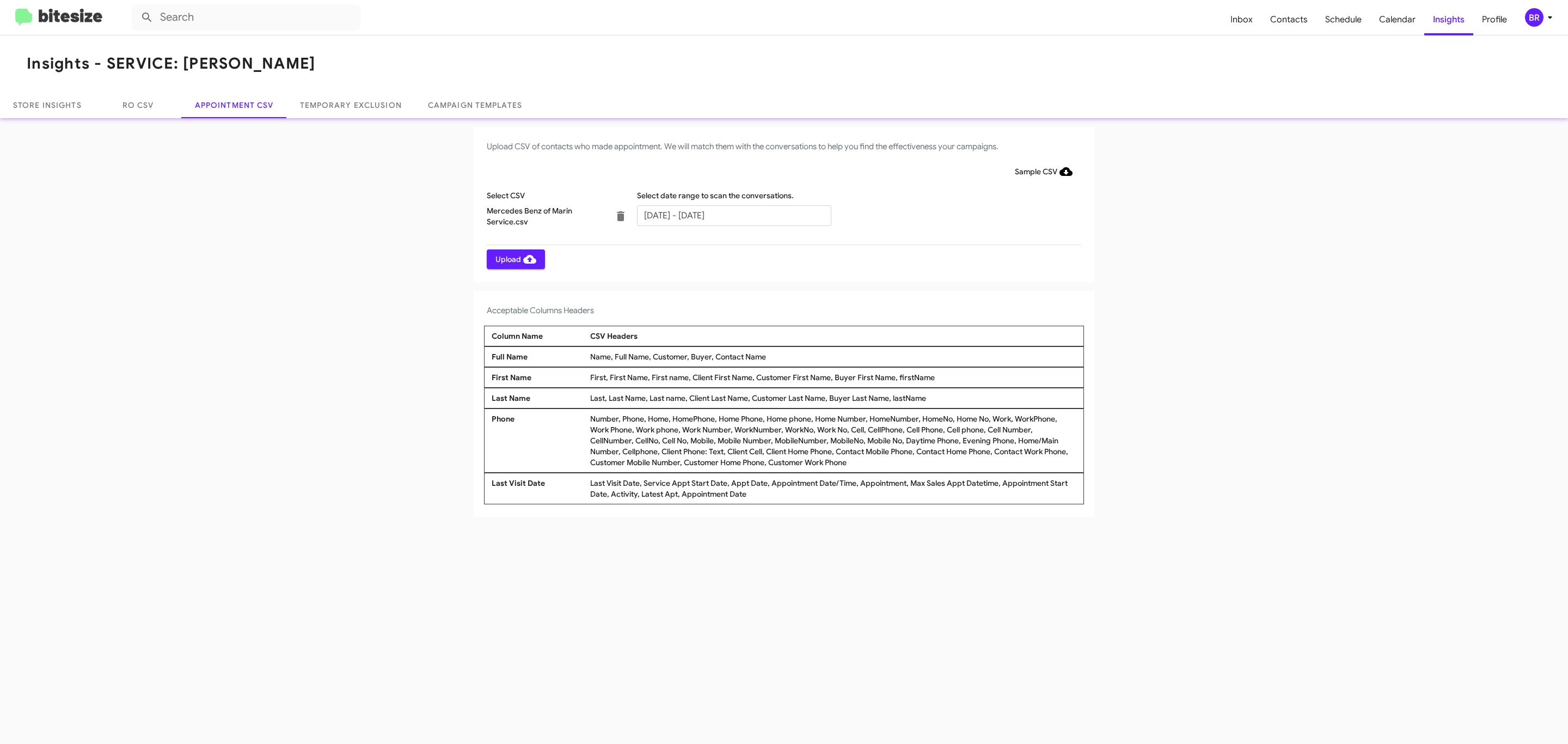
click at [514, 259] on span "Upload" at bounding box center [516, 259] width 41 height 19
click at [733, 215] on input "text" at bounding box center [734, 215] width 194 height 21
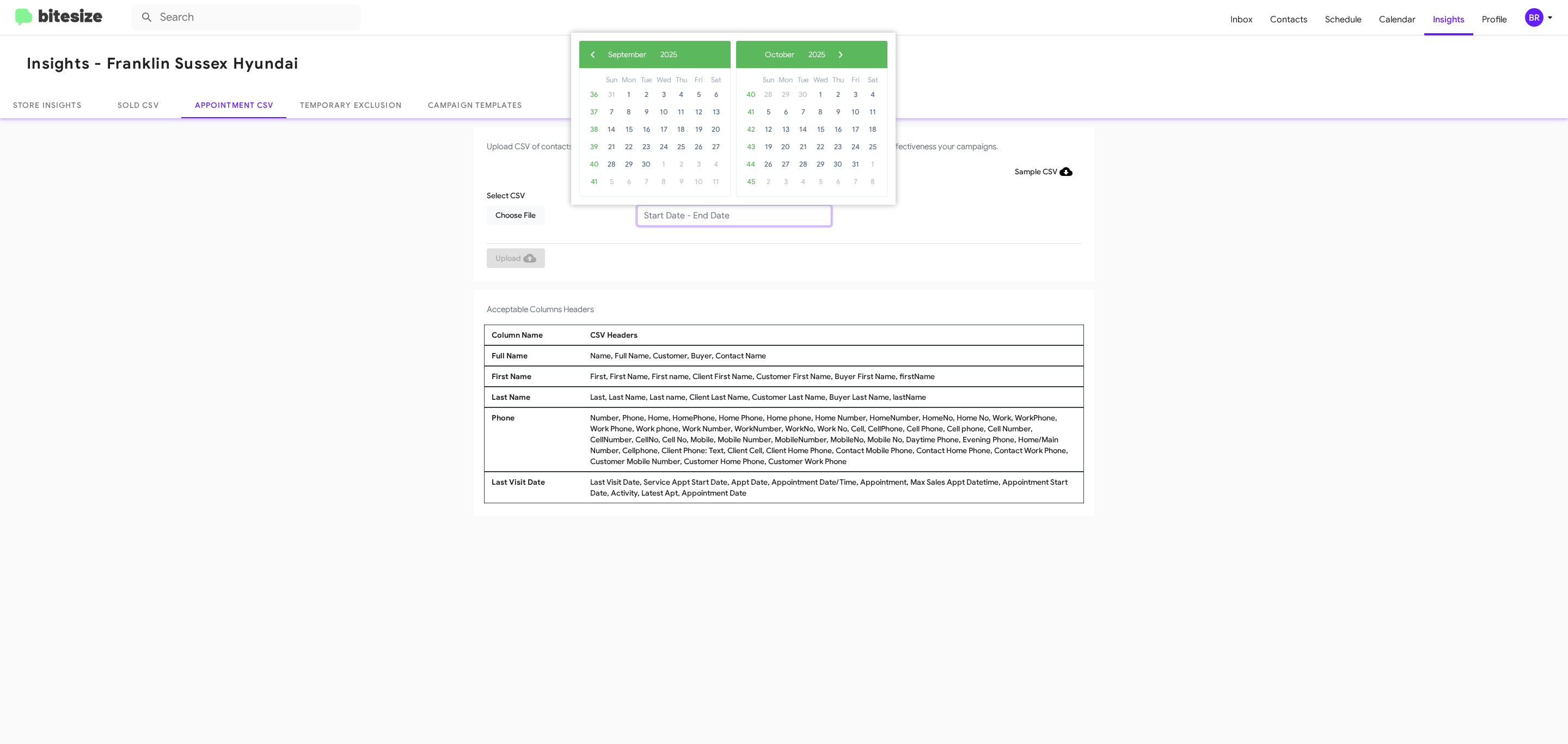
type input "09/02/2025 - 09/09/2025"
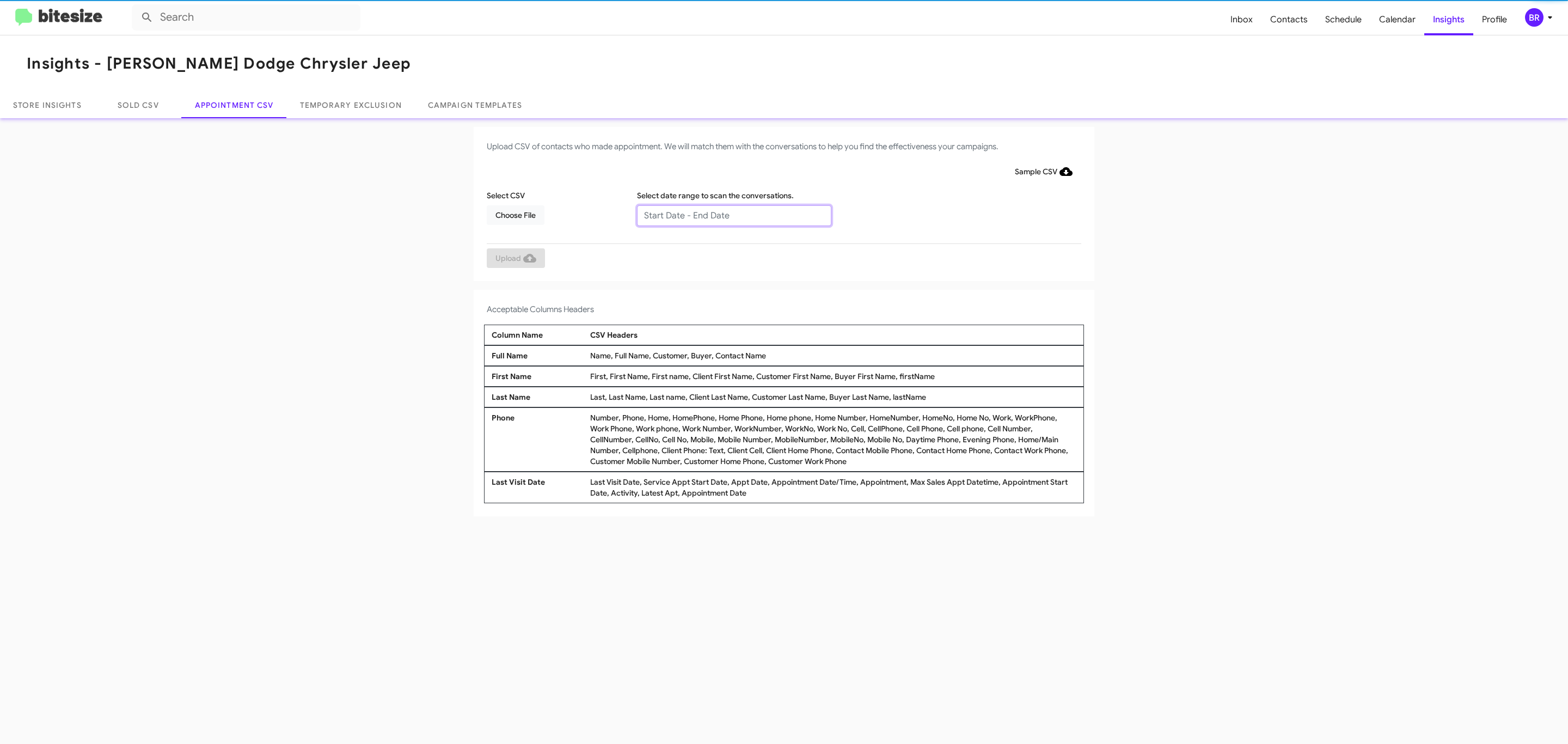
click at [733, 215] on input "text" at bounding box center [734, 215] width 194 height 21
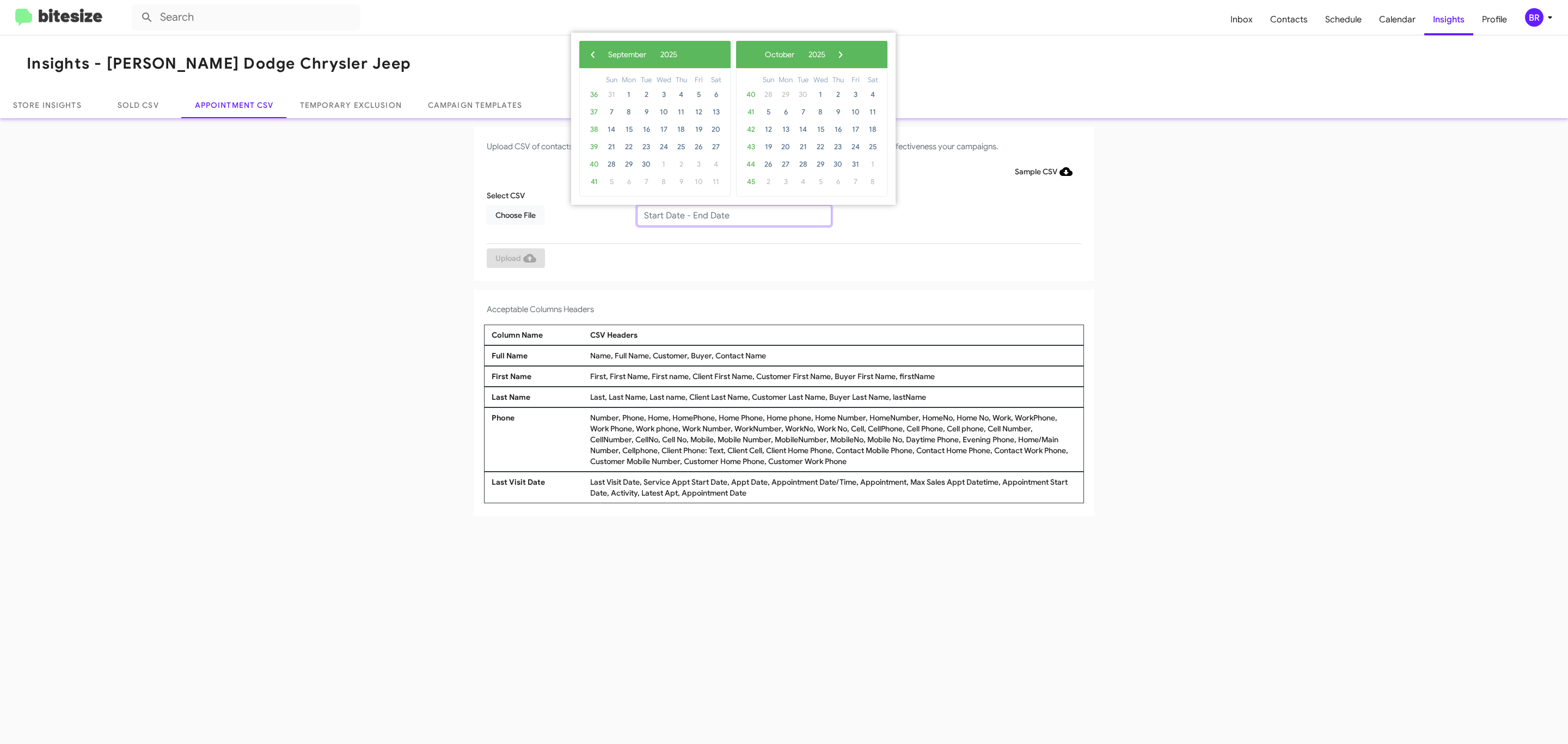
type input "[DATE] - [DATE]"
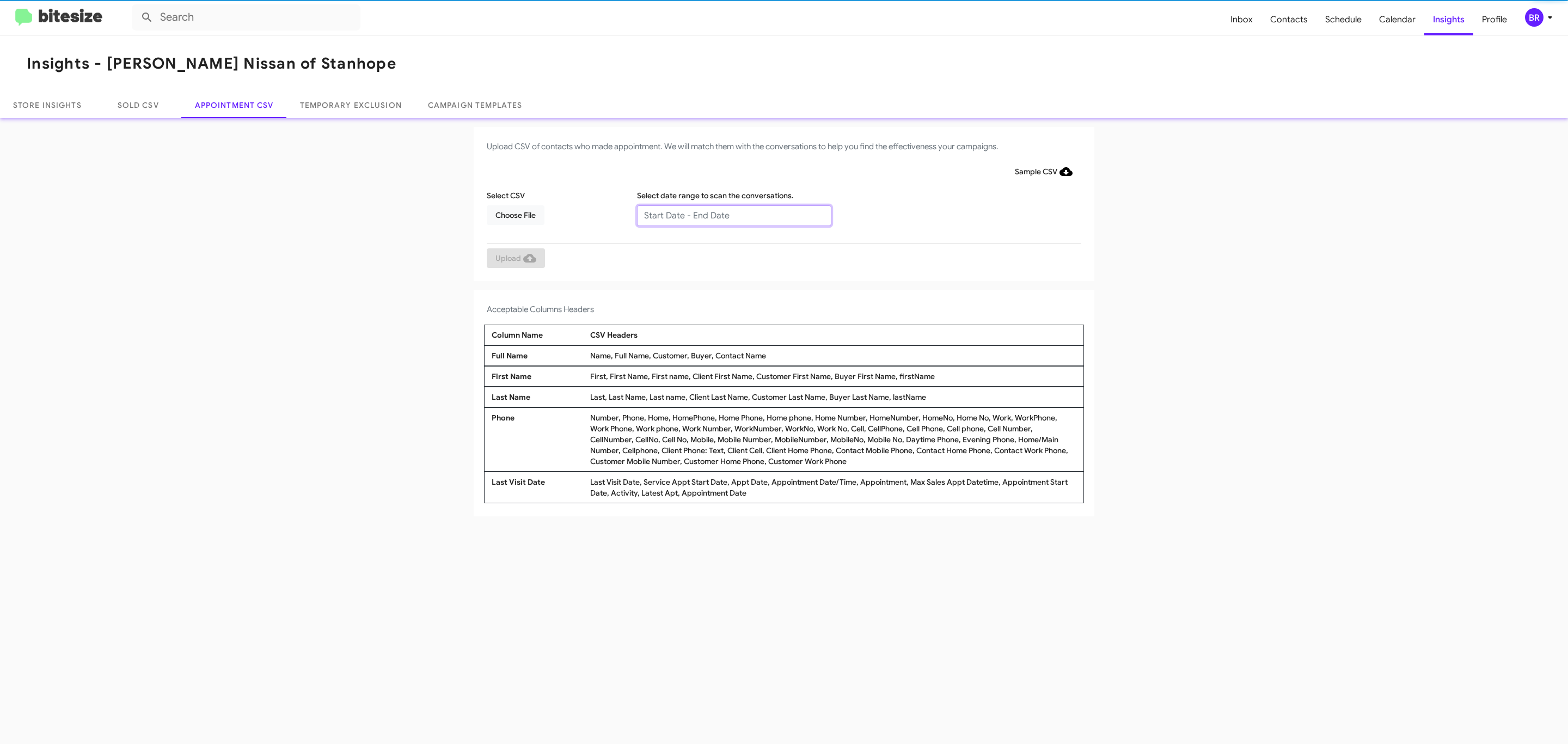
click at [733, 215] on input "text" at bounding box center [734, 215] width 194 height 21
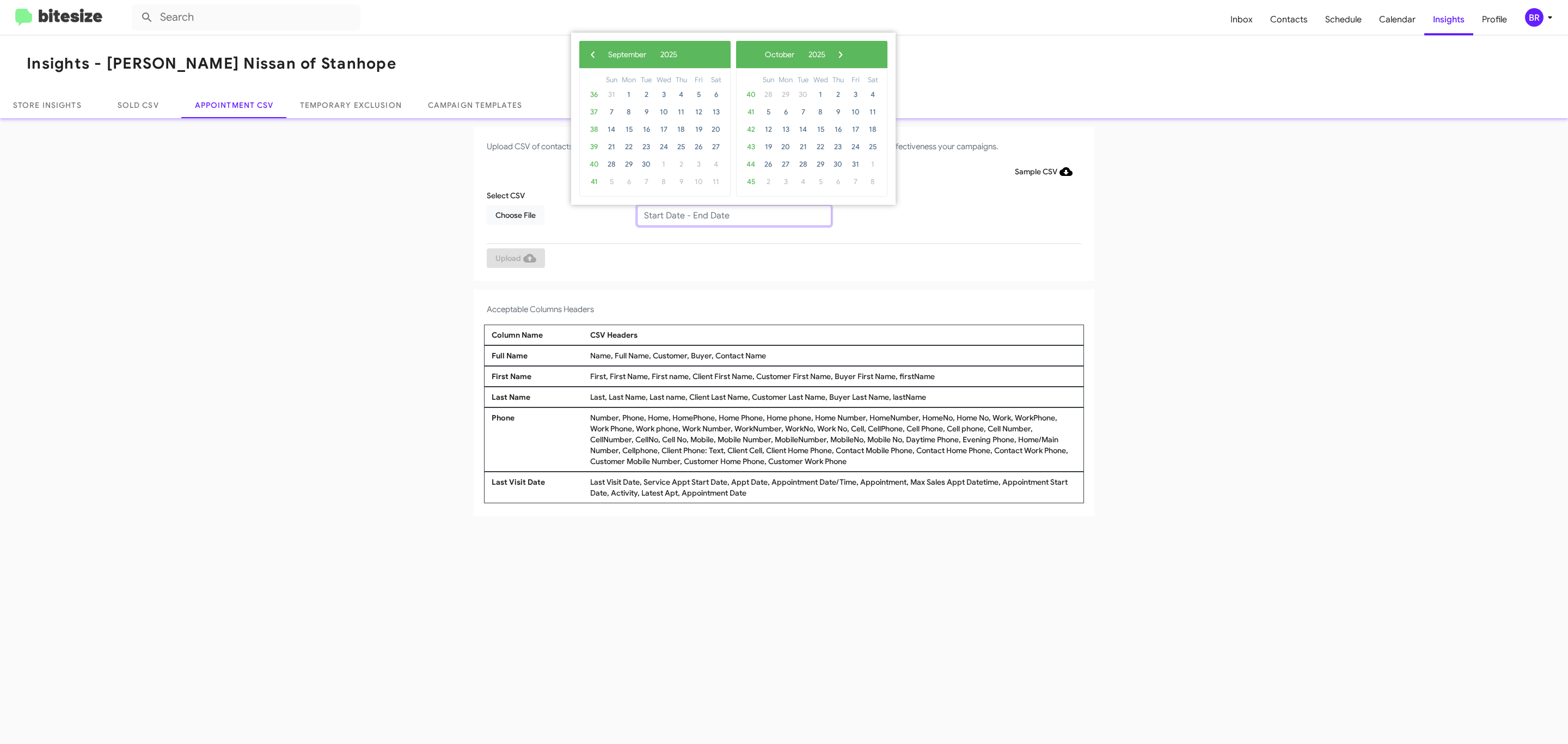
type input "09/02/2025 - 09/09/2025"
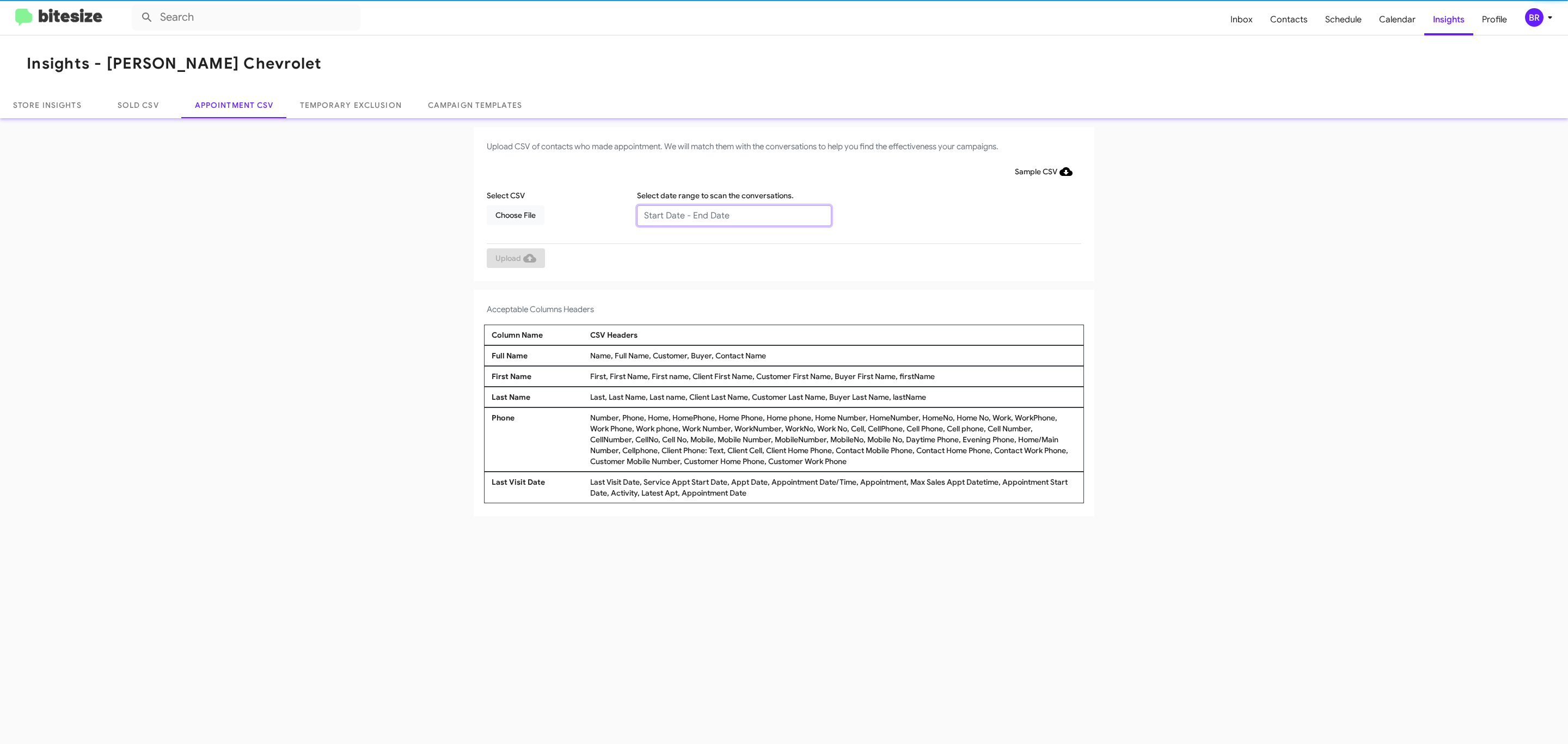
click at [733, 215] on input "text" at bounding box center [734, 215] width 194 height 21
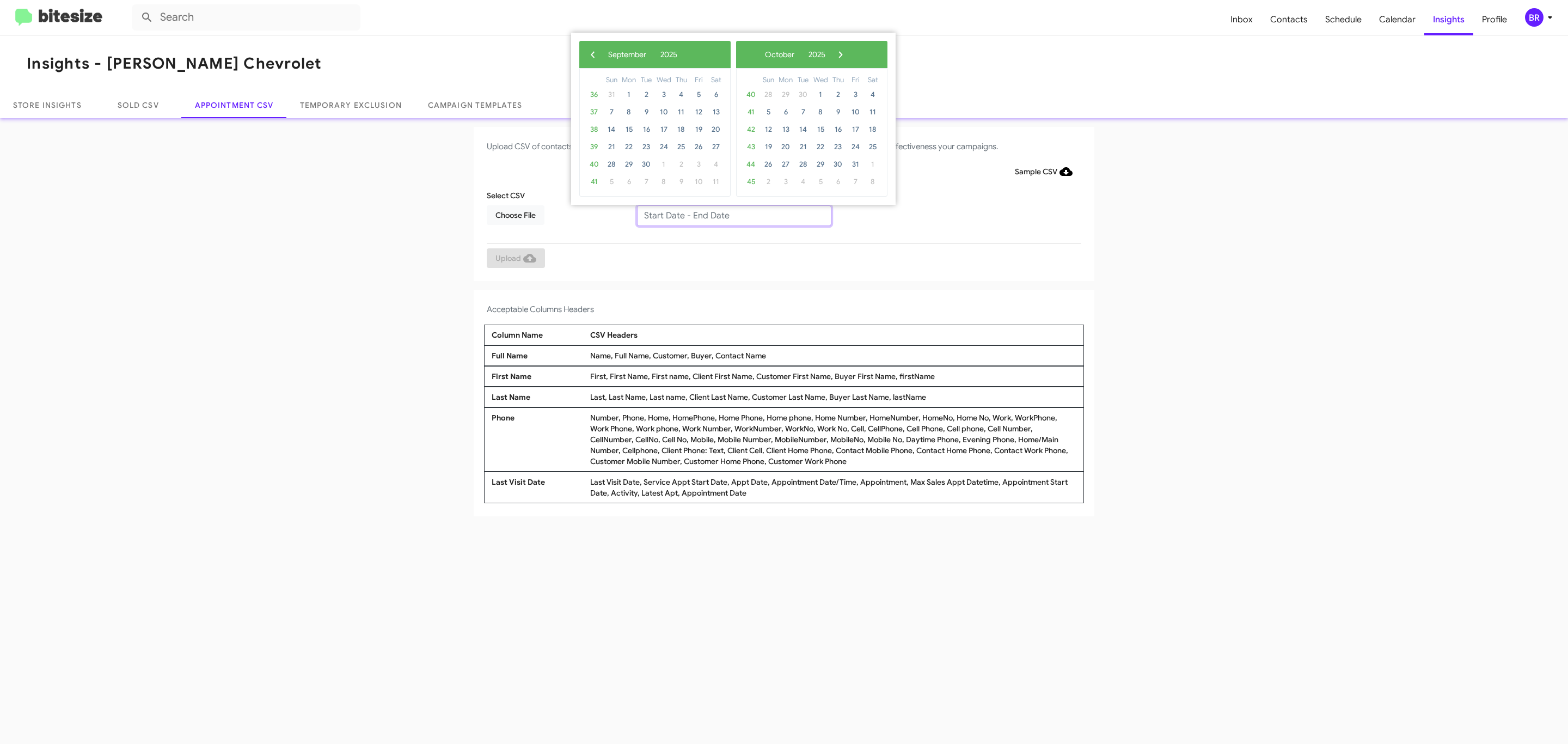
type input "09/02/2025 - 09/09/2025"
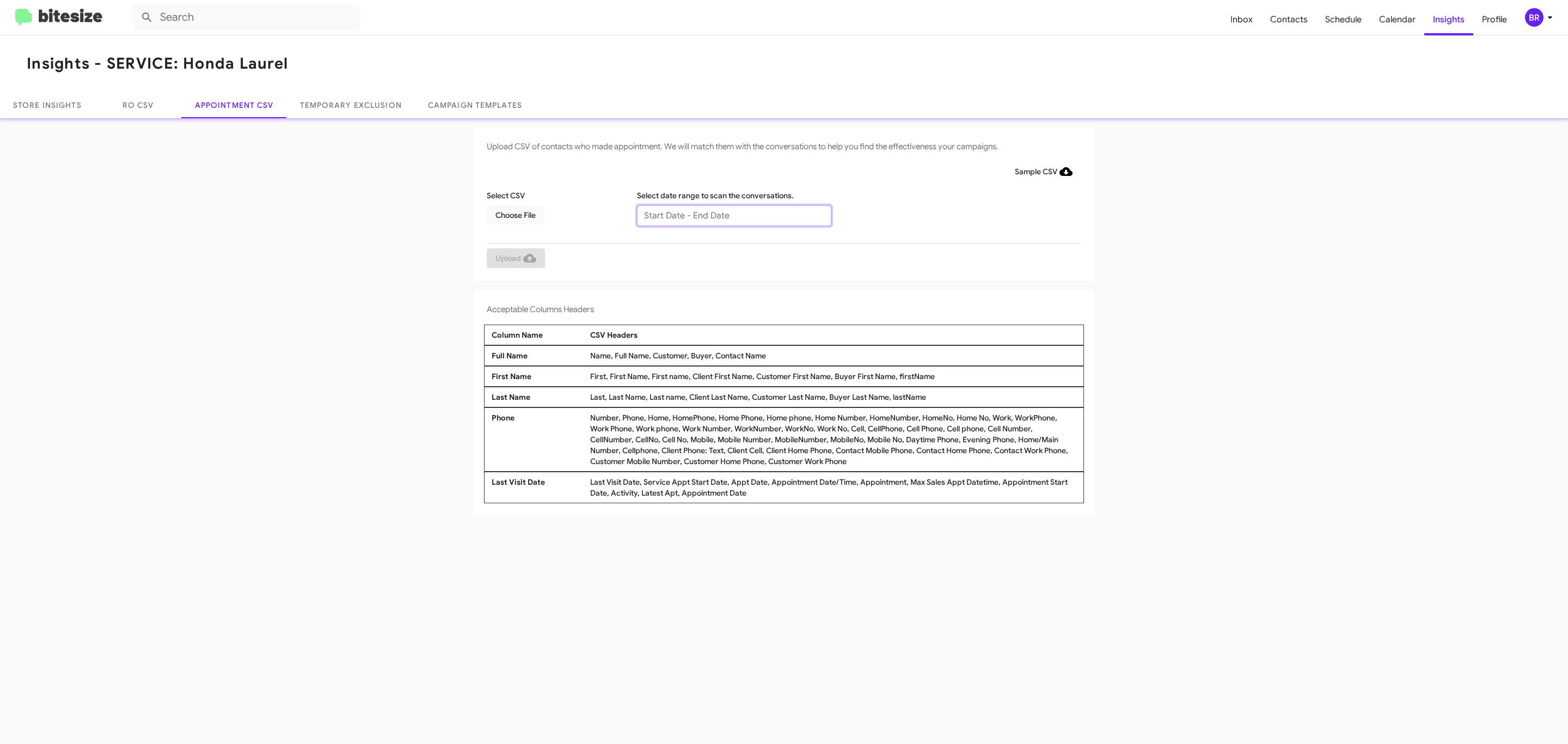
click at [733, 215] on input "text" at bounding box center [734, 215] width 194 height 21
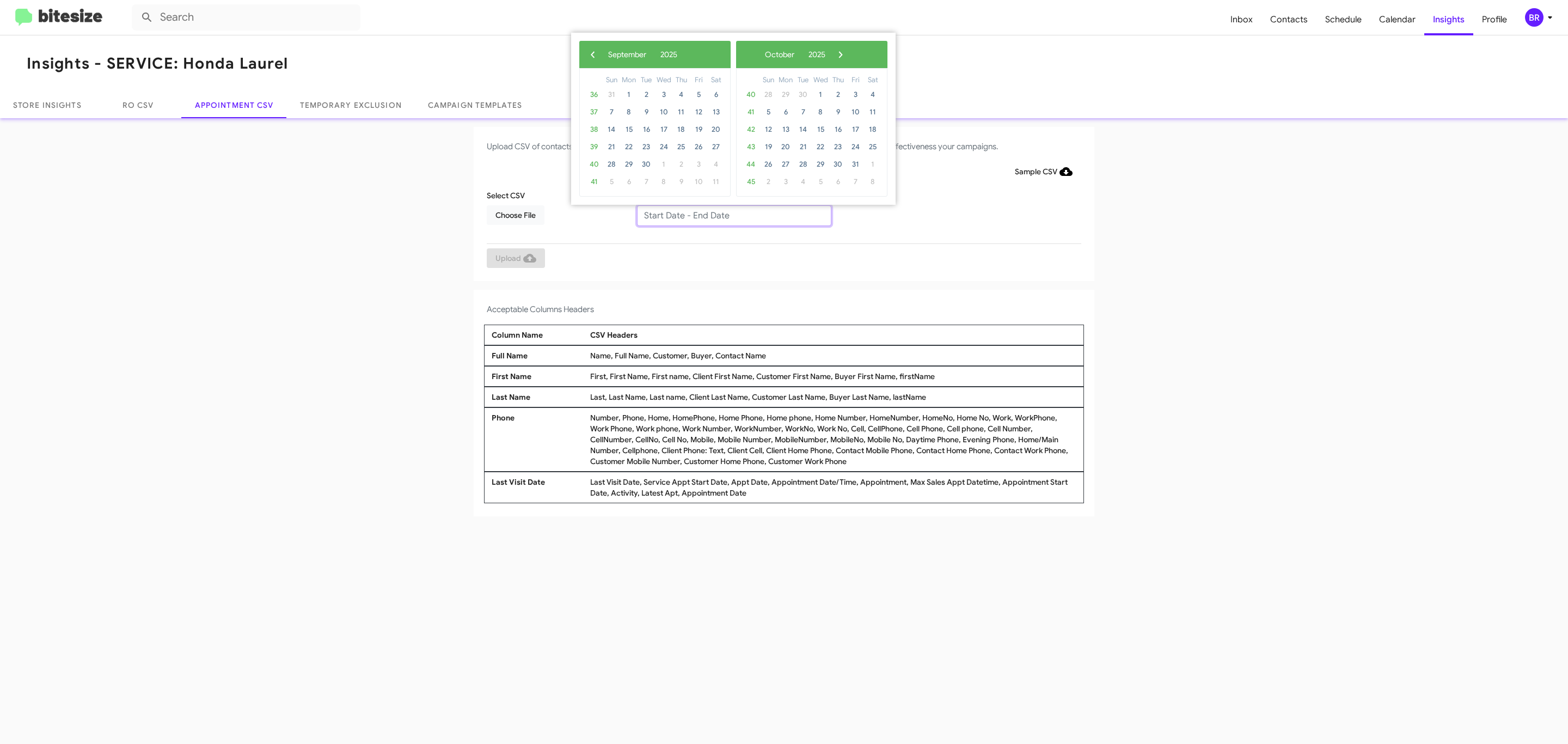
type input "[DATE] - [DATE]"
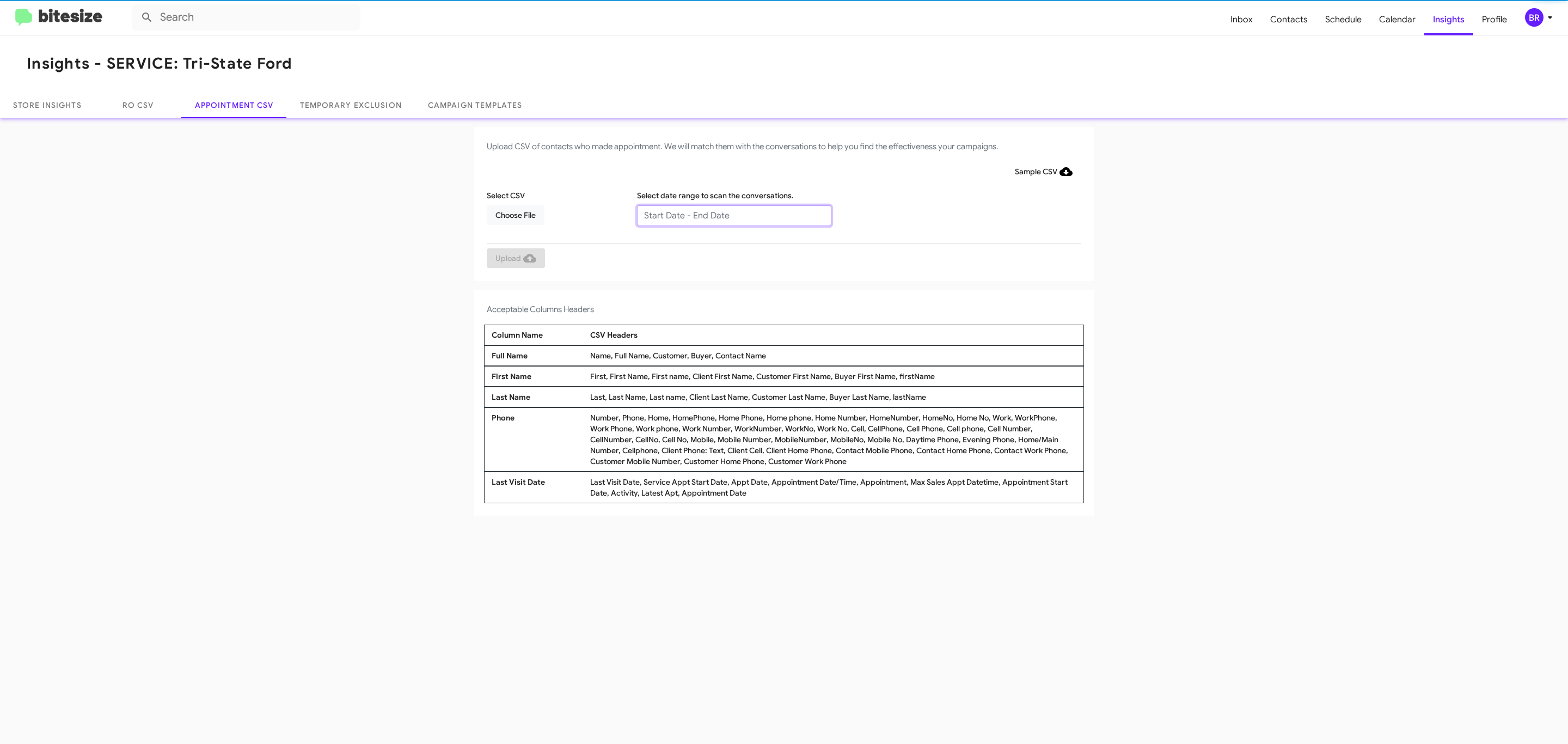
click at [733, 215] on input "text" at bounding box center [734, 215] width 194 height 21
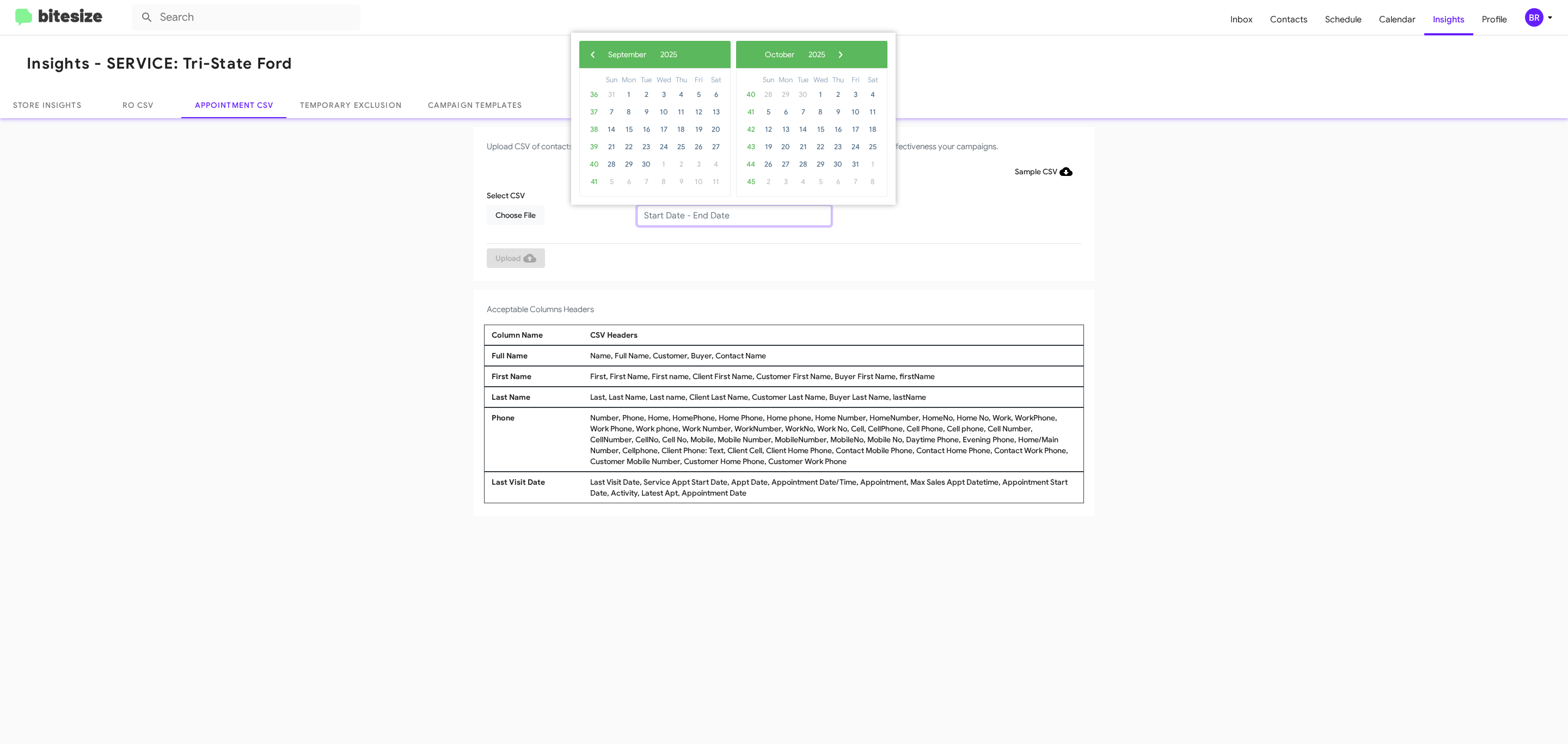
type input "[DATE] - [DATE]"
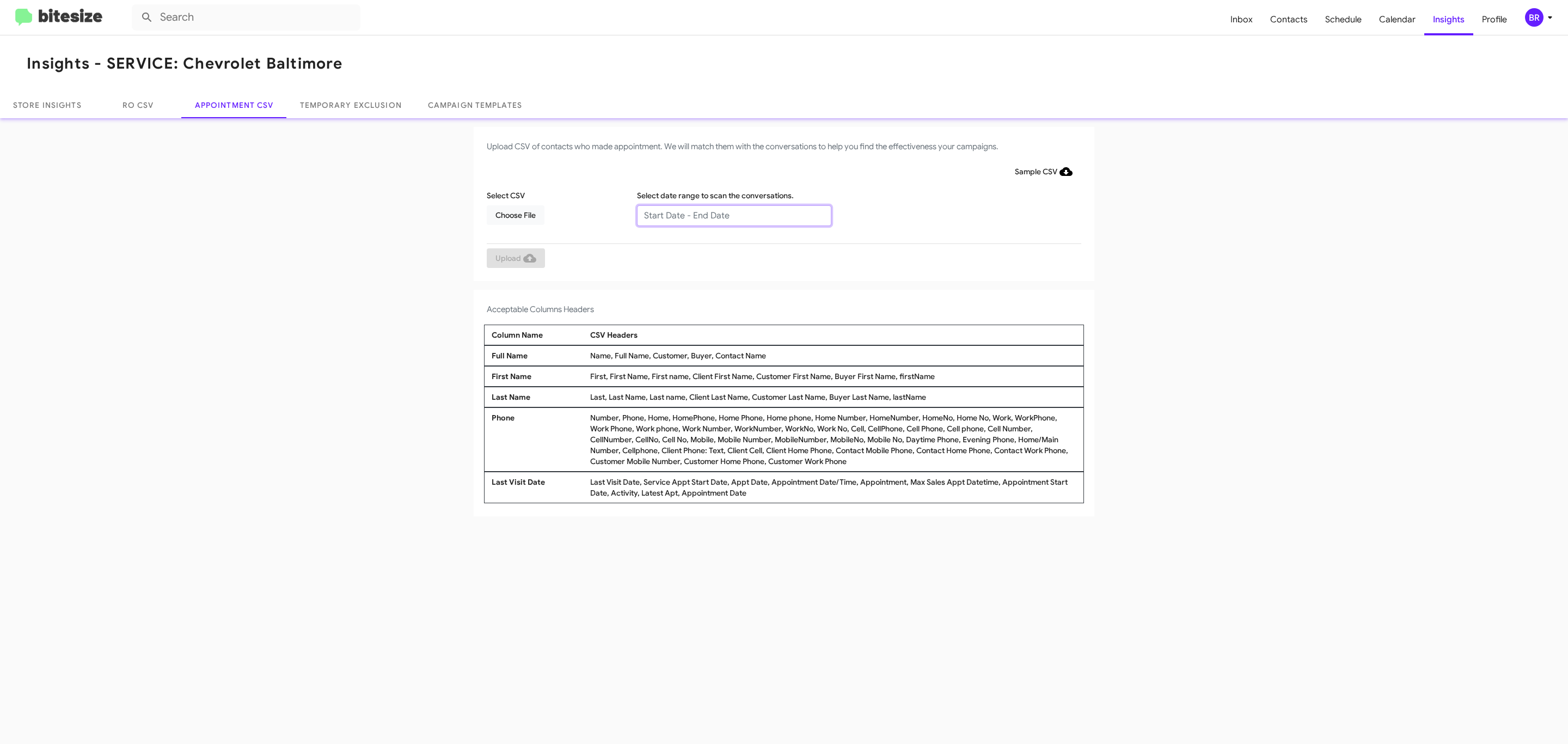
click at [733, 215] on input "text" at bounding box center [734, 215] width 194 height 21
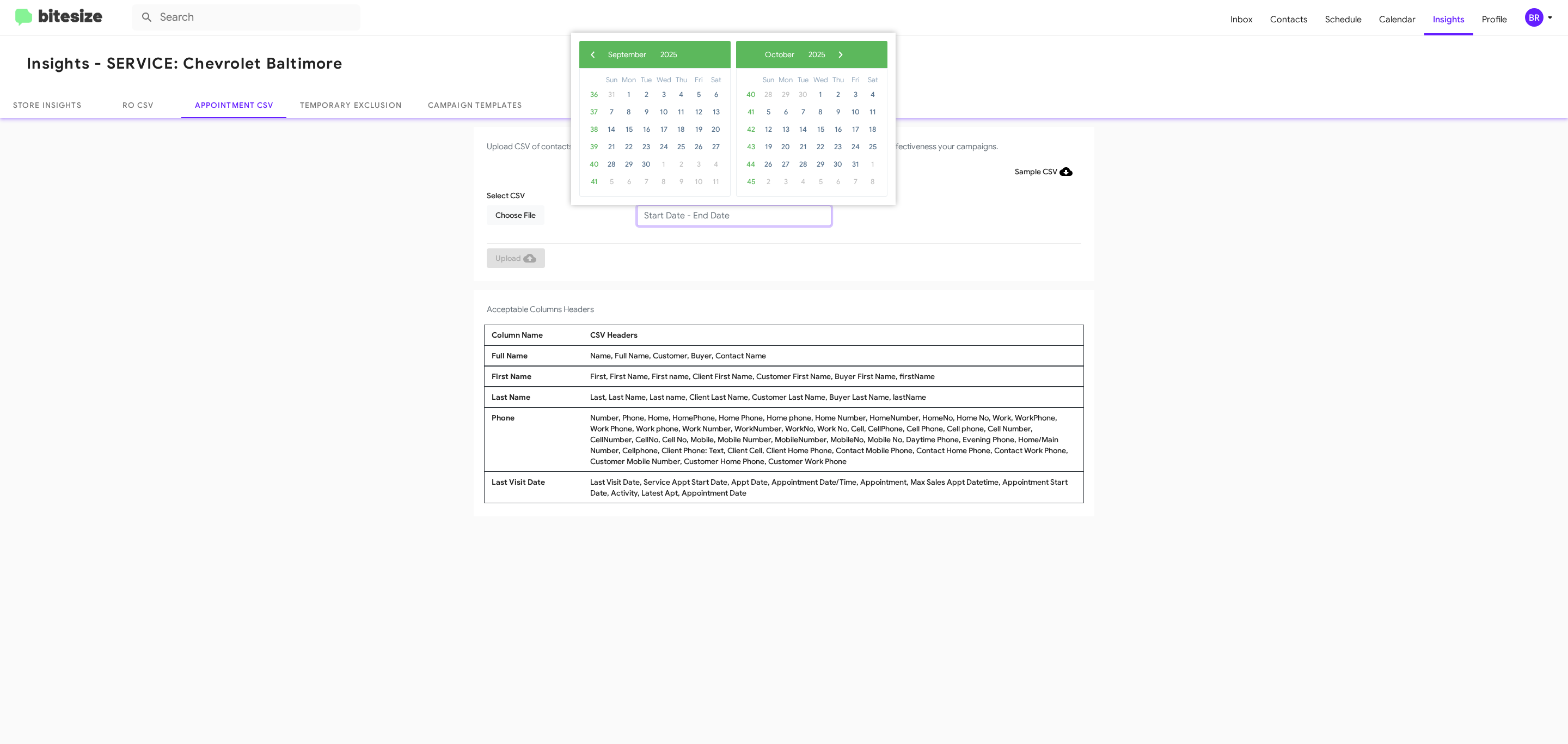
type input "09/09/2025 - 10/09/2025"
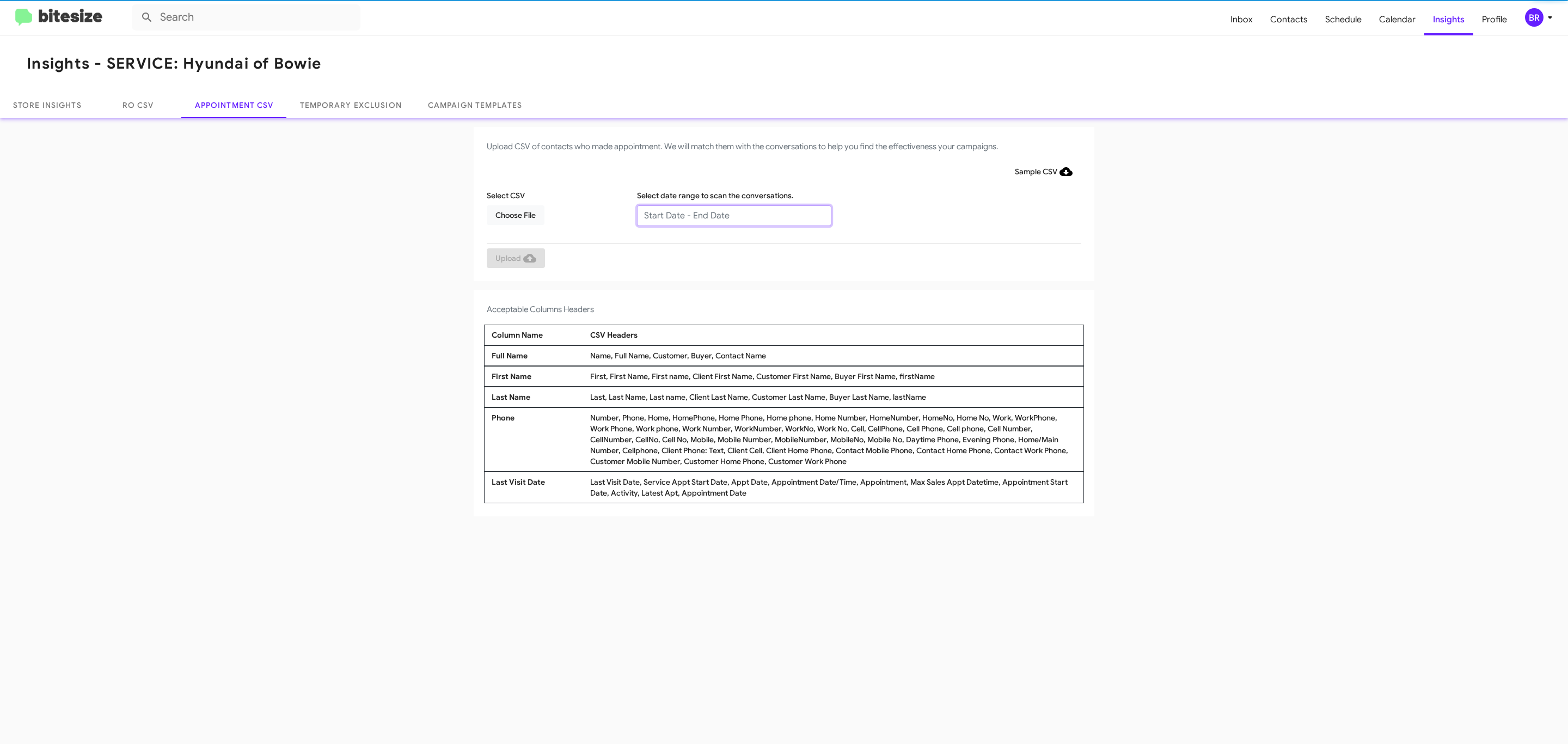
click at [733, 215] on input "text" at bounding box center [734, 215] width 194 height 21
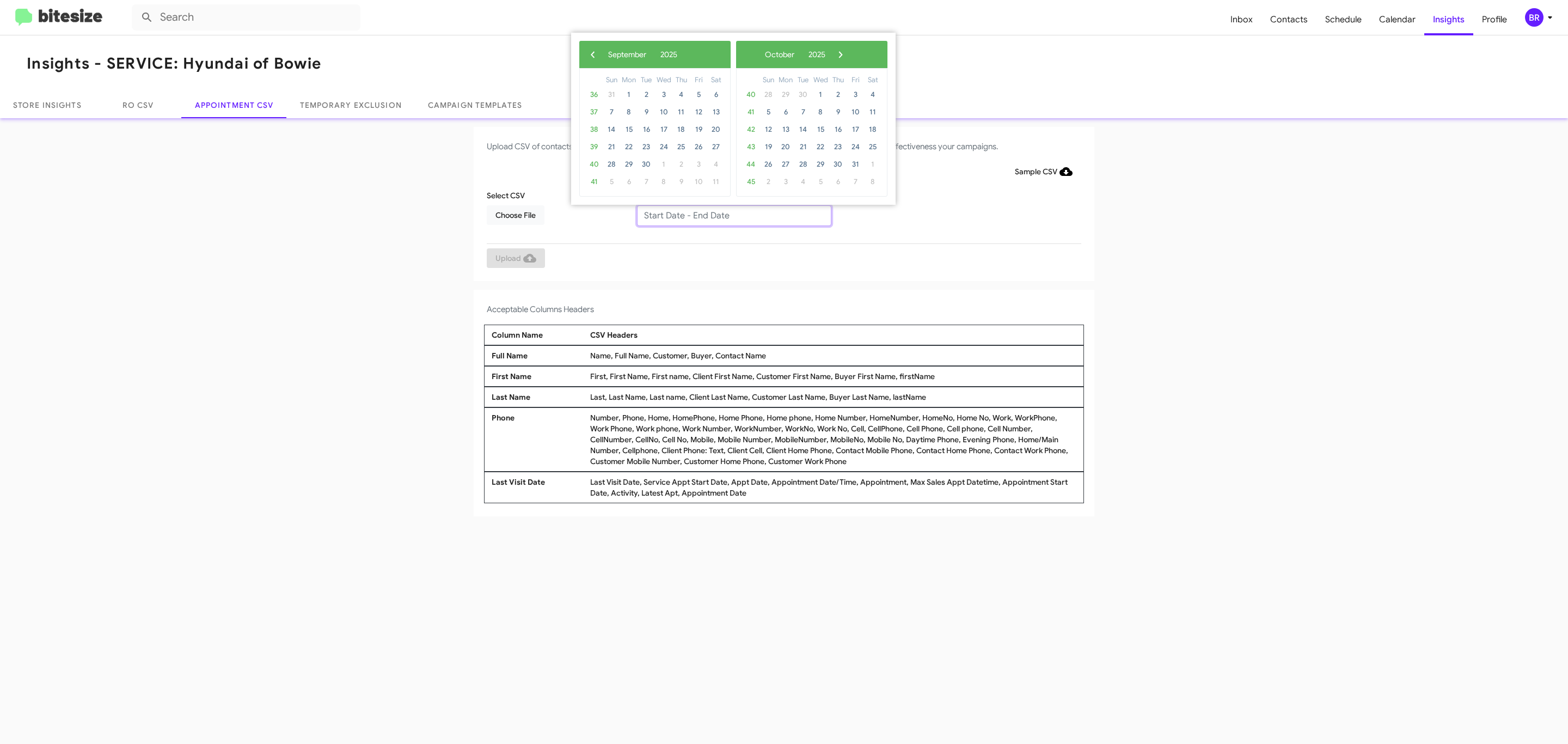
type input "09/09/2025 - 10/09/2025"
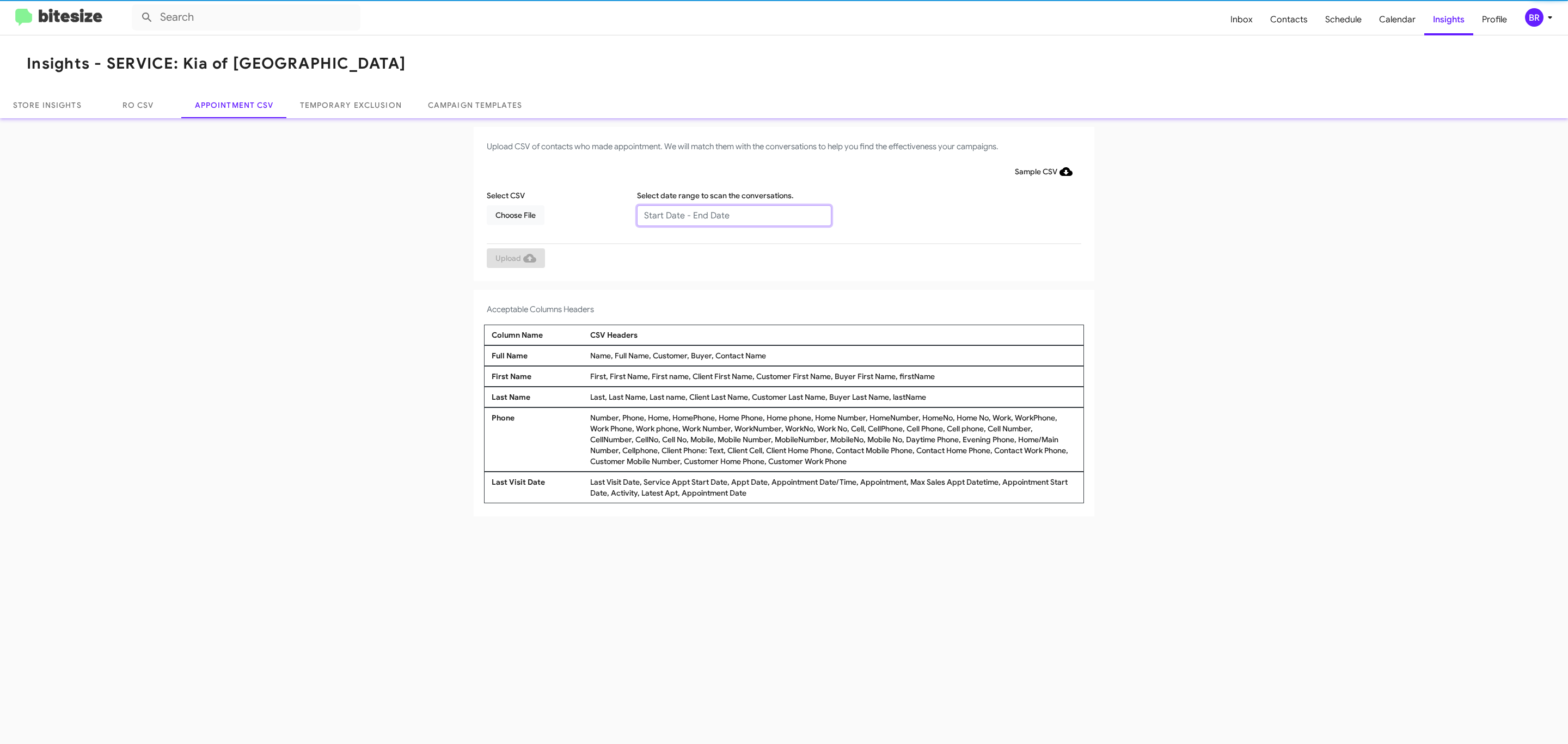
click at [733, 215] on input "text" at bounding box center [734, 215] width 194 height 21
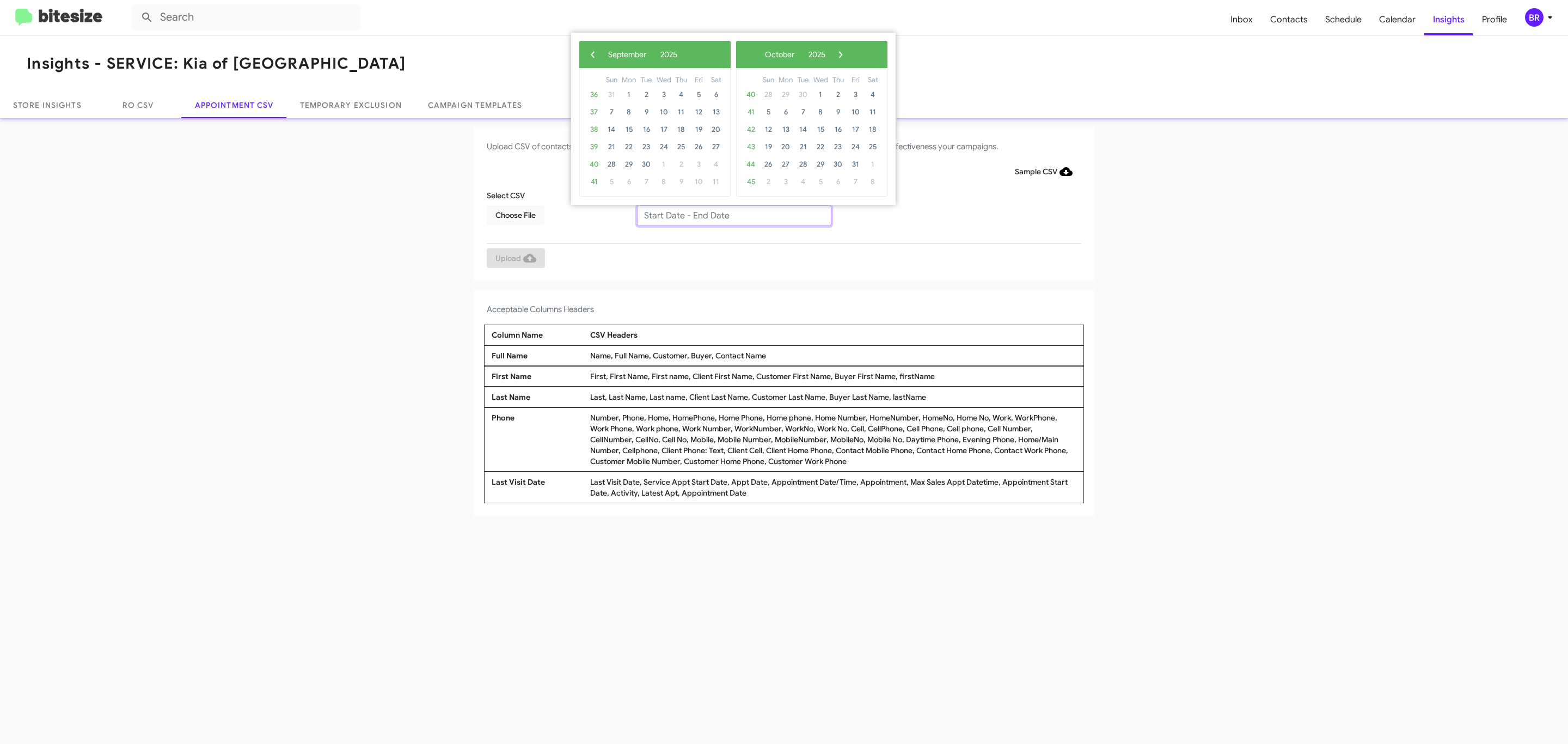
type input "09/09/2025 - 10/09/2025"
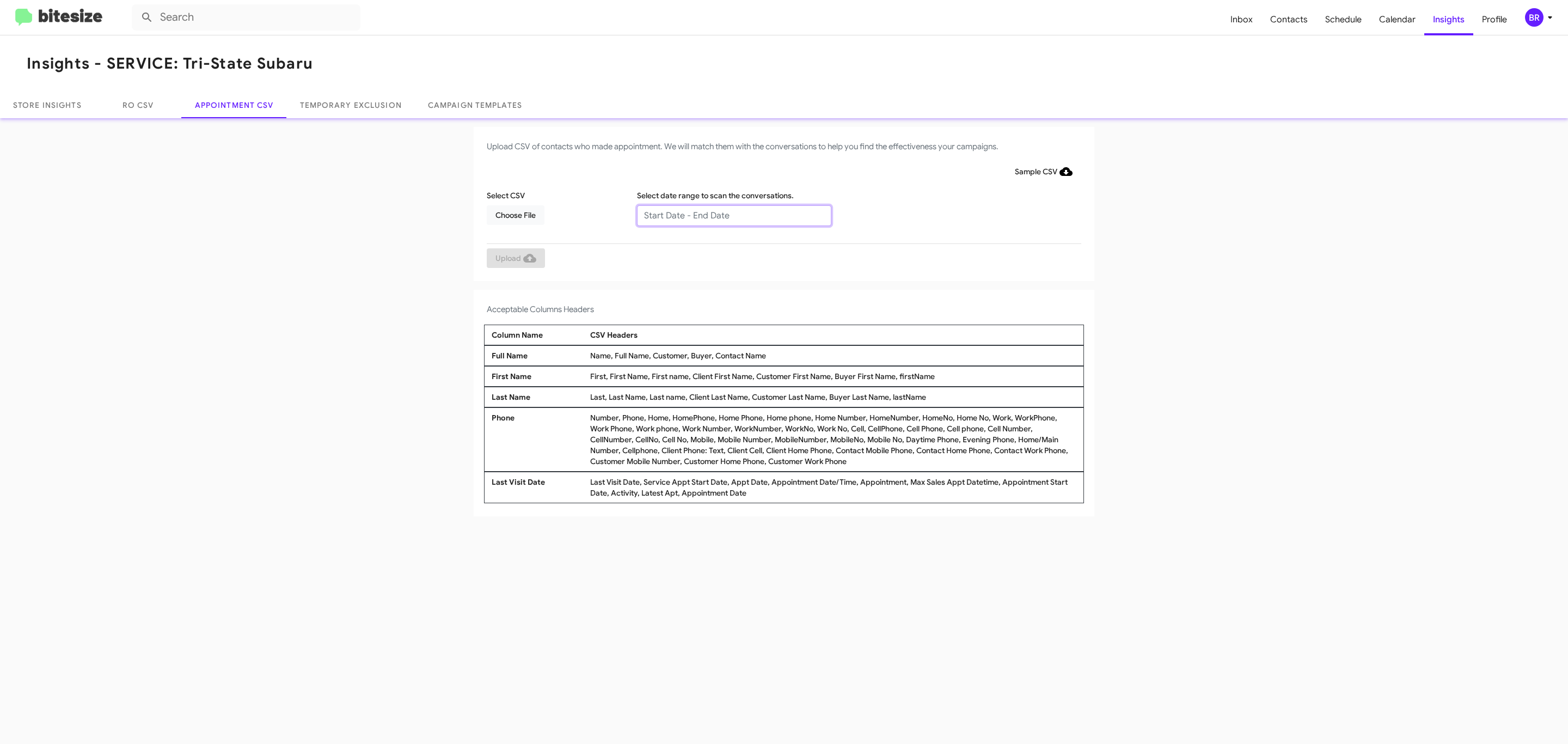
click at [733, 215] on input "text" at bounding box center [734, 215] width 194 height 21
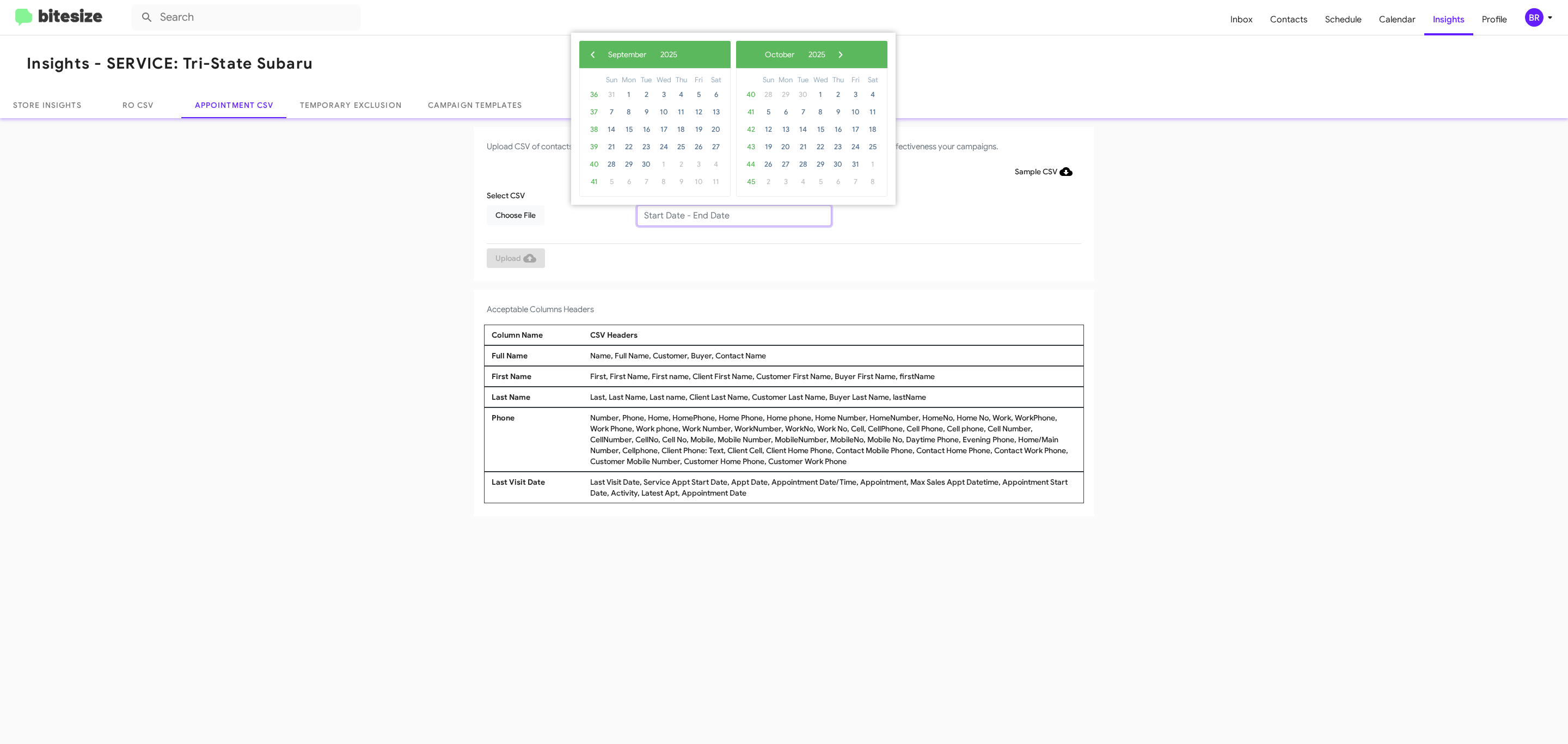
type input "09/09/2025 - 10/09/2025"
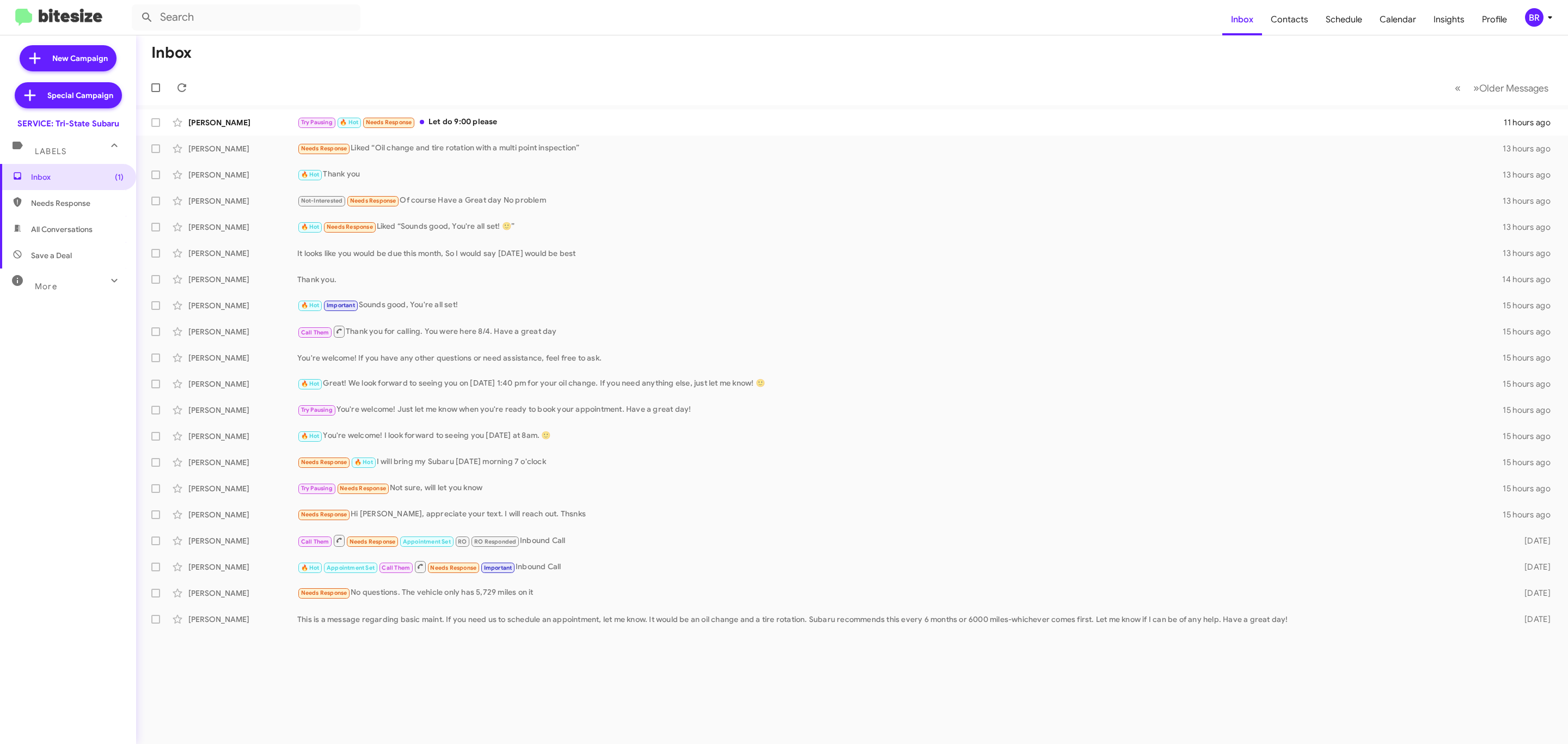
click at [1535, 16] on div "BR" at bounding box center [1533, 17] width 18 height 18
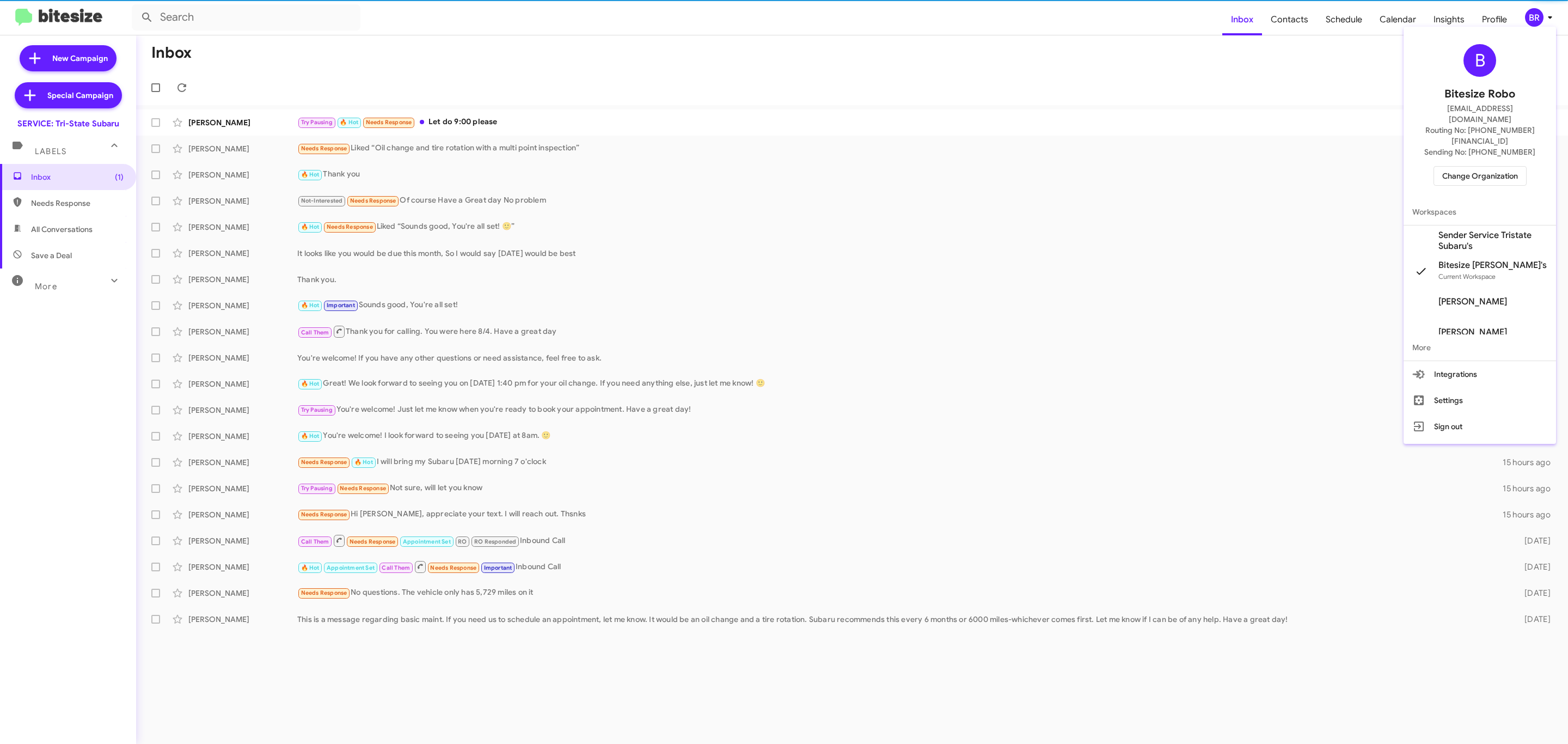
click at [1460, 166] on span "Change Organization" at bounding box center [1480, 175] width 76 height 18
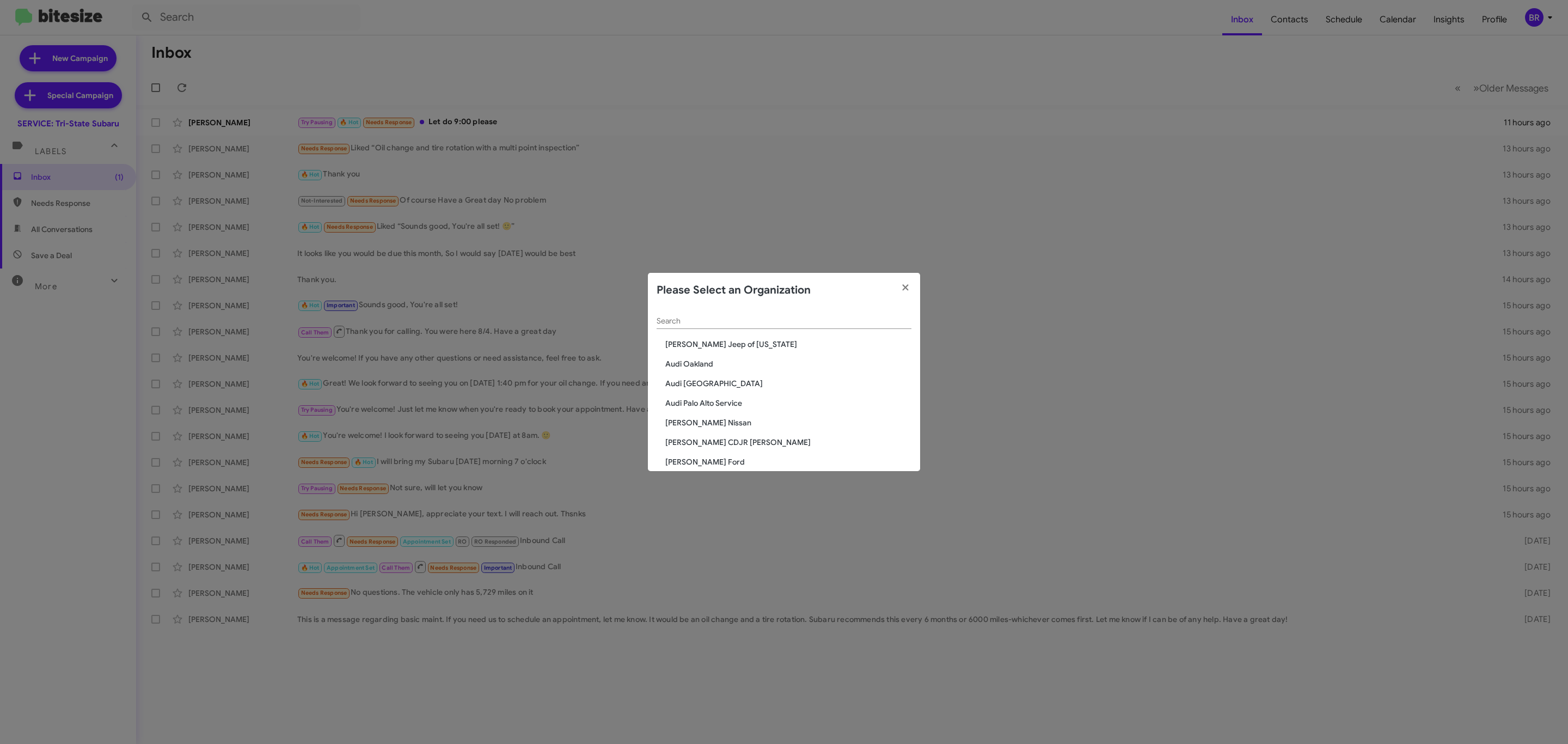
click at [868, 324] on input "Search" at bounding box center [783, 321] width 255 height 9
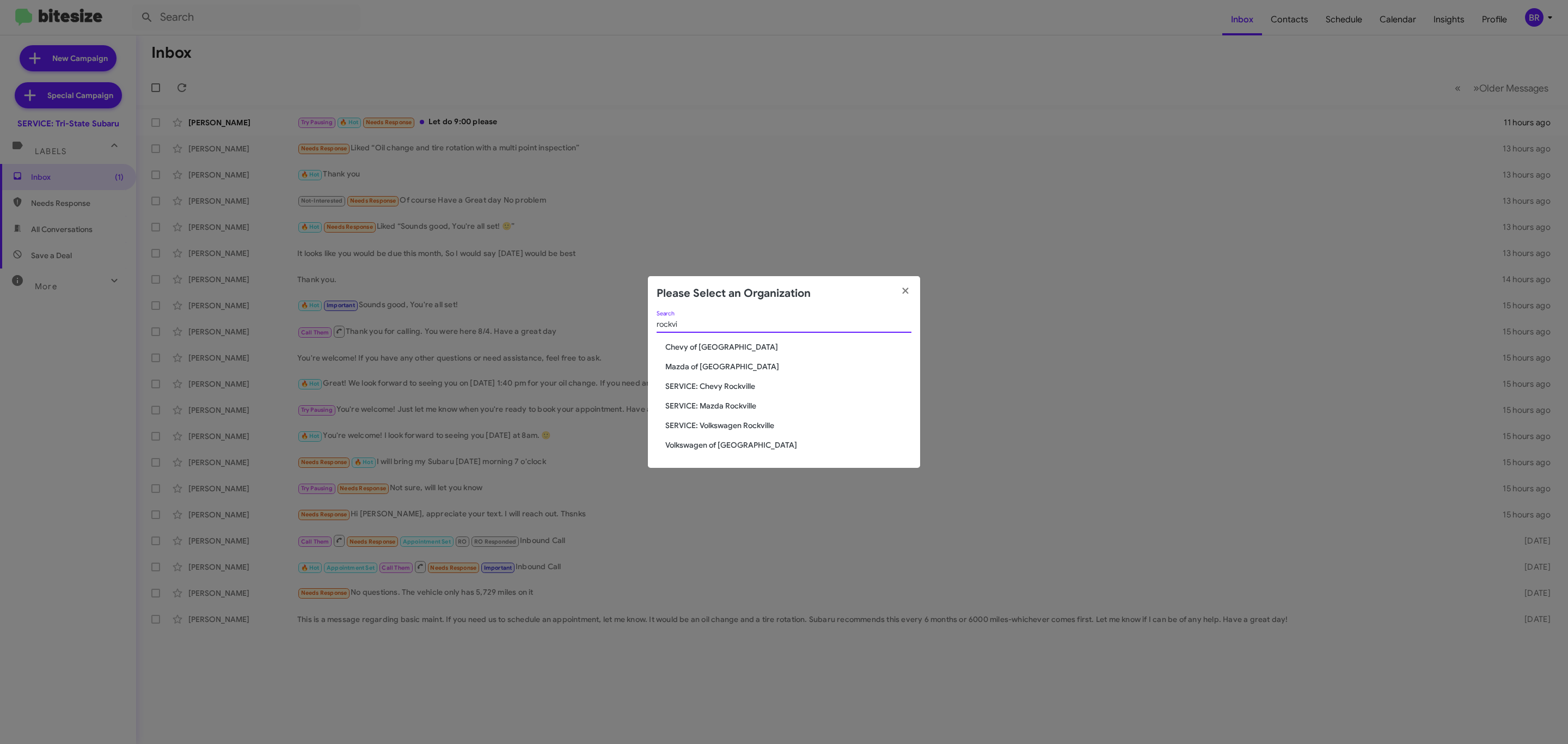
type input "rockvi"
click at [717, 341] on span "Chevy of [GEOGRAPHIC_DATA]" at bounding box center [788, 347] width 246 height 11
click at [713, 345] on span "Chevy of [GEOGRAPHIC_DATA]" at bounding box center [788, 347] width 246 height 11
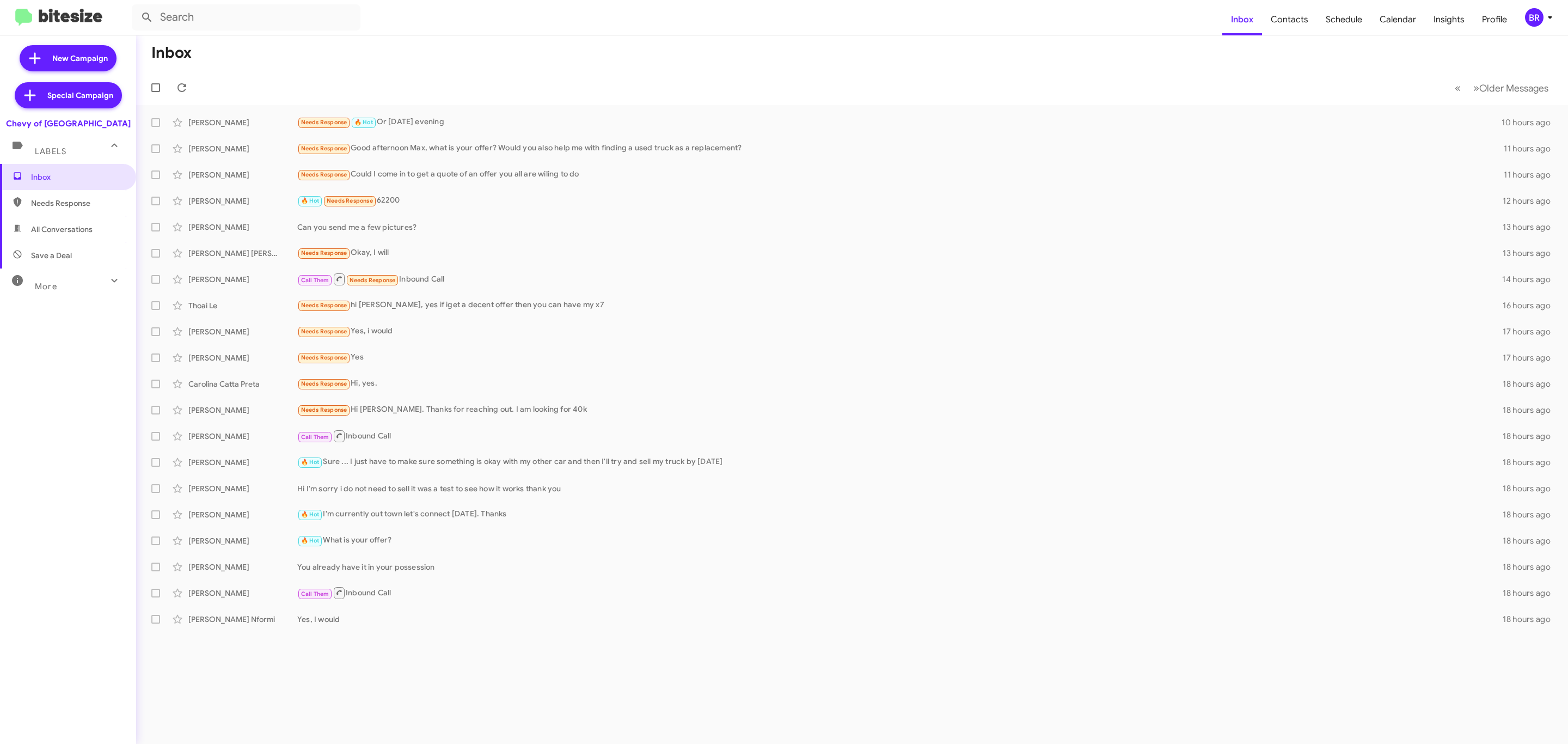
click at [1496, 74] on mat-toolbar-row "« Previous » Next Older Messages" at bounding box center [851, 87] width 1431 height 35
click at [1497, 79] on button "» Next Older Messages" at bounding box center [1511, 88] width 88 height 22
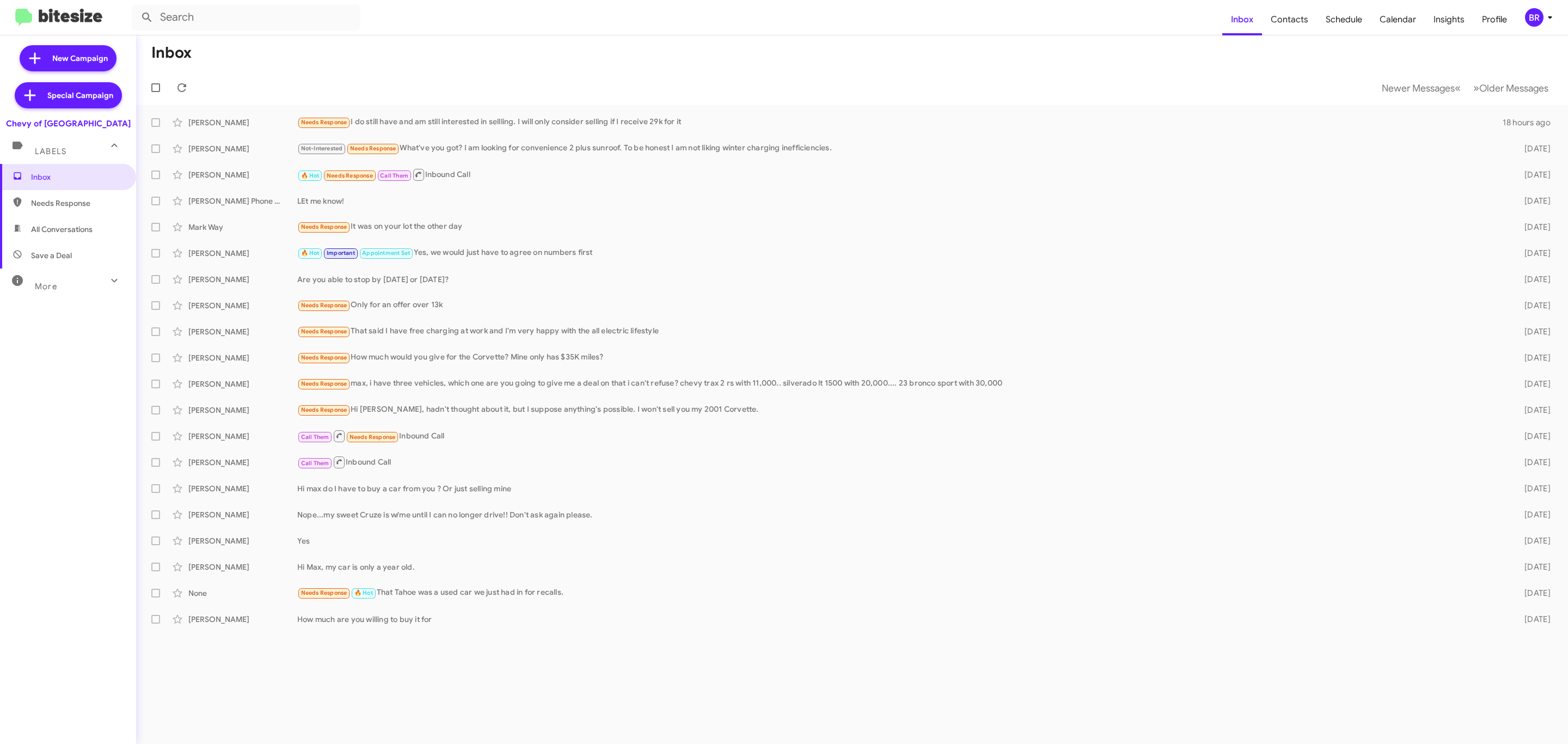
click at [989, 62] on mat-toolbar-row "Inbox" at bounding box center [851, 52] width 1431 height 35
click at [768, 66] on mat-toolbar-row "Inbox" at bounding box center [851, 52] width 1431 height 35
click at [1409, 87] on span "Newer Messages" at bounding box center [1418, 88] width 73 height 12
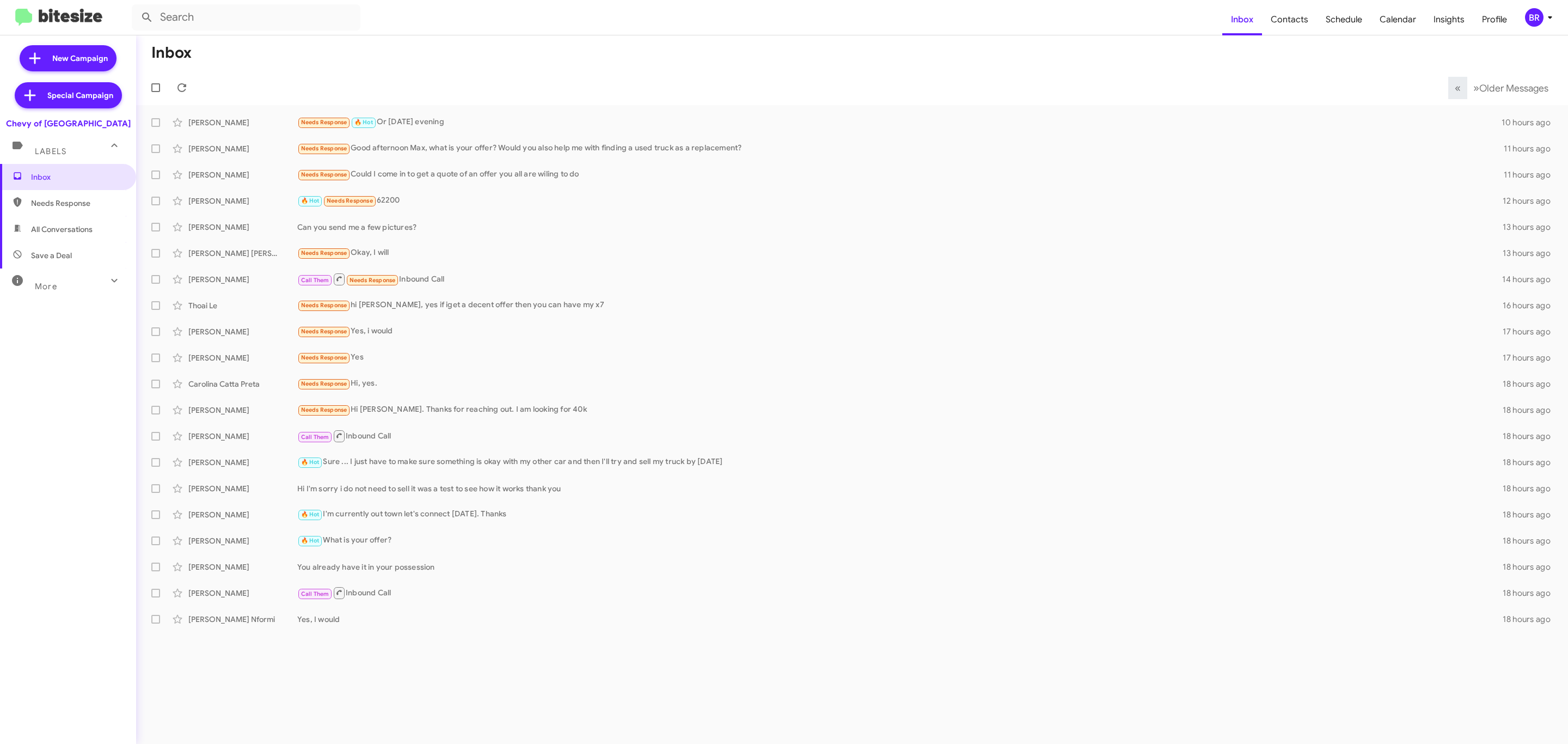
click at [1543, 18] on icon at bounding box center [1550, 18] width 13 height 13
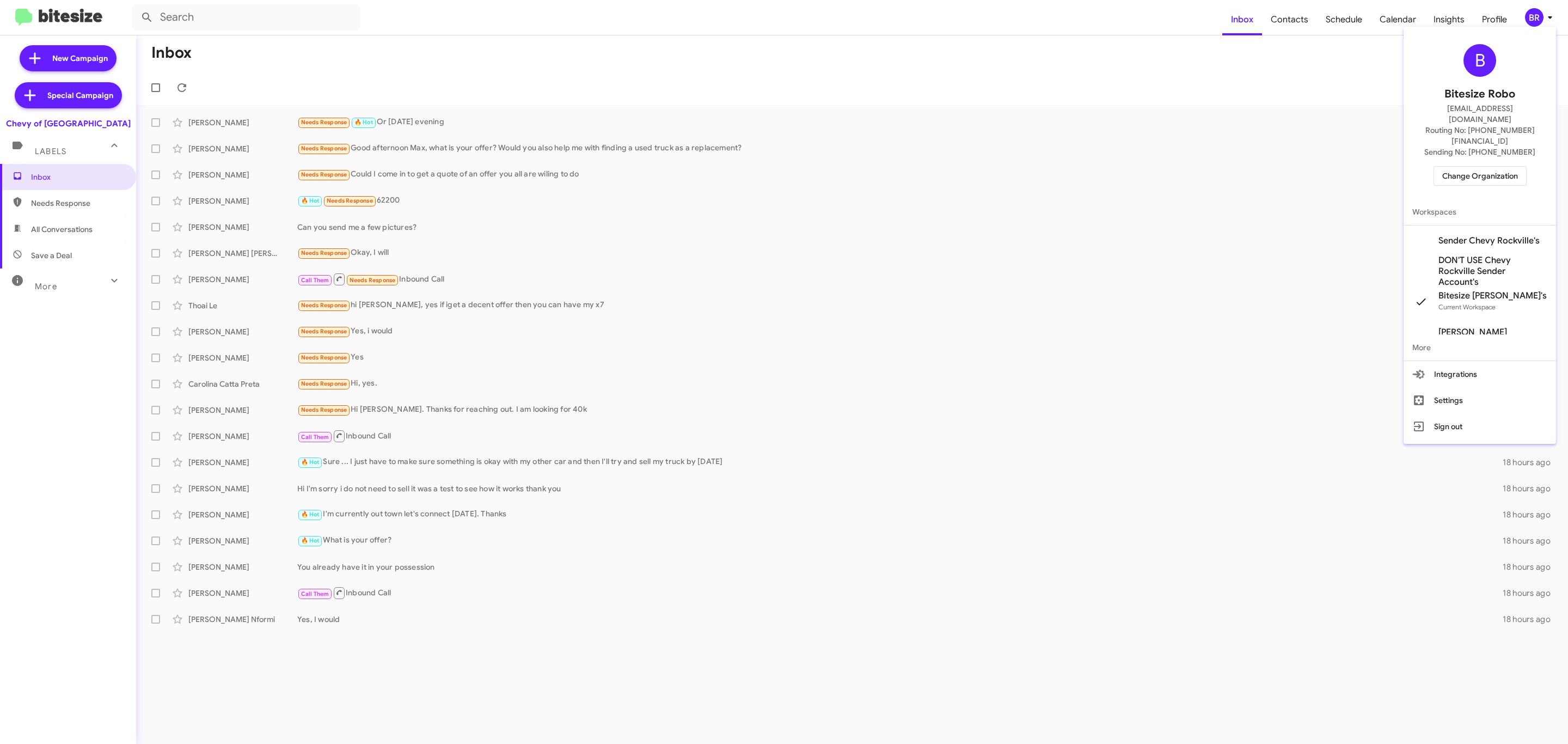
click at [1472, 166] on span "Change Organization" at bounding box center [1480, 175] width 76 height 18
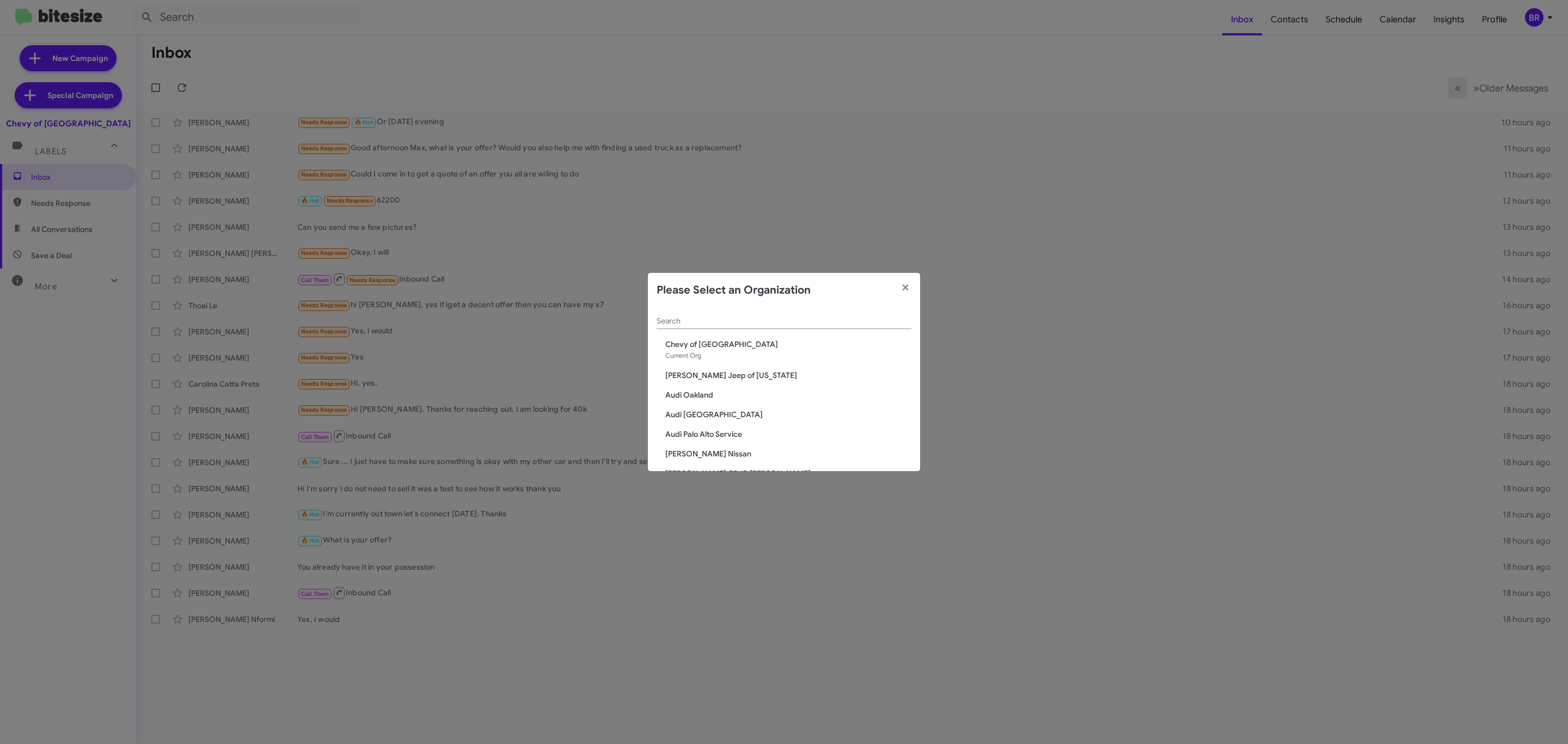
click at [828, 322] on input "Search" at bounding box center [783, 321] width 255 height 9
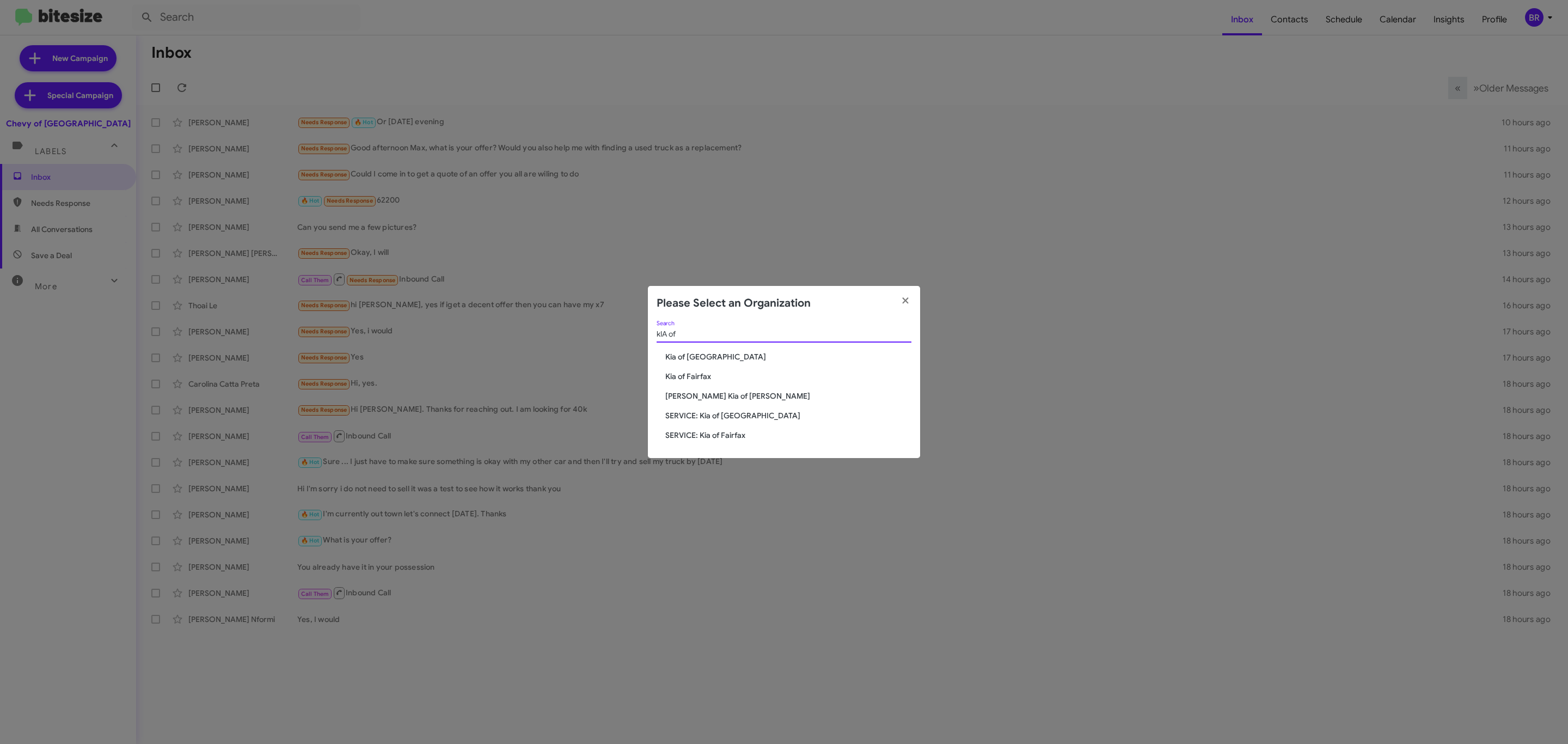
type input "kIA of"
click at [694, 378] on span "Kia of Fairfax" at bounding box center [788, 376] width 246 height 11
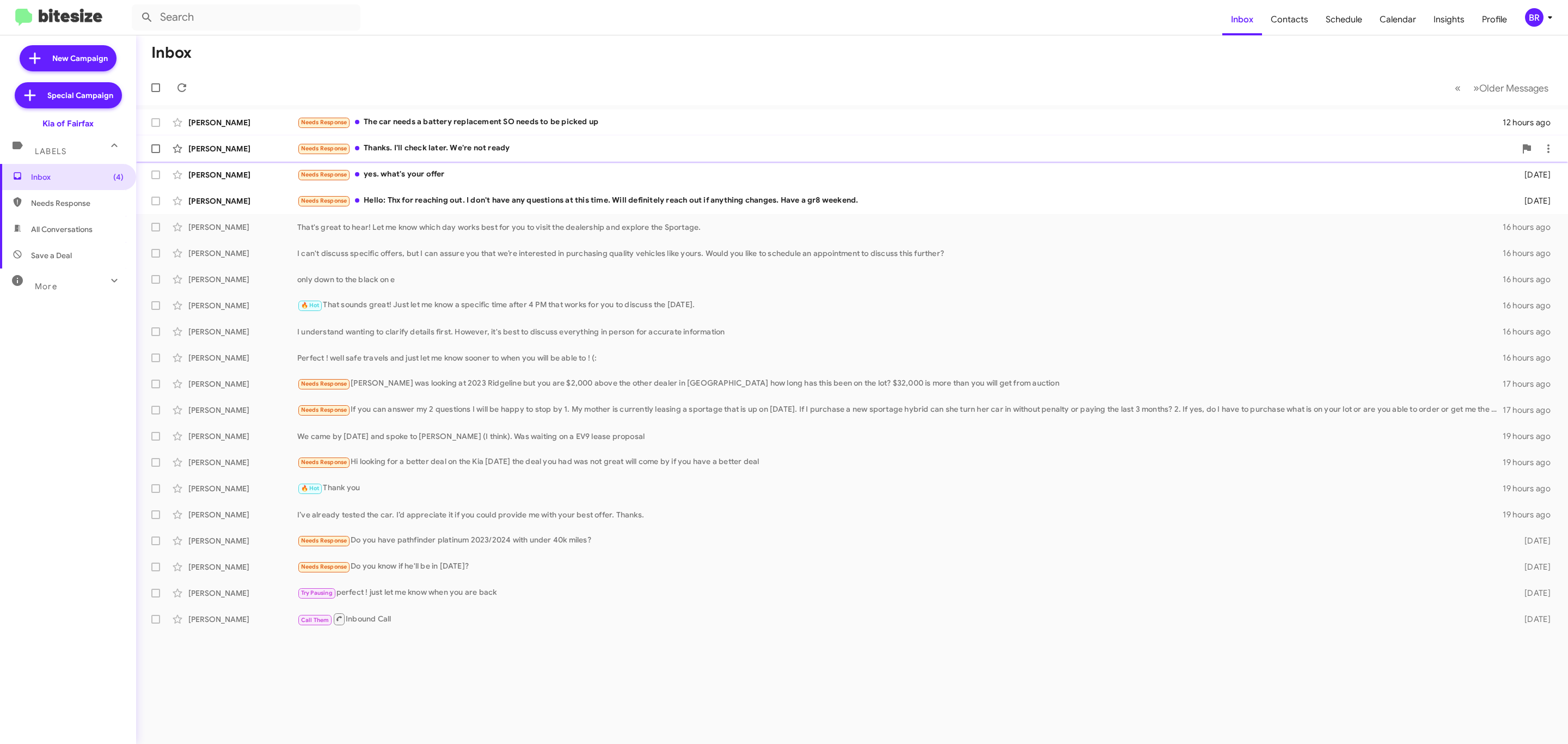
click at [533, 157] on div "Long [PERSON_NAME] Needs Response Thanks. I'll check later. We're not ready 13 …" at bounding box center [851, 148] width 1415 height 22
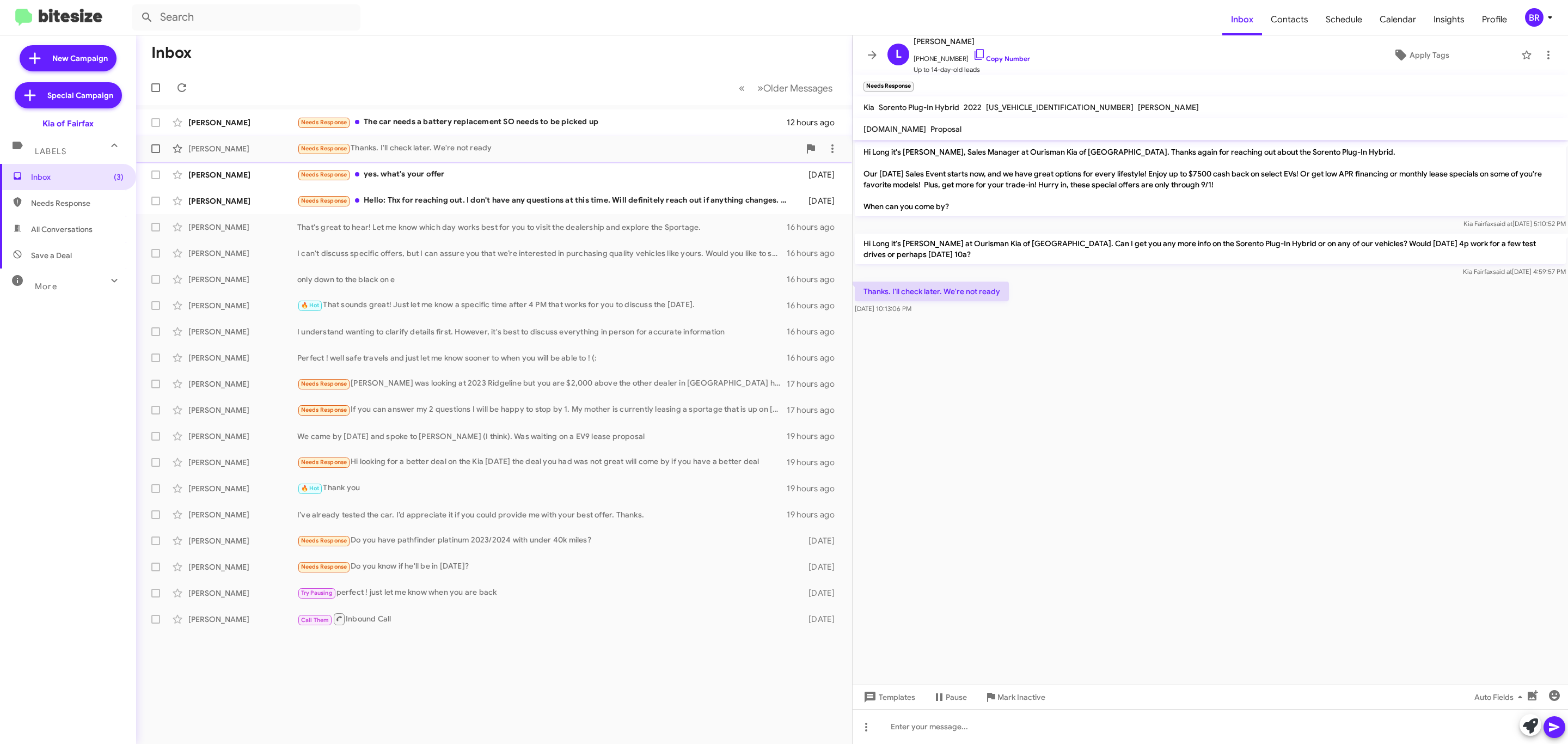
click at [158, 148] on span at bounding box center [155, 149] width 9 height 9
click at [156, 153] on input "checkbox" at bounding box center [155, 153] width 1 height 1
checkbox input "true"
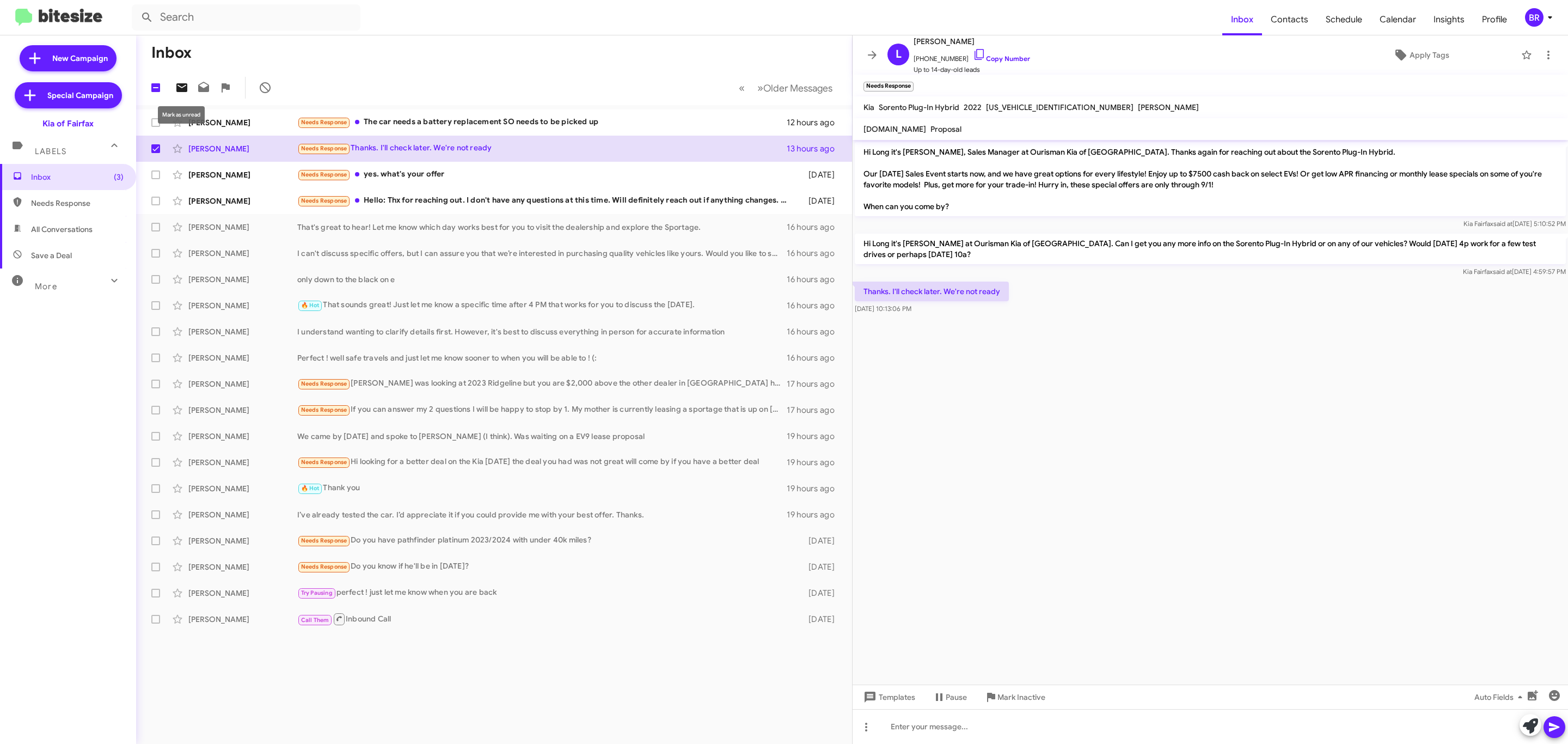
click at [183, 88] on icon at bounding box center [182, 88] width 11 height 9
click at [861, 57] on span at bounding box center [872, 55] width 22 height 13
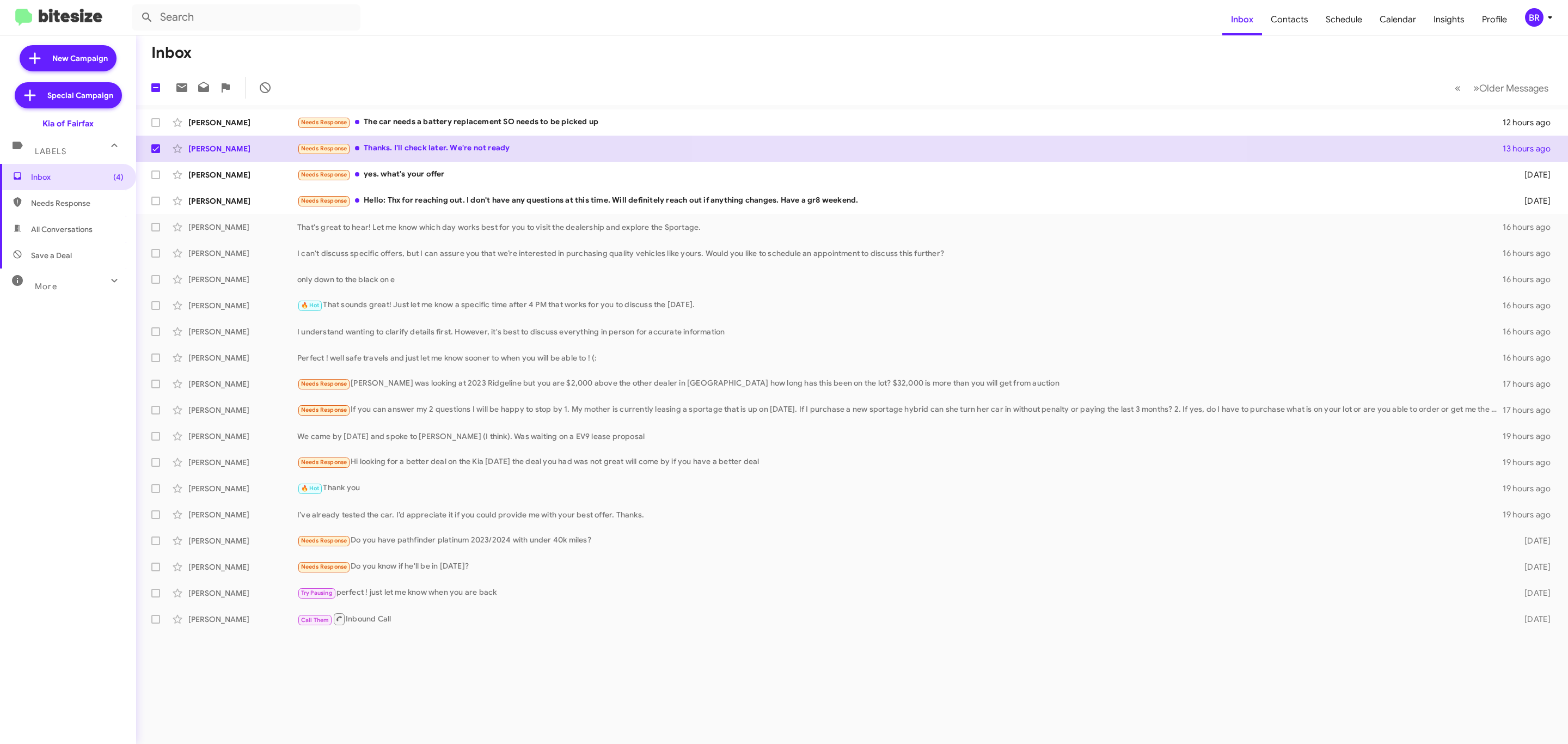
click at [1067, 61] on mat-toolbar-row "Inbox" at bounding box center [851, 52] width 1431 height 35
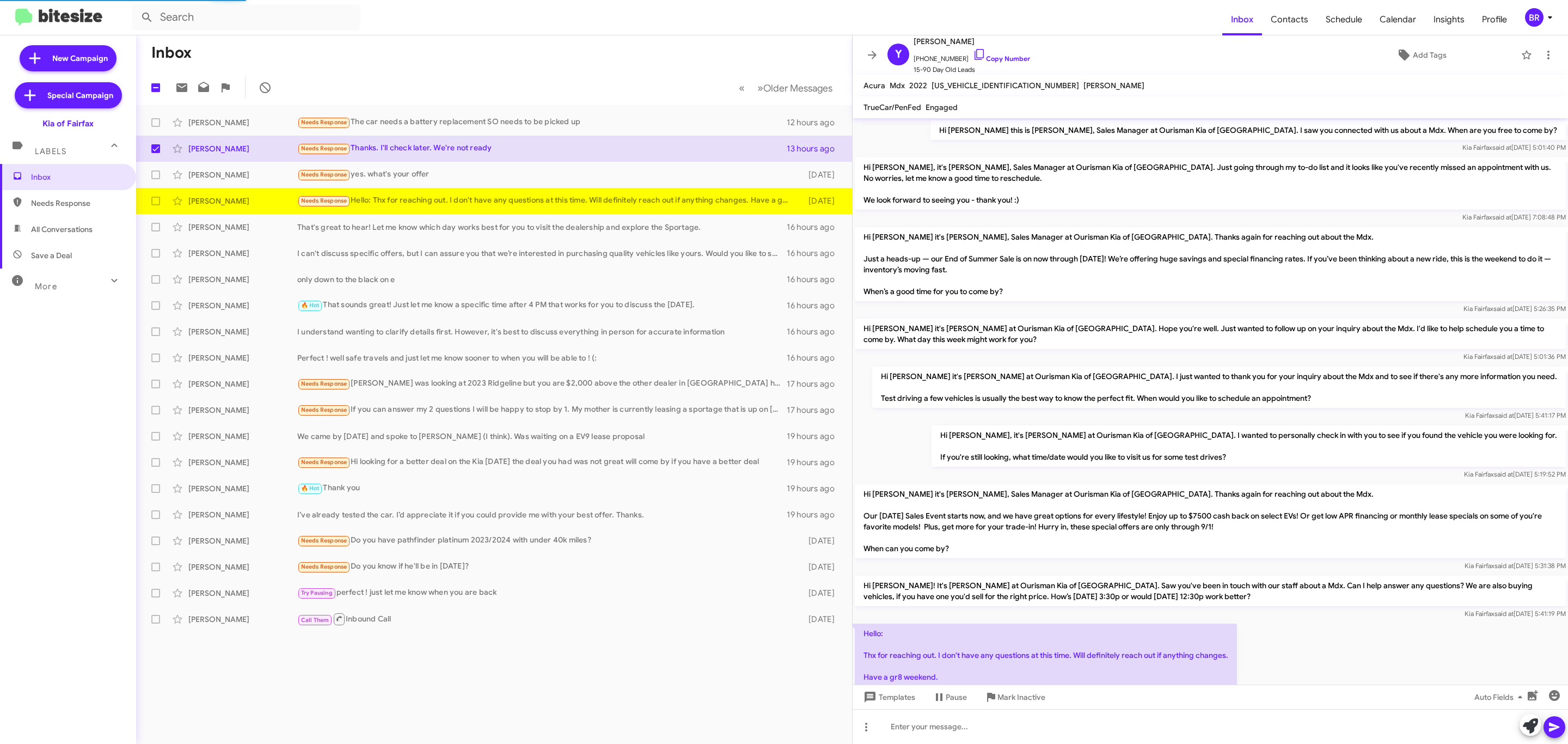
scroll to position [42, 0]
